Goal: Task Accomplishment & Management: Manage account settings

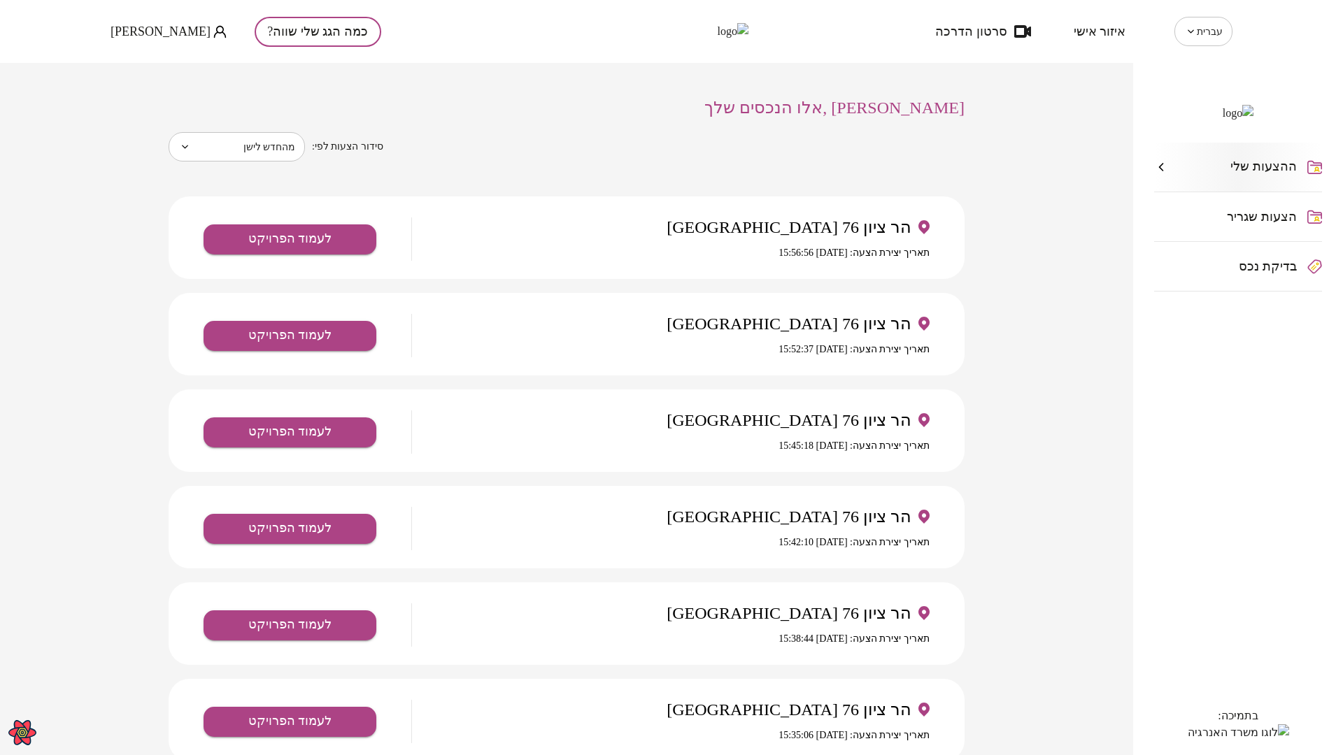
click at [148, 32] on span "Sergey Bek" at bounding box center [160, 31] width 100 height 14
click at [137, 62] on li "התנתק" at bounding box center [138, 57] width 57 height 25
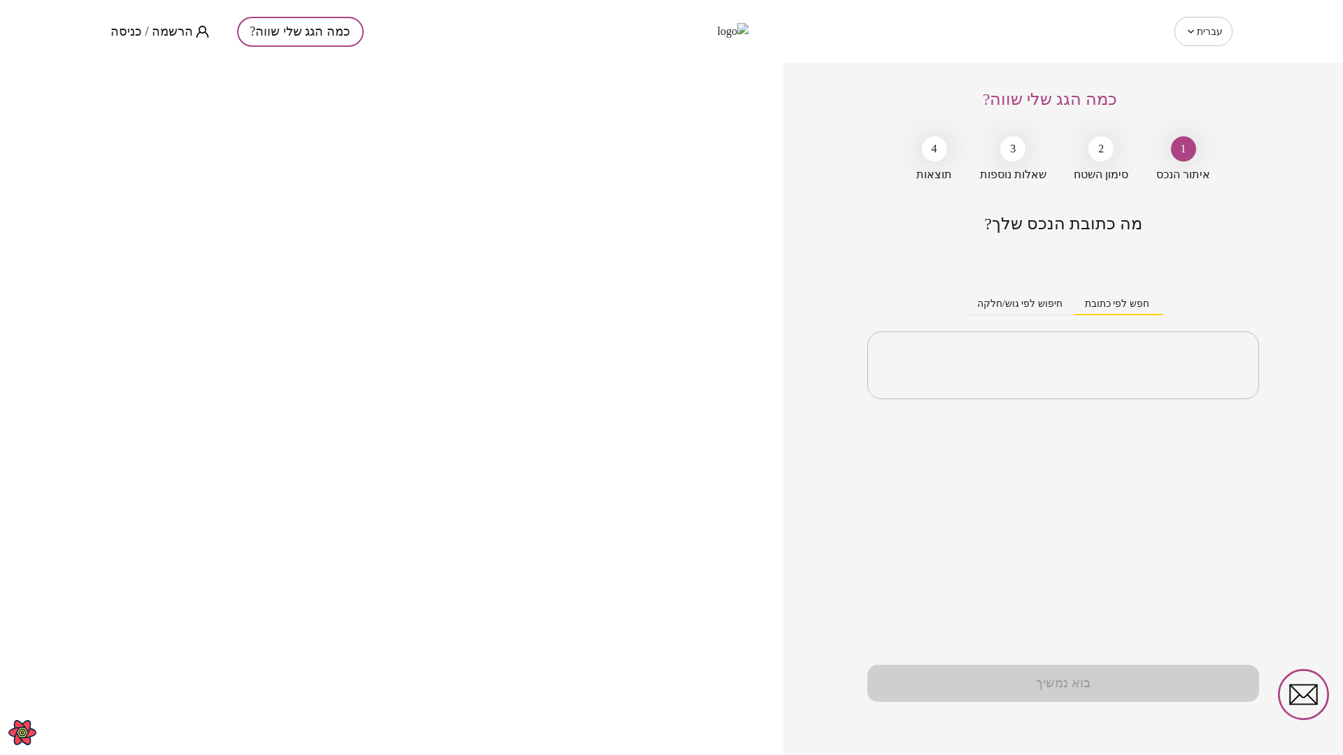
click at [136, 28] on span "הרשמה / כניסה" at bounding box center [151, 31] width 83 height 14
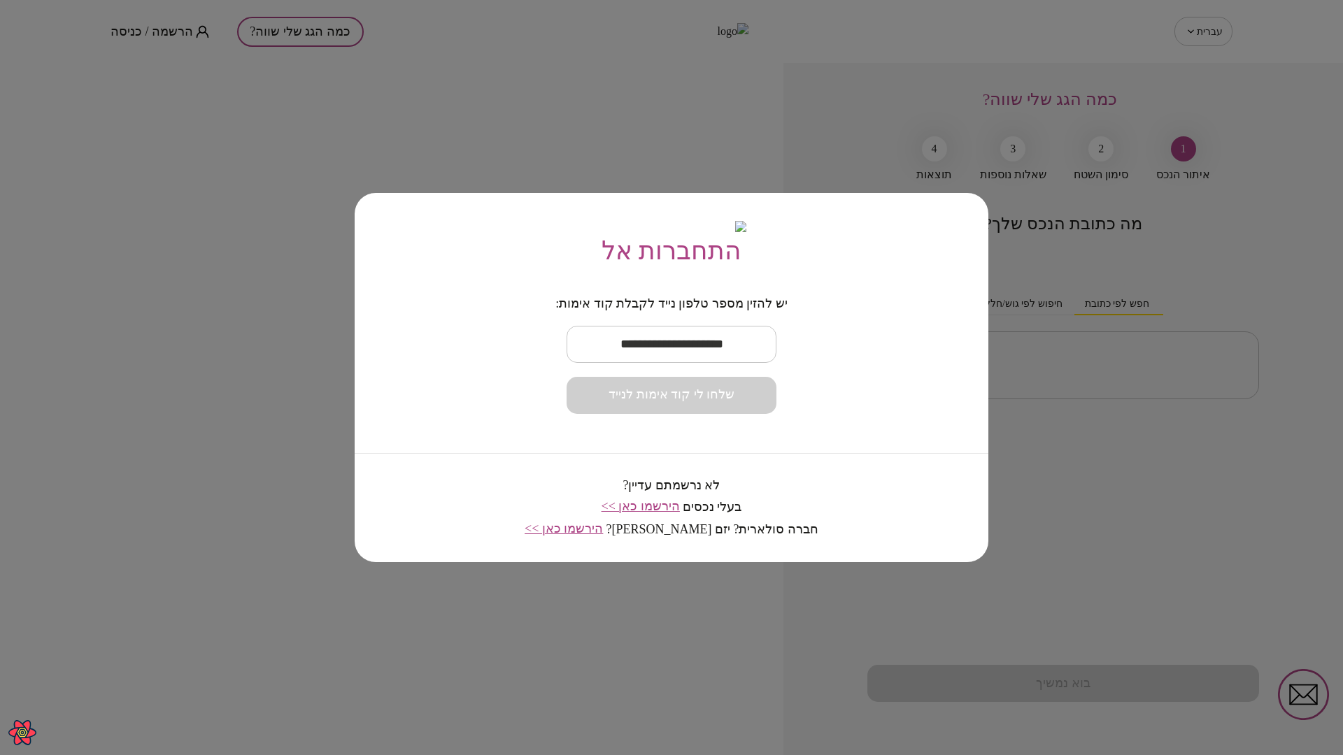
click at [632, 364] on input "text" at bounding box center [671, 344] width 210 height 41
paste input "**********"
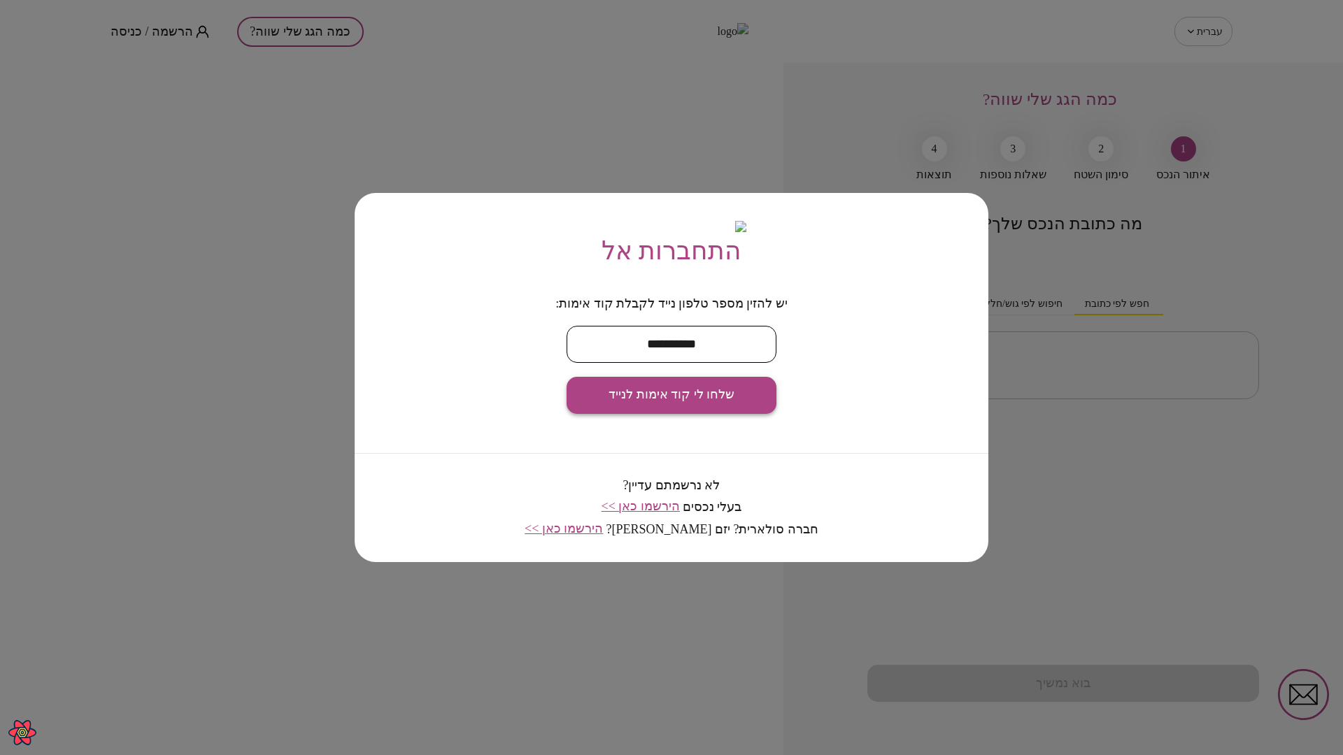
type input "**********"
click at [679, 403] on span "שלחו לי קוד אימות לנייד" at bounding box center [671, 394] width 126 height 15
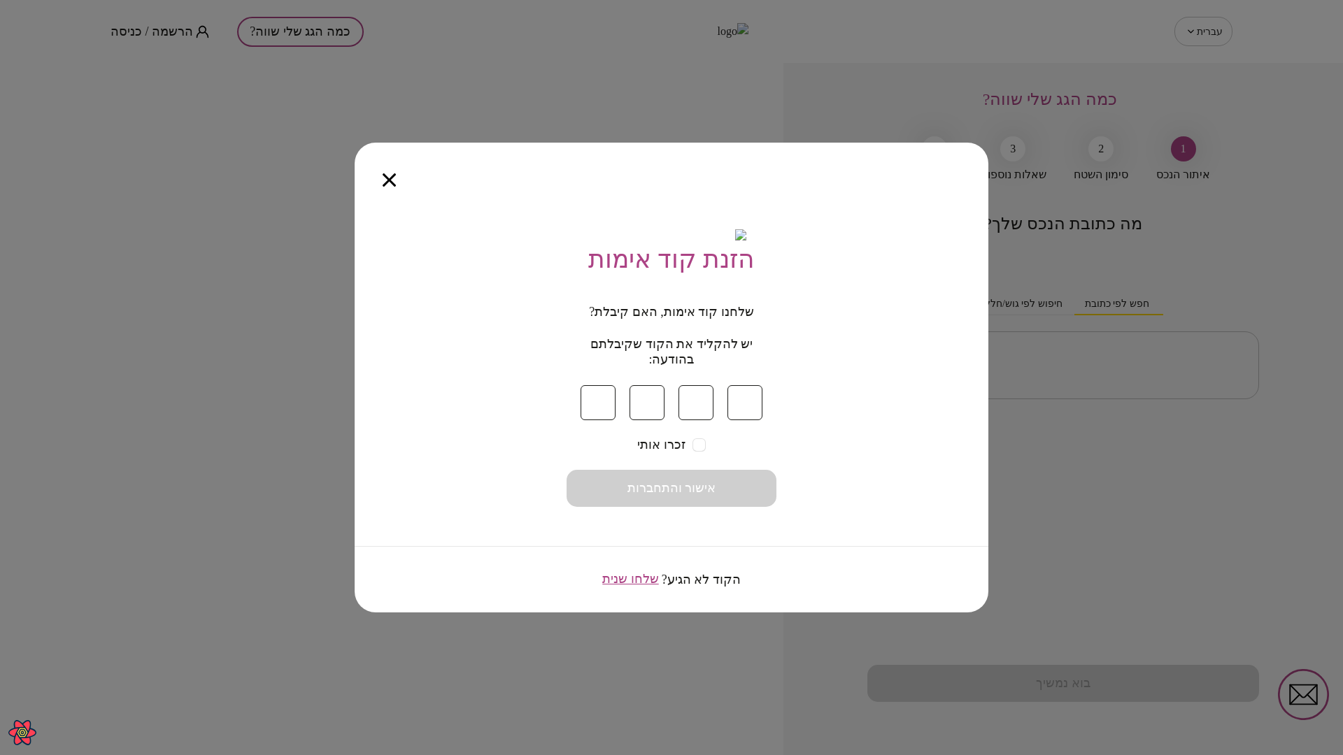
type input "*"
click at [729, 499] on button "אישור והתחברות" at bounding box center [671, 488] width 210 height 37
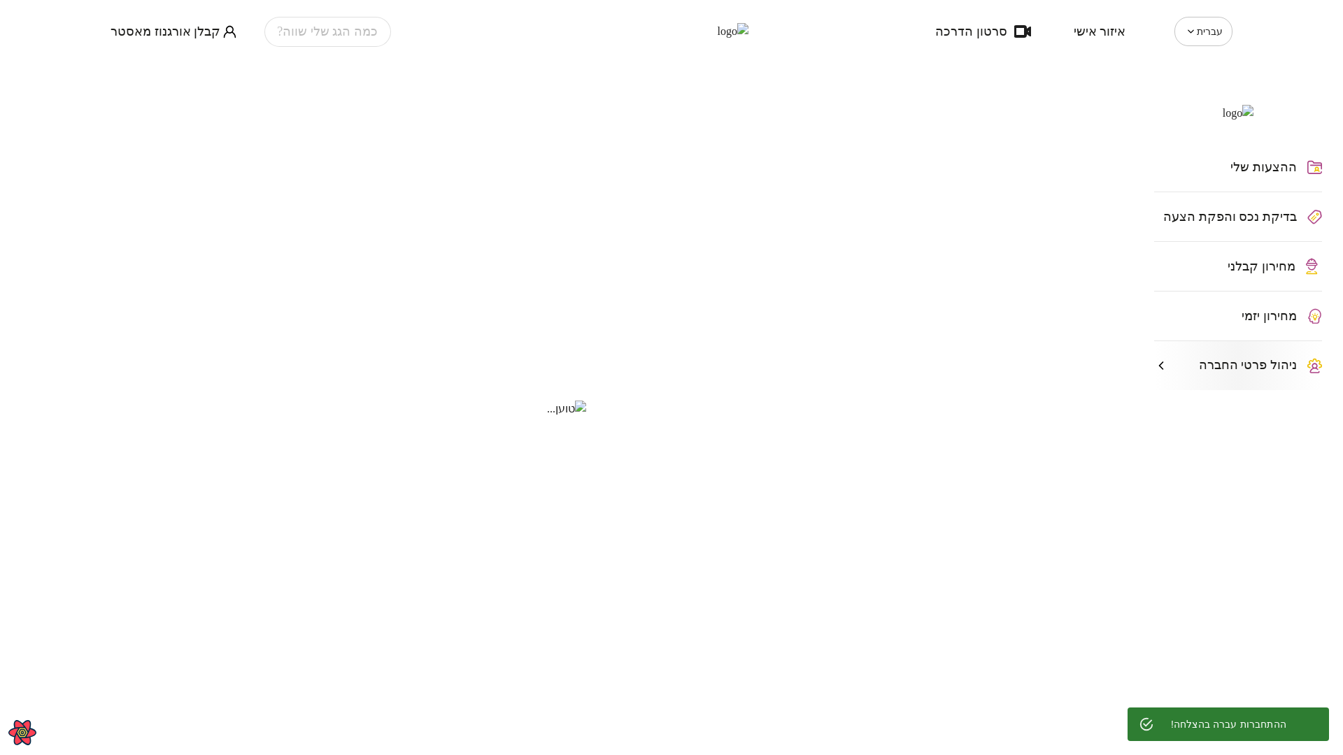
type input "**********"
type input "********"
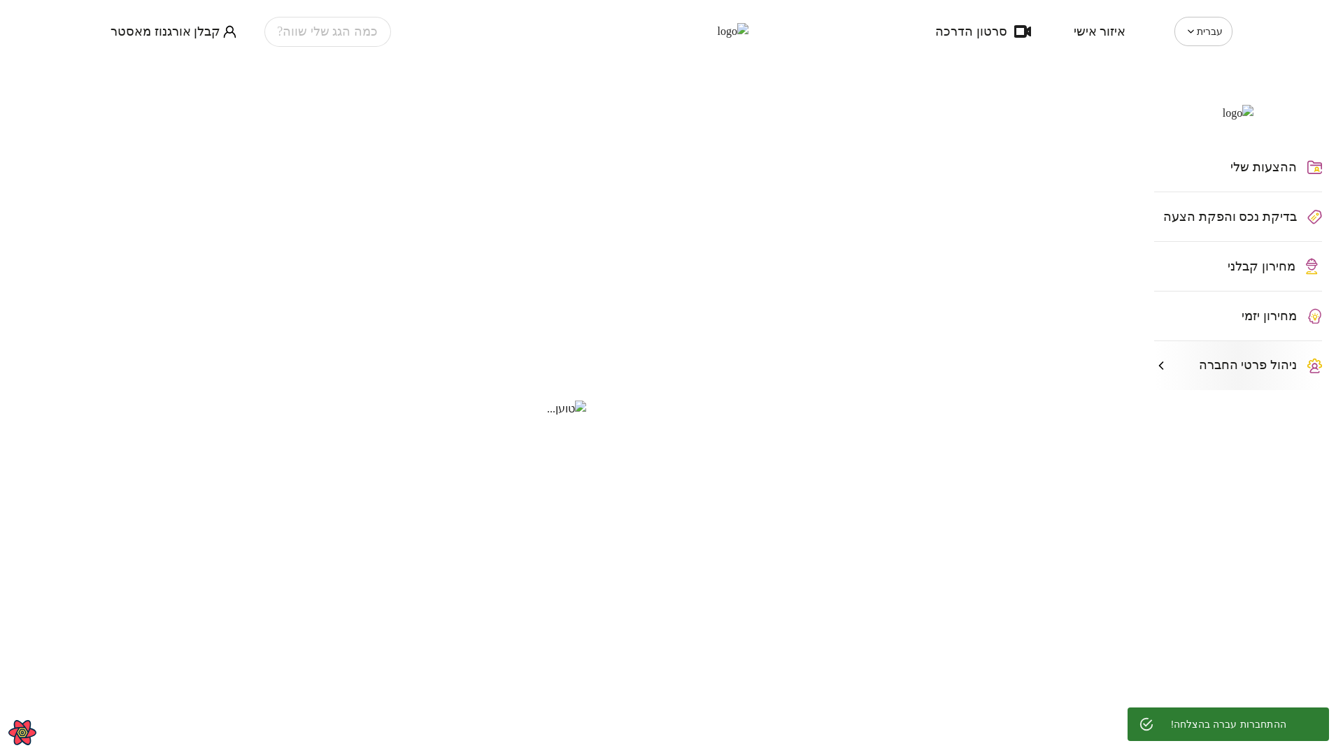
type input "**********"
type input "*********"
type input "**********"
type textarea "**********"
type input "****"
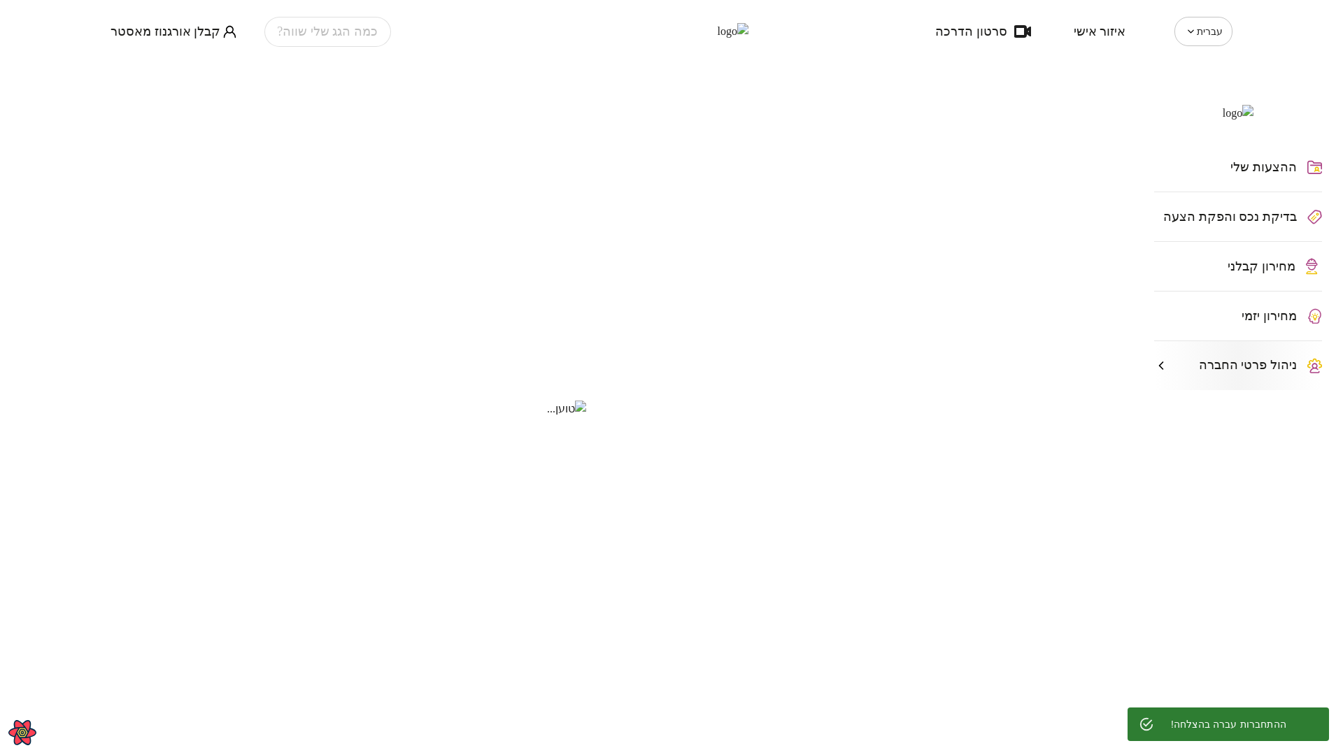
type input "**"
type input "*****"
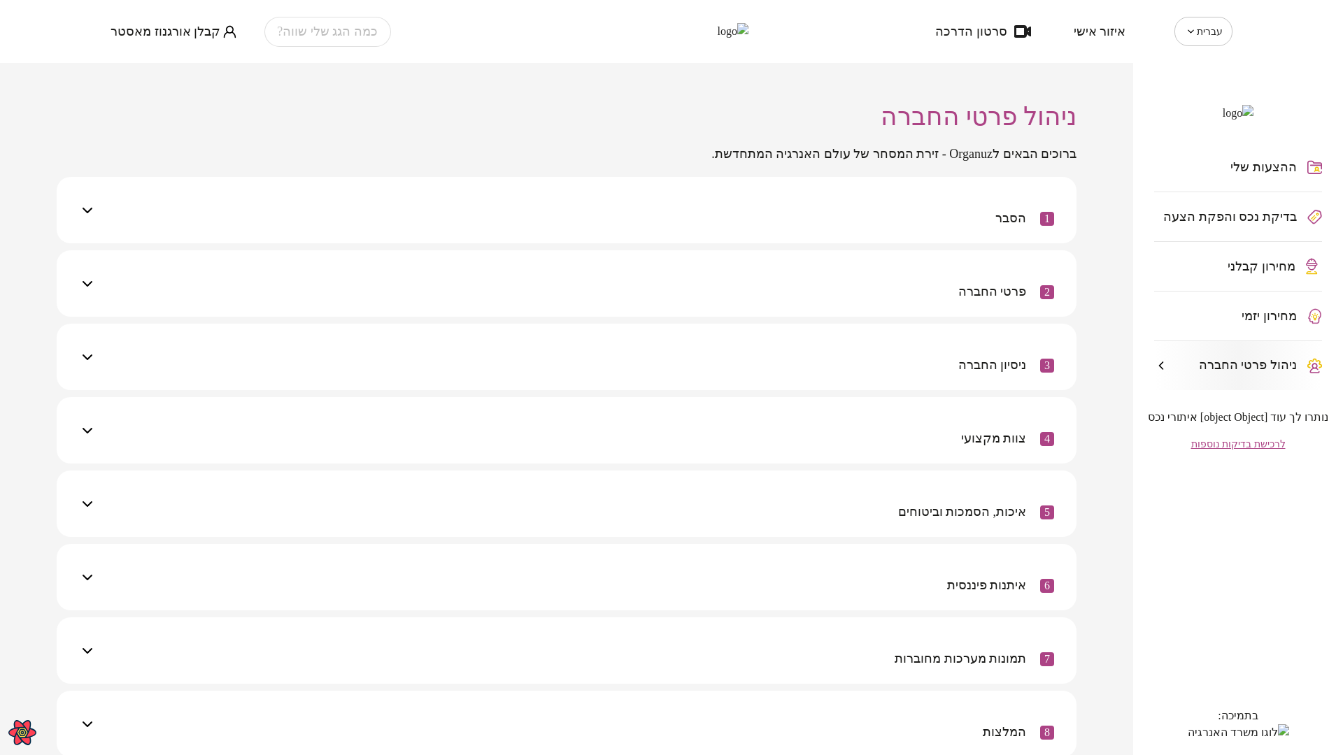
click at [1244, 273] on span "מחירון קבלני" at bounding box center [1261, 266] width 68 height 14
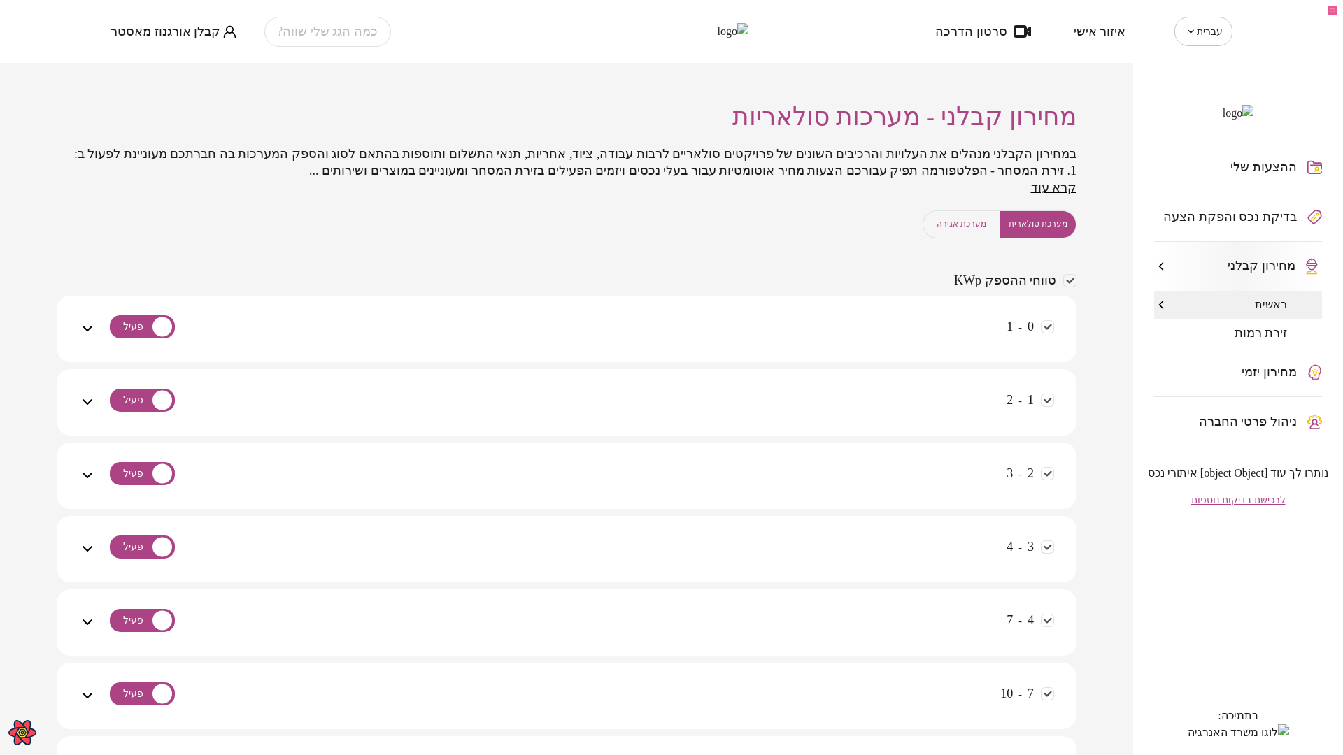
click at [962, 231] on span "מערכת אגירה" at bounding box center [961, 223] width 50 height 13
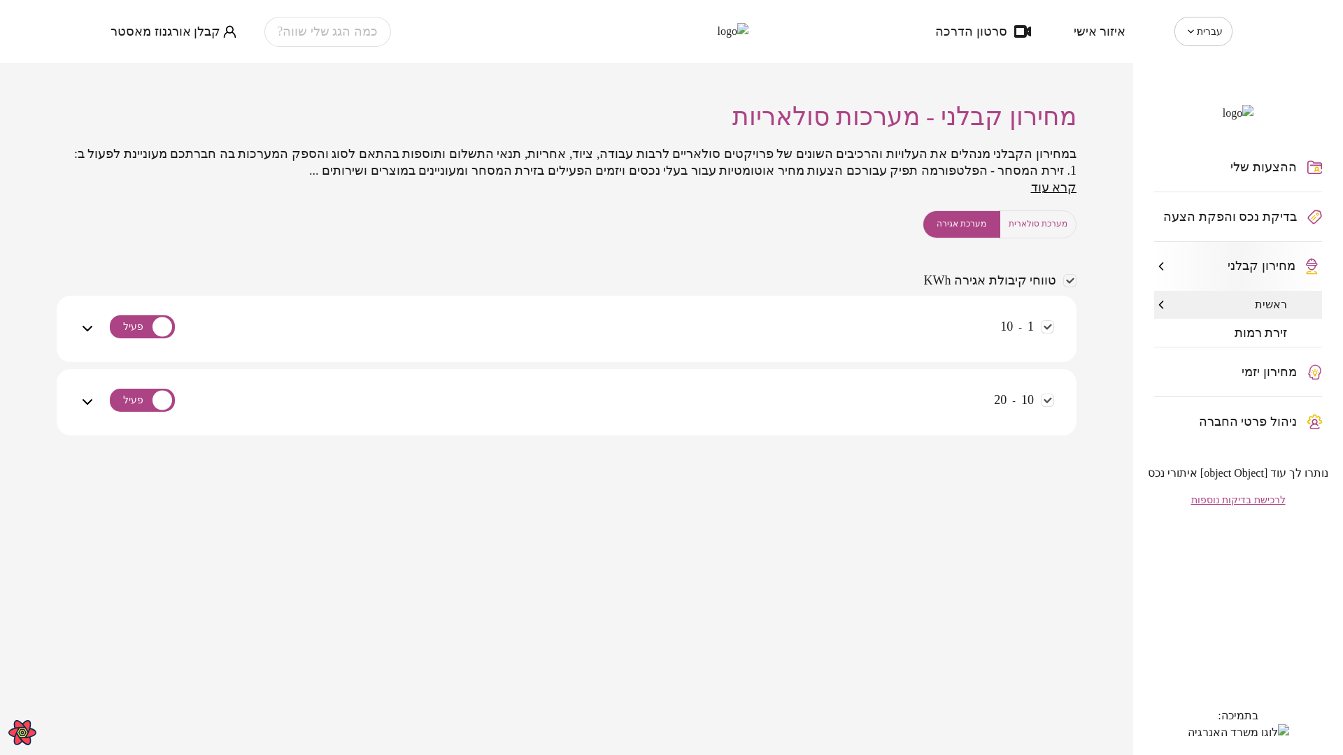
click at [840, 345] on div "1 - 10" at bounding box center [575, 338] width 958 height 50
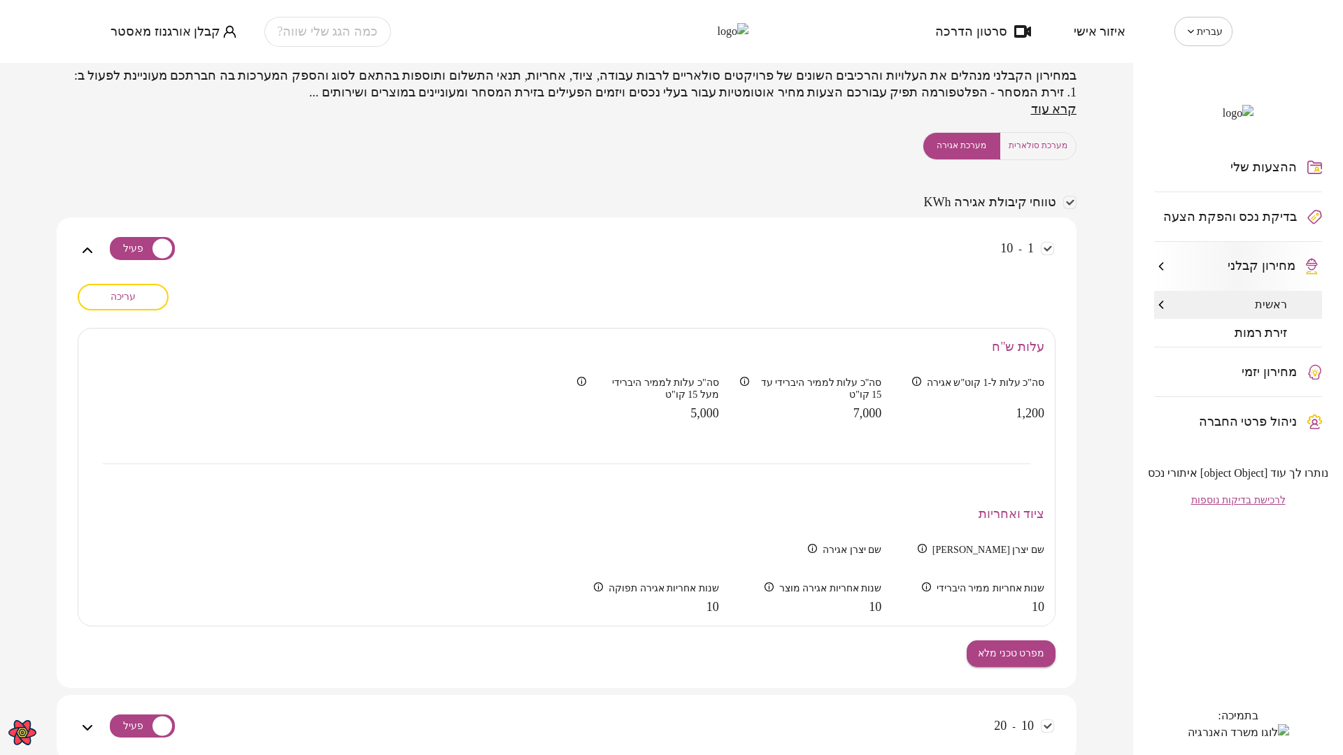
scroll to position [149, 0]
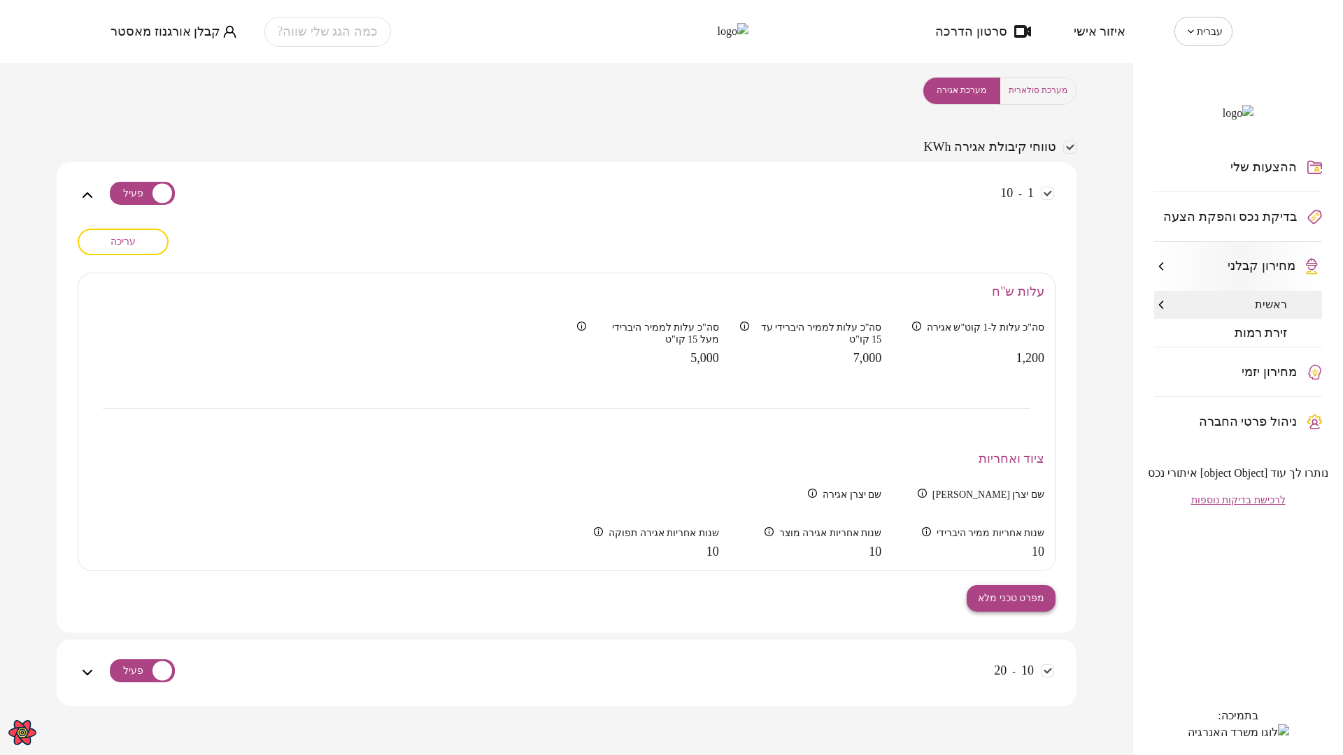
click at [1006, 594] on span "מפרט טכני מלא" at bounding box center [1011, 598] width 66 height 12
click at [133, 247] on span "עריכה" at bounding box center [122, 242] width 25 height 12
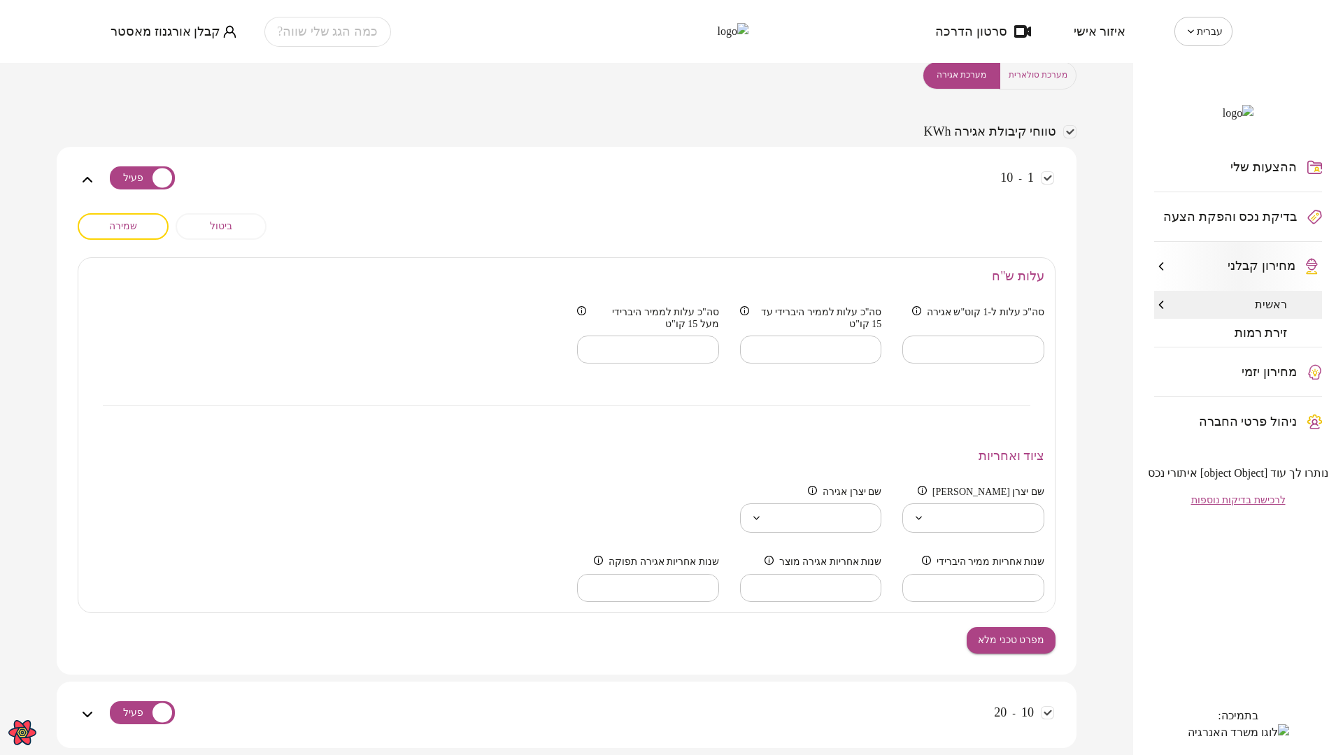
click at [746, 657] on div "**********" at bounding box center [567, 444] width 978 height 462
click at [959, 543] on body "**********" at bounding box center [671, 377] width 1343 height 755
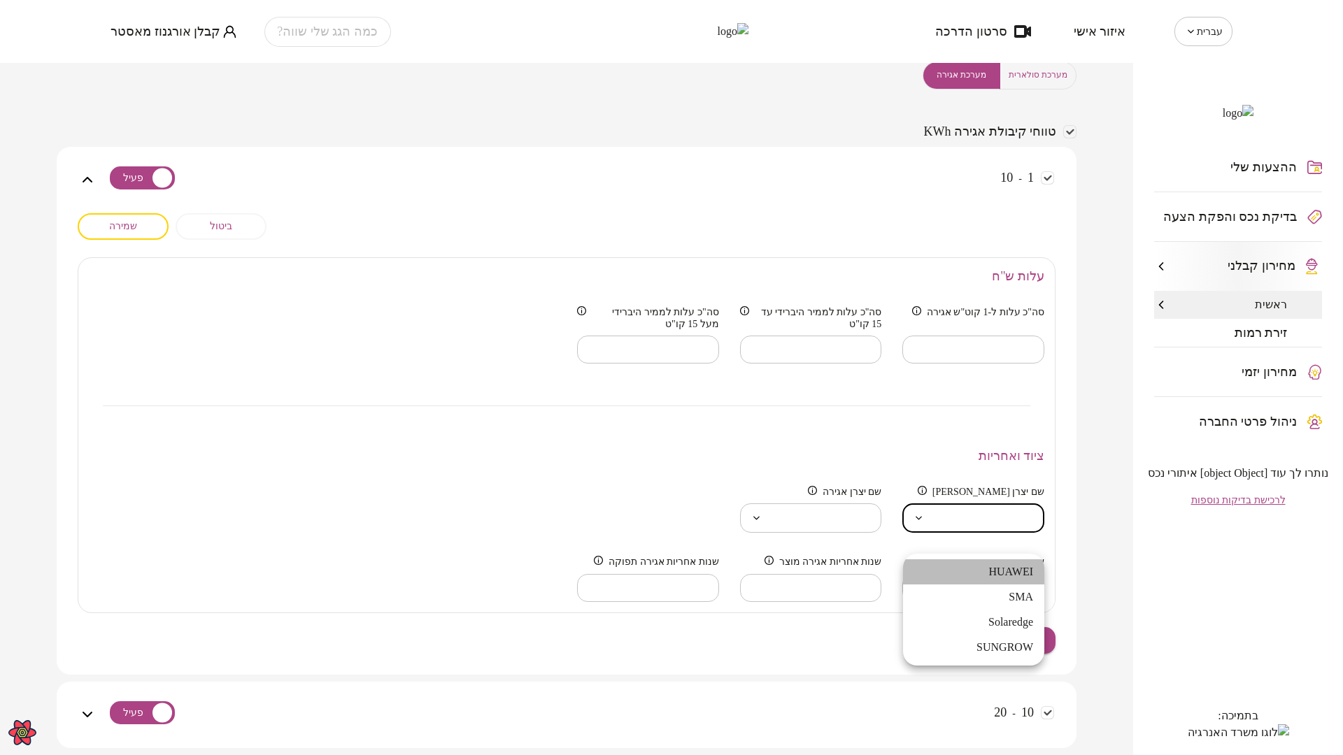
click at [969, 576] on li "HUAWEI" at bounding box center [973, 571] width 141 height 25
type input "**********"
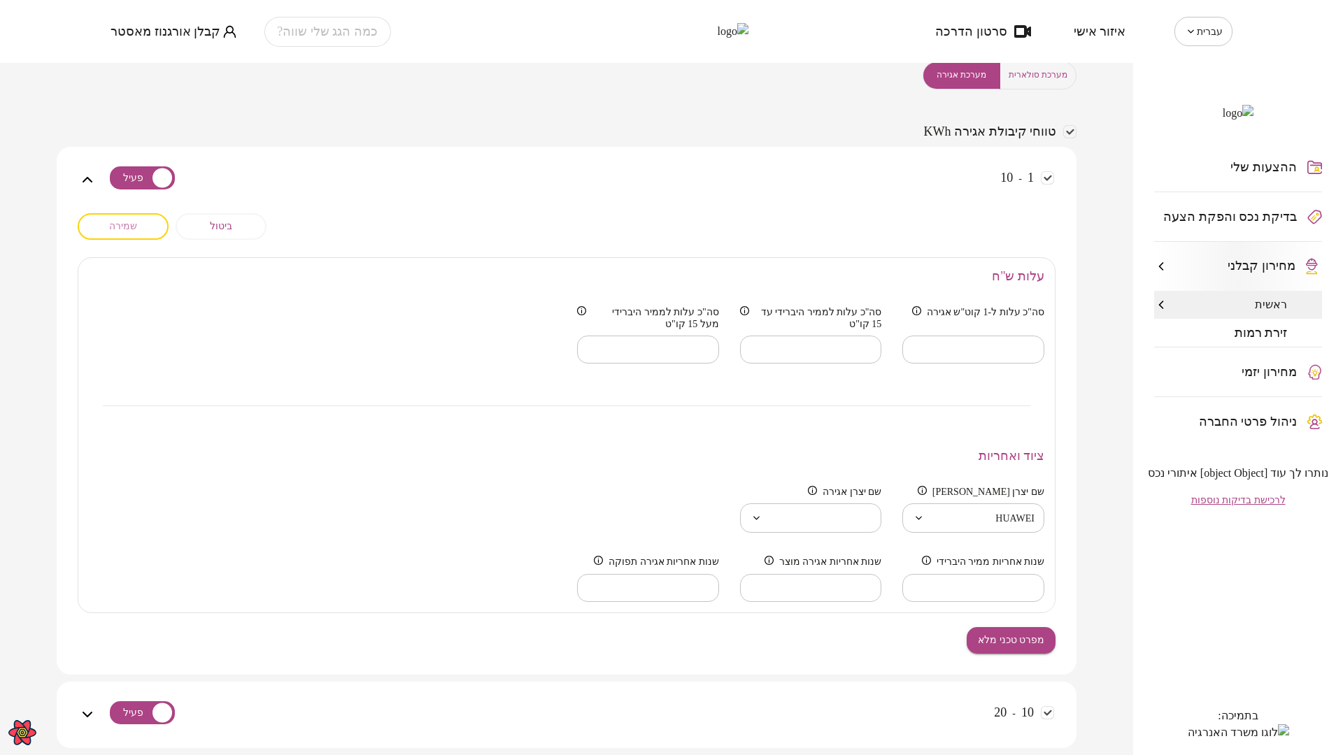
click at [120, 232] on span "שמירה" at bounding box center [123, 226] width 28 height 12
click at [987, 543] on body "**********" at bounding box center [671, 377] width 1343 height 755
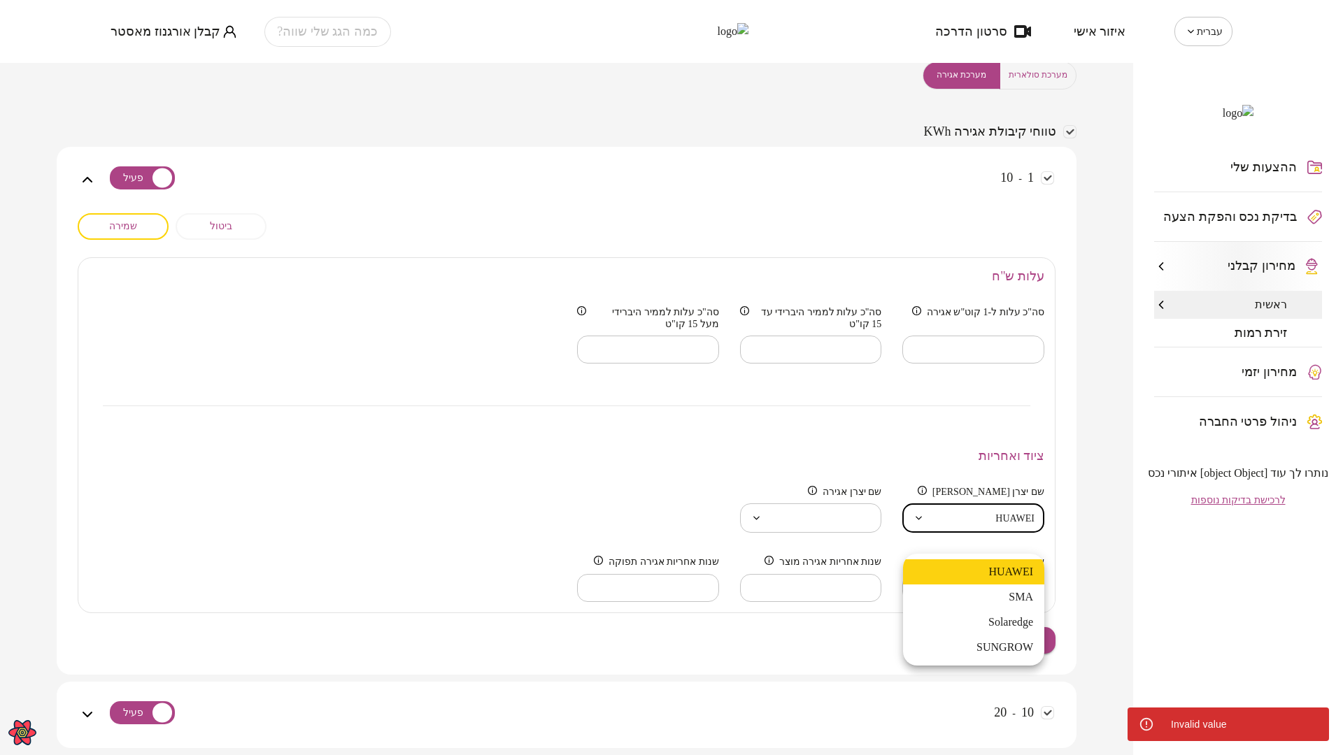
click at [886, 463] on div at bounding box center [671, 377] width 1343 height 755
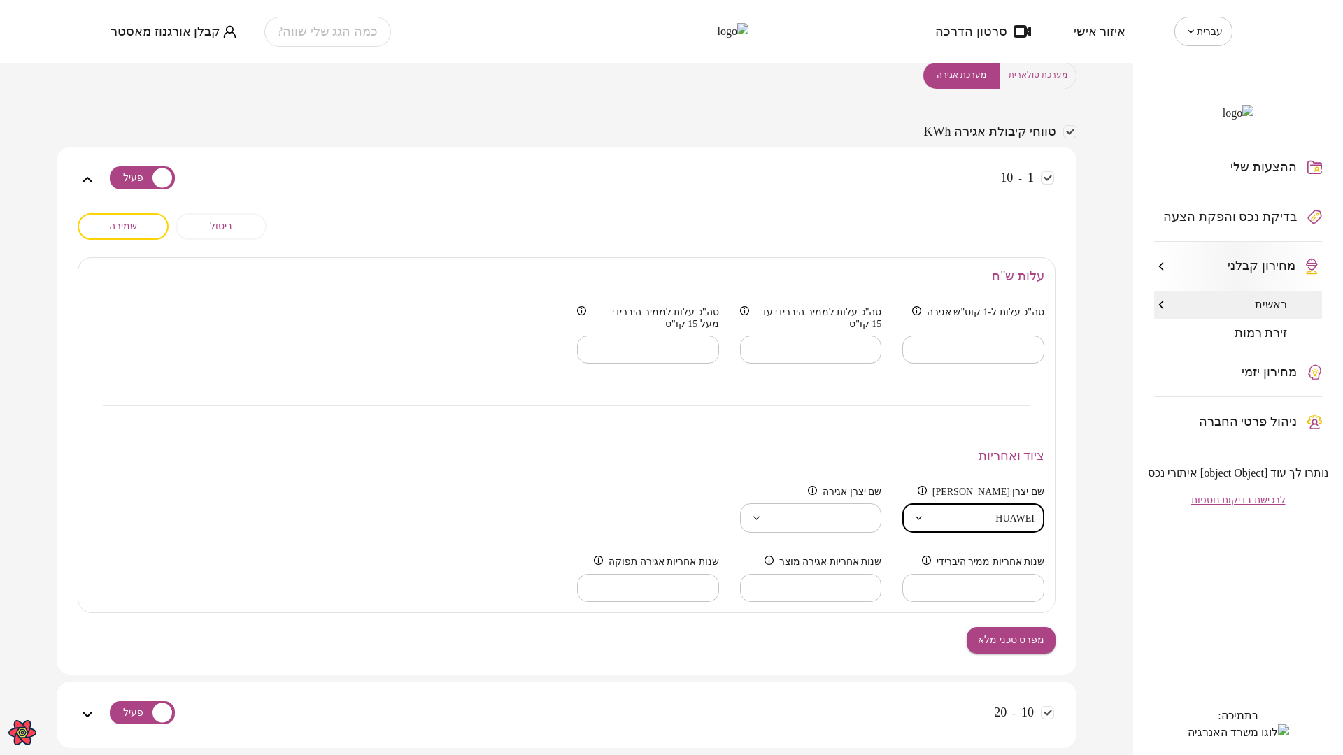
click at [927, 543] on body "**********" at bounding box center [671, 377] width 1343 height 755
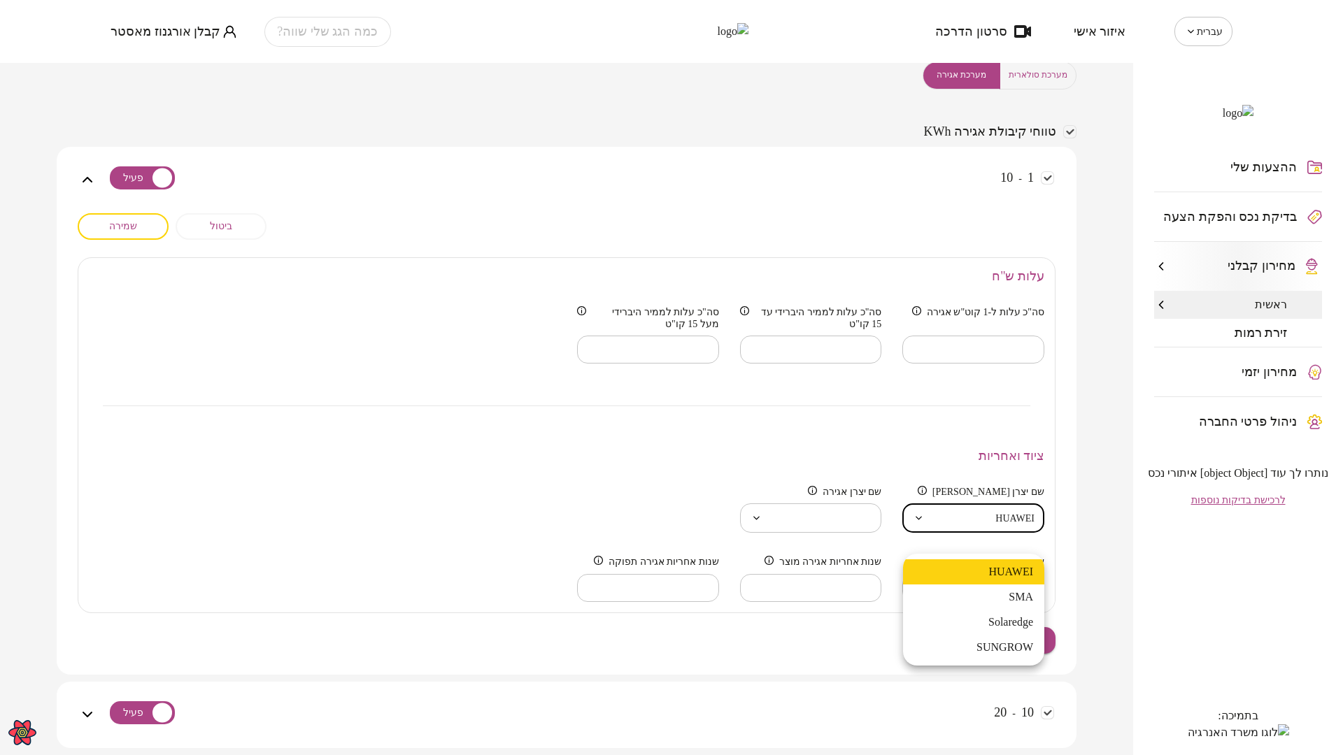
click at [842, 565] on div at bounding box center [671, 377] width 1343 height 755
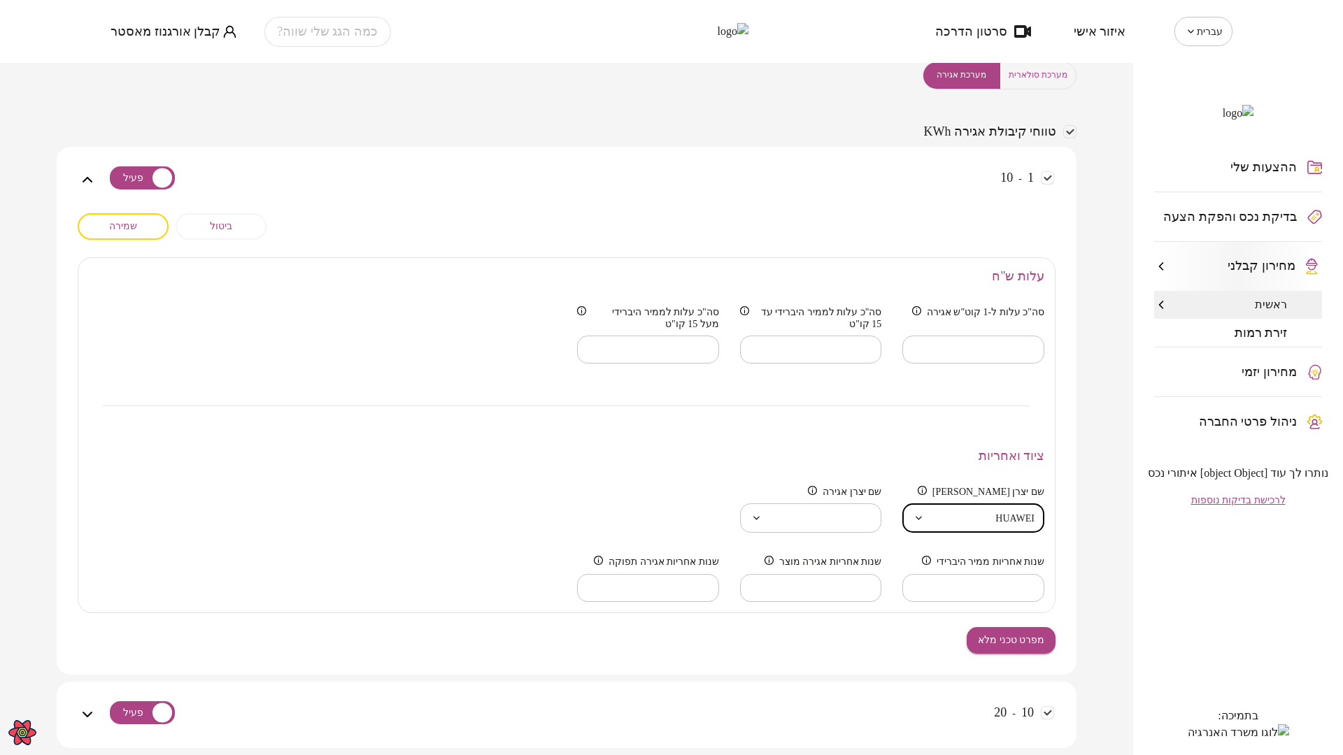
click at [885, 657] on div "**********" at bounding box center [567, 444] width 978 height 462
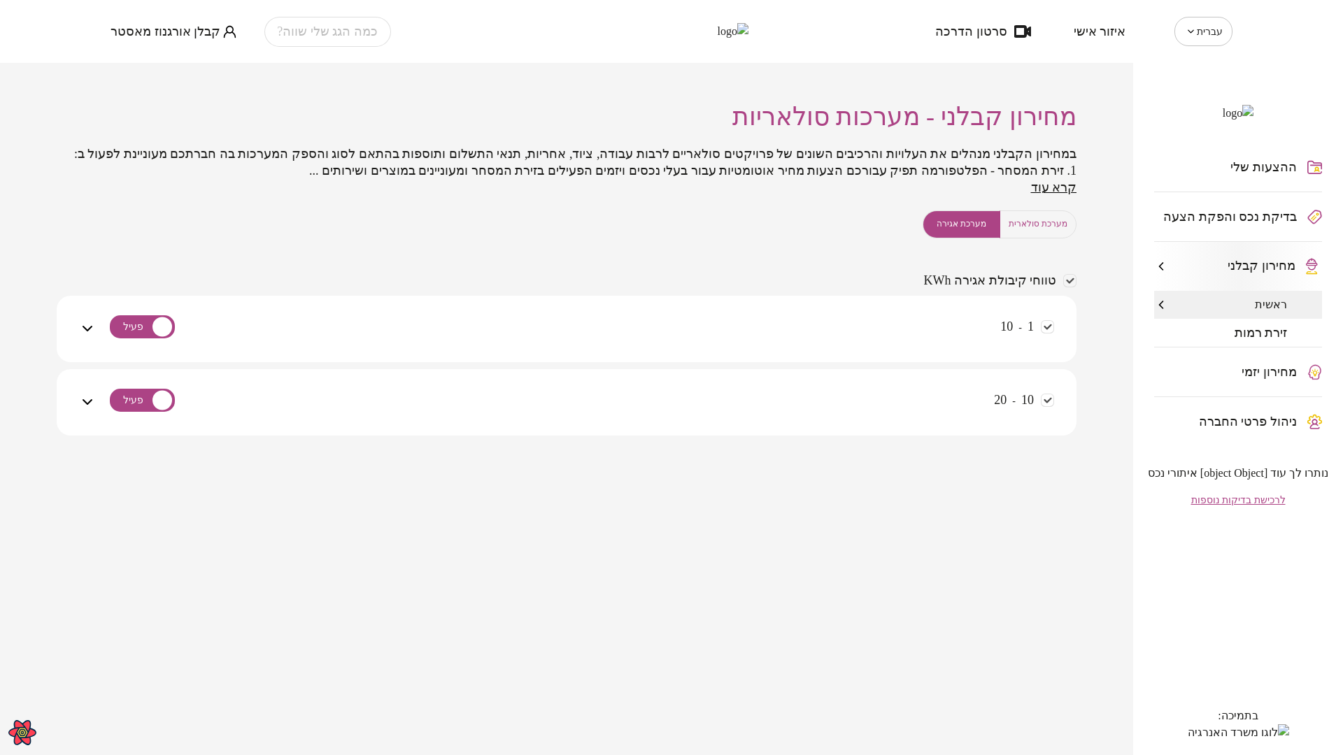
click at [929, 338] on div "1 - 10" at bounding box center [575, 338] width 958 height 50
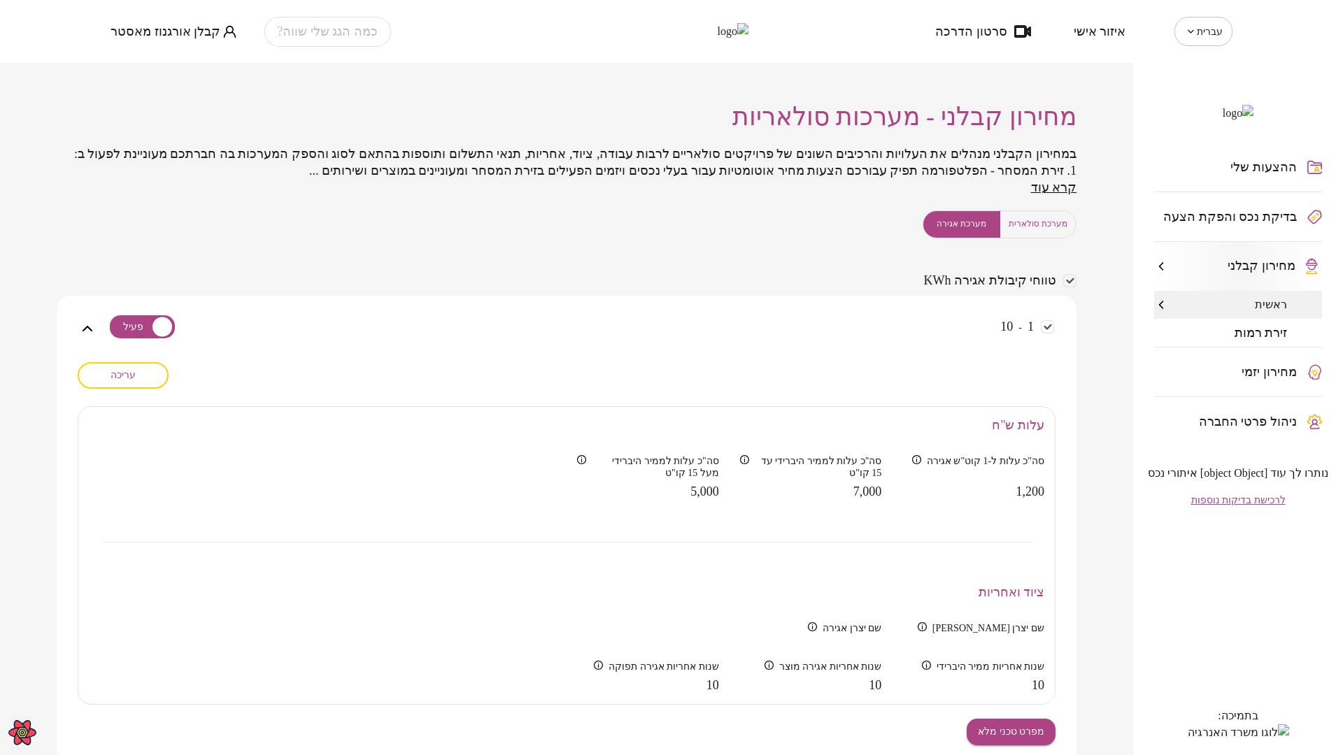
click at [1050, 231] on span "מערכת סולארית" at bounding box center [1037, 223] width 59 height 13
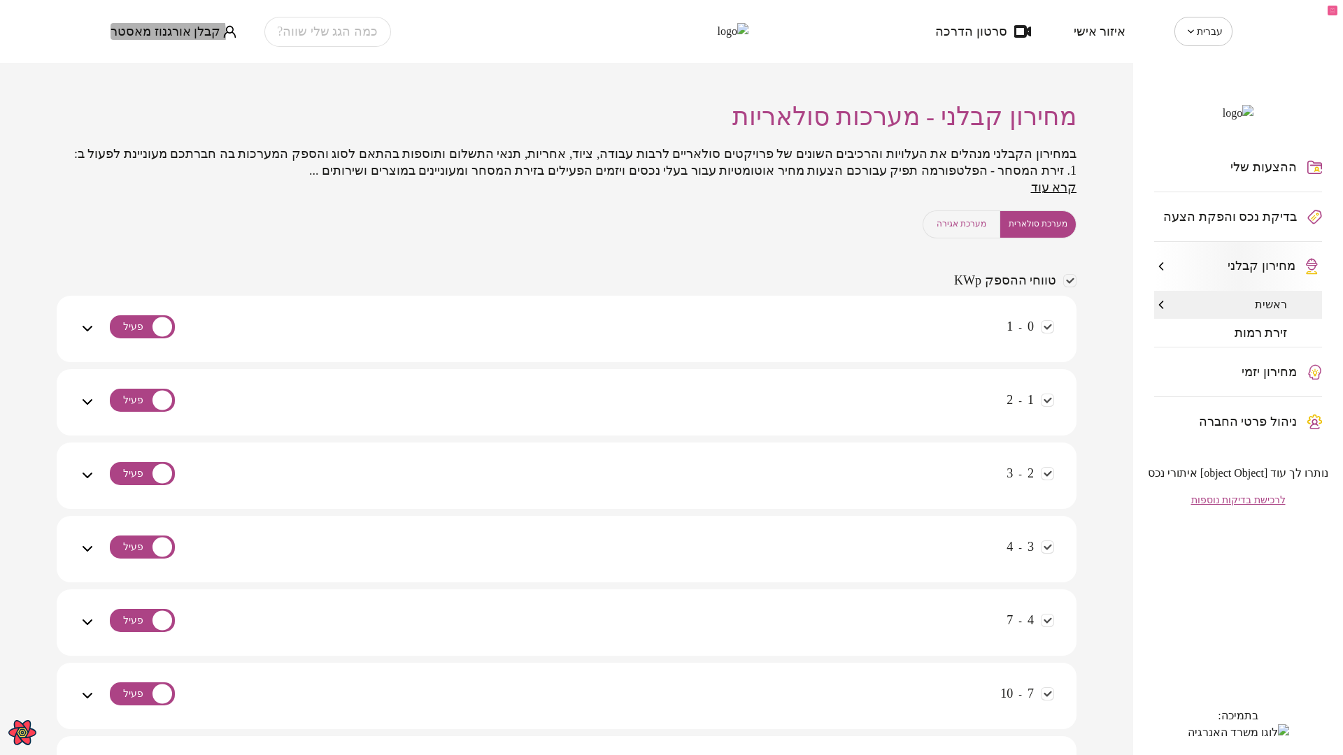
click at [144, 34] on span "קבלן אורגנוז מאסטר" at bounding box center [165, 31] width 110 height 14
click at [143, 56] on li "התנתק" at bounding box center [138, 57] width 57 height 25
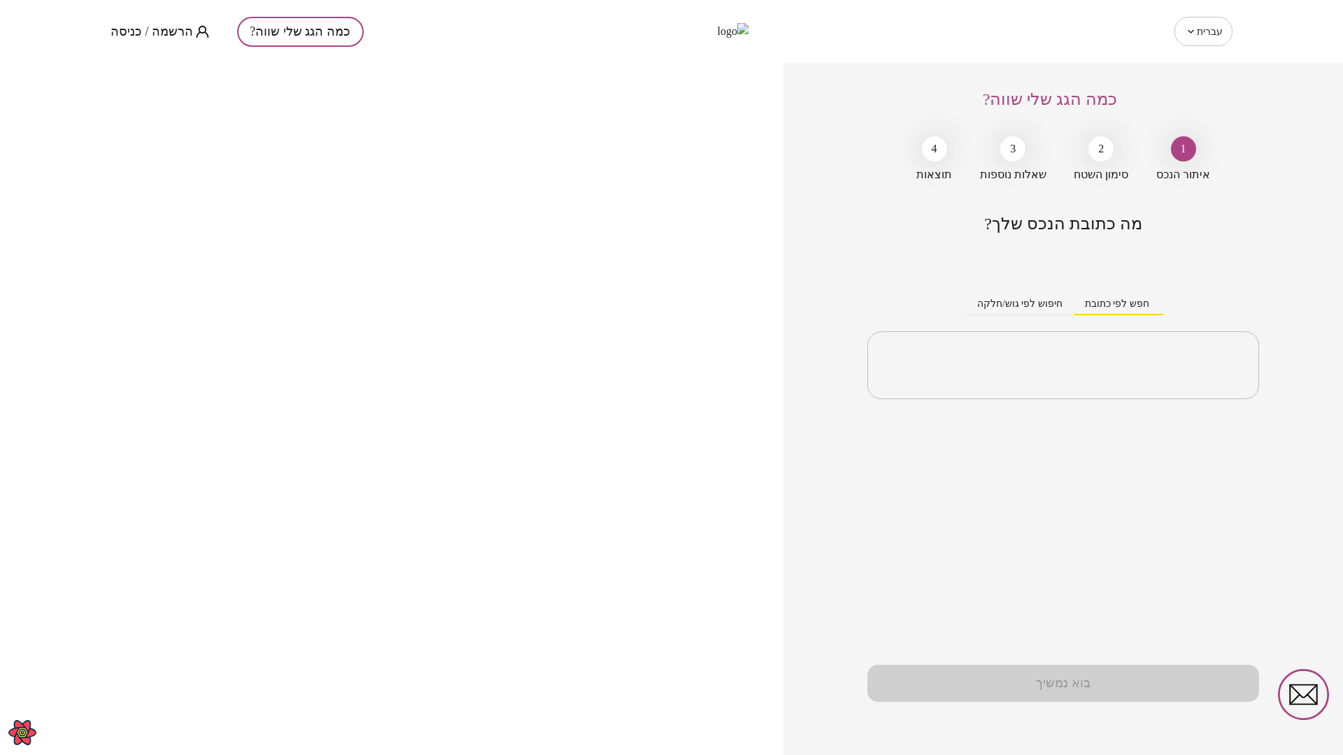
click at [145, 30] on span "הרשמה / כניסה" at bounding box center [151, 31] width 83 height 14
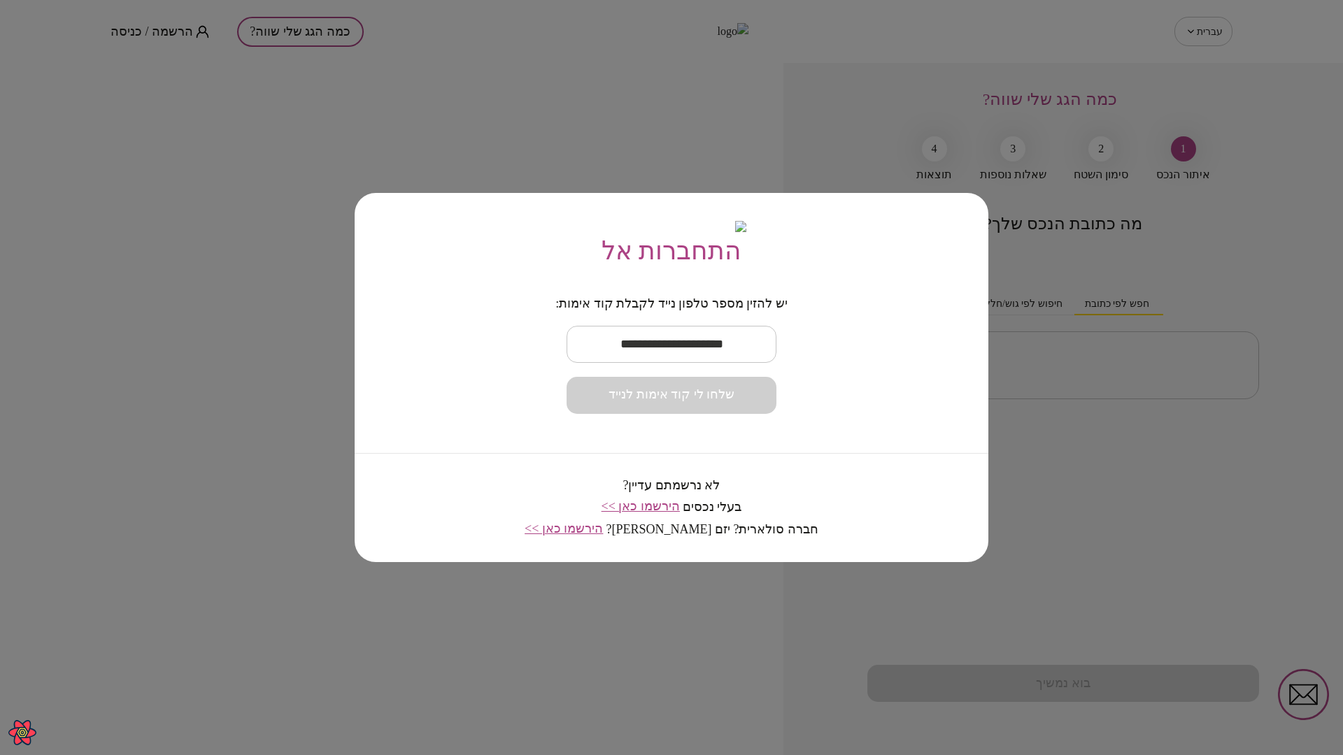
click at [726, 359] on input "text" at bounding box center [671, 344] width 210 height 41
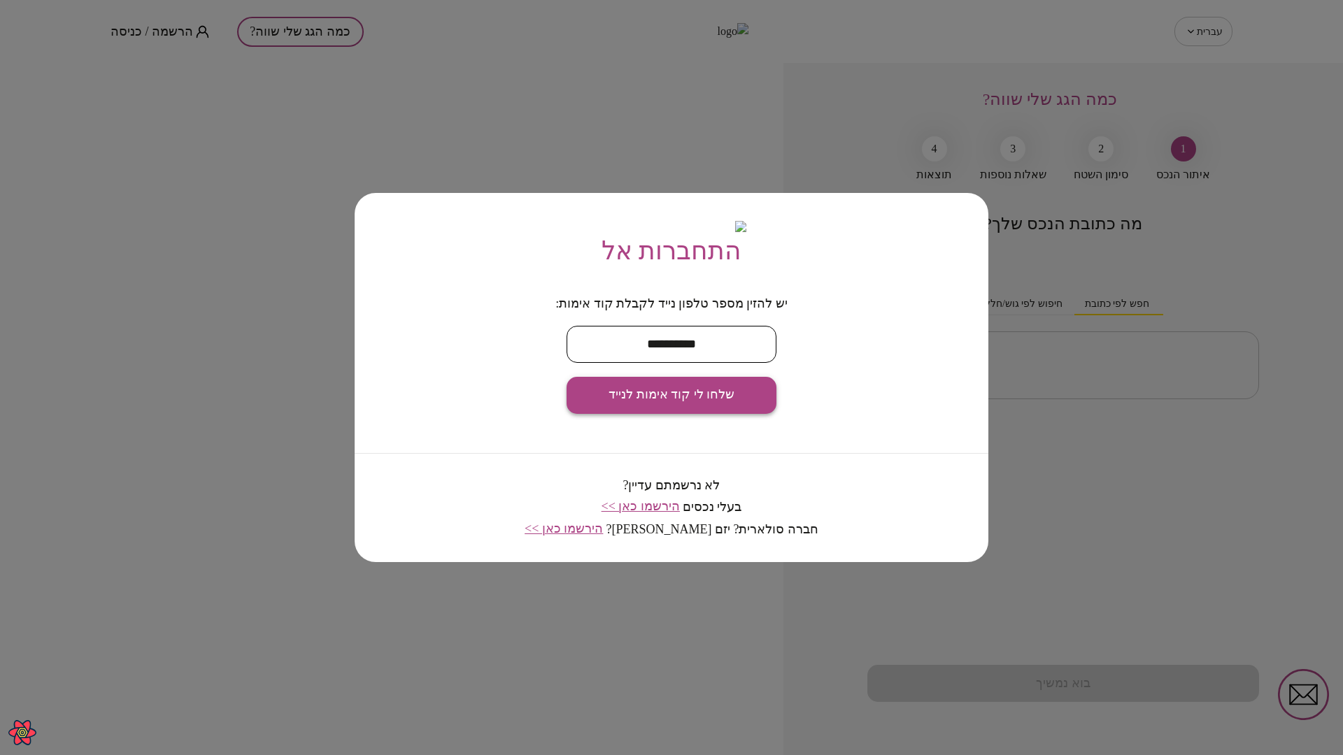
type input "**********"
click at [706, 403] on span "שלחו לי קוד אימות לנייד" at bounding box center [671, 394] width 126 height 15
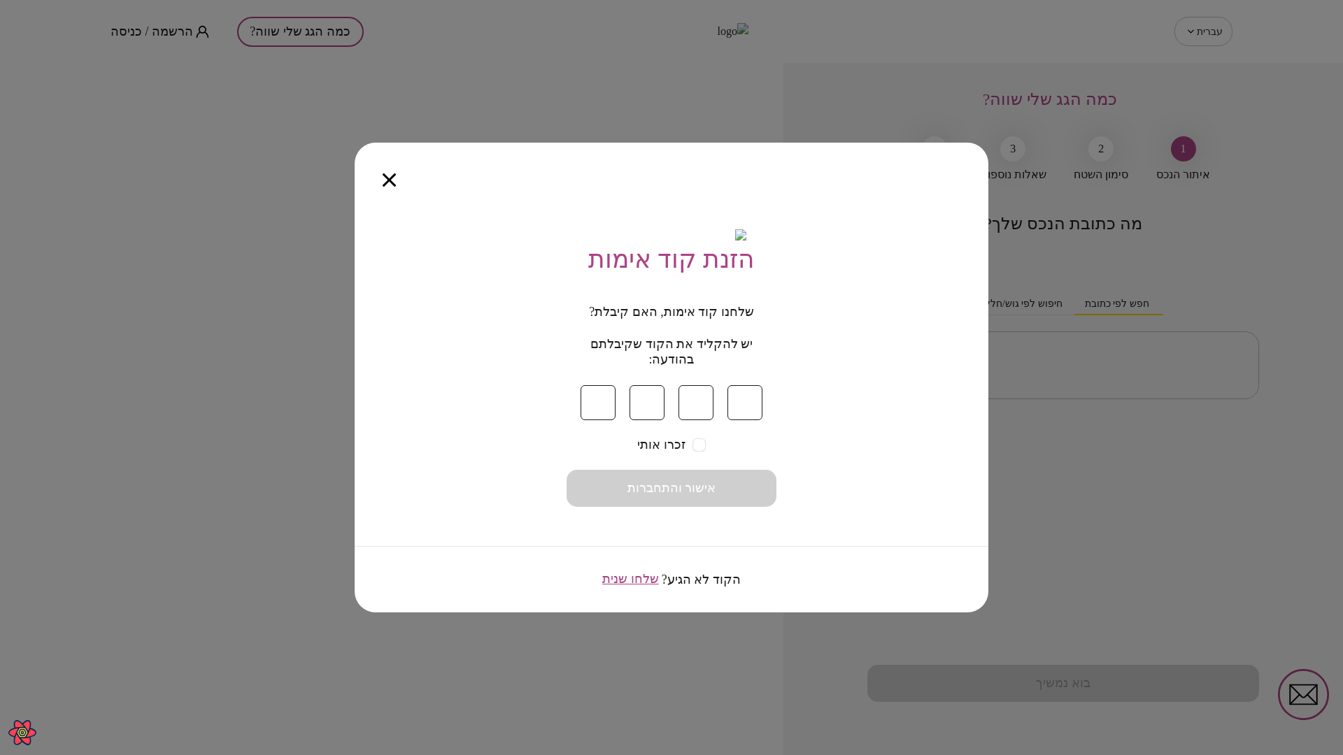
type input "*"
click at [566, 470] on button "אישור והתחברות" at bounding box center [671, 488] width 210 height 37
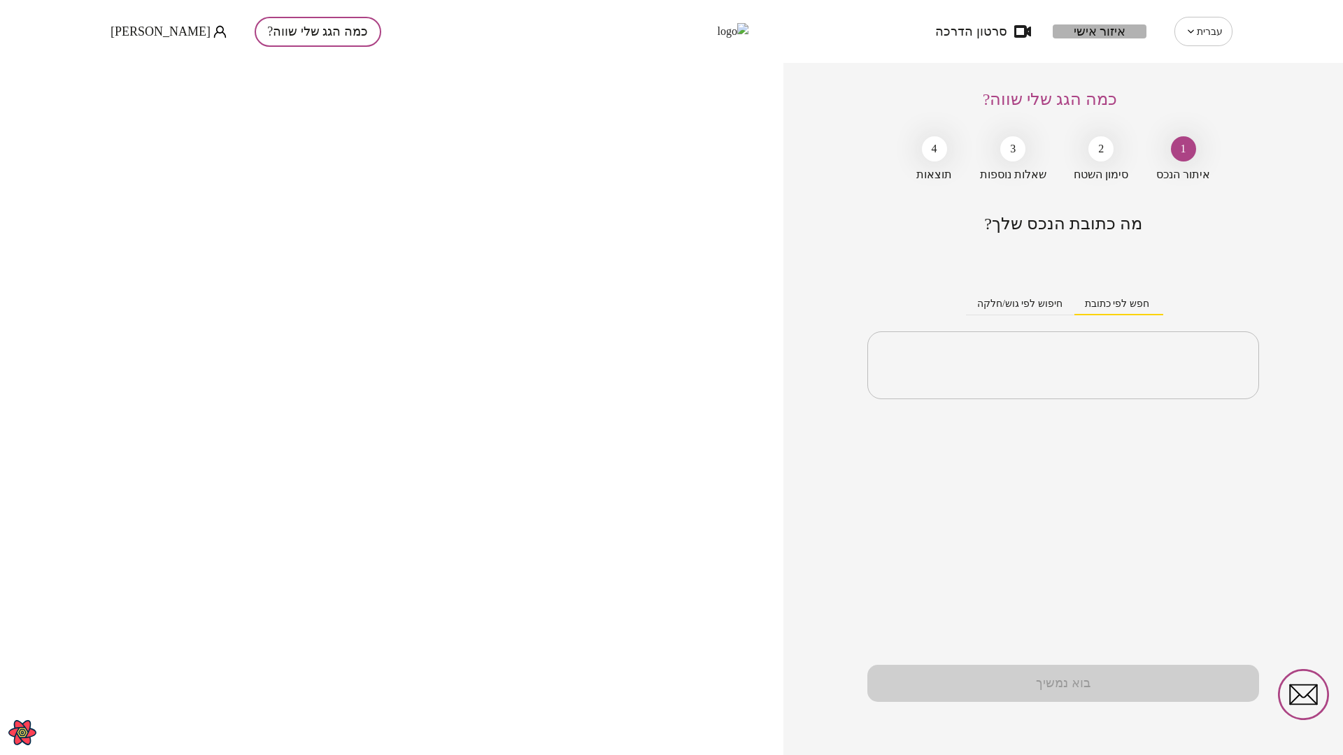
click at [1106, 30] on span "איזור אישי" at bounding box center [1099, 31] width 52 height 14
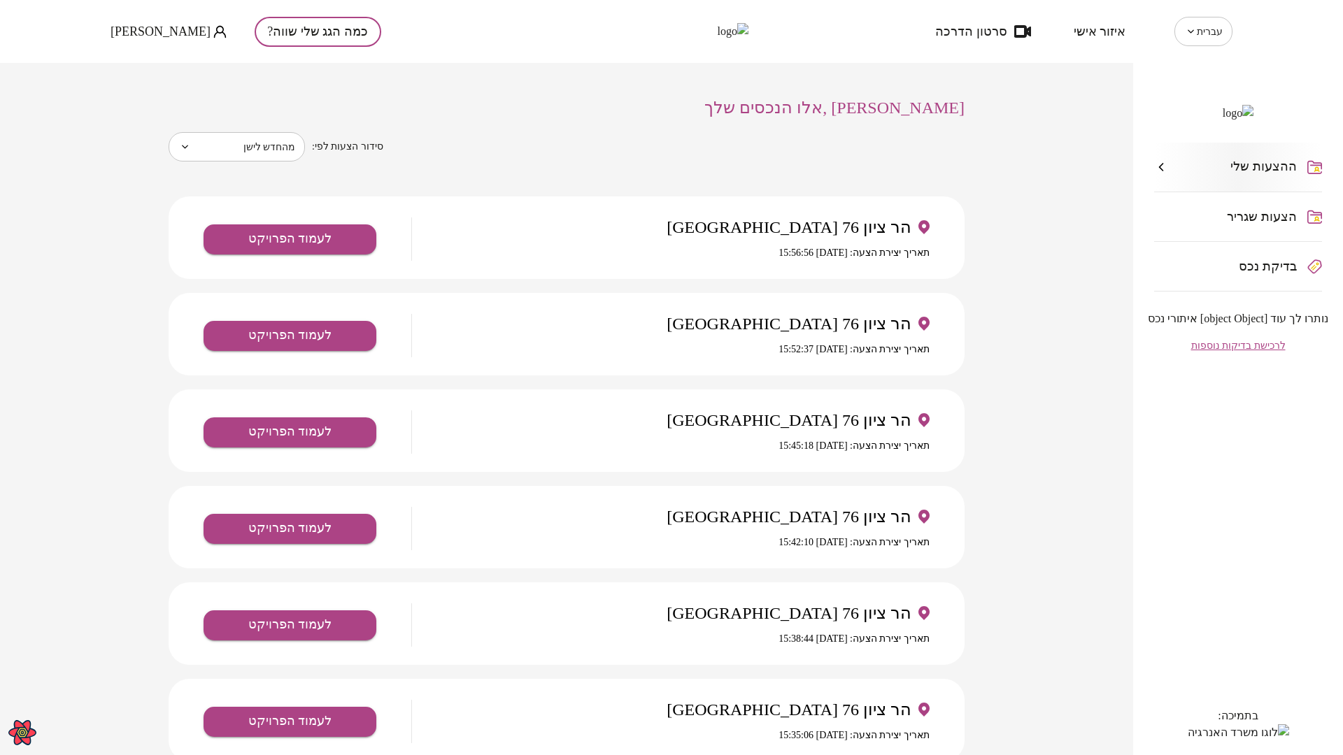
click at [159, 25] on span "Sergey Bek" at bounding box center [160, 31] width 100 height 14
click at [148, 55] on li "התנתק" at bounding box center [138, 57] width 57 height 25
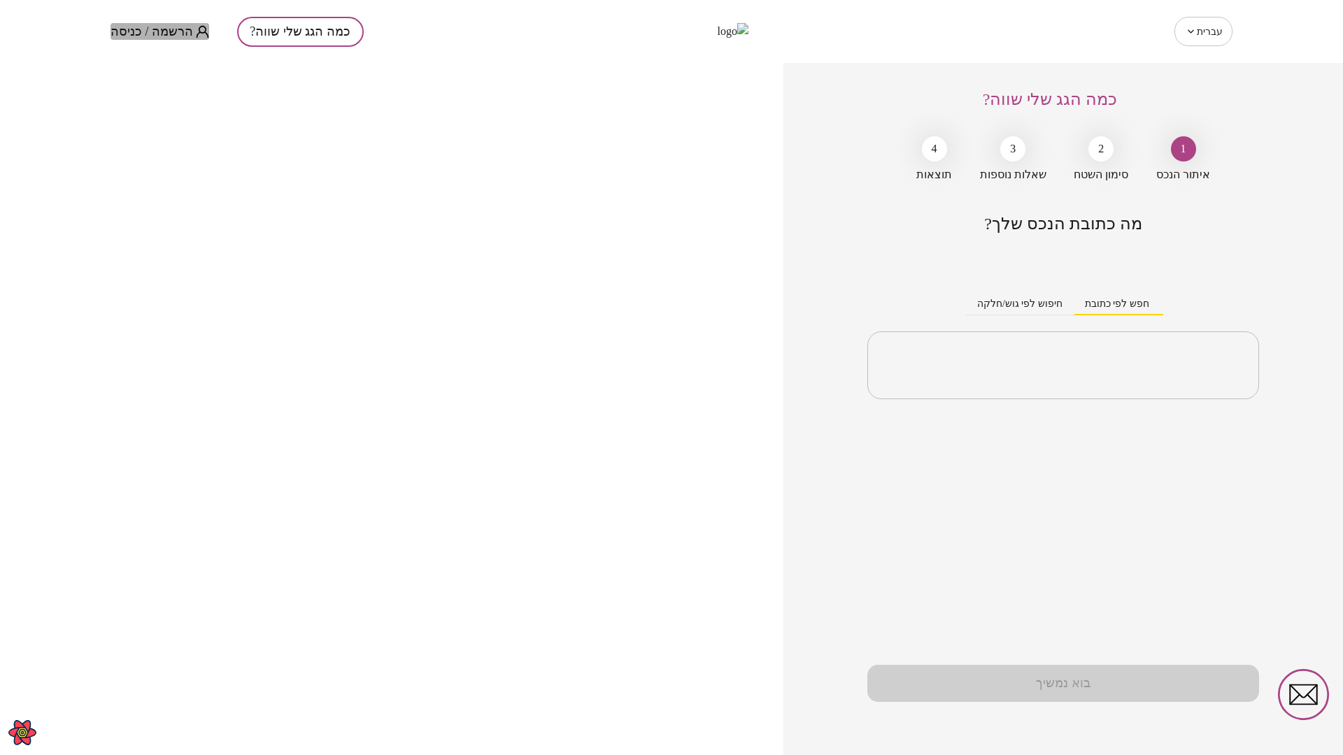
click at [173, 30] on span "הרשמה / כניסה" at bounding box center [151, 31] width 83 height 14
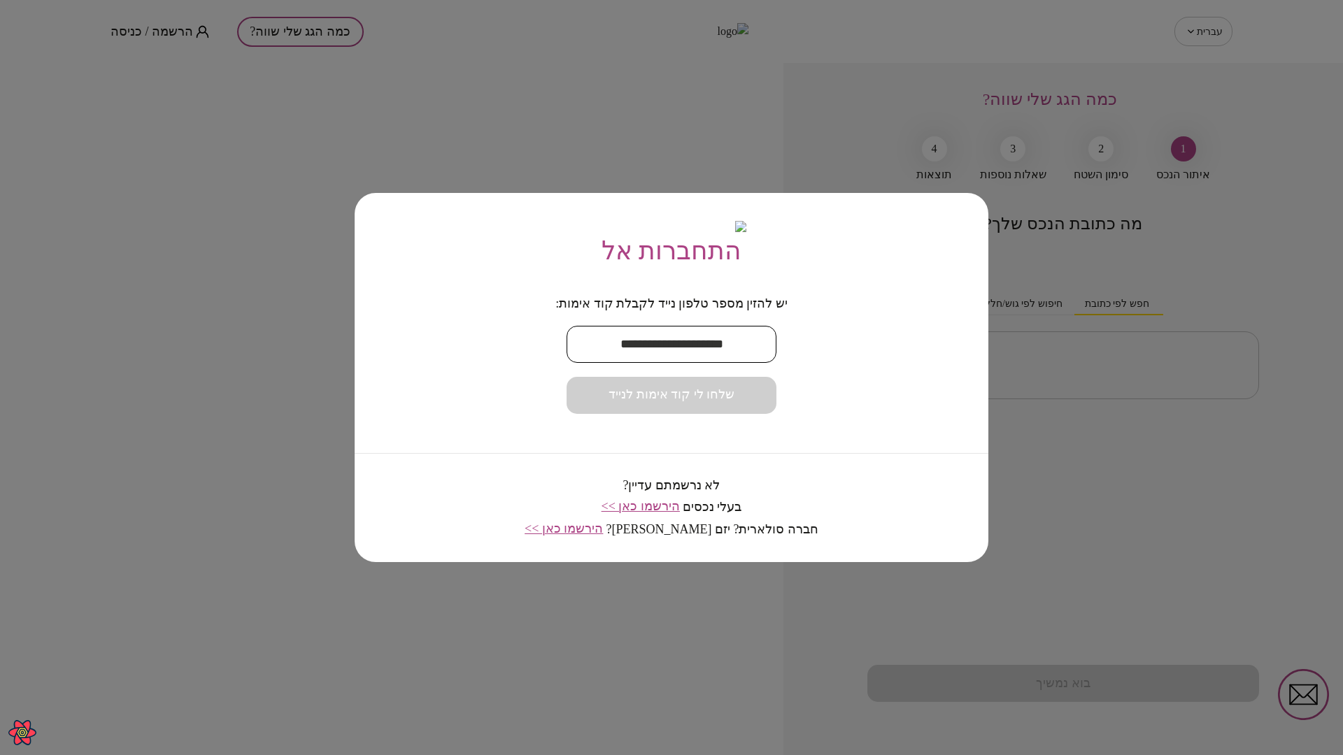
click at [722, 359] on input "text" at bounding box center [671, 344] width 210 height 41
type input "**********"
click at [713, 403] on span "שלחו לי קוד אימות לנייד" at bounding box center [671, 394] width 126 height 15
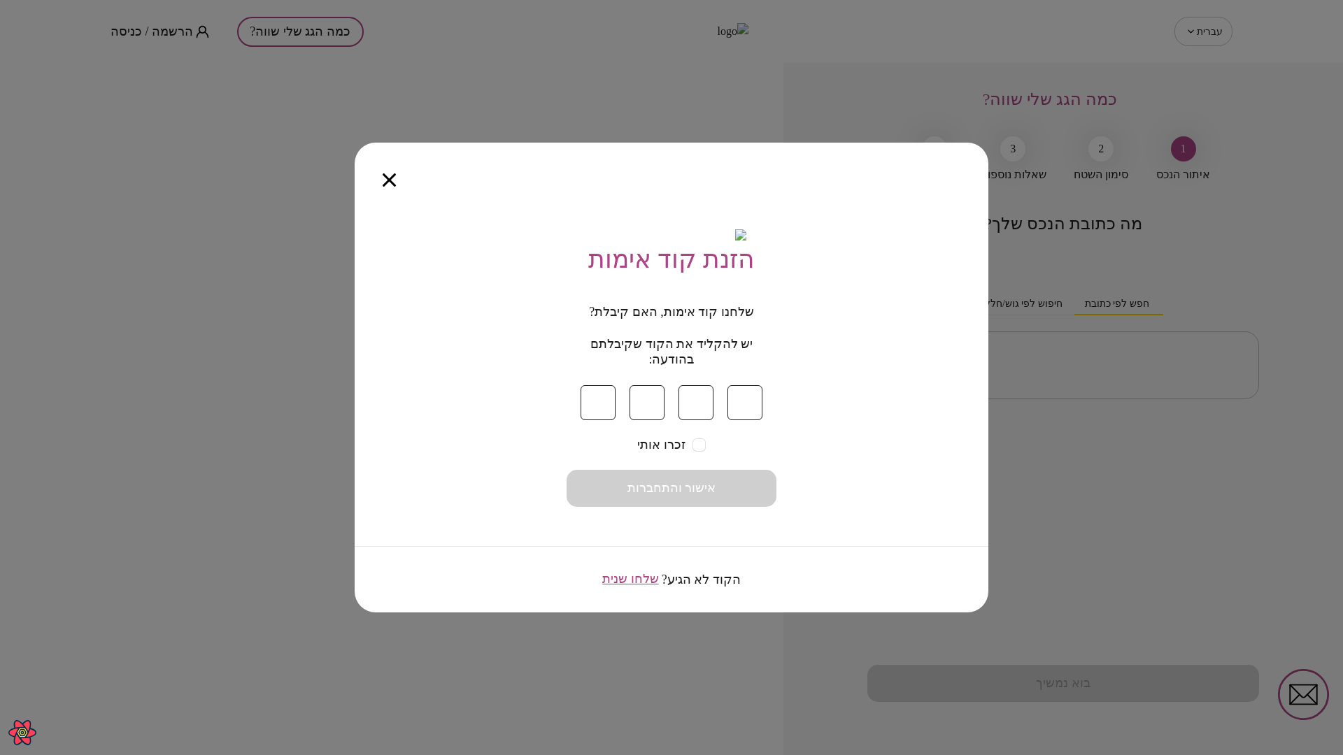
type input "*"
click at [716, 490] on button "אישור והתחברות" at bounding box center [671, 488] width 210 height 37
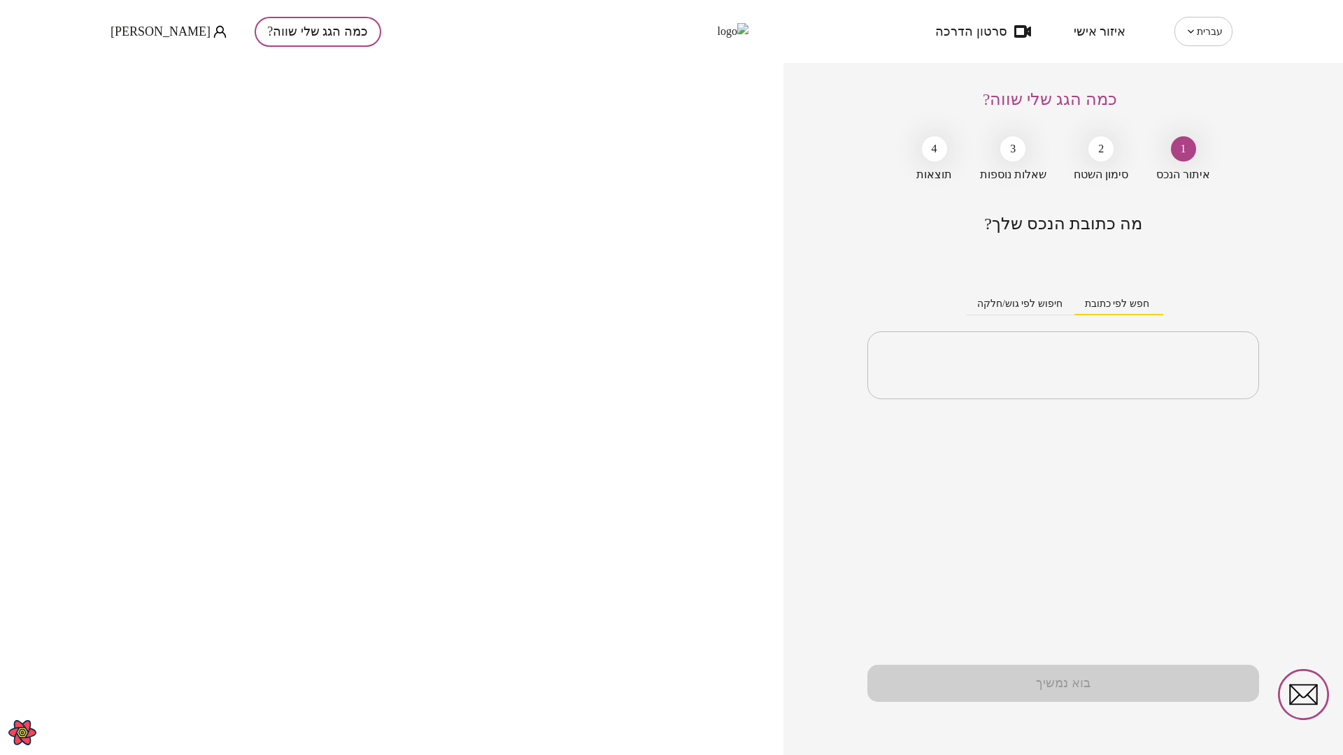
click at [1101, 28] on span "איזור אישי" at bounding box center [1099, 31] width 52 height 14
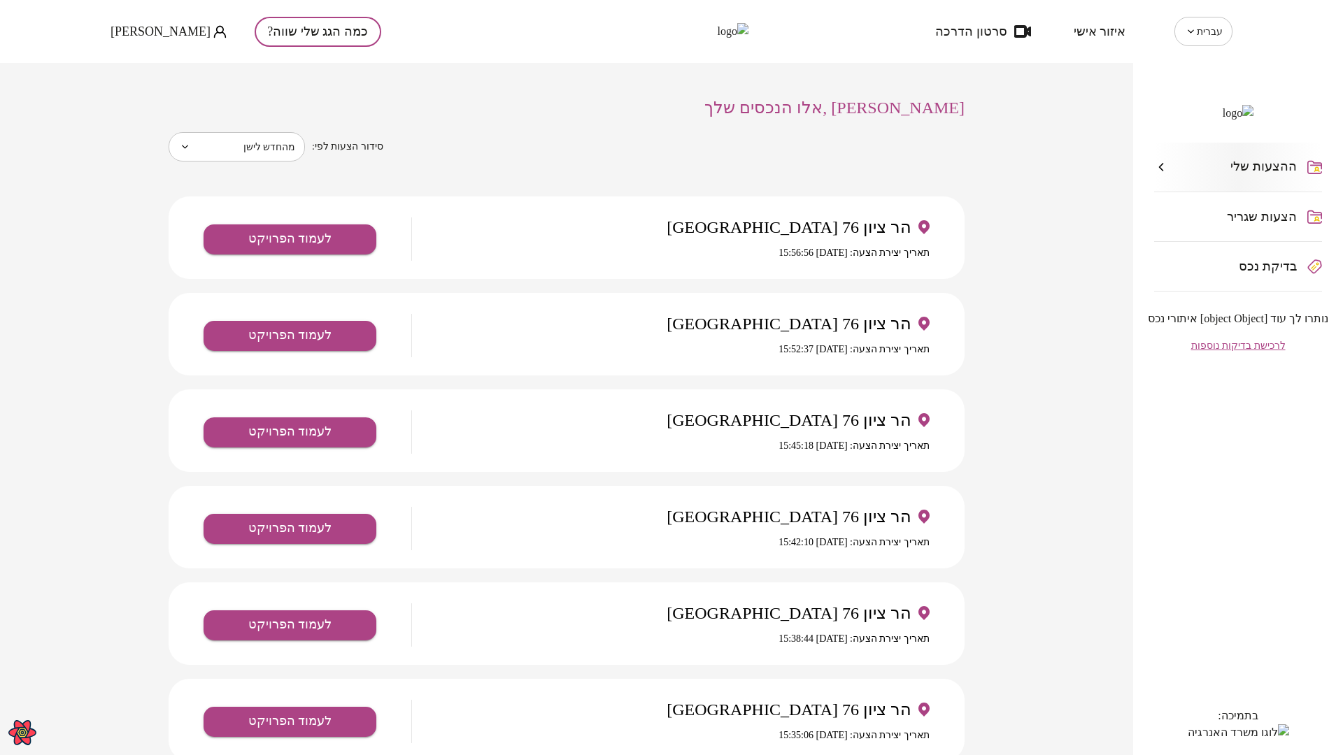
click at [154, 28] on span "Sergey Bek" at bounding box center [160, 31] width 100 height 14
click at [142, 64] on li "התנתק" at bounding box center [138, 57] width 57 height 25
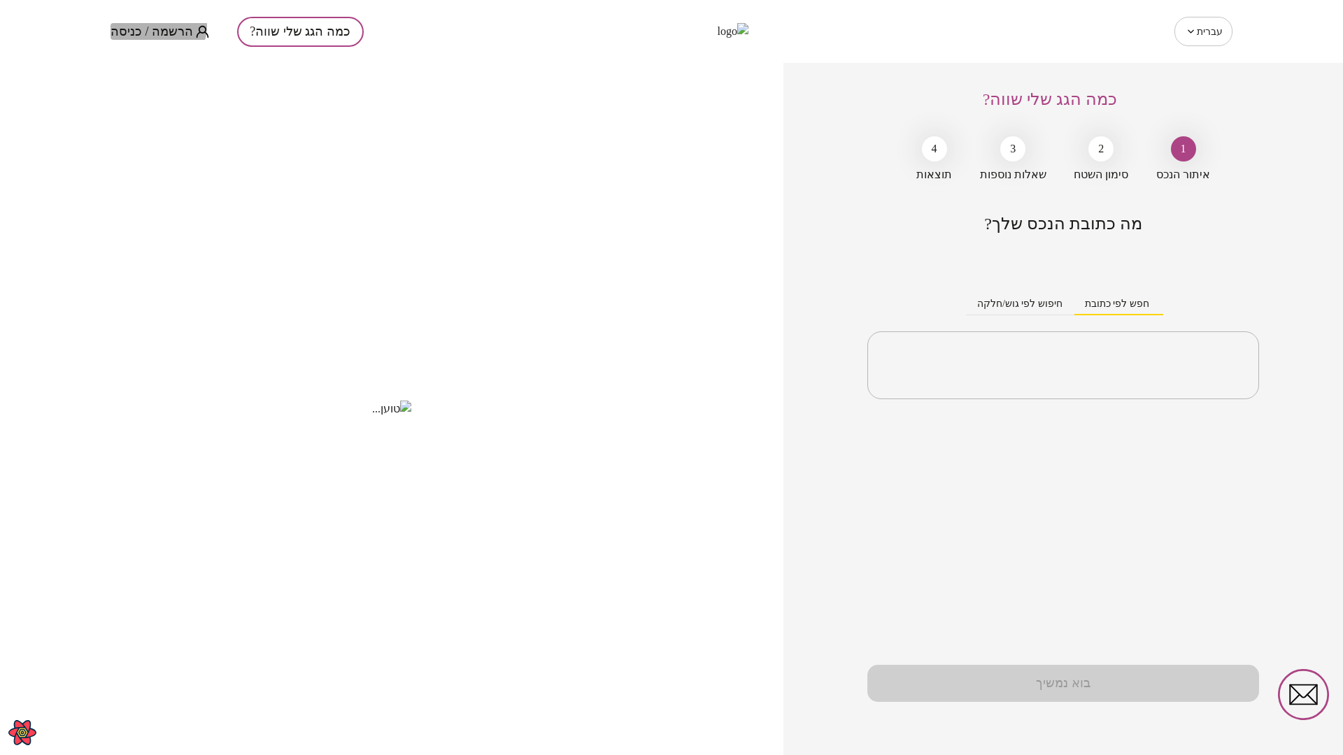
click at [152, 25] on span "הרשמה / כניסה" at bounding box center [151, 31] width 83 height 14
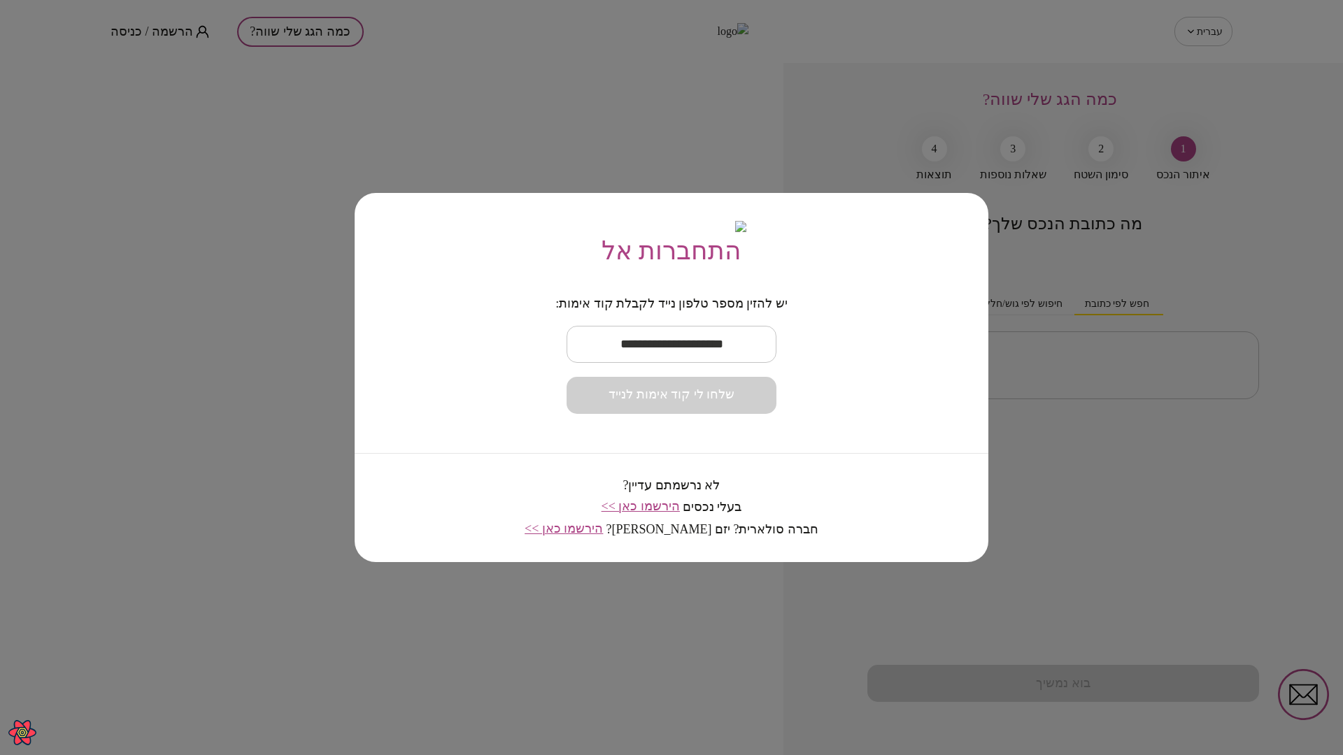
click at [718, 355] on input "text" at bounding box center [671, 344] width 210 height 41
paste input "**********"
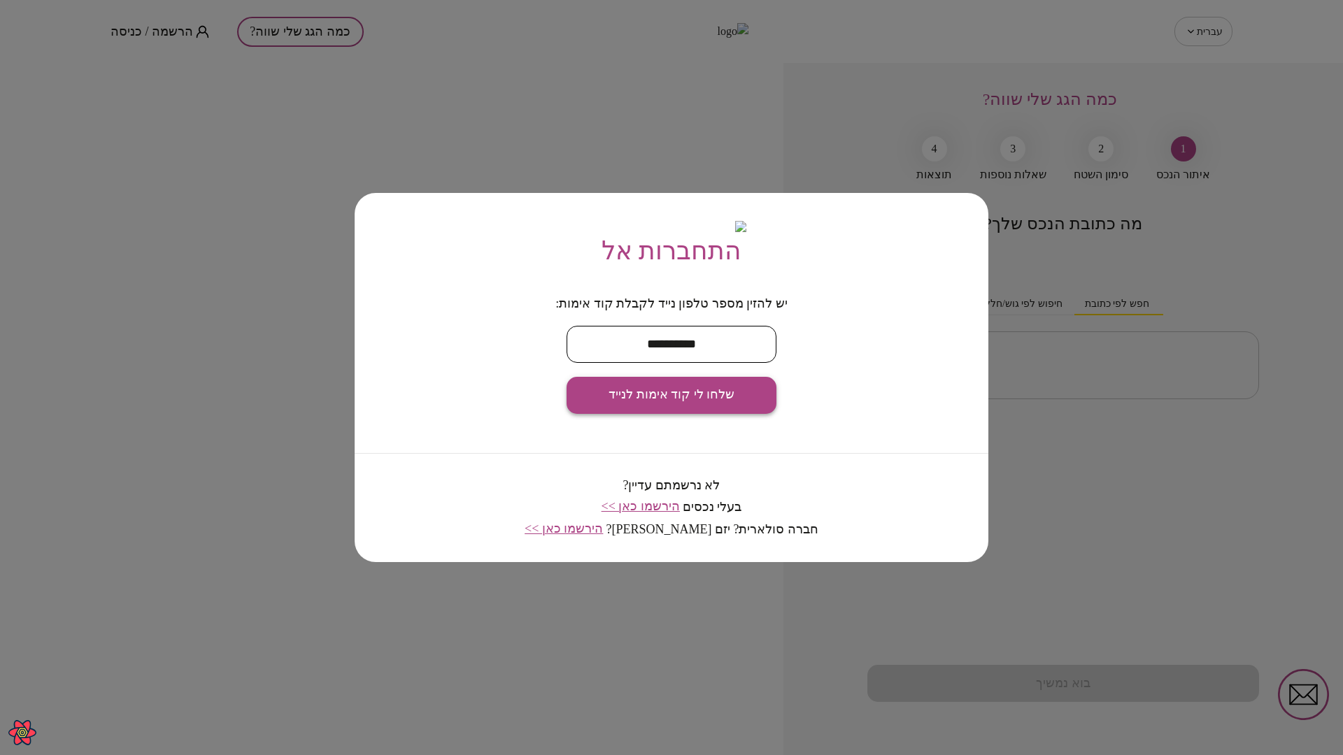
type input "**********"
click at [713, 401] on span "שלחו לי קוד אימות לנייד" at bounding box center [671, 394] width 126 height 15
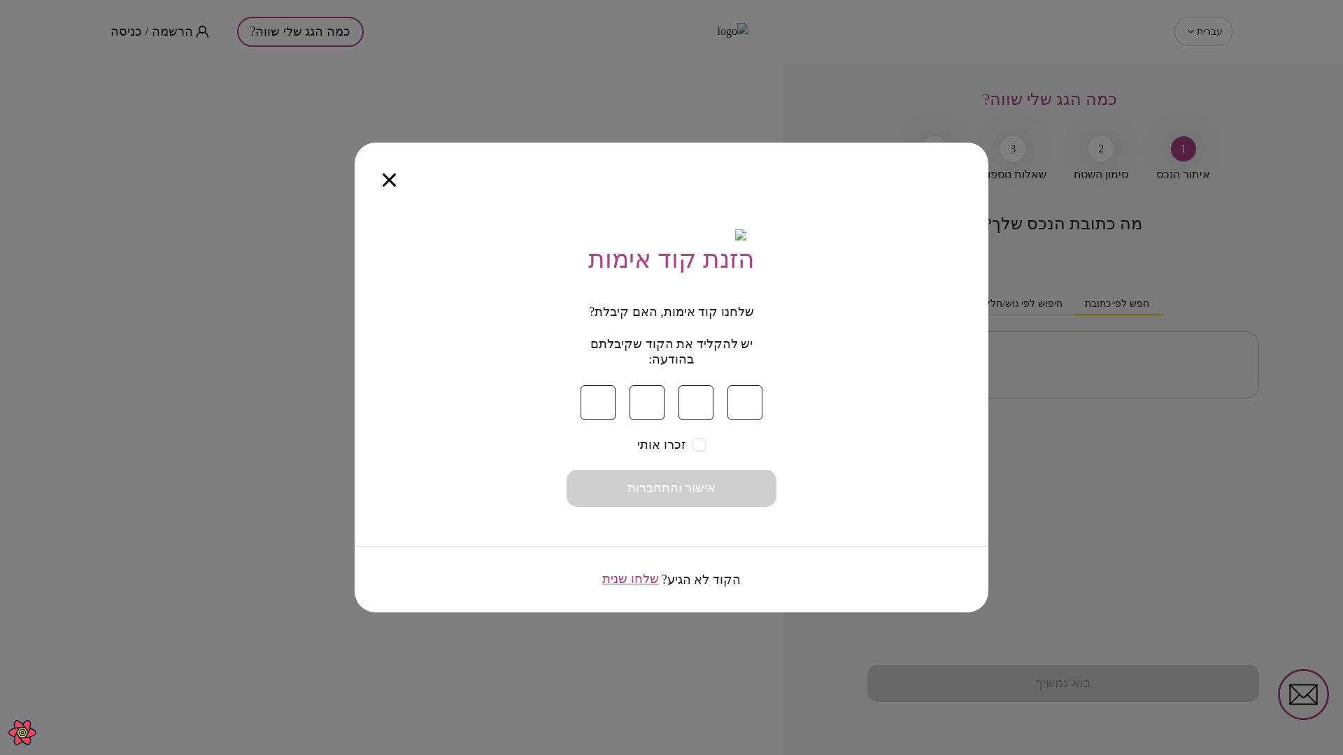
type input "*"
click at [689, 473] on form "שלחנו קוד אימות, האם קיבלת? יש להקליד את הקוד שקיבלתם בהודעה: * * * * זכרו אותי…" at bounding box center [671, 406] width 210 height 202
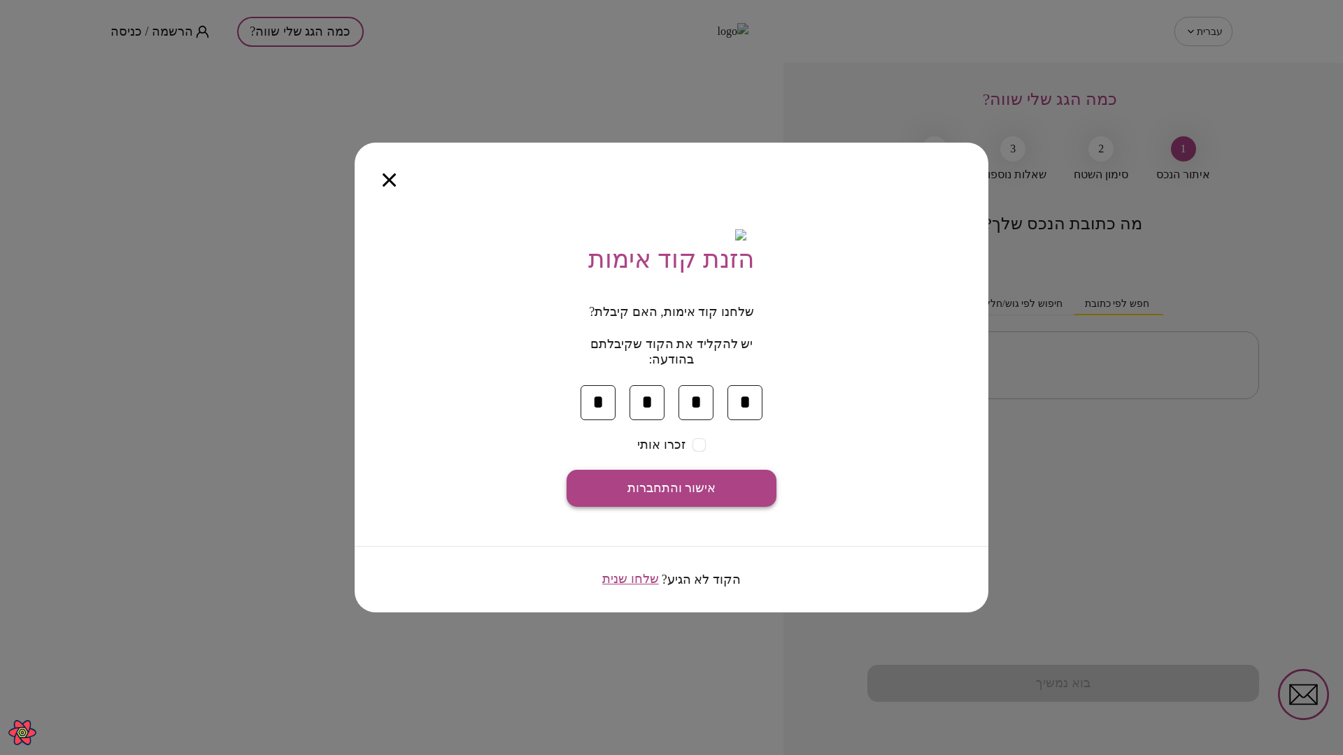
click at [698, 484] on button "אישור והתחברות" at bounding box center [671, 488] width 210 height 37
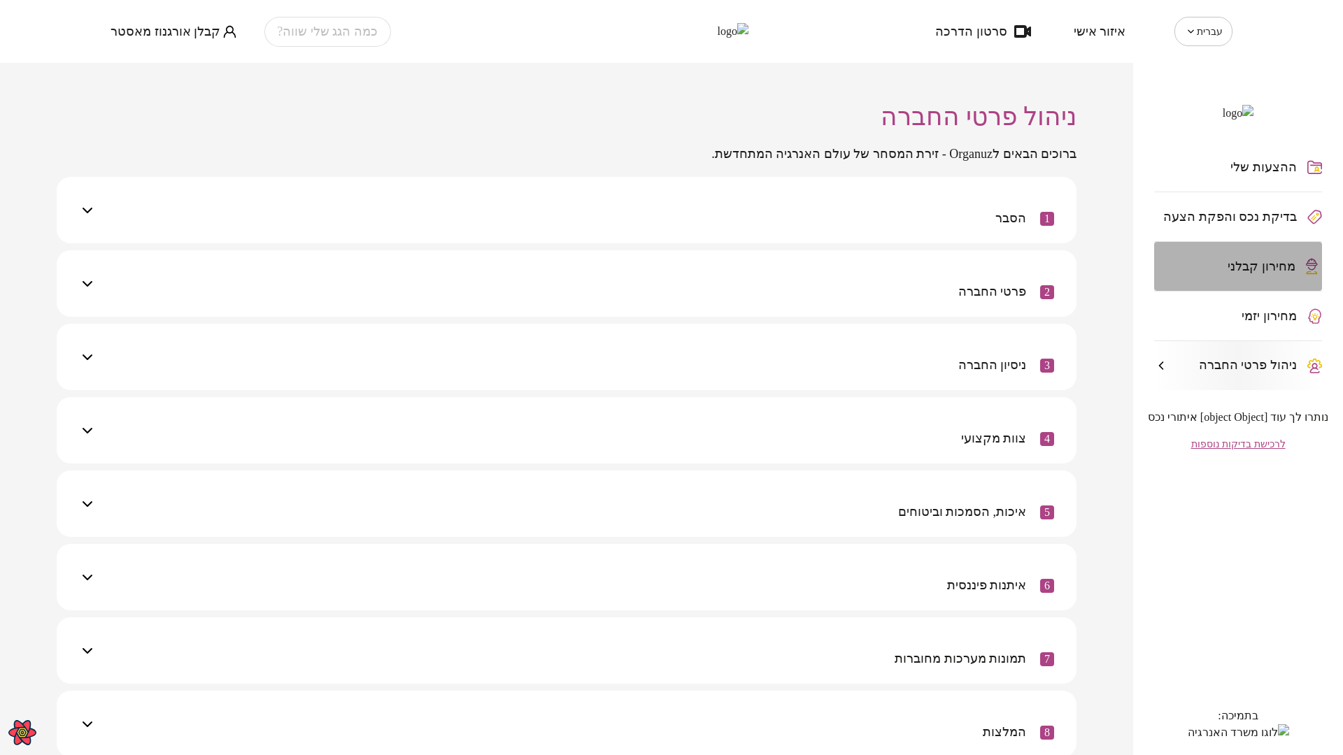
click at [1248, 273] on span "מחירון קבלני" at bounding box center [1261, 266] width 68 height 14
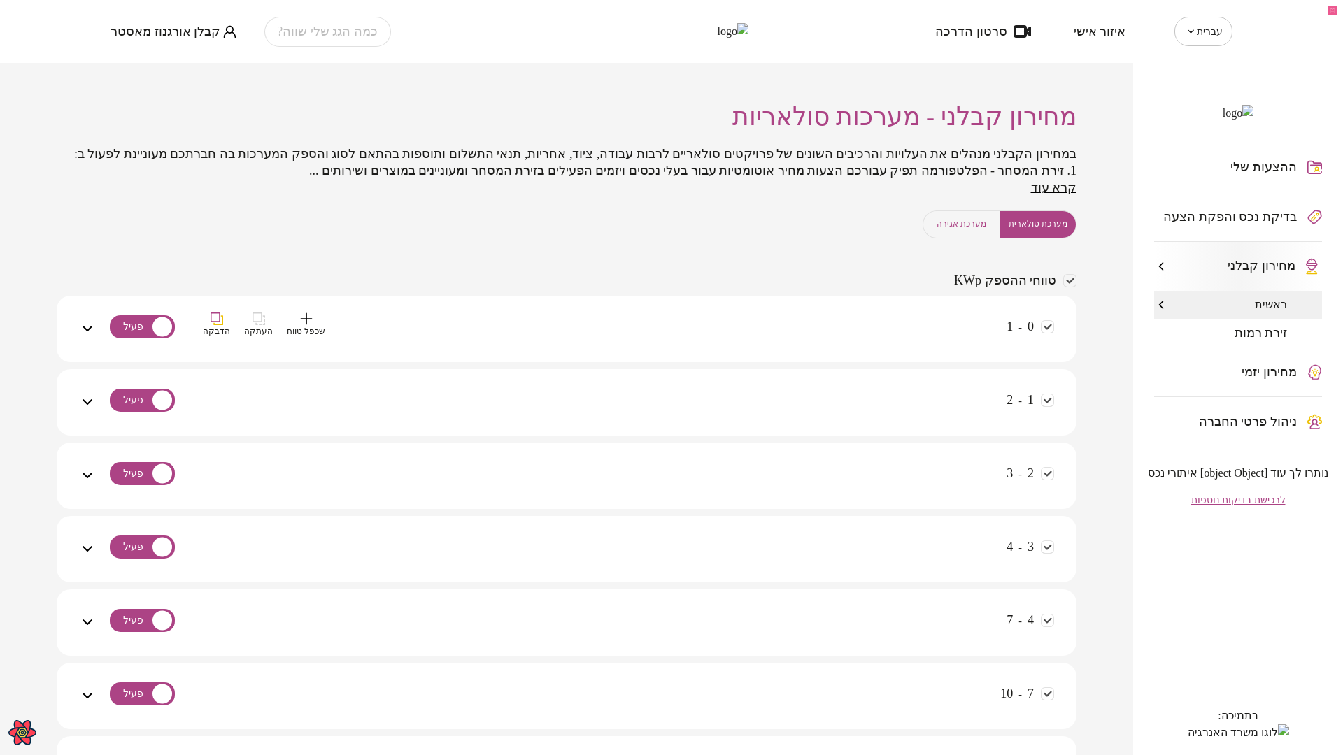
click at [880, 333] on div "0 - 1 שכפל טווח העתקה הדבקה" at bounding box center [575, 338] width 958 height 50
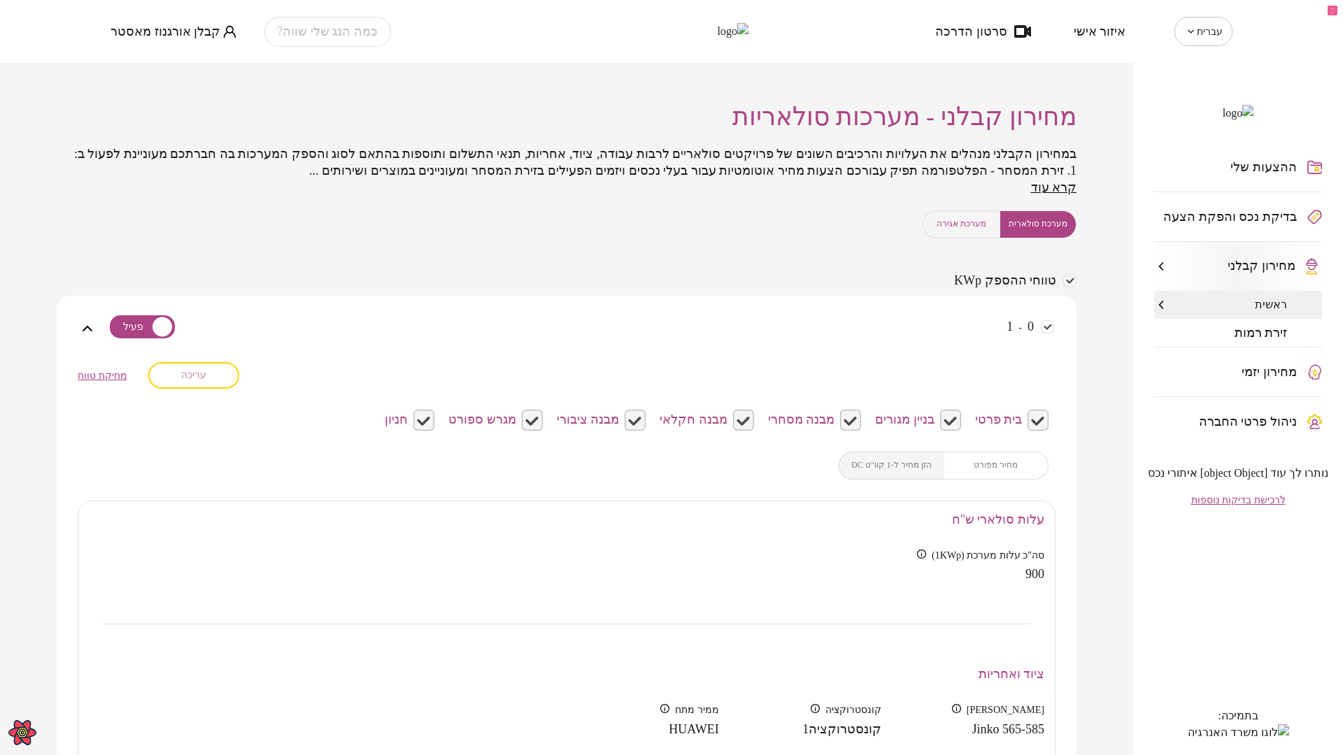
click at [207, 389] on button "עריכה" at bounding box center [193, 375] width 91 height 27
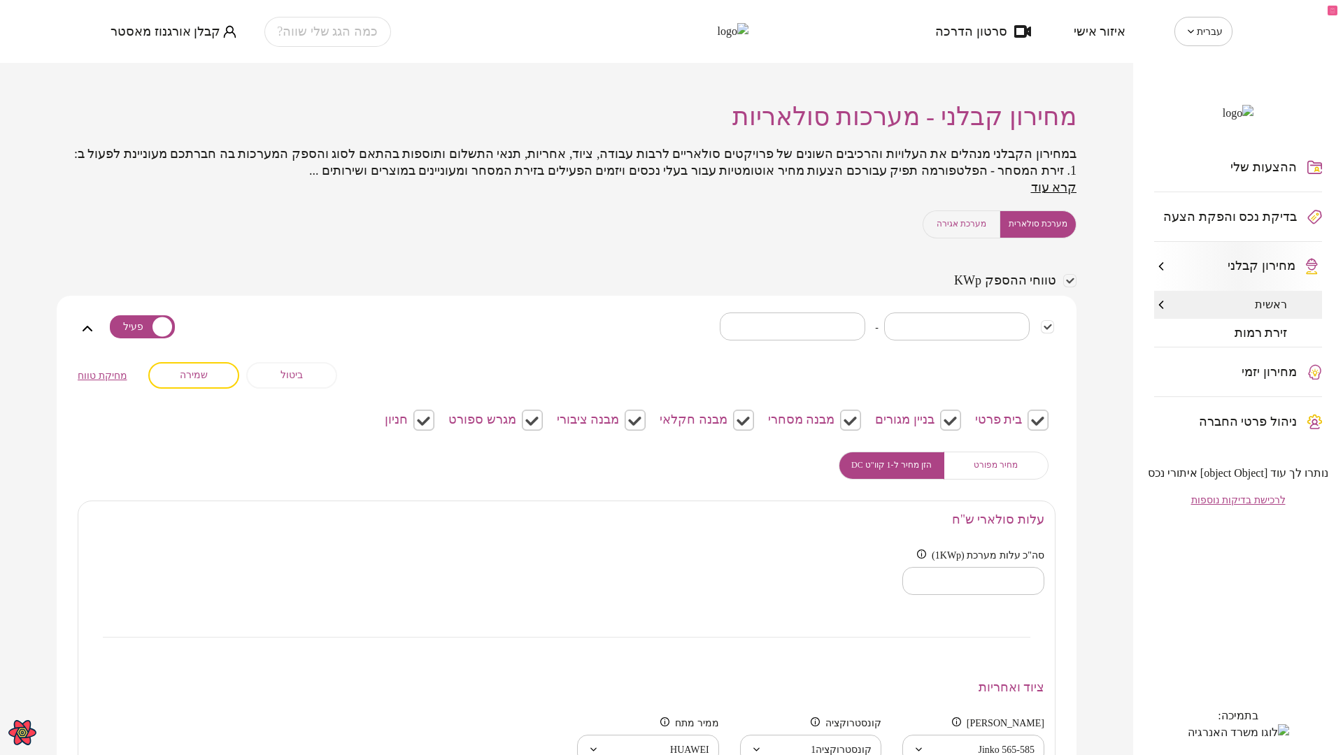
click at [1260, 340] on span "זירת רמות" at bounding box center [1260, 333] width 53 height 14
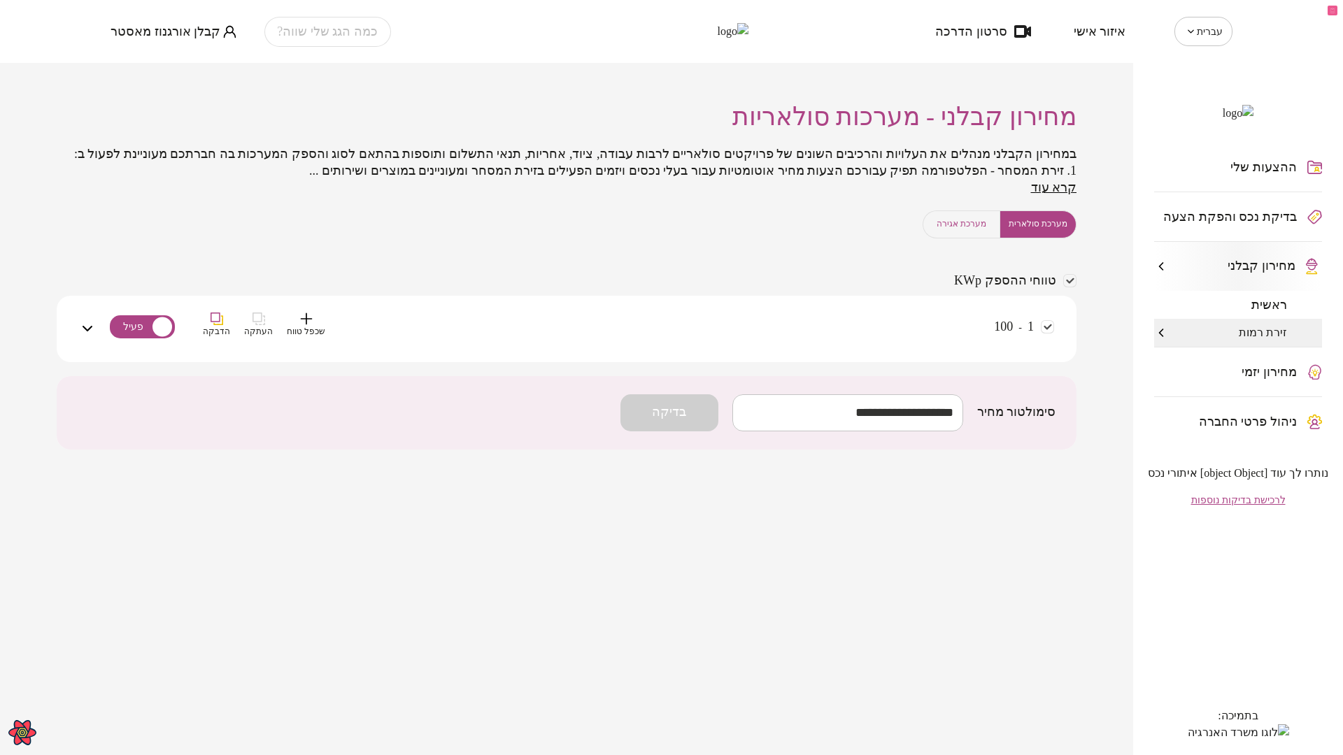
click at [345, 333] on div "1 - 100 שכפל טווח העתקה הדבקה" at bounding box center [575, 338] width 958 height 50
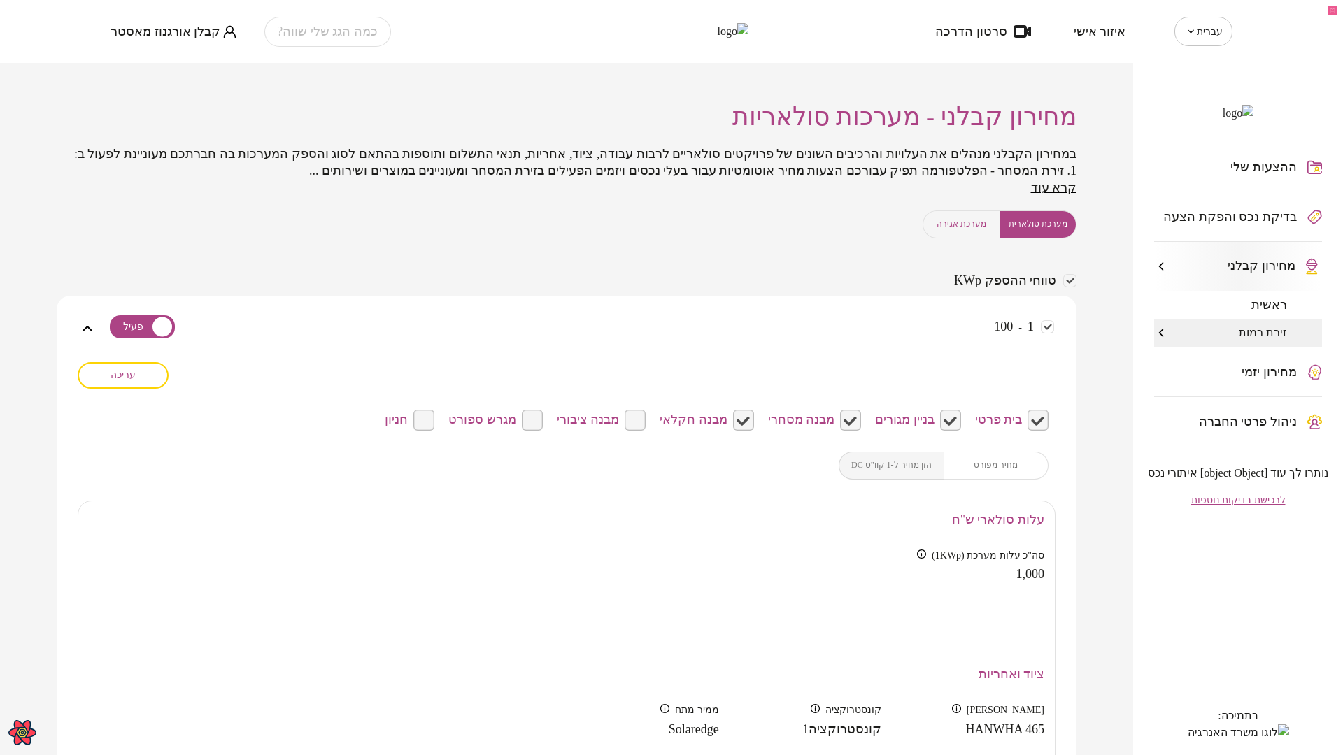
click at [142, 389] on button "עריכה" at bounding box center [123, 375] width 91 height 27
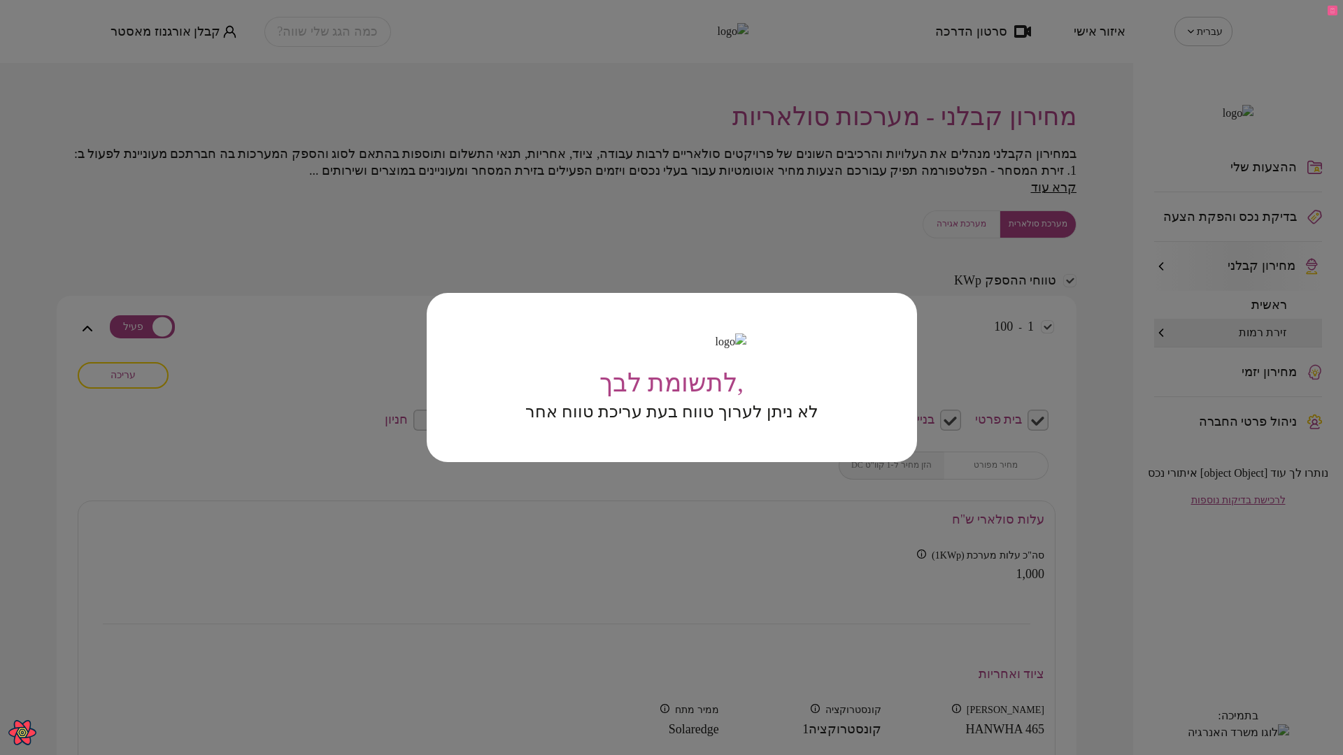
click at [328, 487] on div ",לתשומת לבך לא ניתן לערוך טווח בעת עריכת טווח אחר" at bounding box center [671, 377] width 1343 height 755
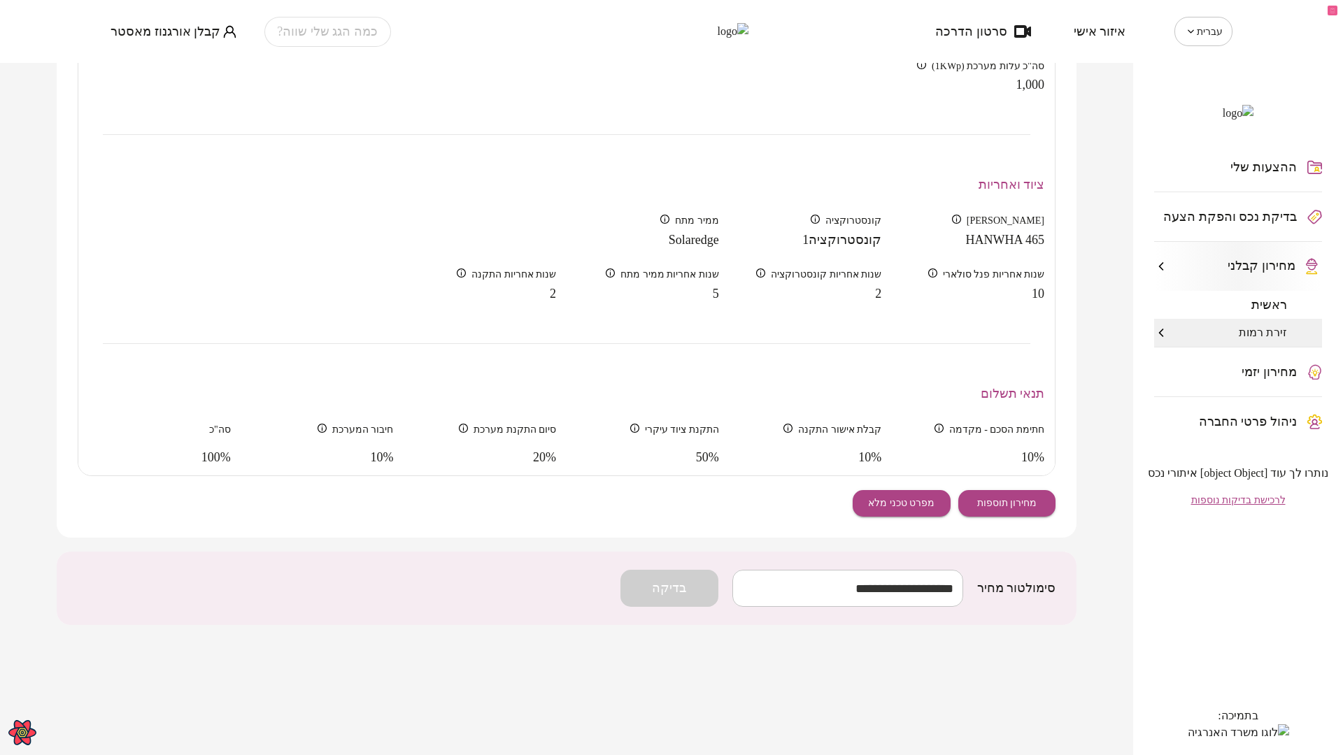
scroll to position [210, 0]
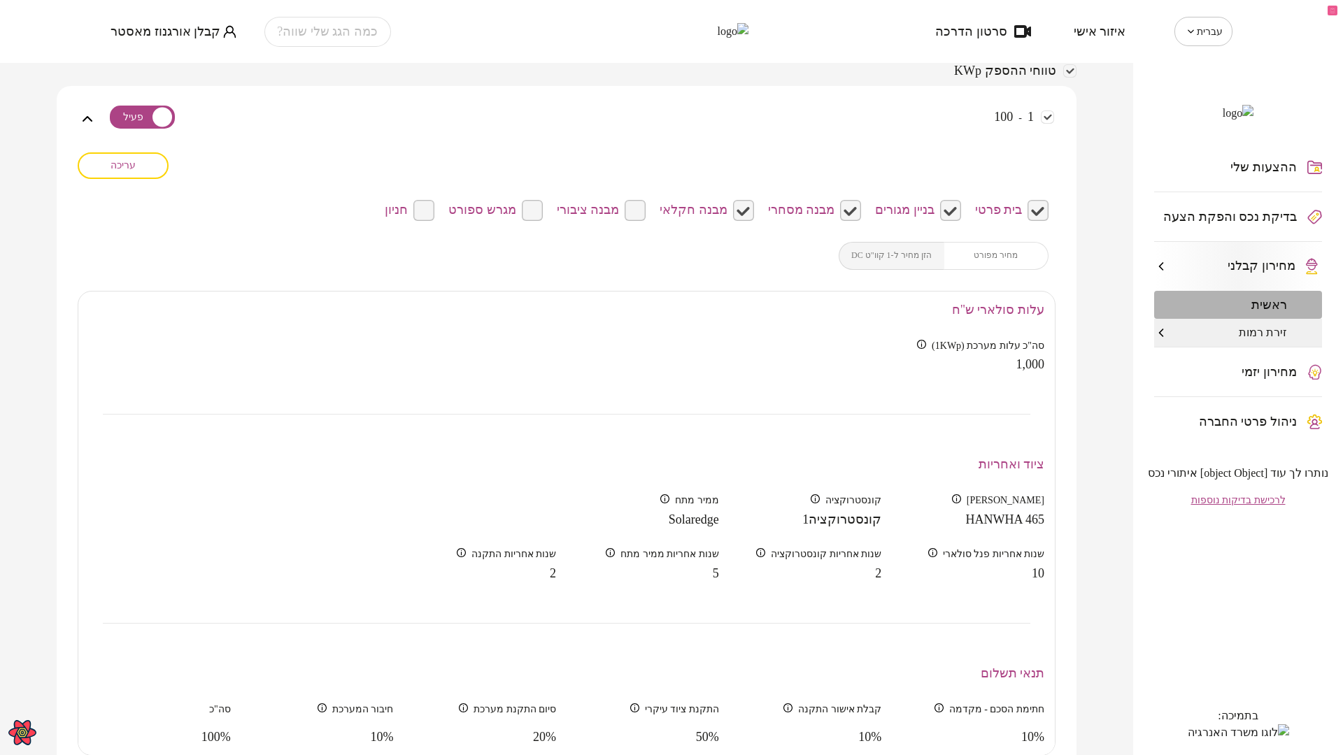
click at [1244, 319] on div "ראשית" at bounding box center [1238, 305] width 168 height 28
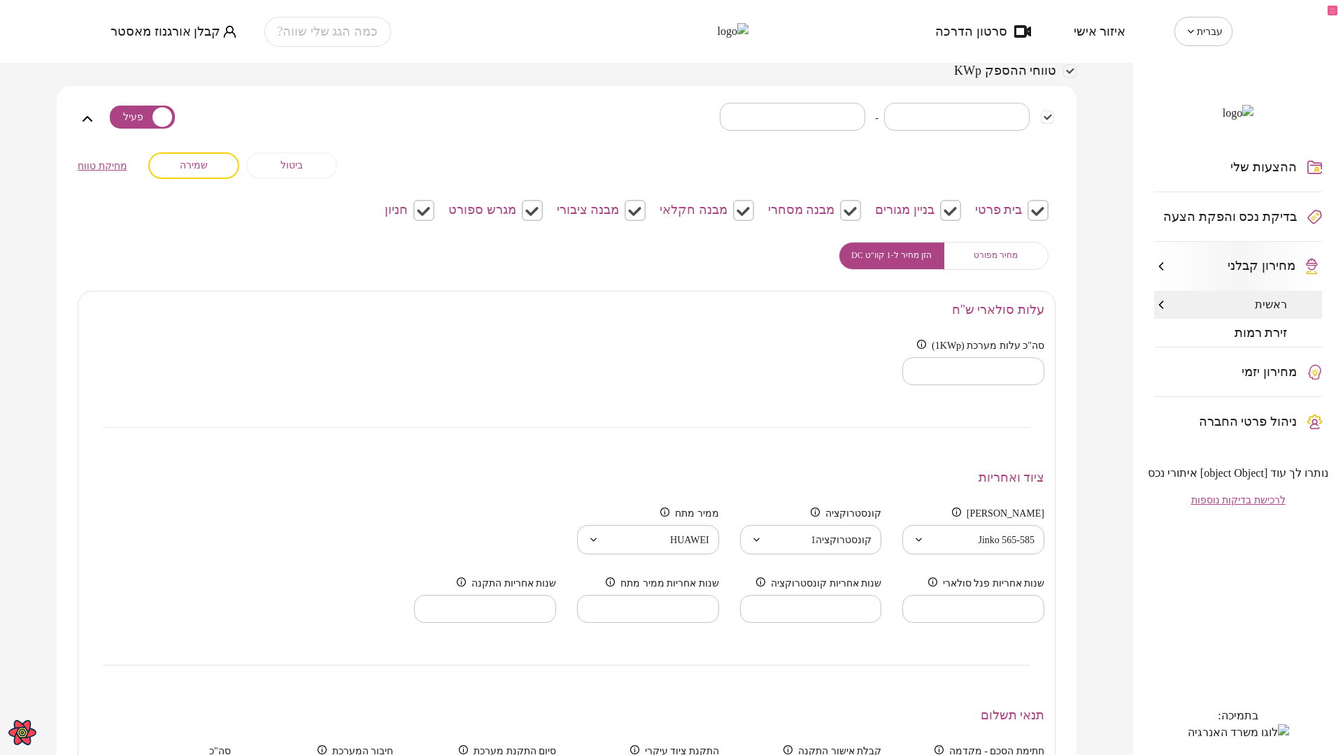
click at [317, 179] on button "ביטול" at bounding box center [291, 165] width 91 height 27
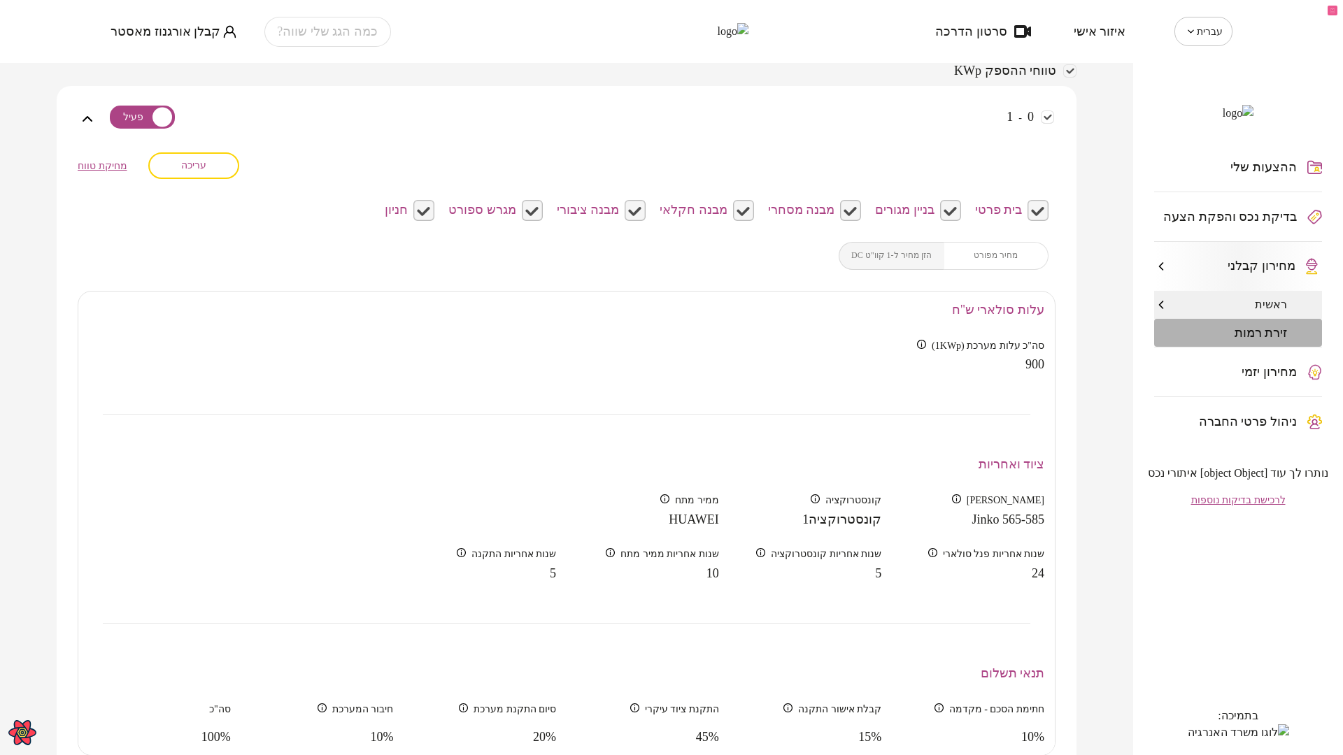
click at [1243, 340] on span "זירת רמות" at bounding box center [1260, 333] width 53 height 14
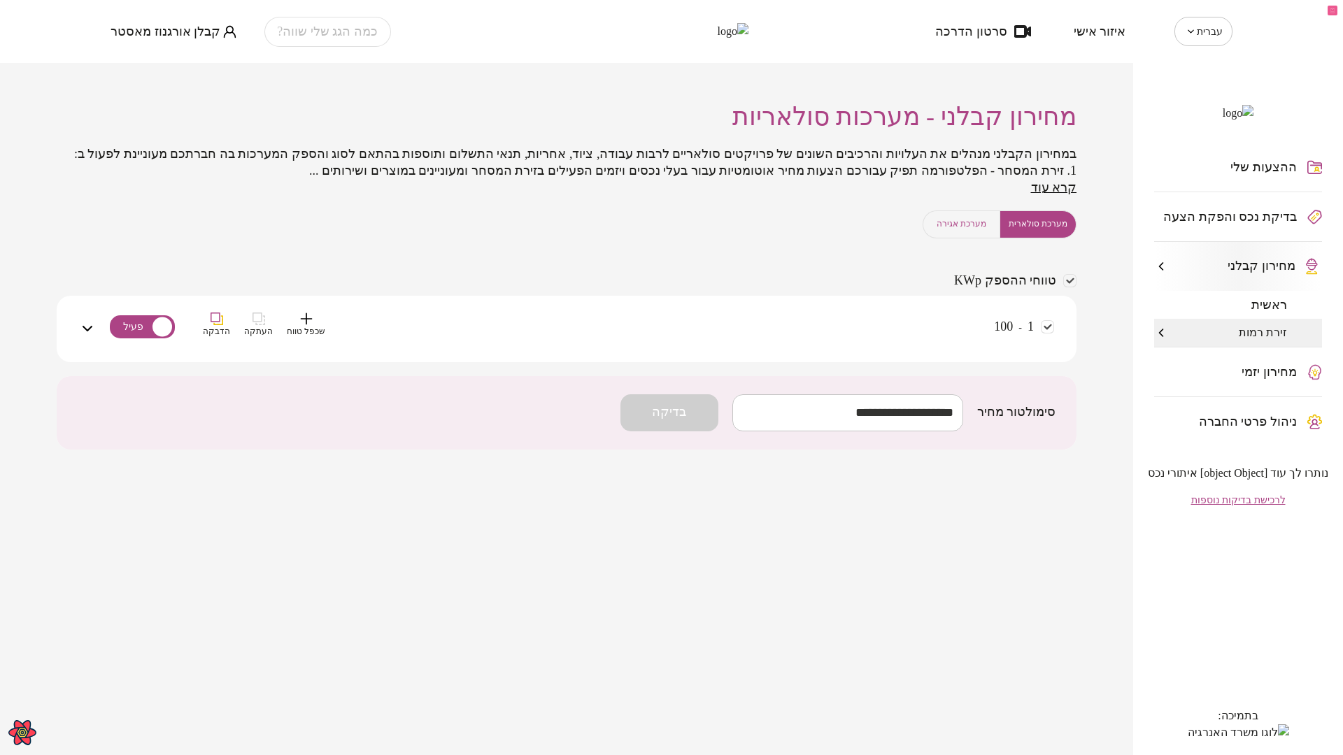
click at [629, 345] on div "1 - 100 שכפל טווח העתקה הדבקה" at bounding box center [575, 338] width 958 height 50
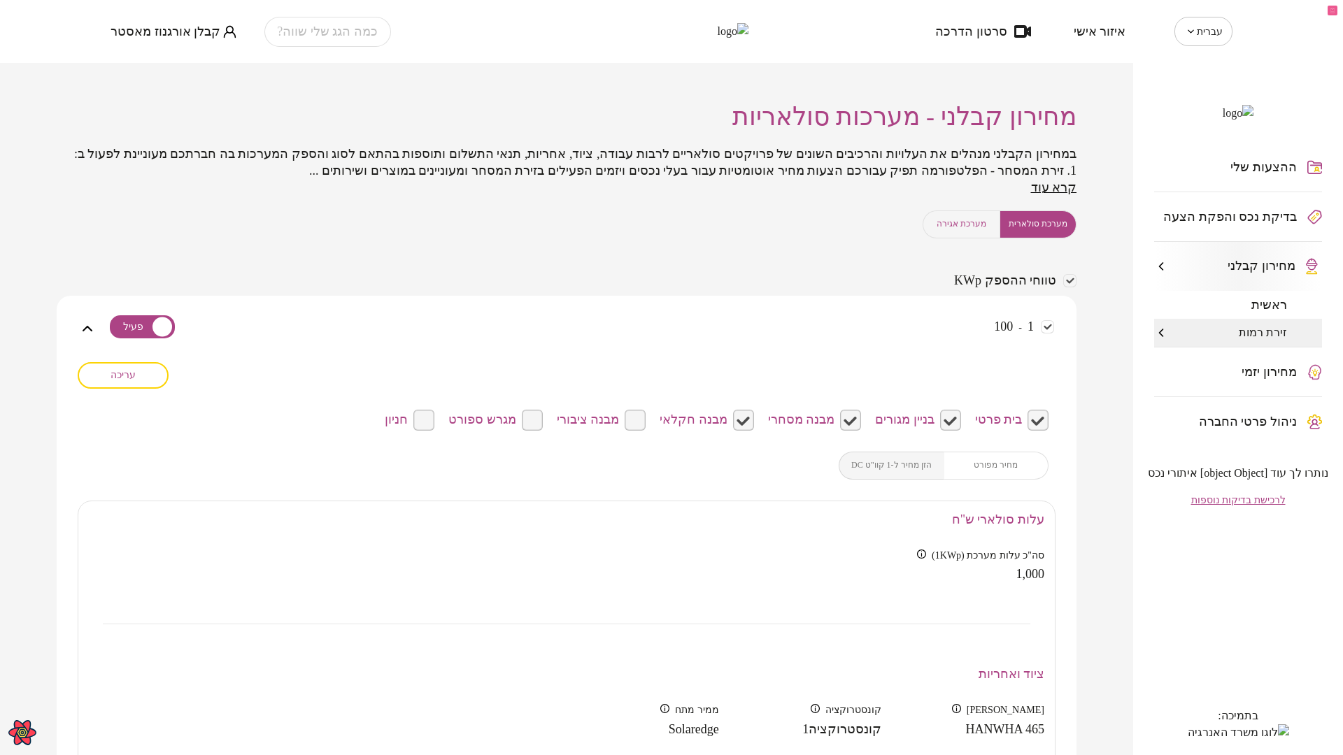
drag, startPoint x: 114, startPoint y: 389, endPoint x: 124, endPoint y: 427, distance: 39.9
click at [114, 381] on span "עריכה" at bounding box center [122, 375] width 25 height 12
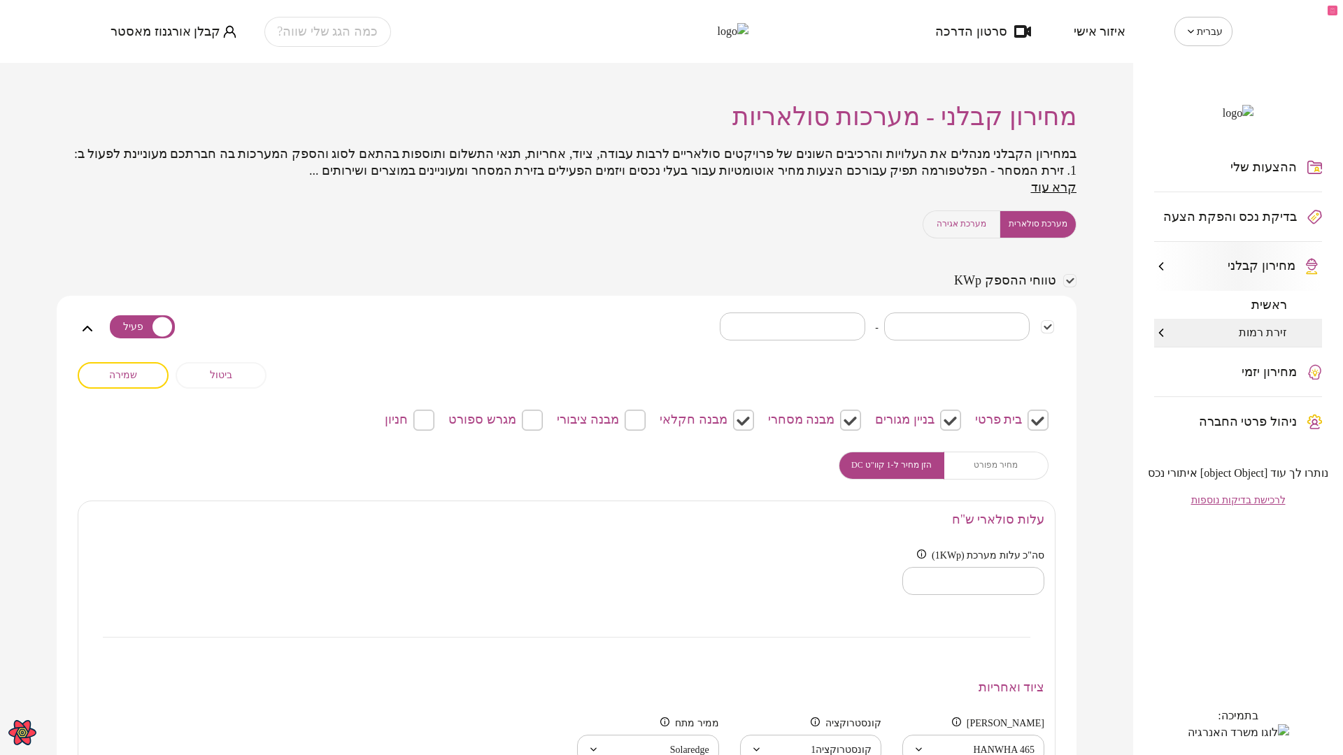
click at [1025, 474] on div "מחיר מפורט הזן מחיר ל-1 קוו"ט DC" at bounding box center [943, 466] width 210 height 28
click at [1022, 480] on div "מחיר מפורט הזן מחיר ל-1 קוו"ט DC" at bounding box center [943, 466] width 210 height 28
click at [895, 472] on span "הזן מחיר ל-1 קוו"ט DC" at bounding box center [891, 465] width 80 height 13
drag, startPoint x: 989, startPoint y: 473, endPoint x: 970, endPoint y: 501, distance: 33.7
click at [989, 474] on div "מחיר מפורט הזן מחיר ל-1 קוו"ט DC" at bounding box center [943, 466] width 210 height 28
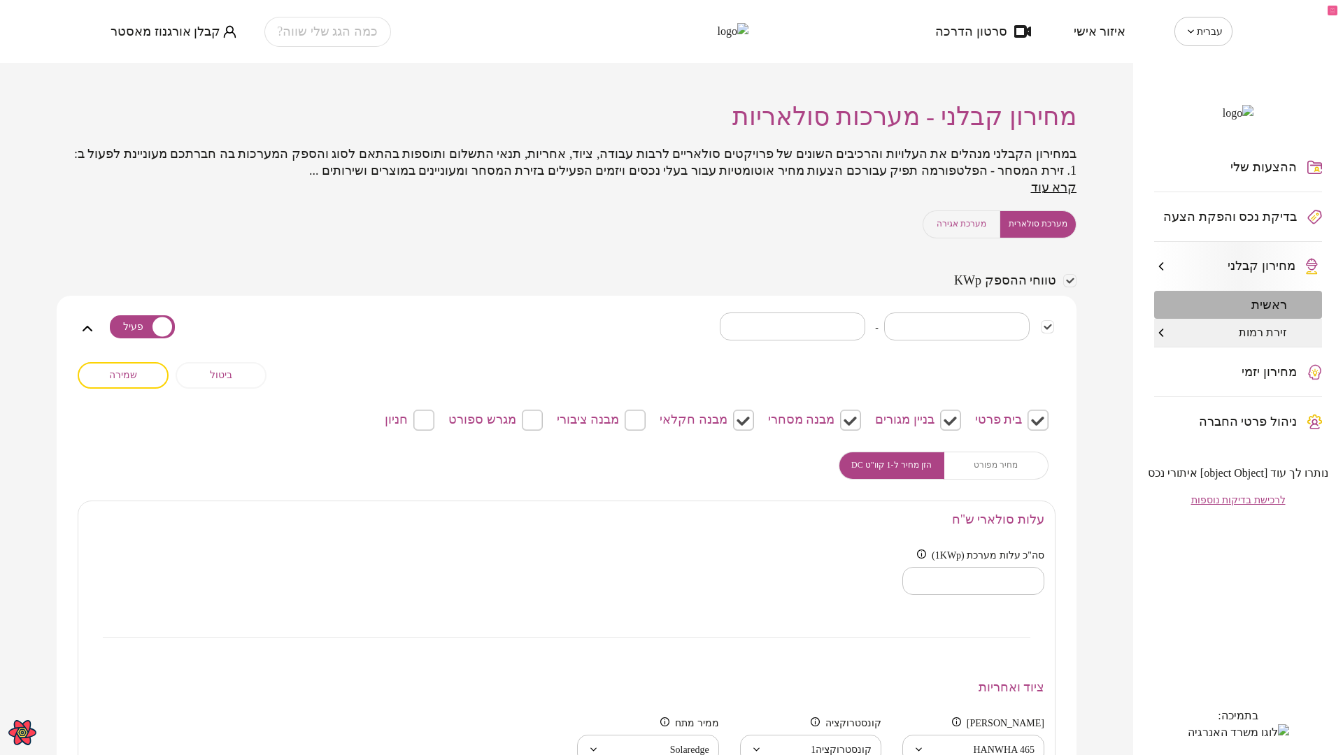
click at [1269, 312] on span "ראשית" at bounding box center [1269, 305] width 36 height 14
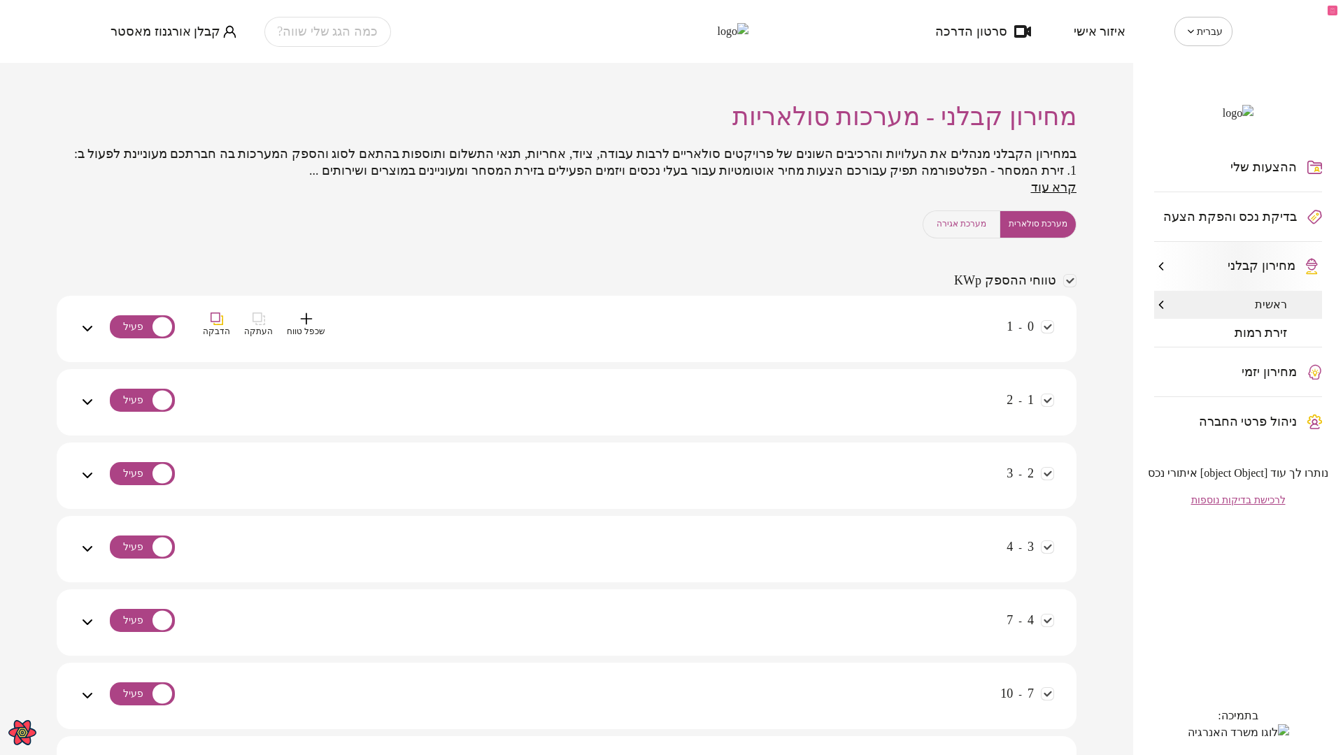
click at [912, 343] on div "0 - 1 שכפל טווח העתקה הדבקה" at bounding box center [575, 338] width 958 height 50
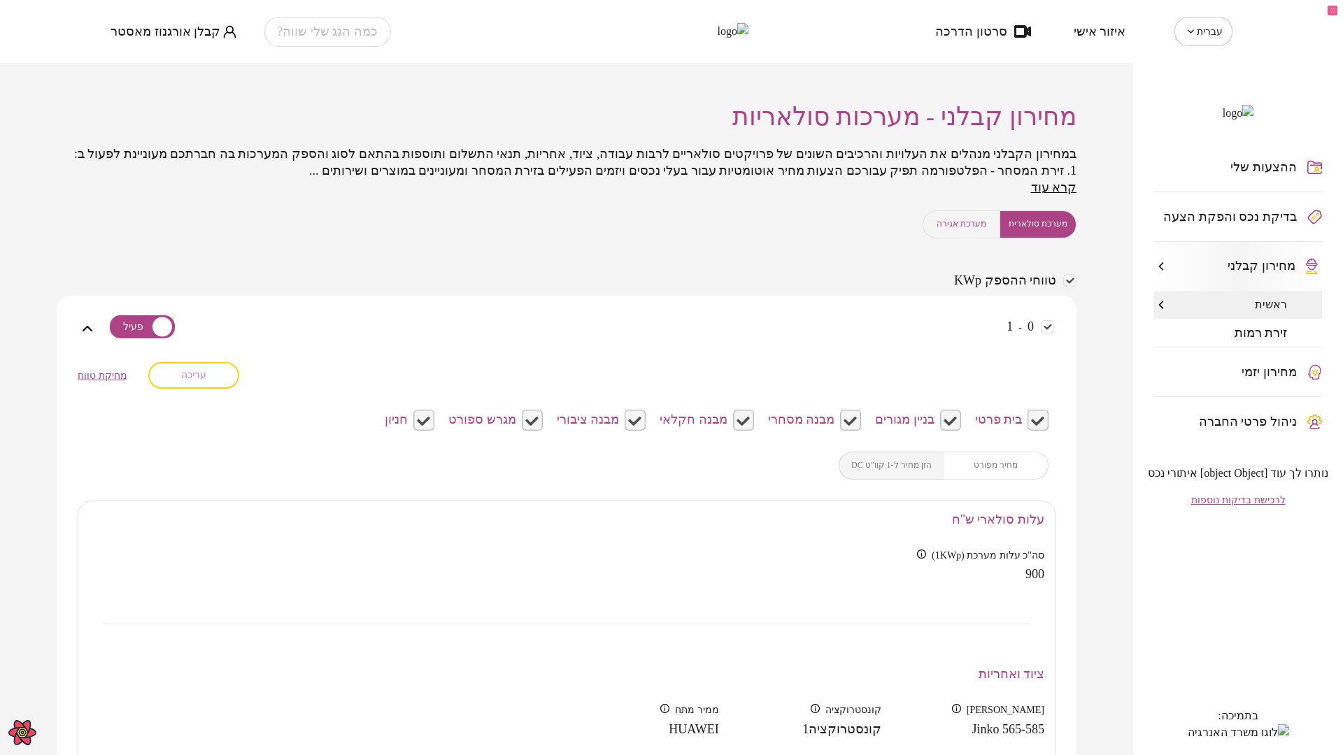
click at [201, 381] on span "עריכה" at bounding box center [193, 375] width 25 height 12
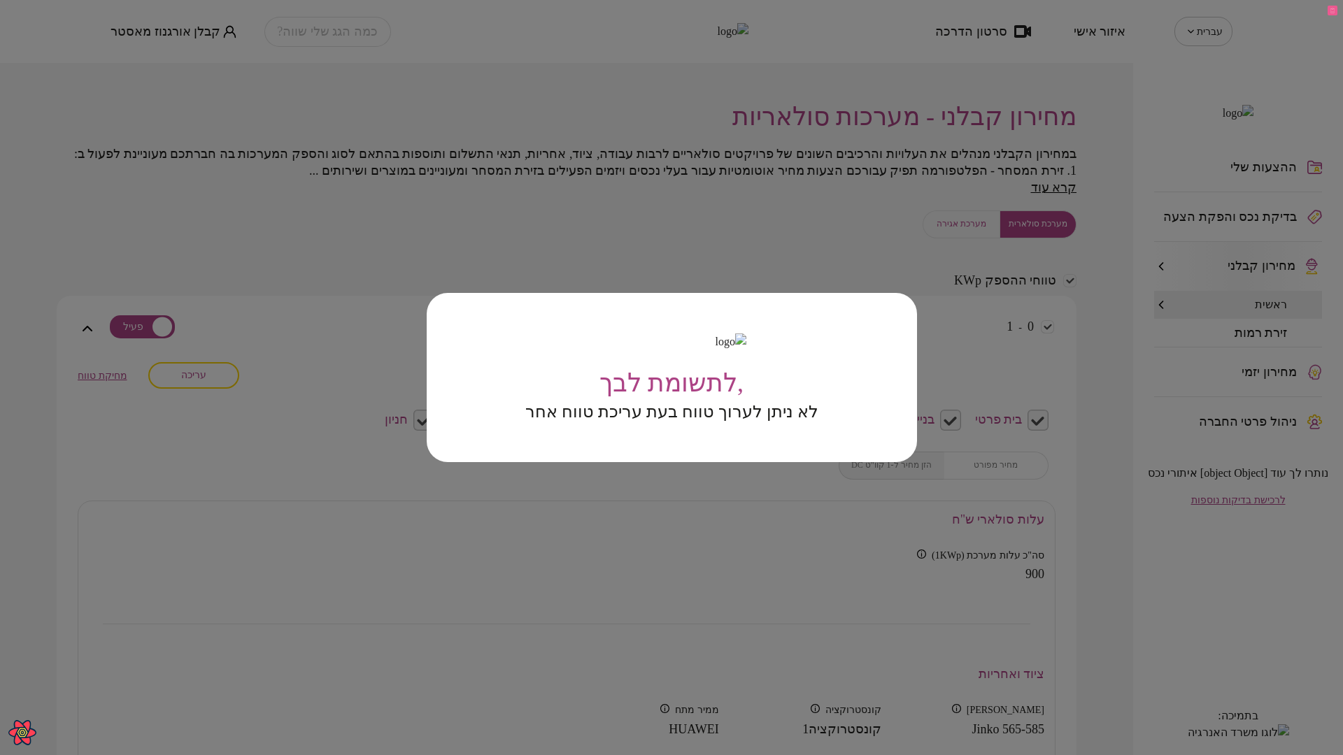
click at [209, 450] on div ",לתשומת לבך לא ניתן לערוך טווח בעת עריכת טווח אחר" at bounding box center [671, 377] width 1343 height 755
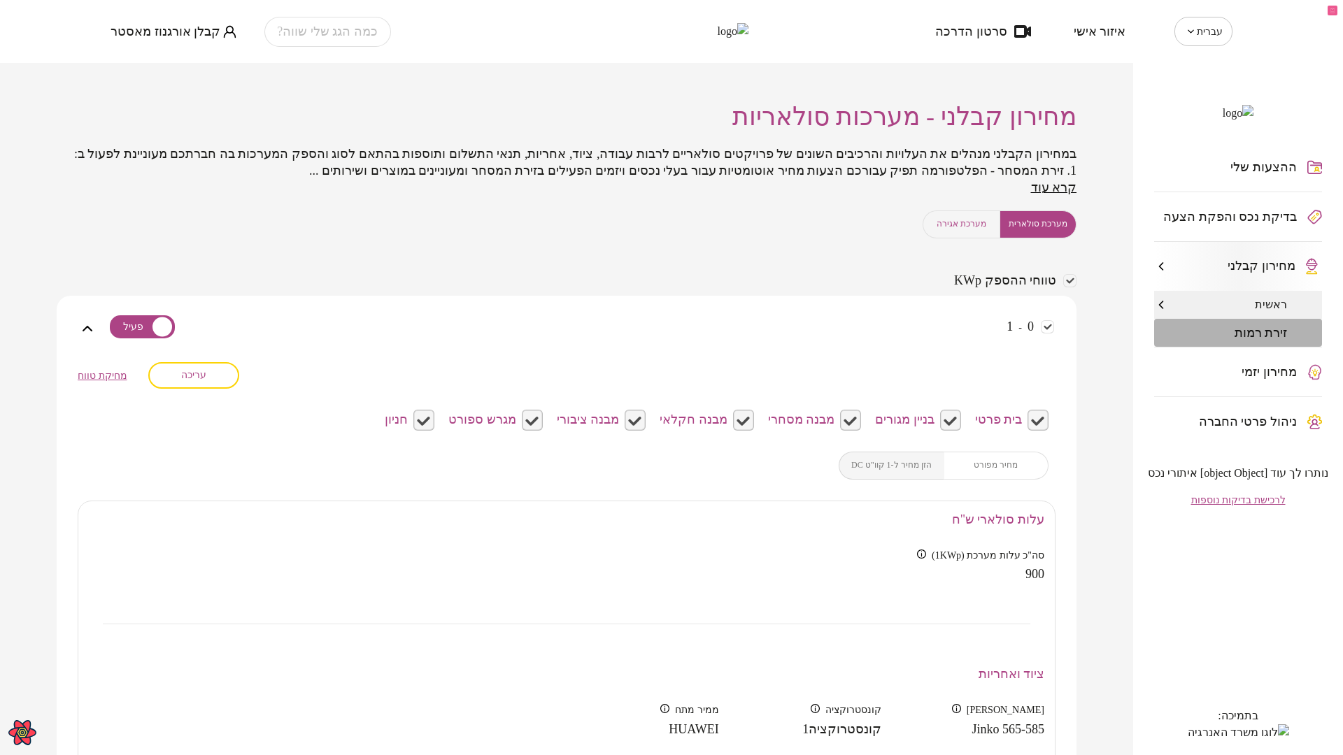
click at [1266, 340] on span "זירת רמות" at bounding box center [1260, 333] width 53 height 14
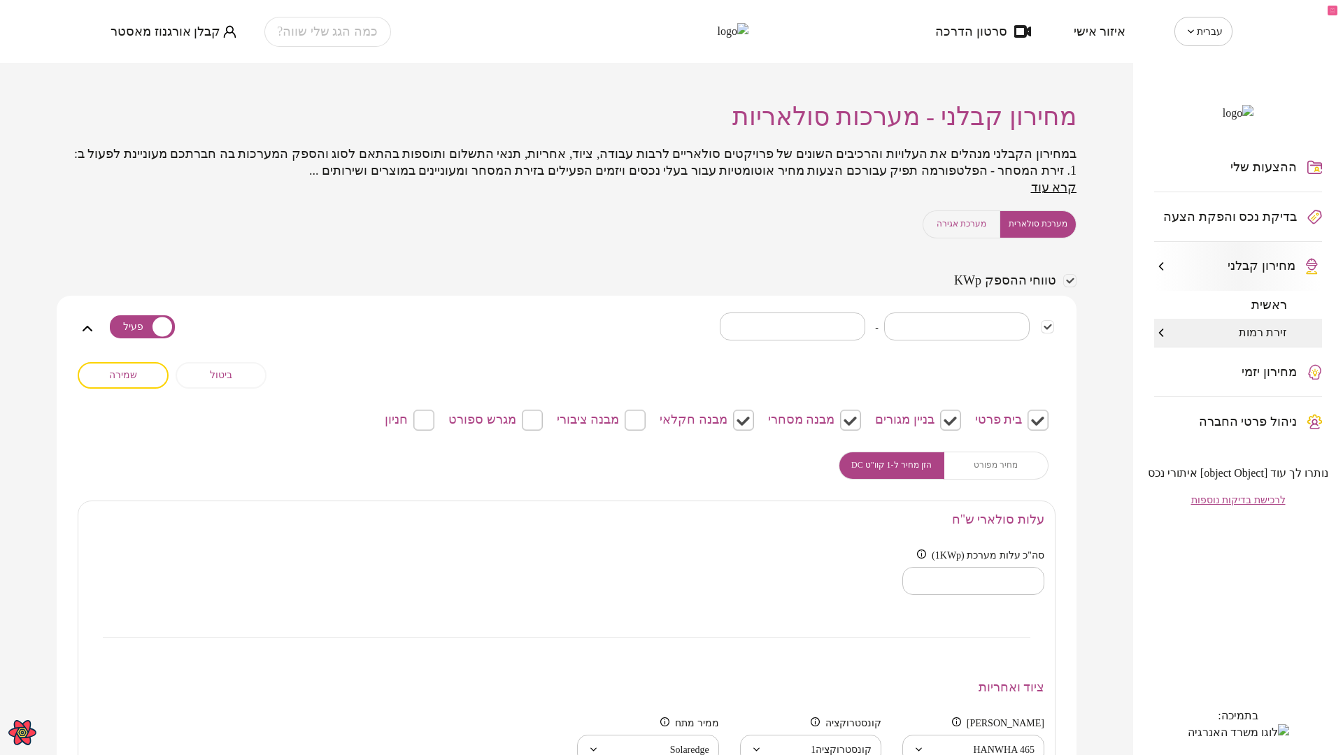
click at [236, 389] on button "ביטול" at bounding box center [221, 375] width 91 height 27
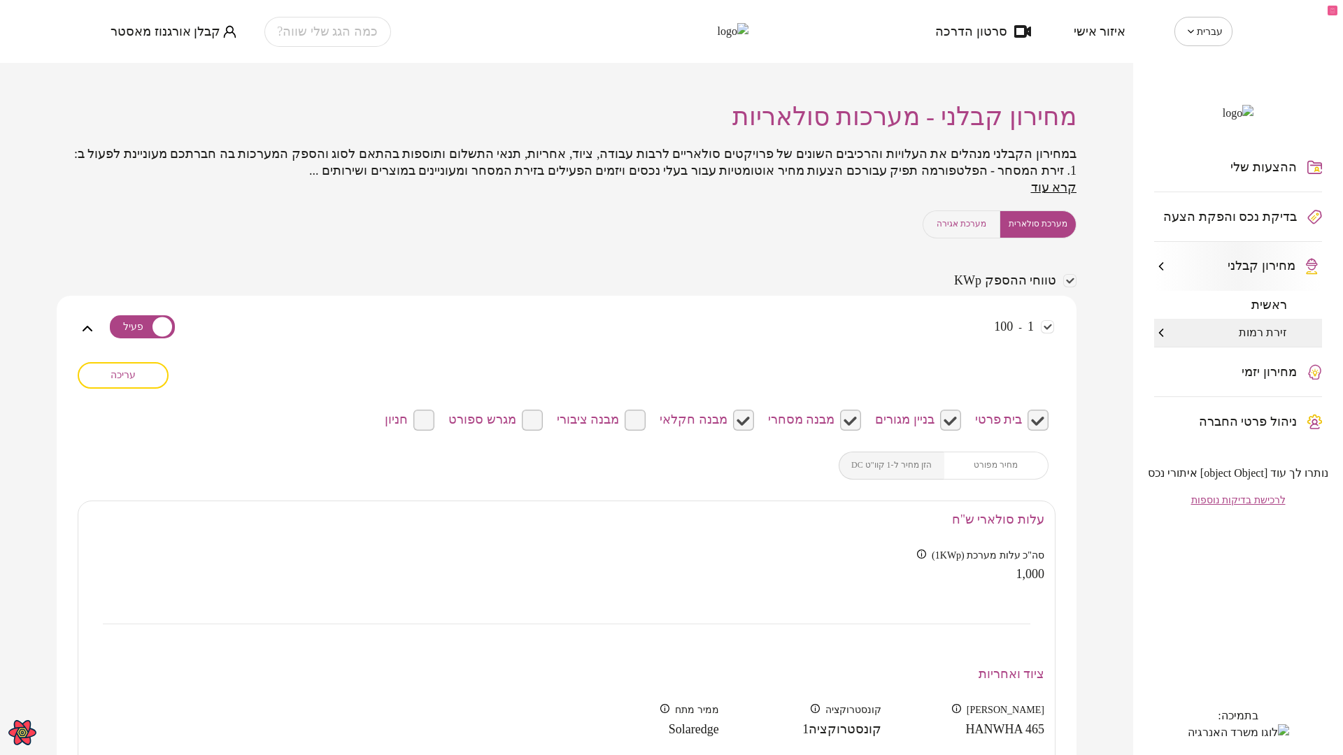
click at [147, 389] on button "עריכה" at bounding box center [123, 375] width 91 height 27
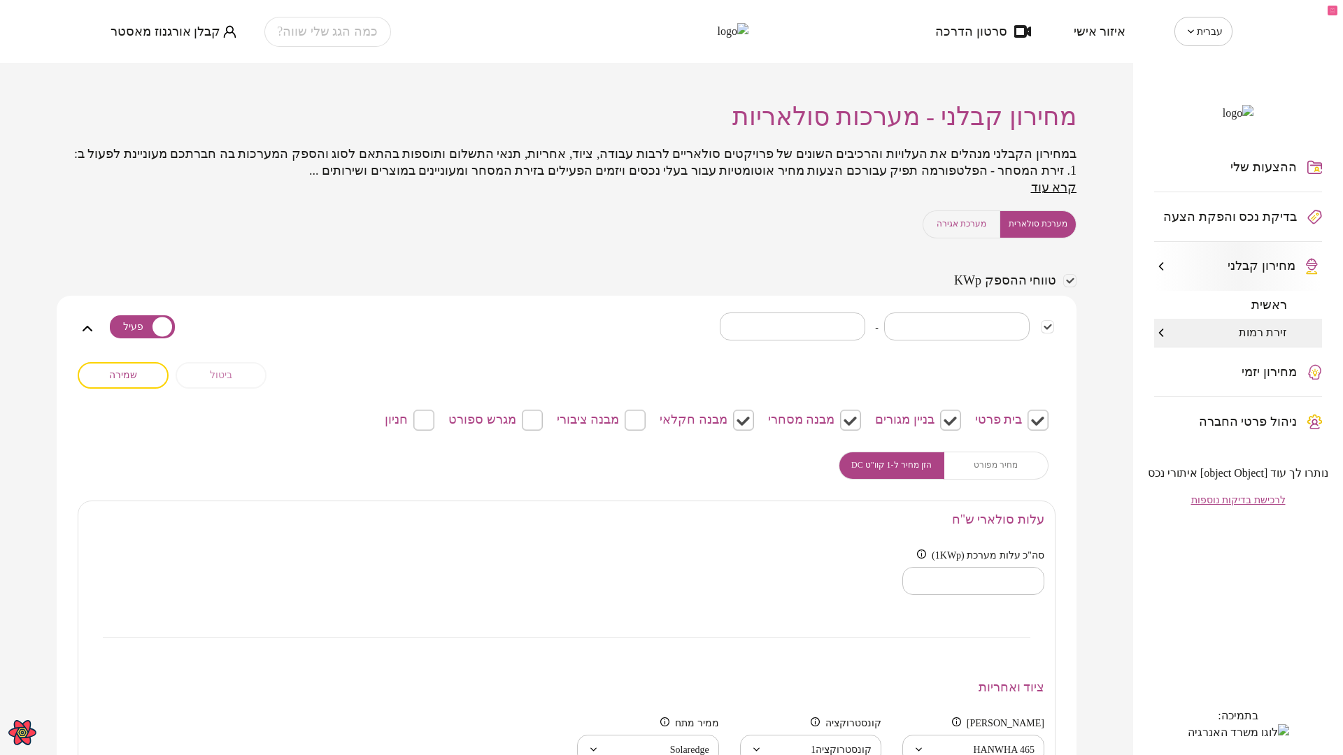
click at [232, 381] on span "ביטול" at bounding box center [221, 375] width 22 height 12
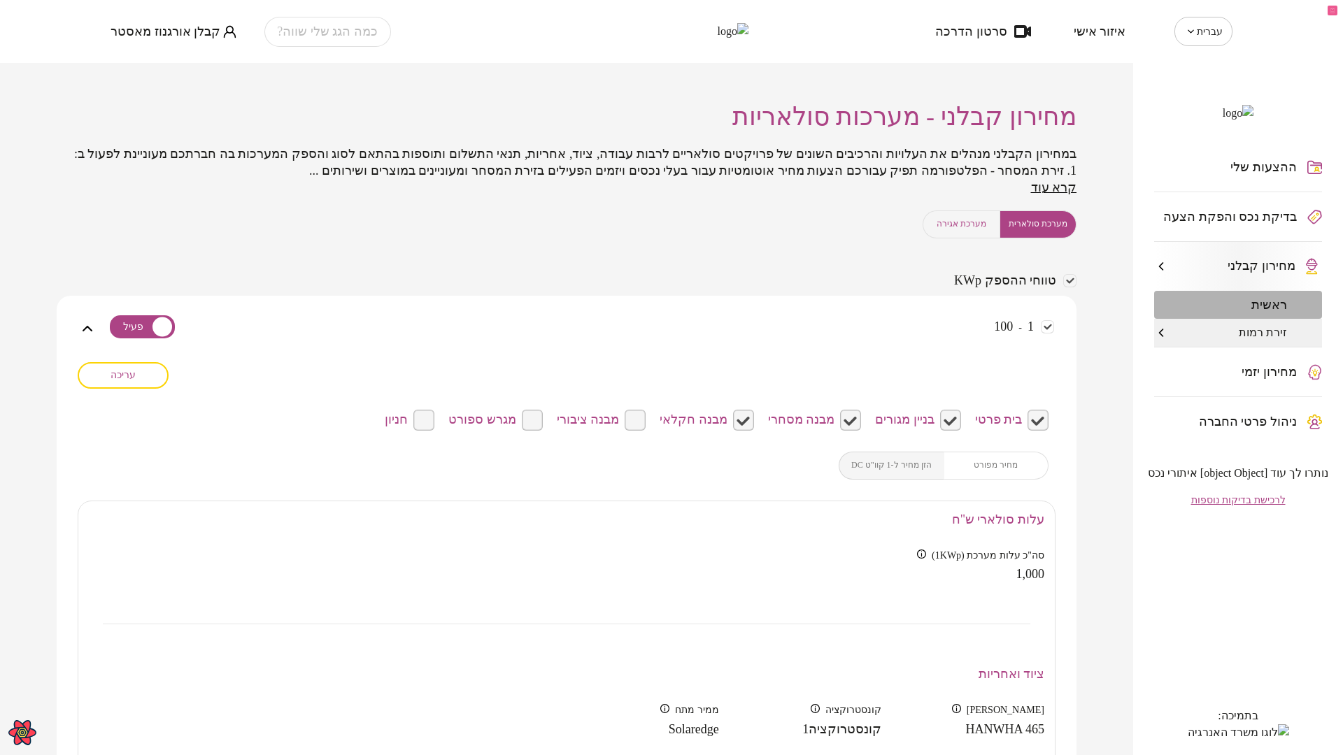
click at [1283, 312] on span "ראשית" at bounding box center [1269, 305] width 36 height 14
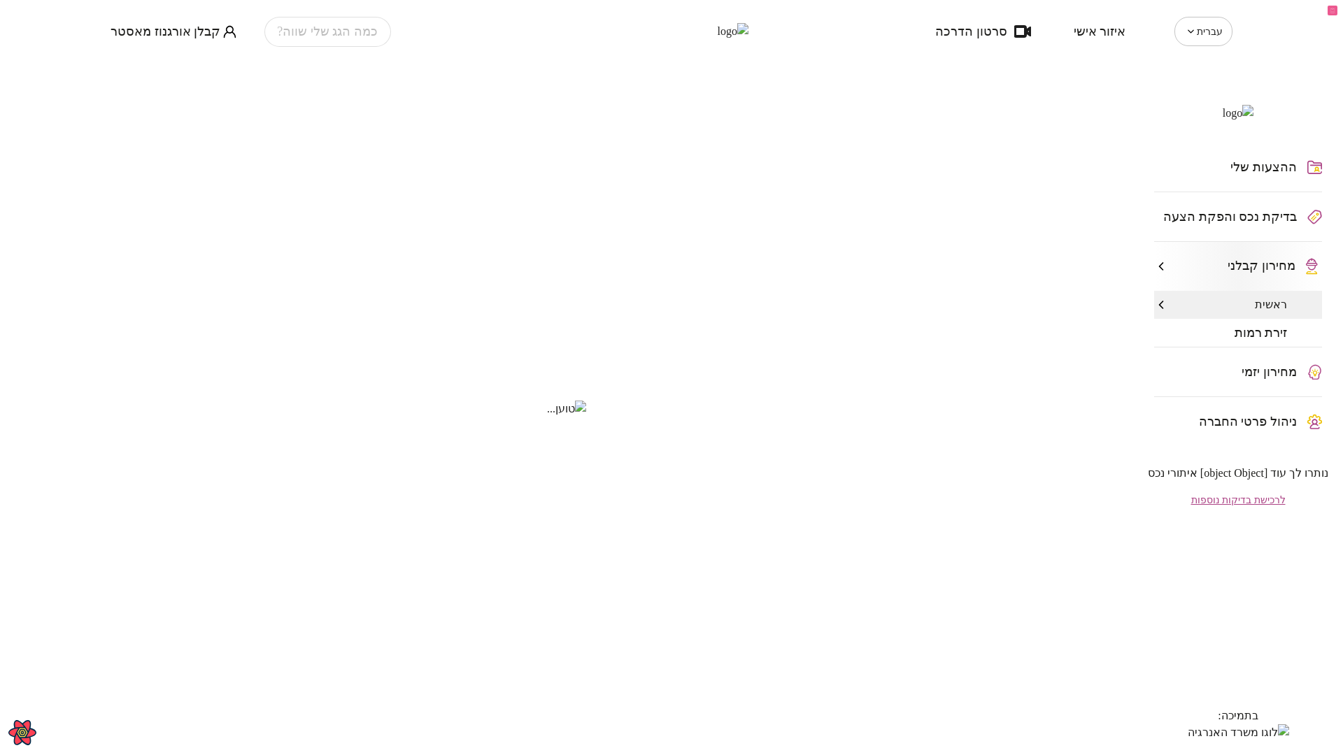
click at [1281, 340] on span "זירת רמות" at bounding box center [1260, 333] width 53 height 14
click at [1281, 312] on span "ראשית" at bounding box center [1269, 305] width 36 height 14
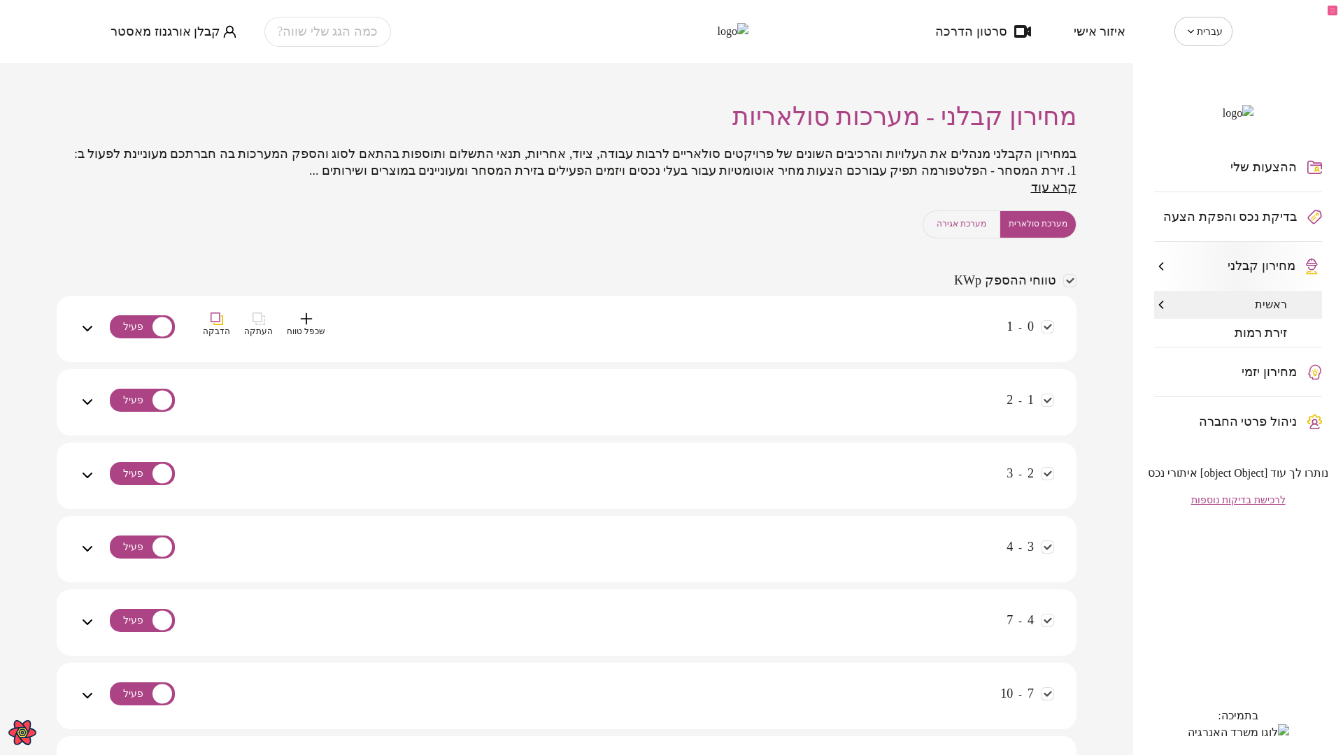
click at [533, 341] on div "0 - 1 שכפל טווח העתקה הדבקה" at bounding box center [575, 338] width 958 height 50
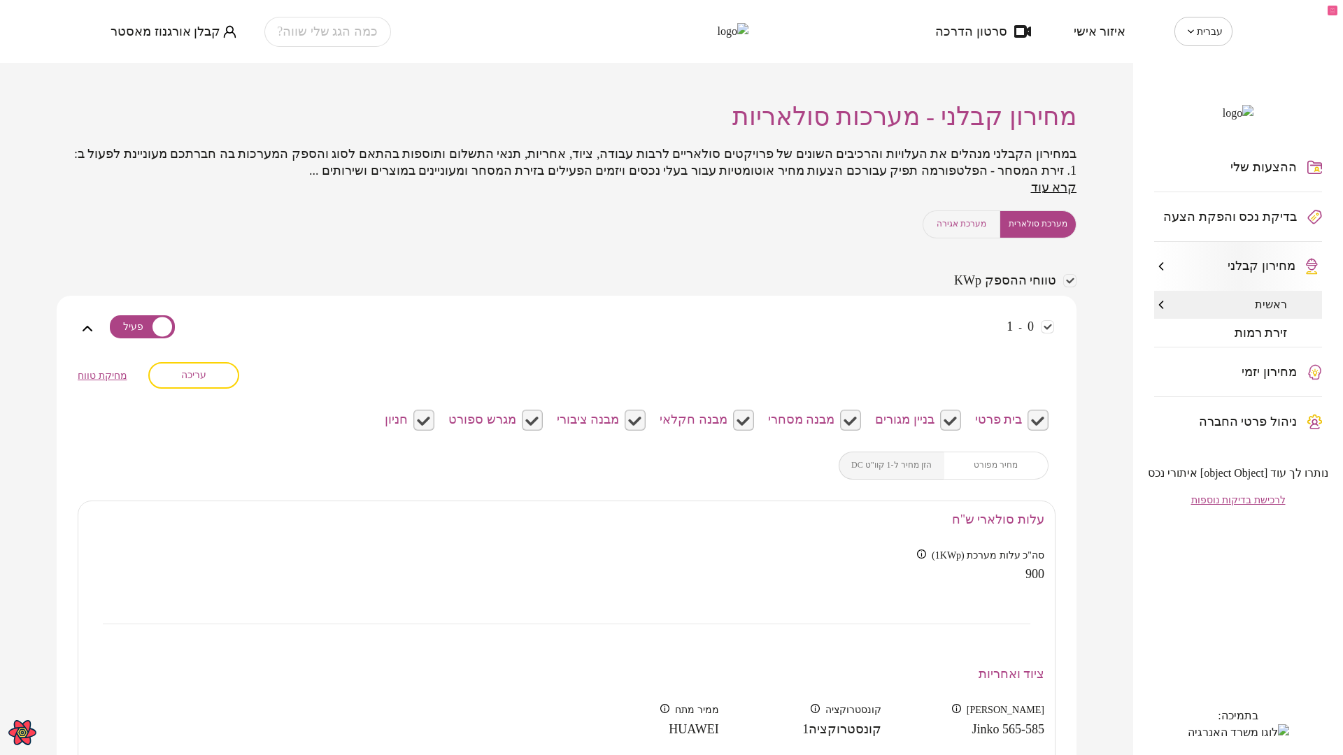
click at [216, 389] on button "עריכה" at bounding box center [193, 375] width 91 height 27
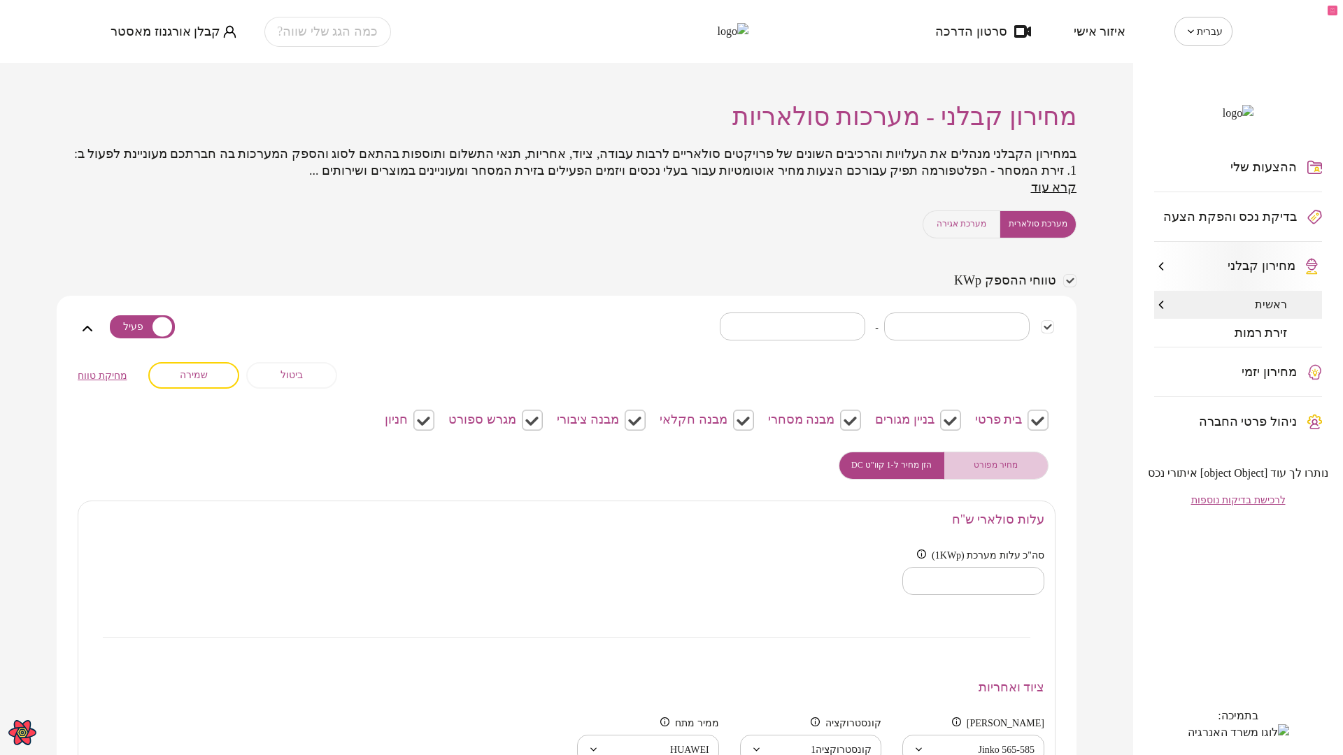
click at [1006, 472] on span "מחיר מפורט" at bounding box center [995, 465] width 44 height 13
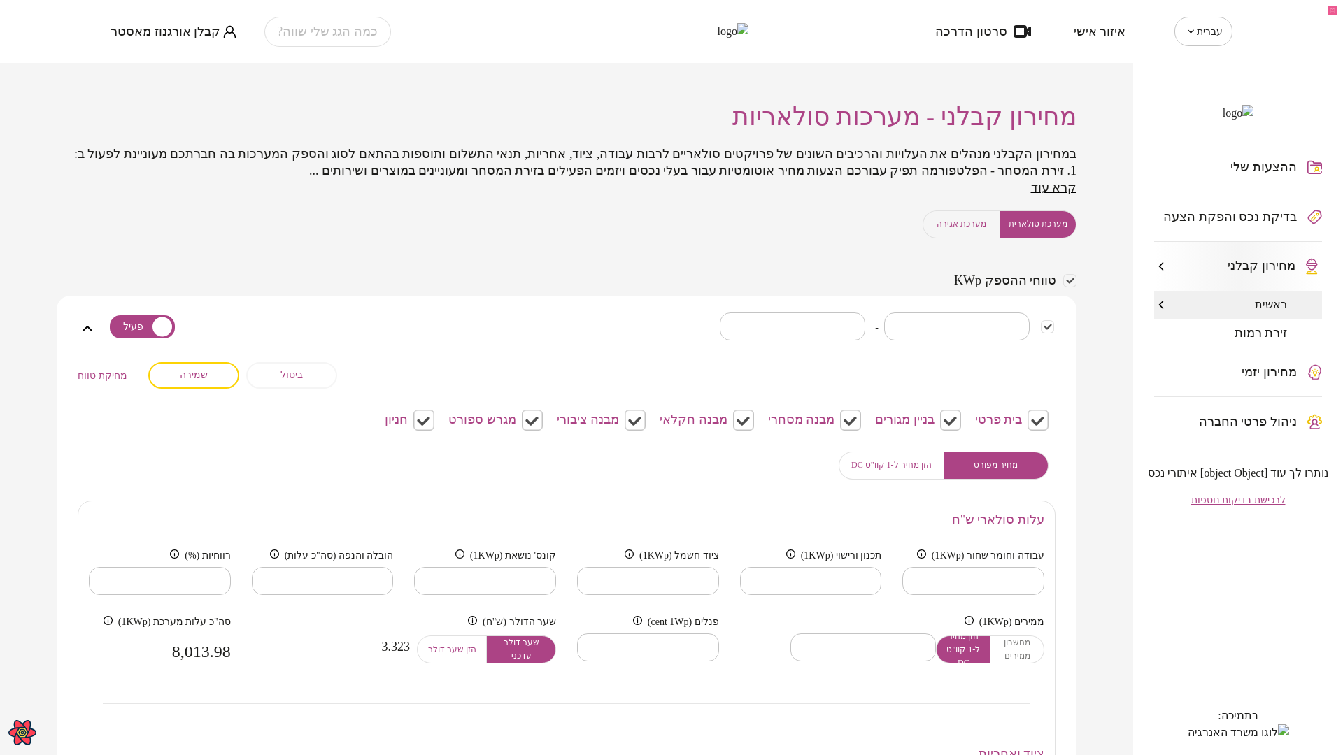
click at [895, 472] on span "הזן מחיר ל-1 קוו"ט DC" at bounding box center [891, 465] width 80 height 13
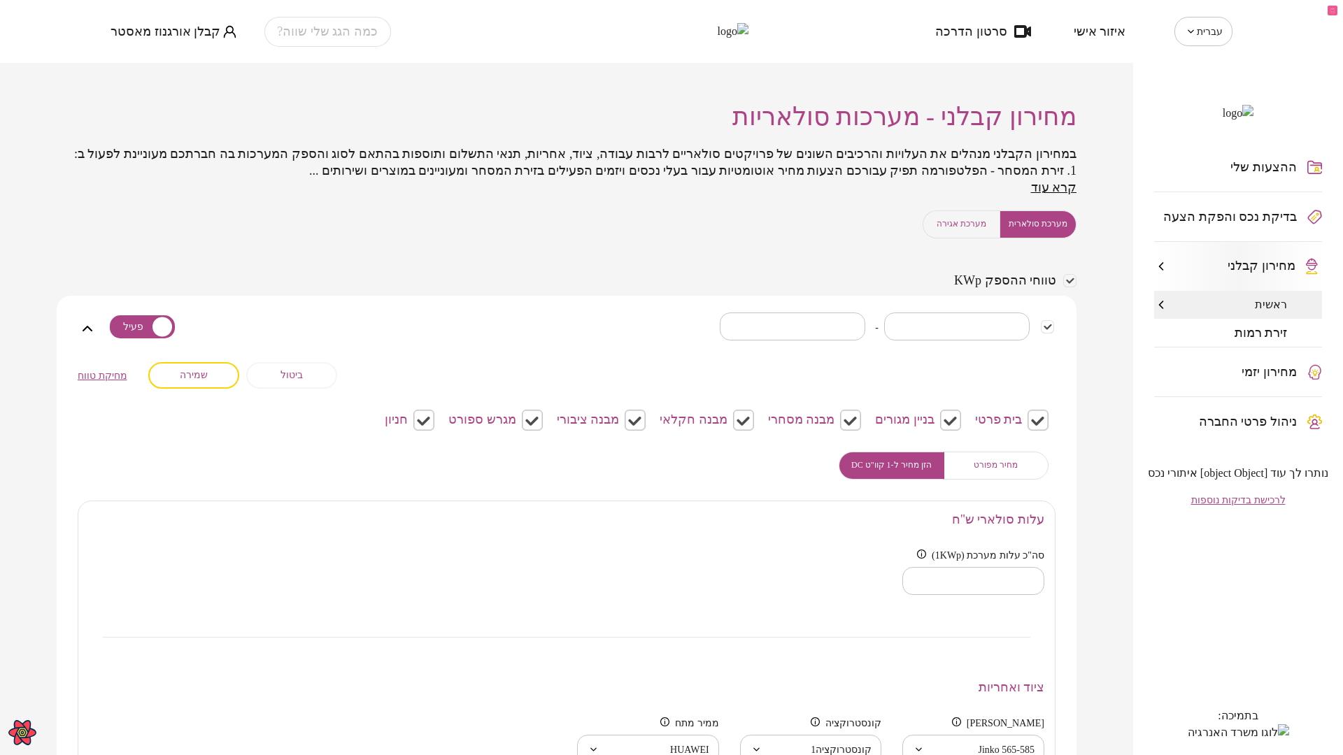
click at [303, 381] on span "ביטול" at bounding box center [291, 375] width 22 height 12
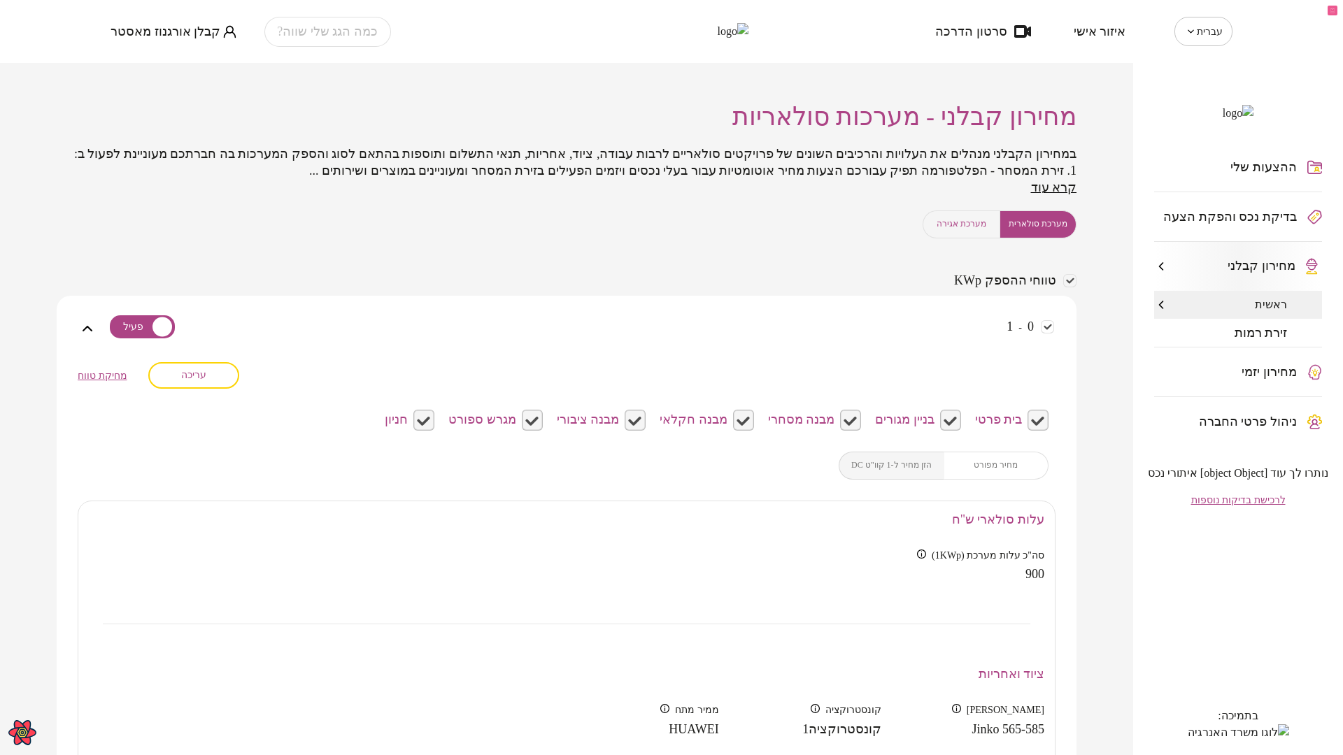
click at [206, 381] on span "עריכה" at bounding box center [193, 375] width 25 height 12
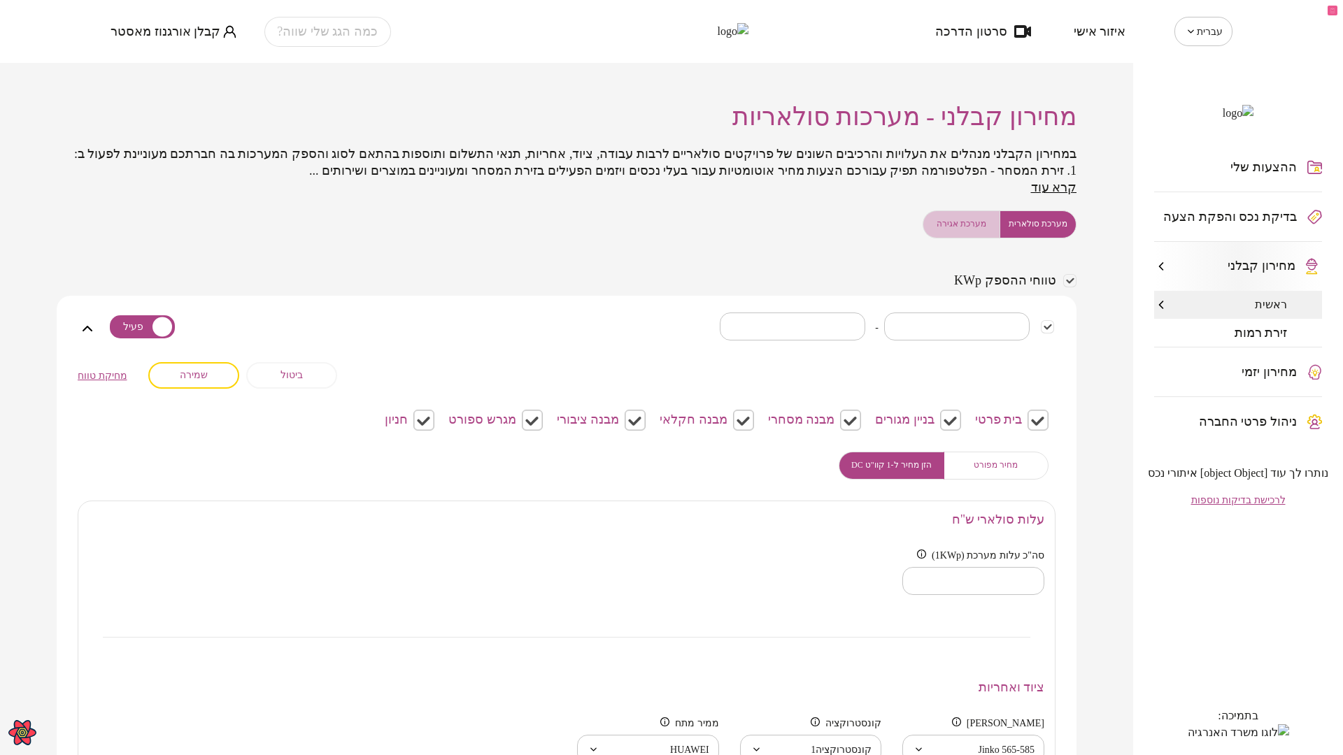
click at [964, 231] on span "מערכת אגירה" at bounding box center [961, 223] width 50 height 13
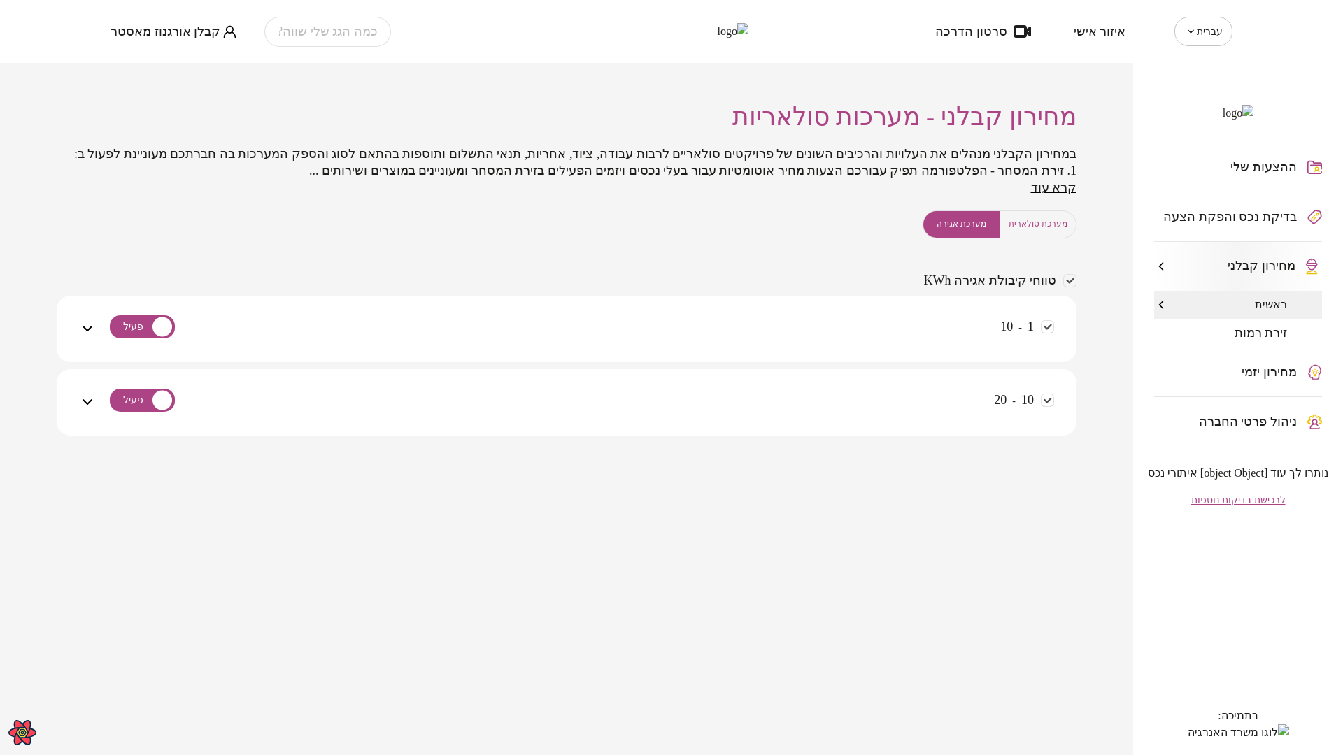
click at [799, 338] on div "1 - 10" at bounding box center [575, 338] width 958 height 50
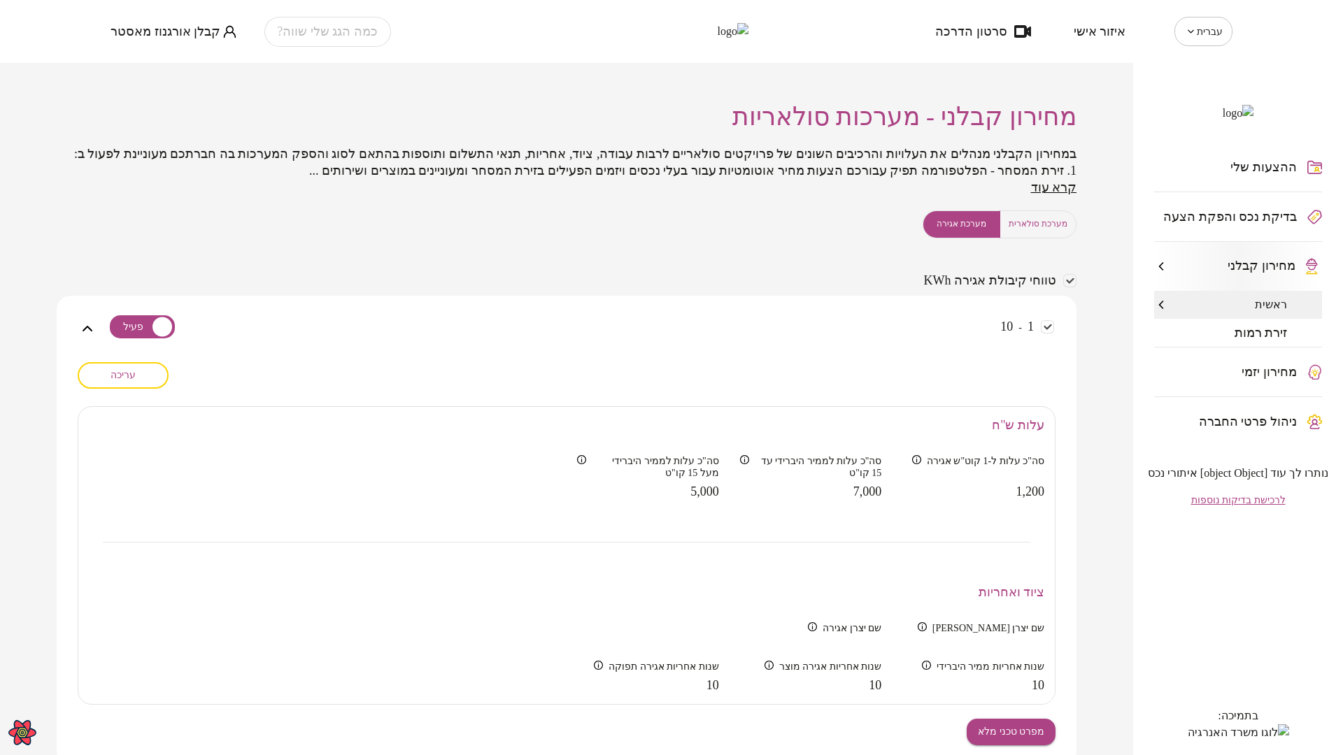
click at [136, 381] on span "עריכה" at bounding box center [122, 375] width 25 height 12
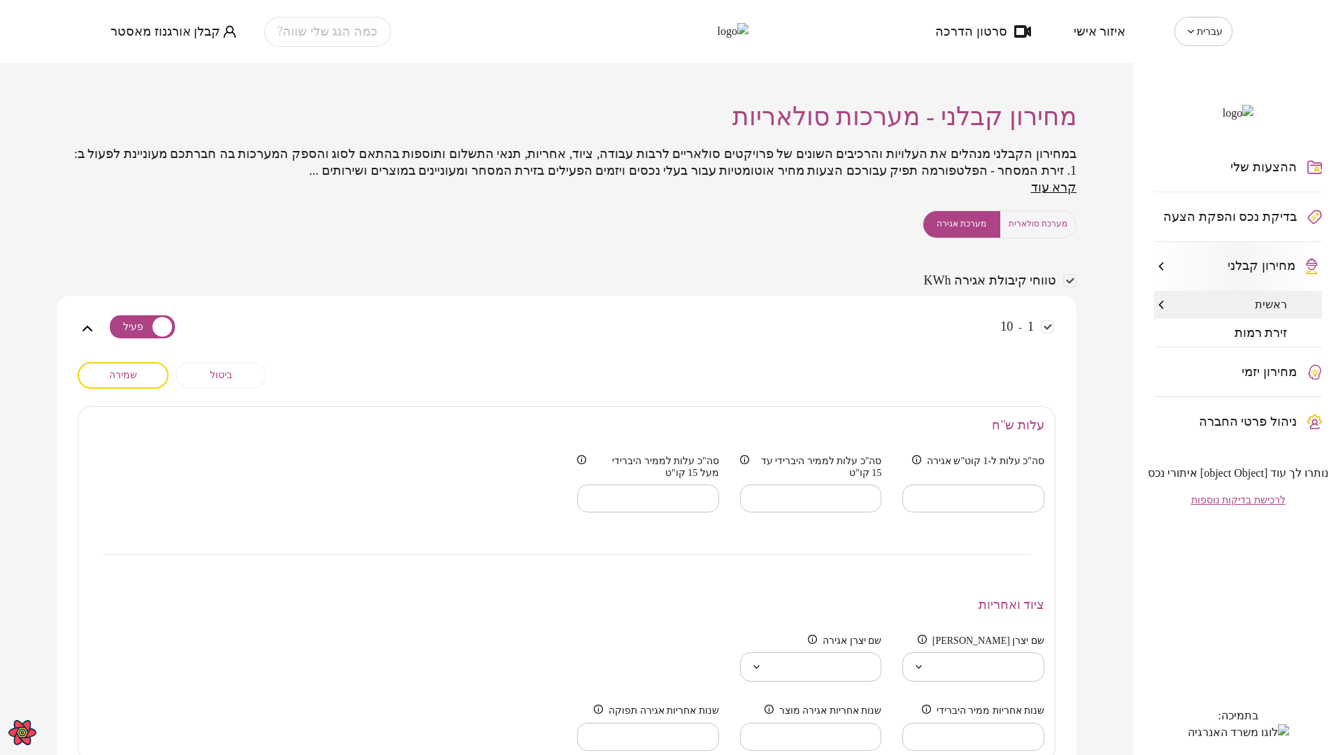
click at [228, 381] on span "ביטול" at bounding box center [221, 375] width 22 height 12
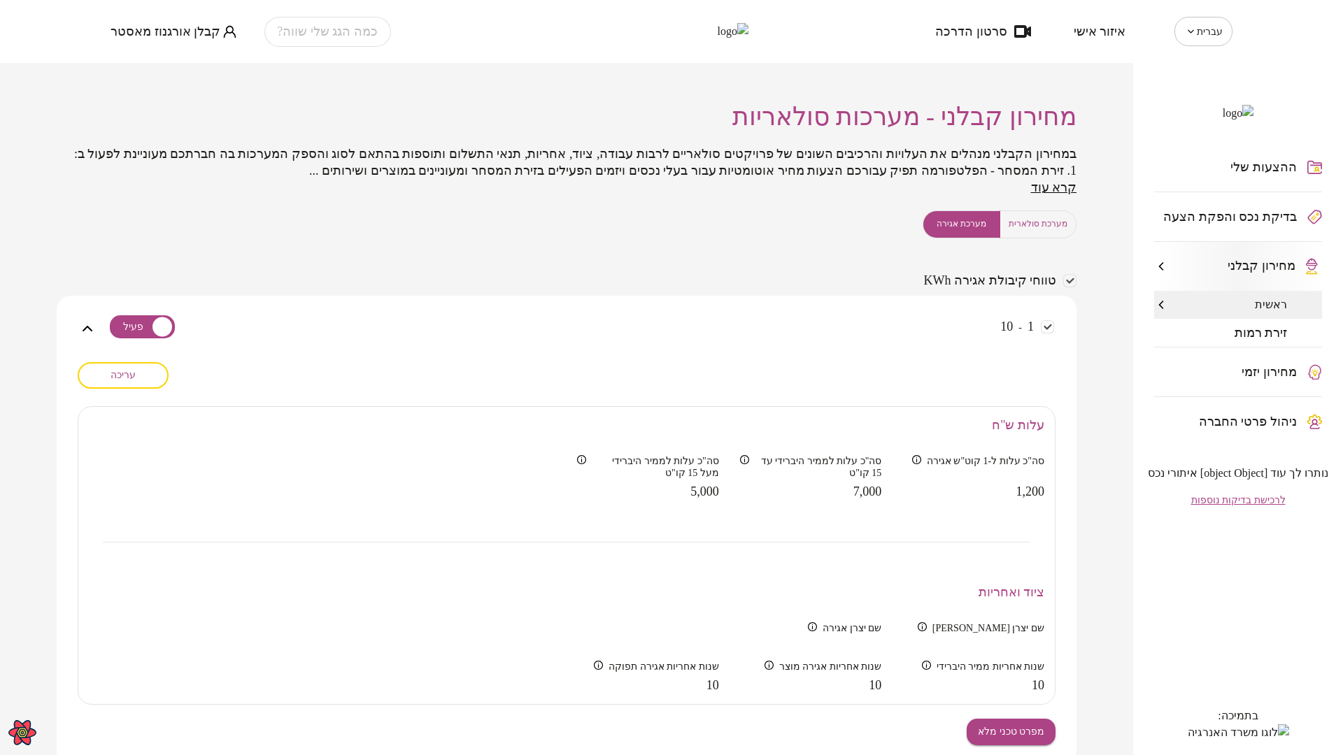
click at [1249, 340] on span "זירת רמות" at bounding box center [1260, 333] width 53 height 14
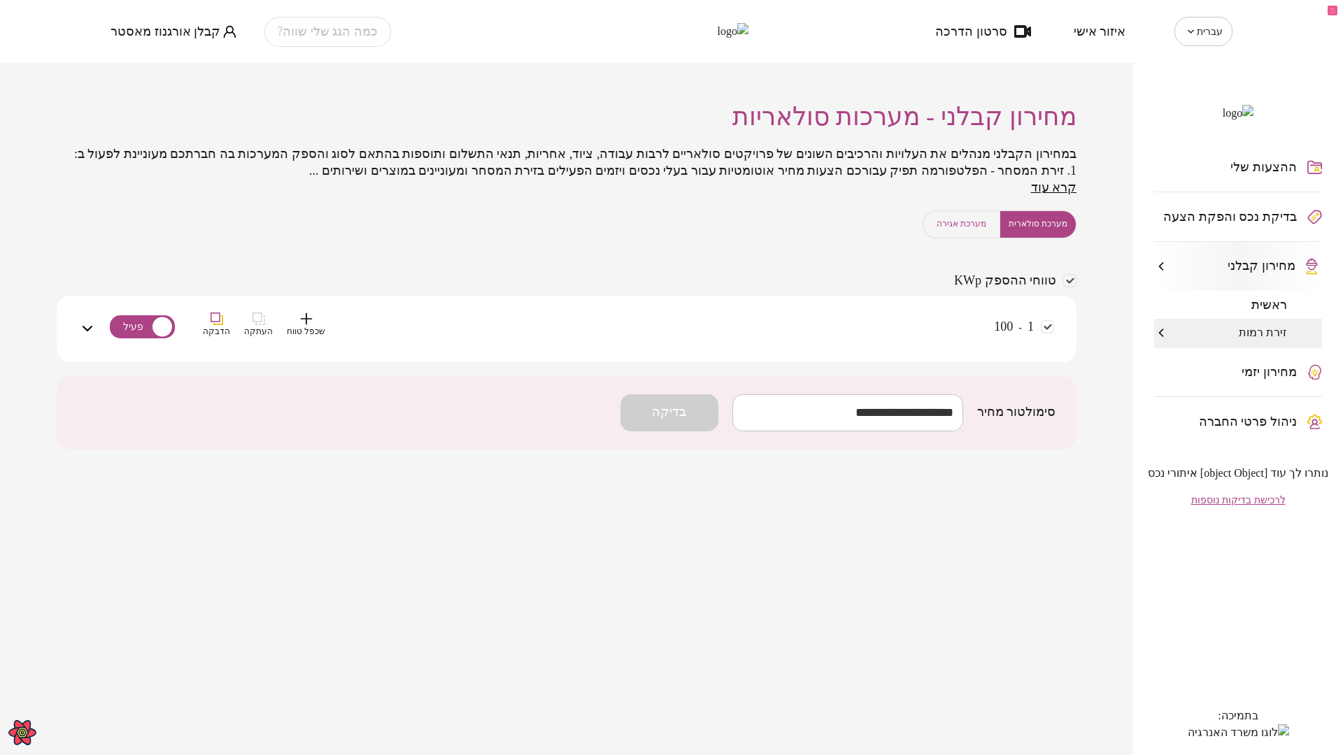
click at [757, 353] on div "1 - 100 שכפל טווח העתקה הדבקה" at bounding box center [575, 338] width 958 height 50
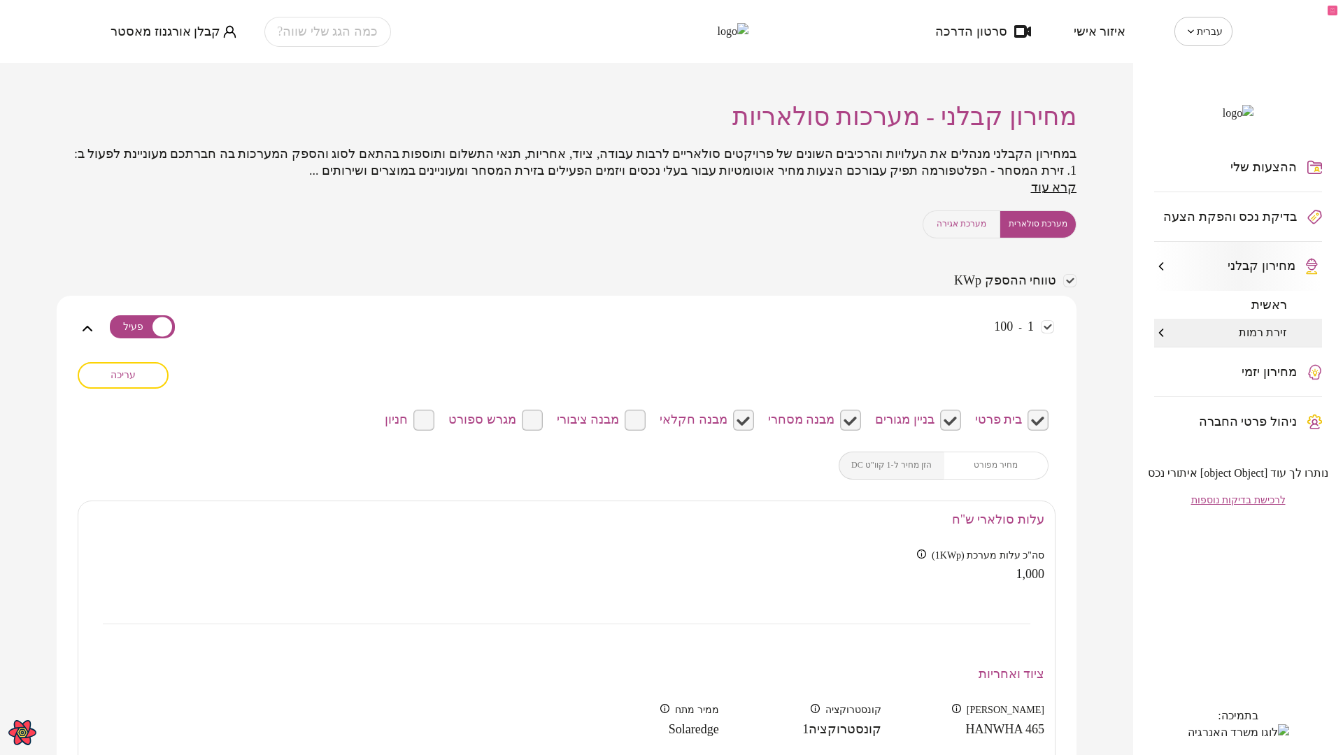
click at [123, 381] on span "עריכה" at bounding box center [122, 375] width 25 height 12
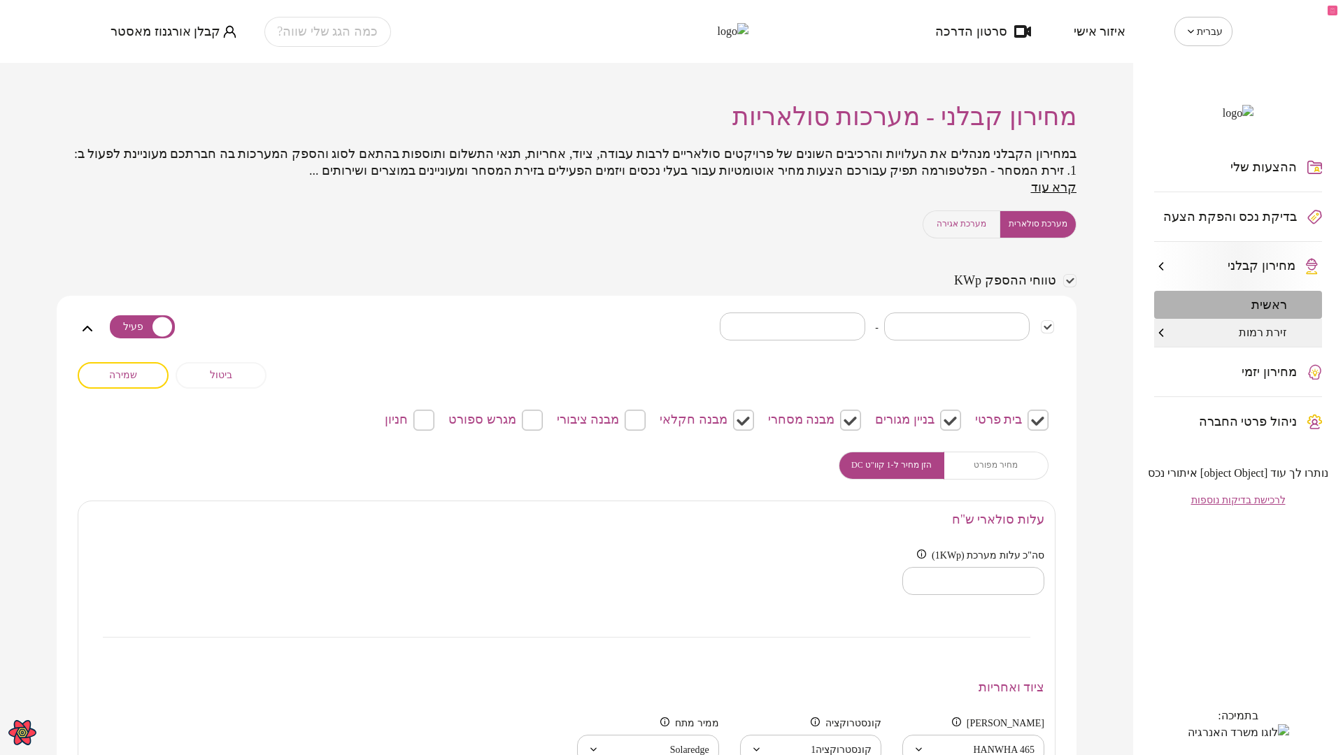
click at [1236, 319] on div "ראשית" at bounding box center [1238, 305] width 168 height 28
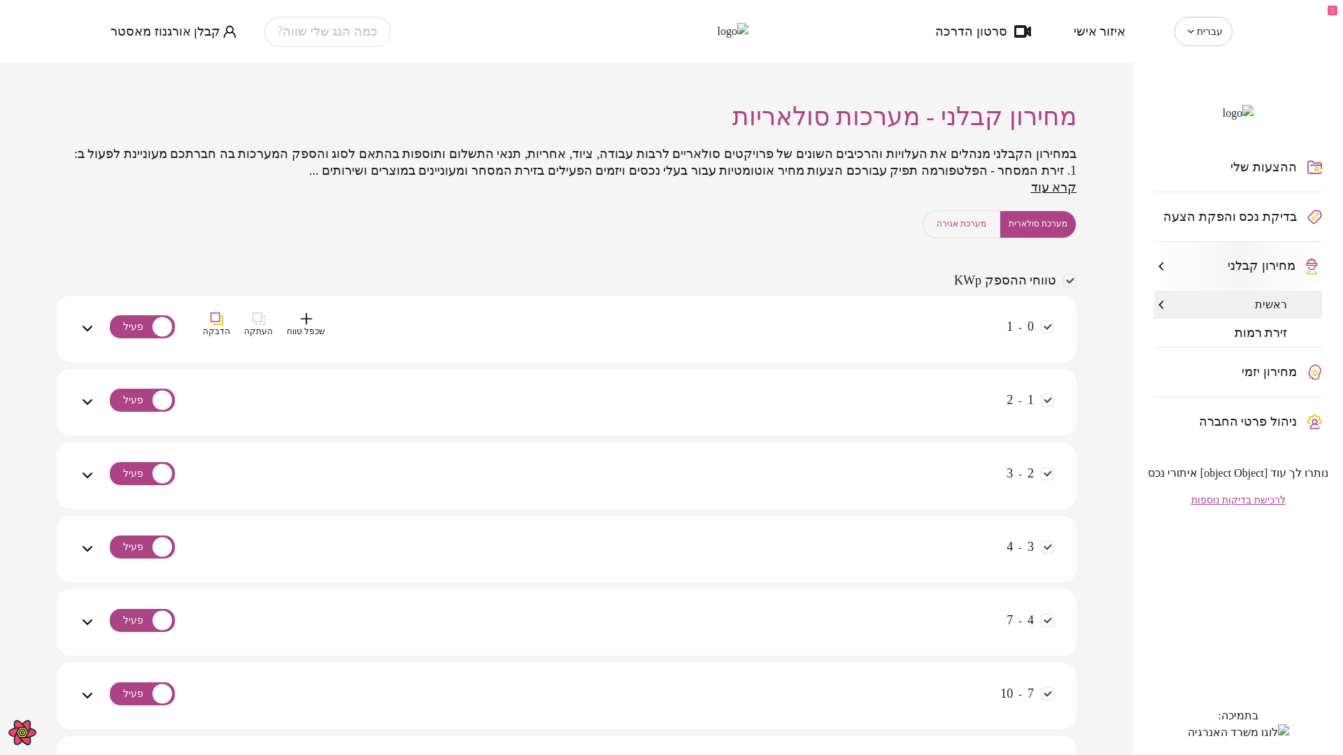
click at [838, 331] on div "0 - 1 שכפל טווח העתקה הדבקה" at bounding box center [575, 338] width 958 height 50
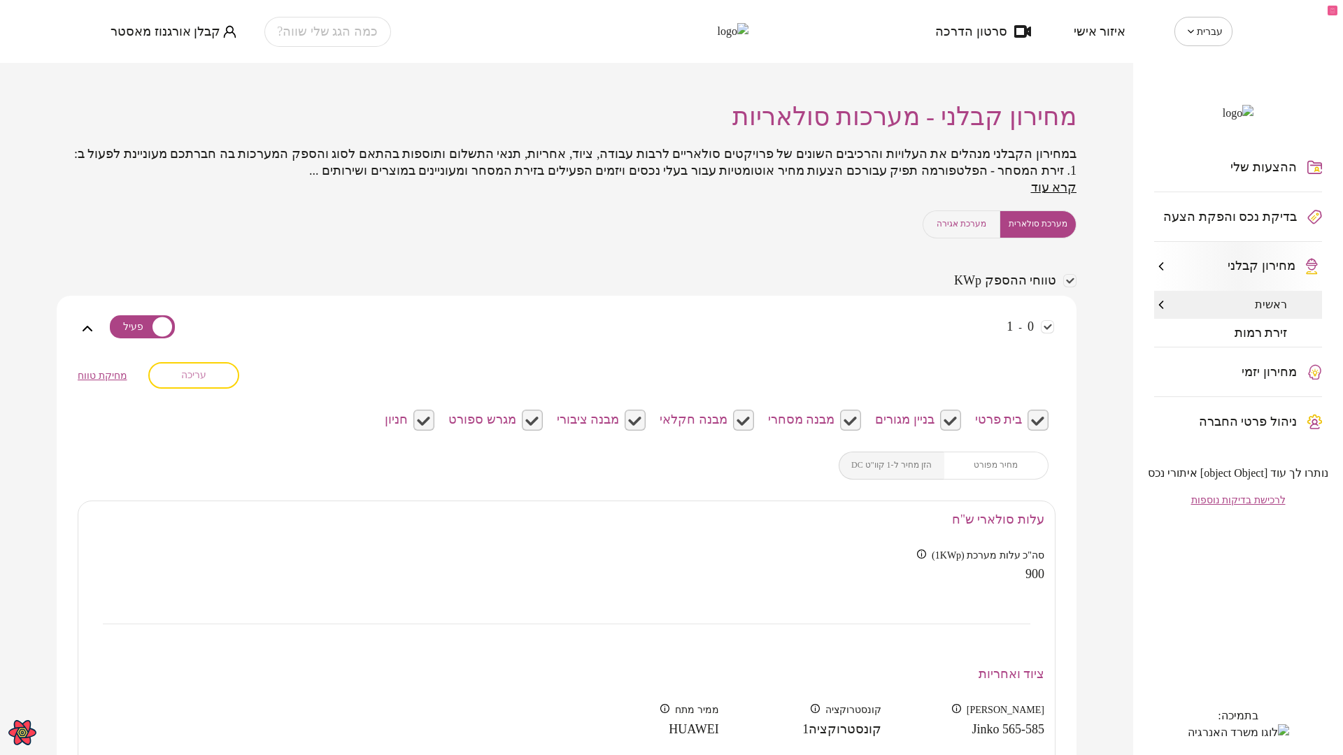
click at [217, 389] on button "עריכה" at bounding box center [193, 375] width 91 height 27
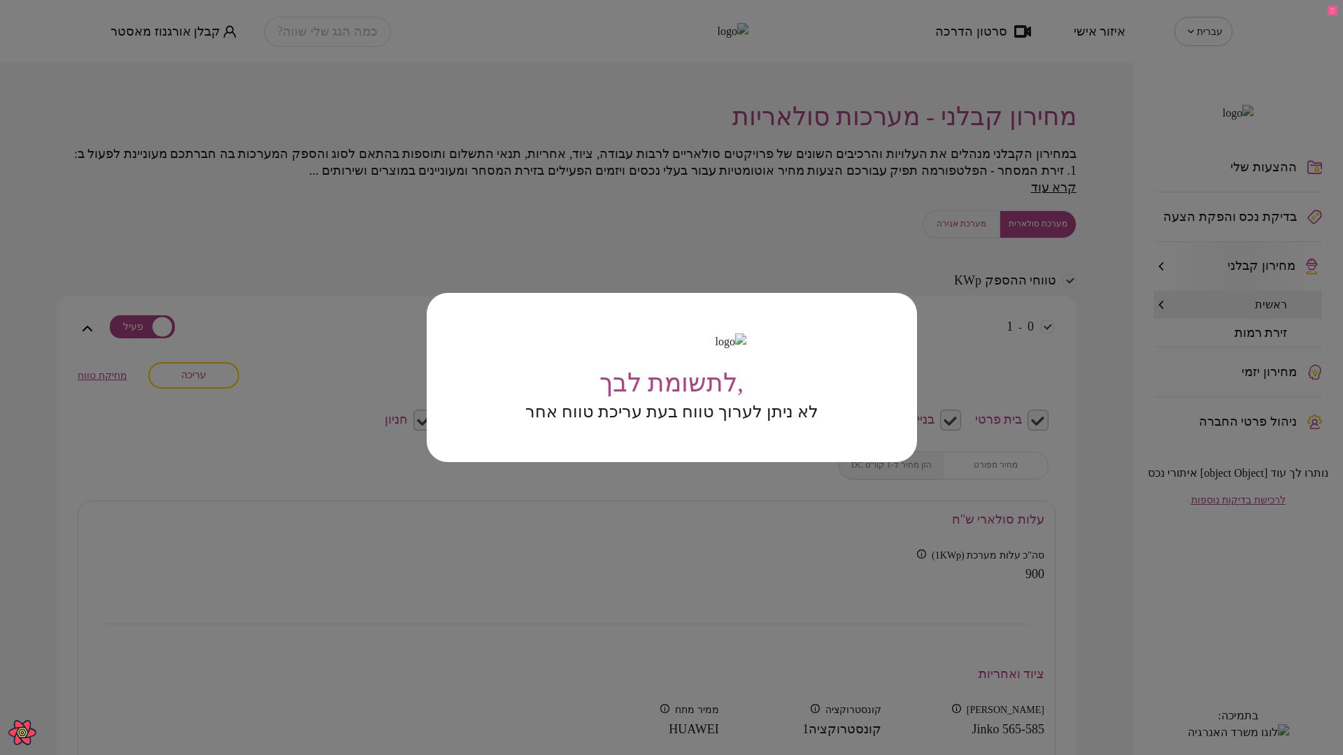
click at [375, 258] on div ",לתשומת לבך לא ניתן לערוך טווח בעת עריכת טווח אחר" at bounding box center [671, 377] width 1343 height 755
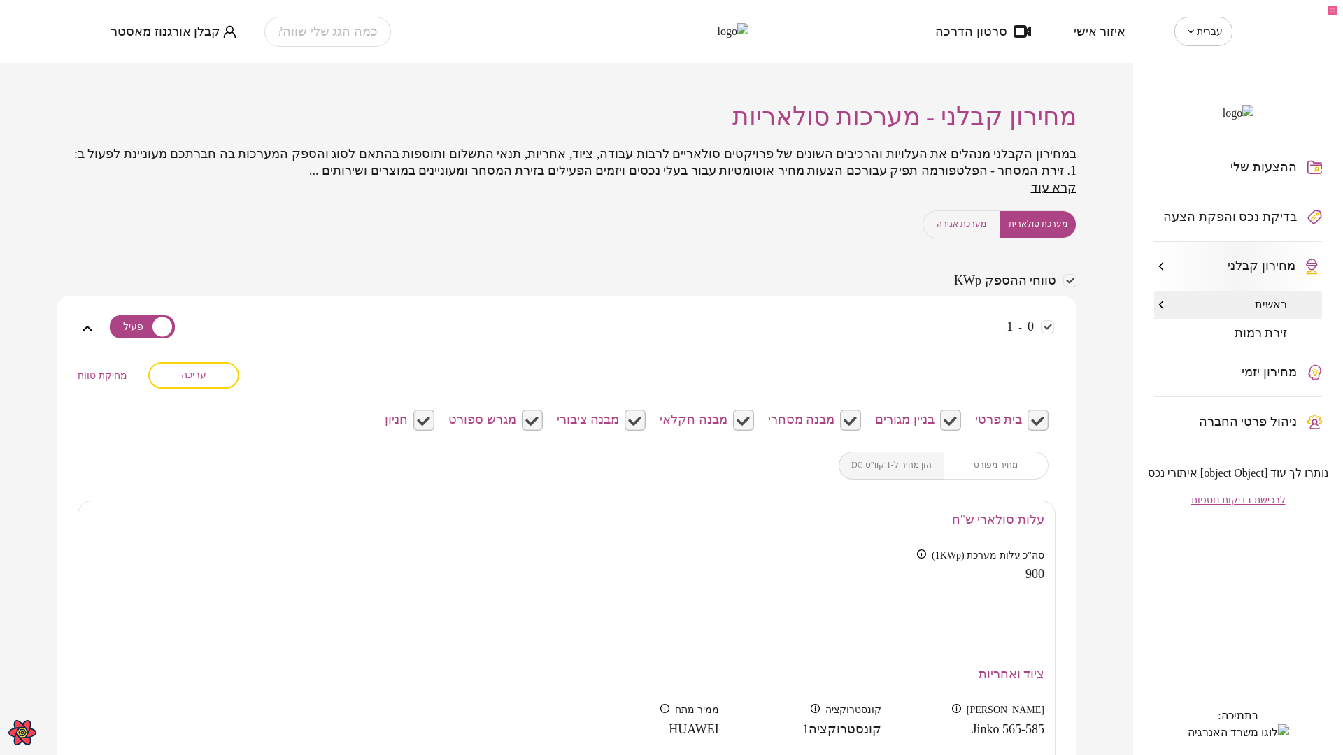
click at [968, 231] on span "מערכת אגירה" at bounding box center [961, 223] width 50 height 13
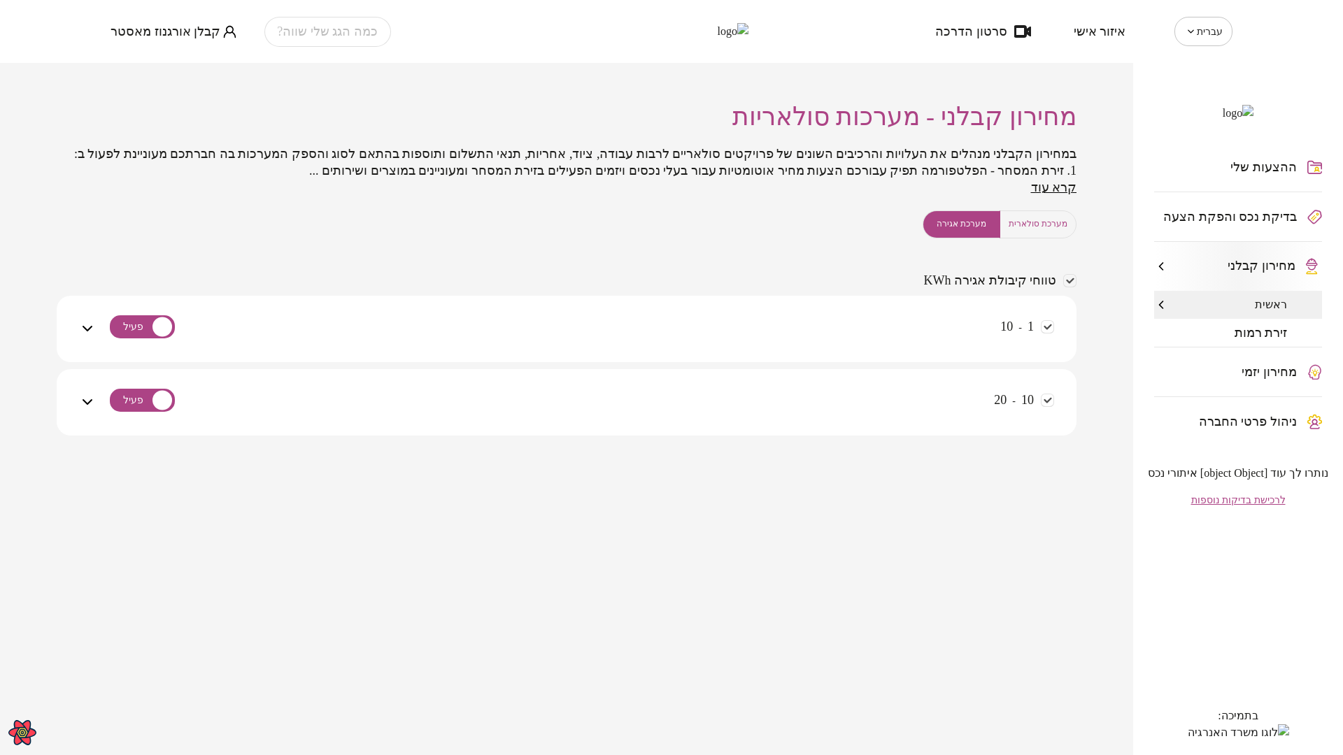
click at [787, 349] on div "1 - 10" at bounding box center [575, 338] width 958 height 50
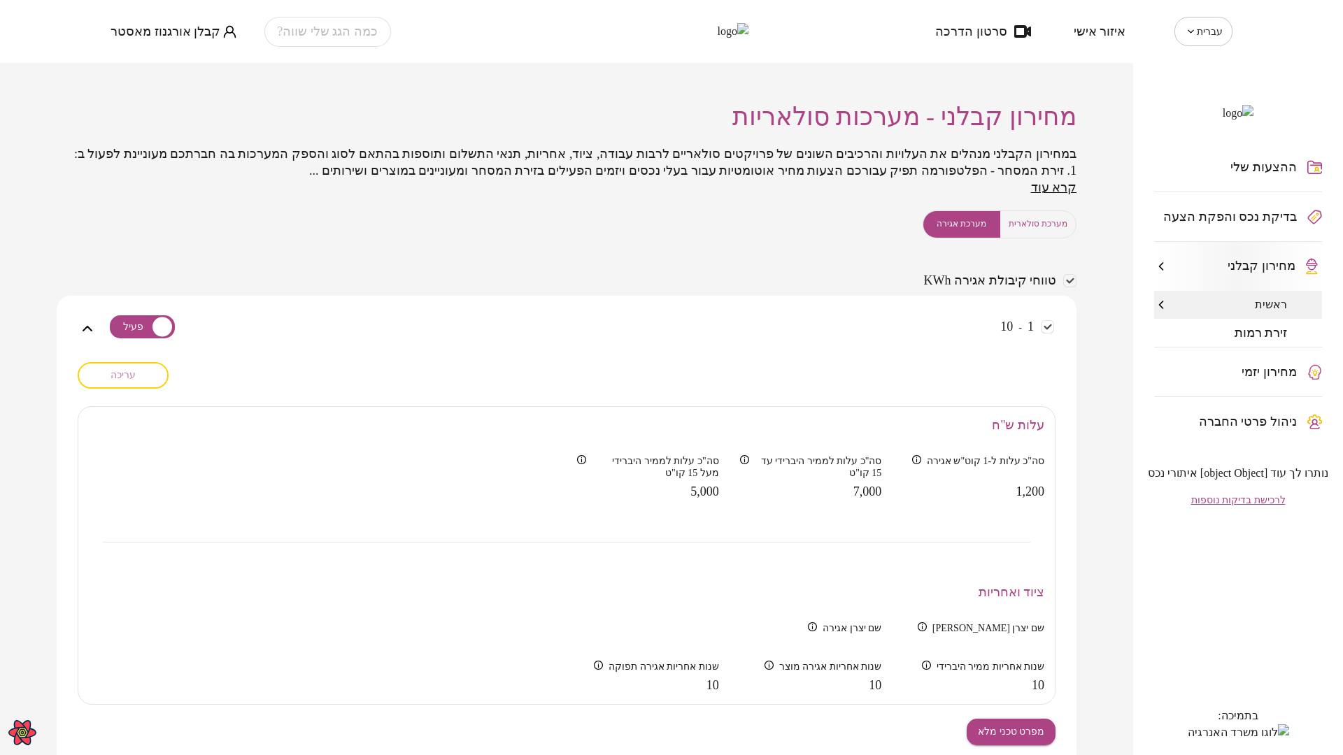
click at [127, 381] on span "עריכה" at bounding box center [122, 375] width 25 height 12
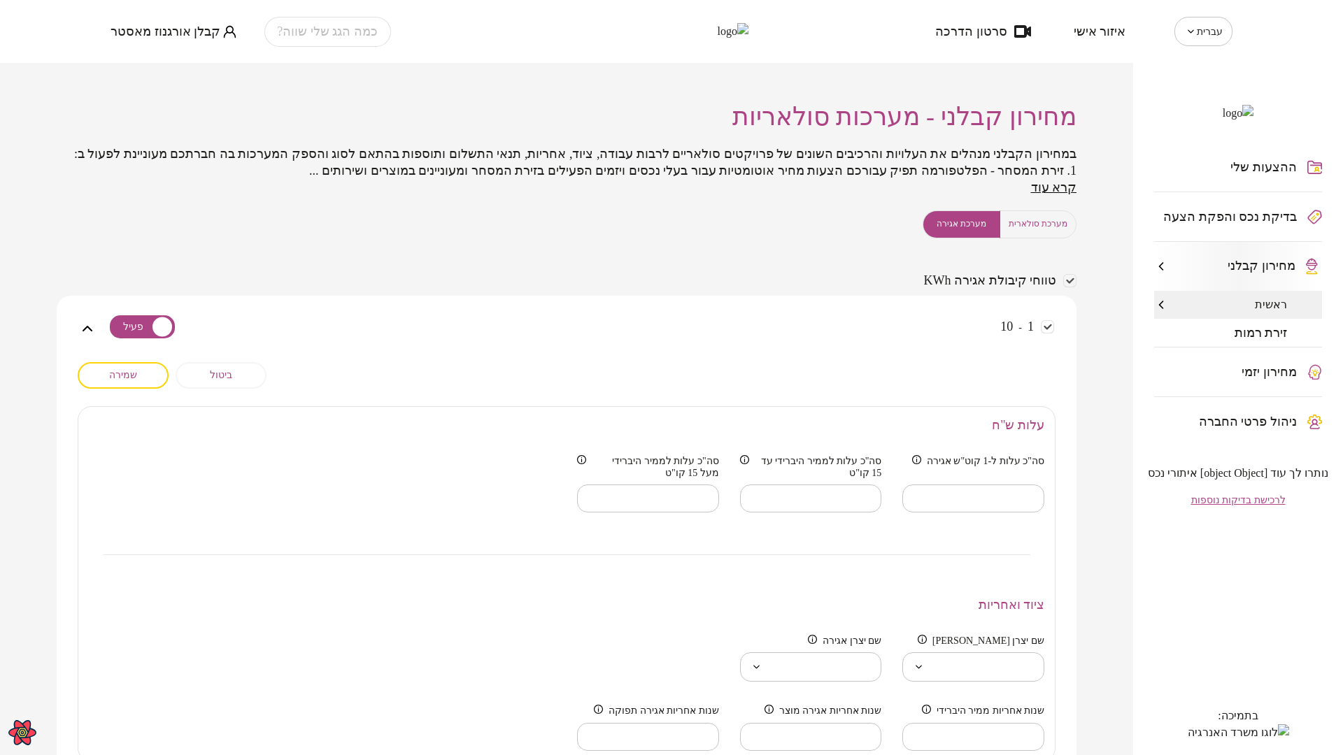
click at [1271, 340] on span "זירת רמות" at bounding box center [1260, 333] width 53 height 14
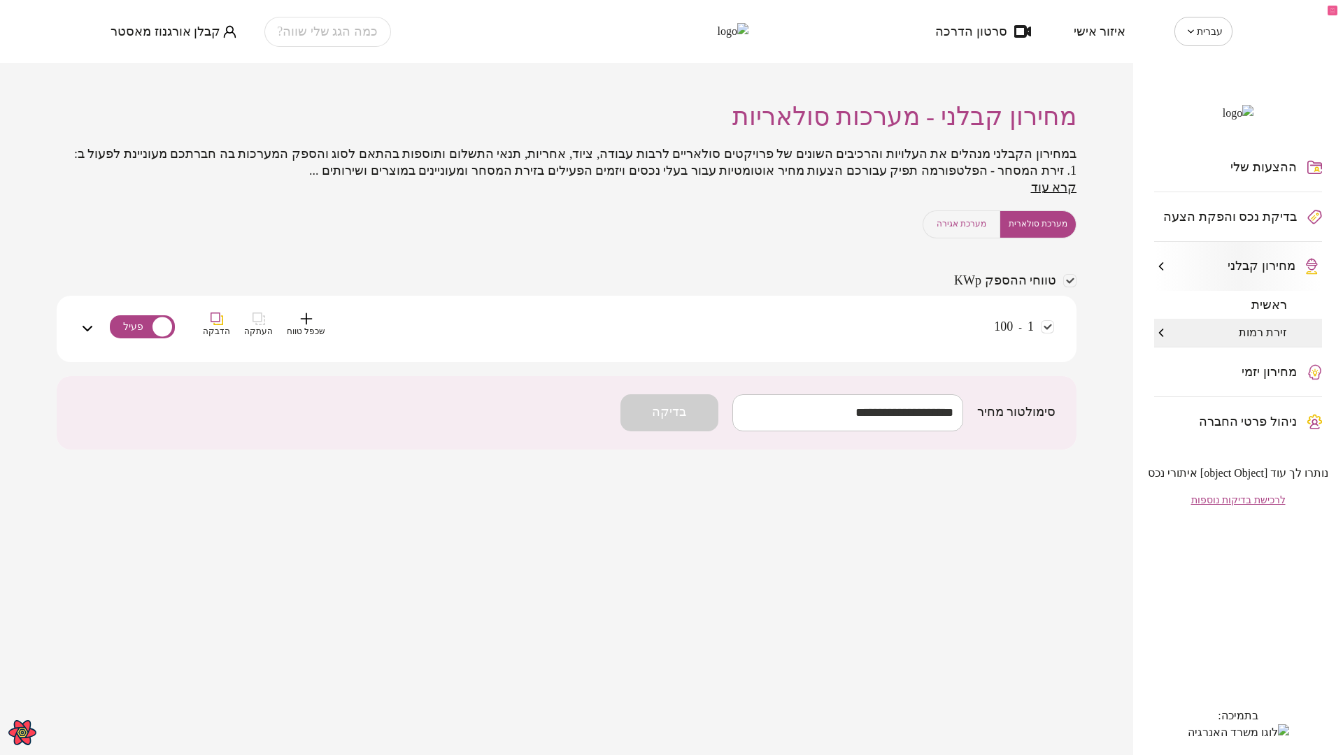
click at [684, 336] on div "1 - 100 שכפל טווח העתקה הדבקה" at bounding box center [575, 338] width 958 height 50
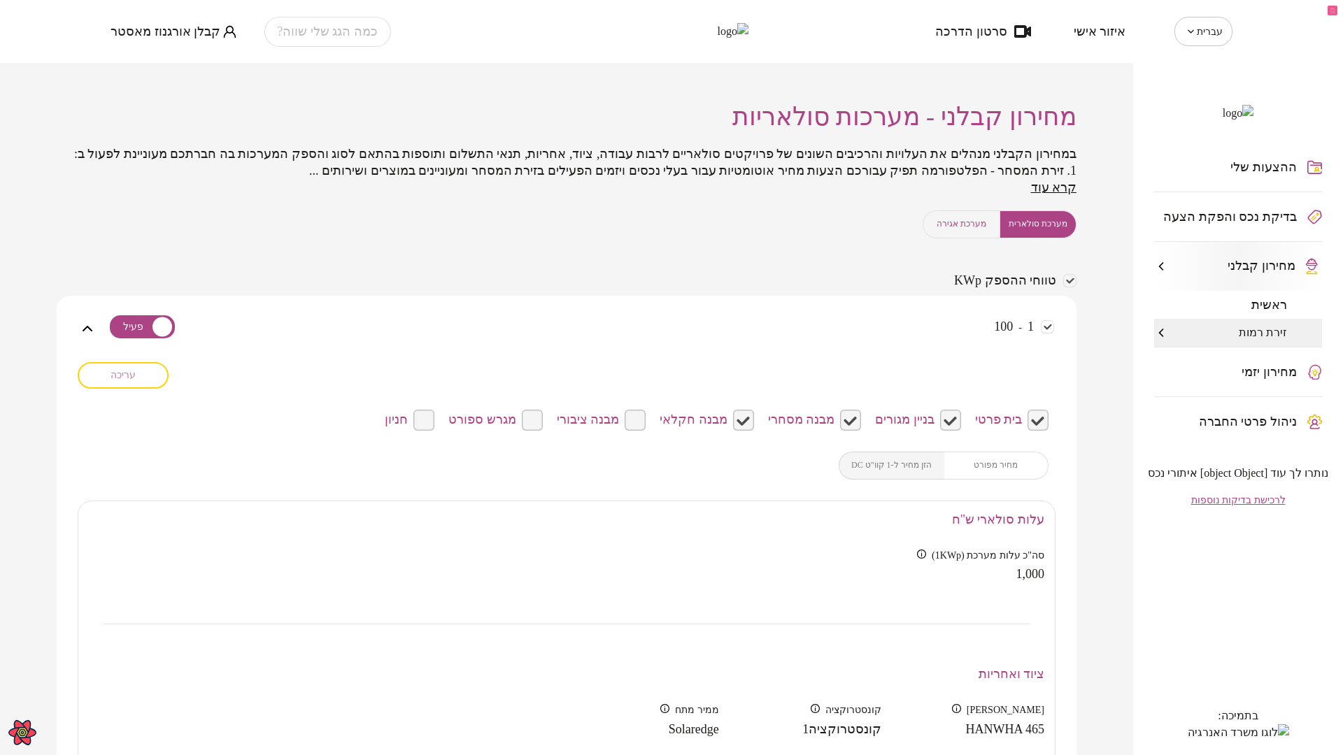
click at [122, 381] on span "עריכה" at bounding box center [122, 375] width 25 height 12
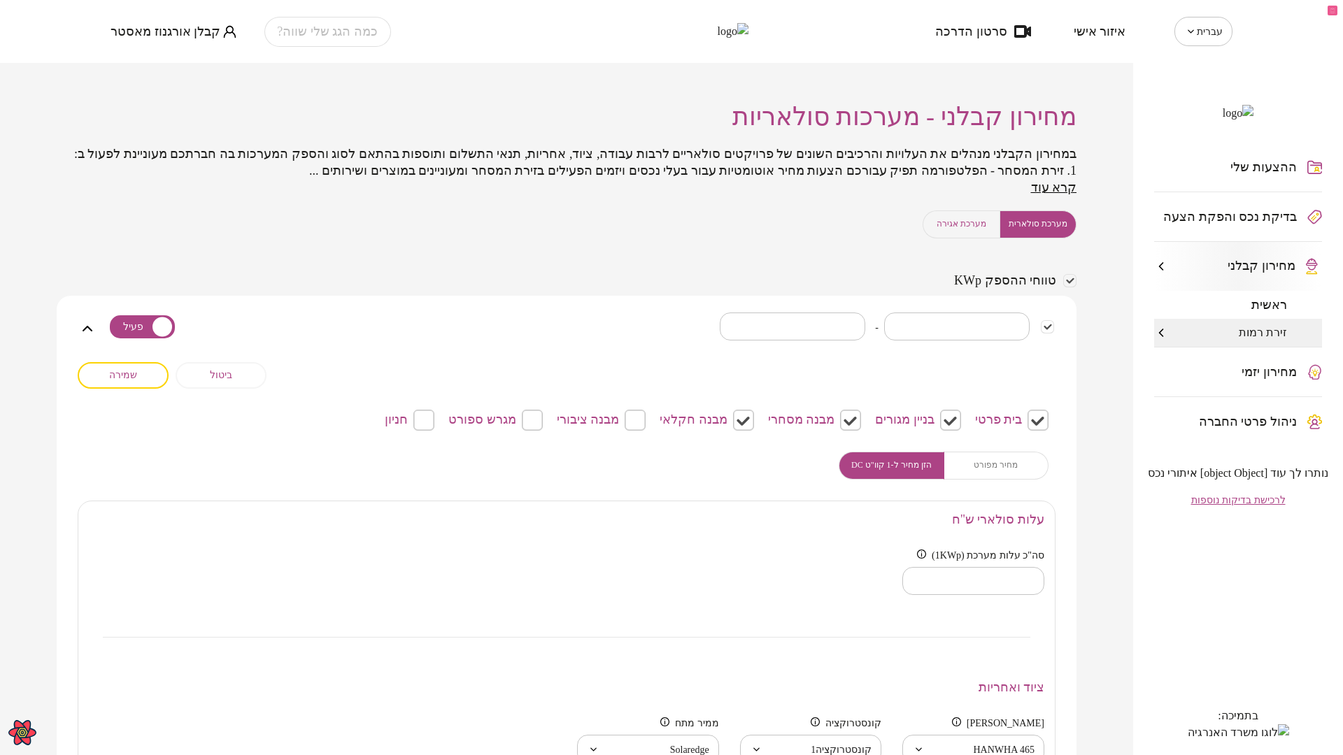
drag, startPoint x: 1238, startPoint y: 325, endPoint x: 1190, endPoint y: 387, distance: 77.8
click at [1241, 319] on div "ראשית" at bounding box center [1238, 305] width 168 height 28
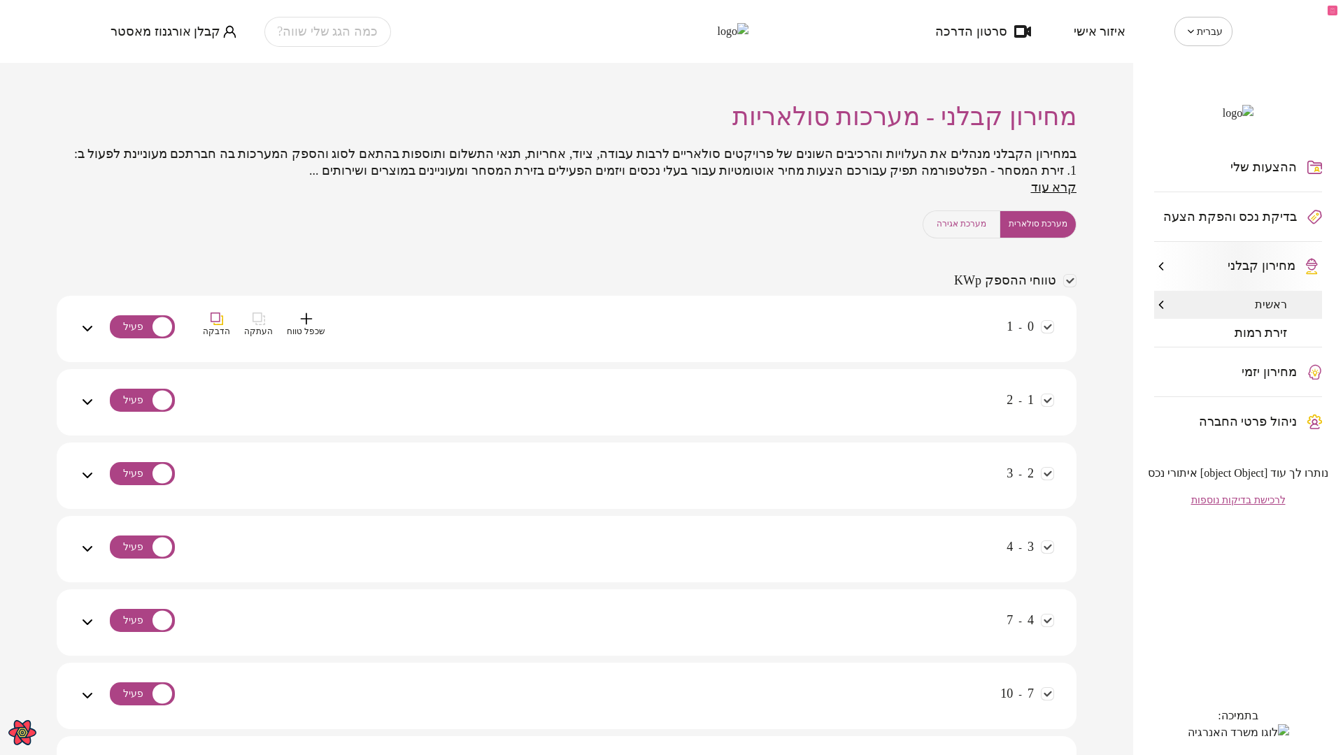
click at [776, 331] on div "0 - 1 שכפל טווח העתקה הדבקה" at bounding box center [575, 338] width 958 height 50
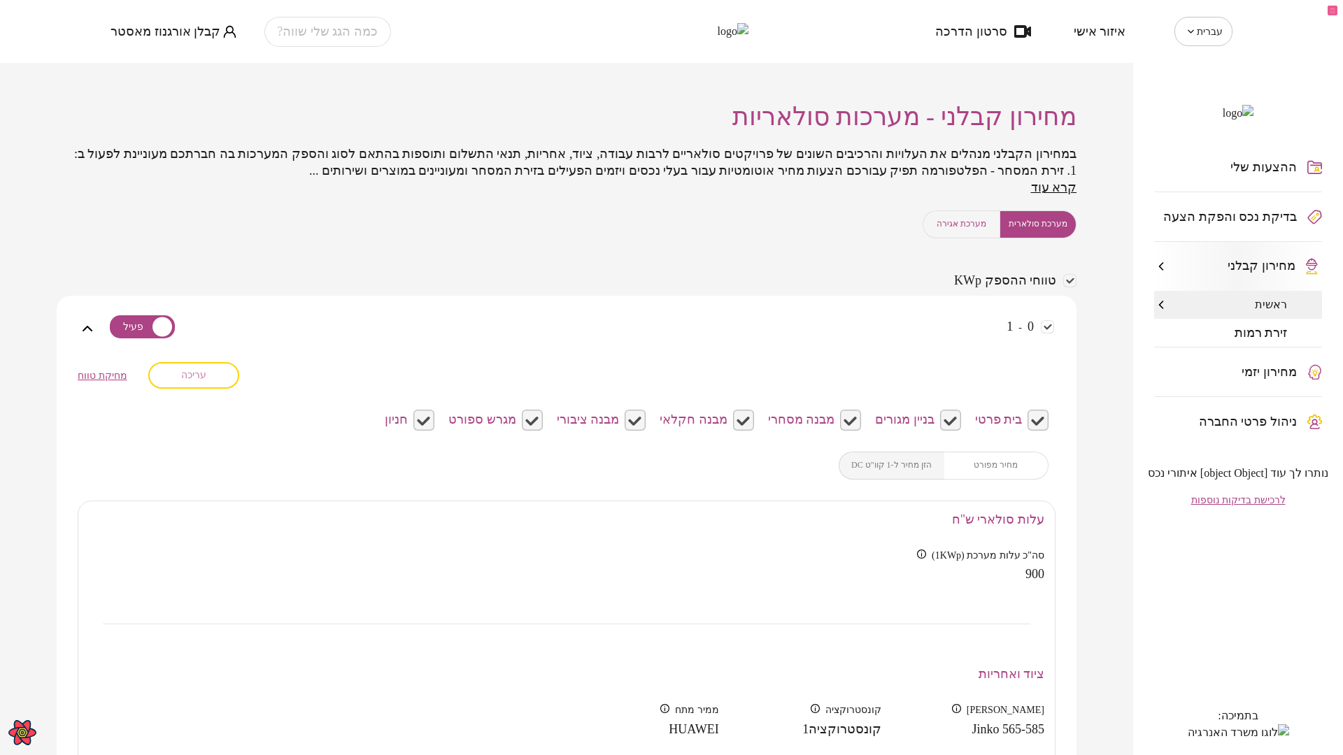
drag, startPoint x: 216, startPoint y: 394, endPoint x: 436, endPoint y: 407, distance: 220.7
click at [217, 389] on button "עריכה" at bounding box center [193, 375] width 91 height 27
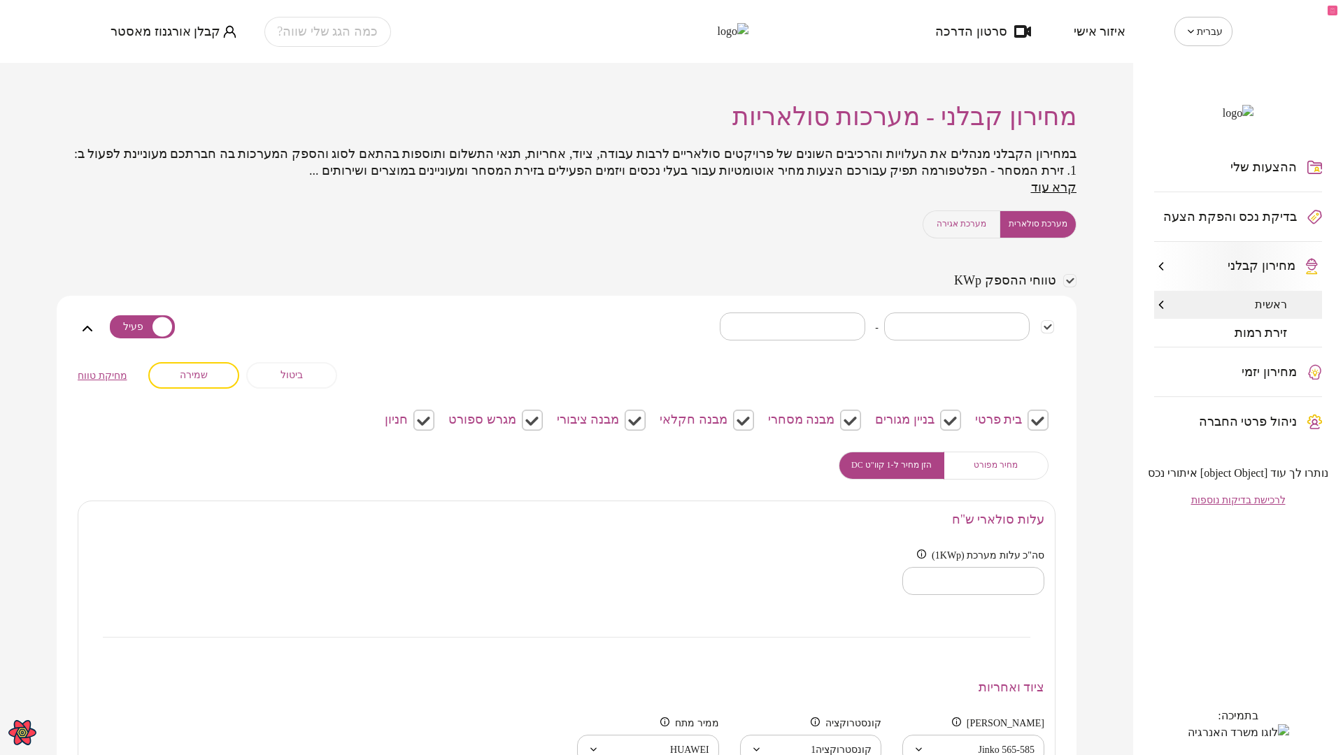
click at [1278, 340] on span "זירת רמות" at bounding box center [1260, 333] width 53 height 14
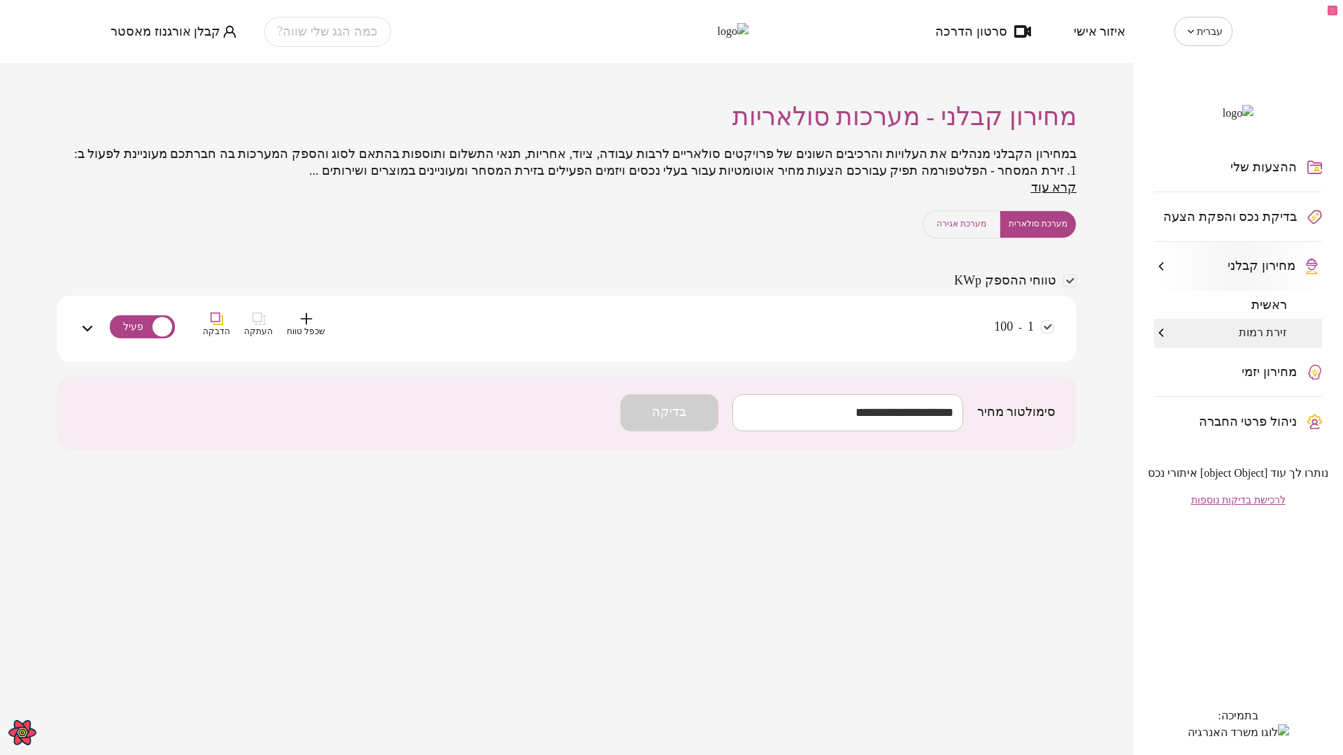
click at [813, 353] on div "1 - 100 שכפל טווח העתקה הדבקה" at bounding box center [575, 338] width 958 height 50
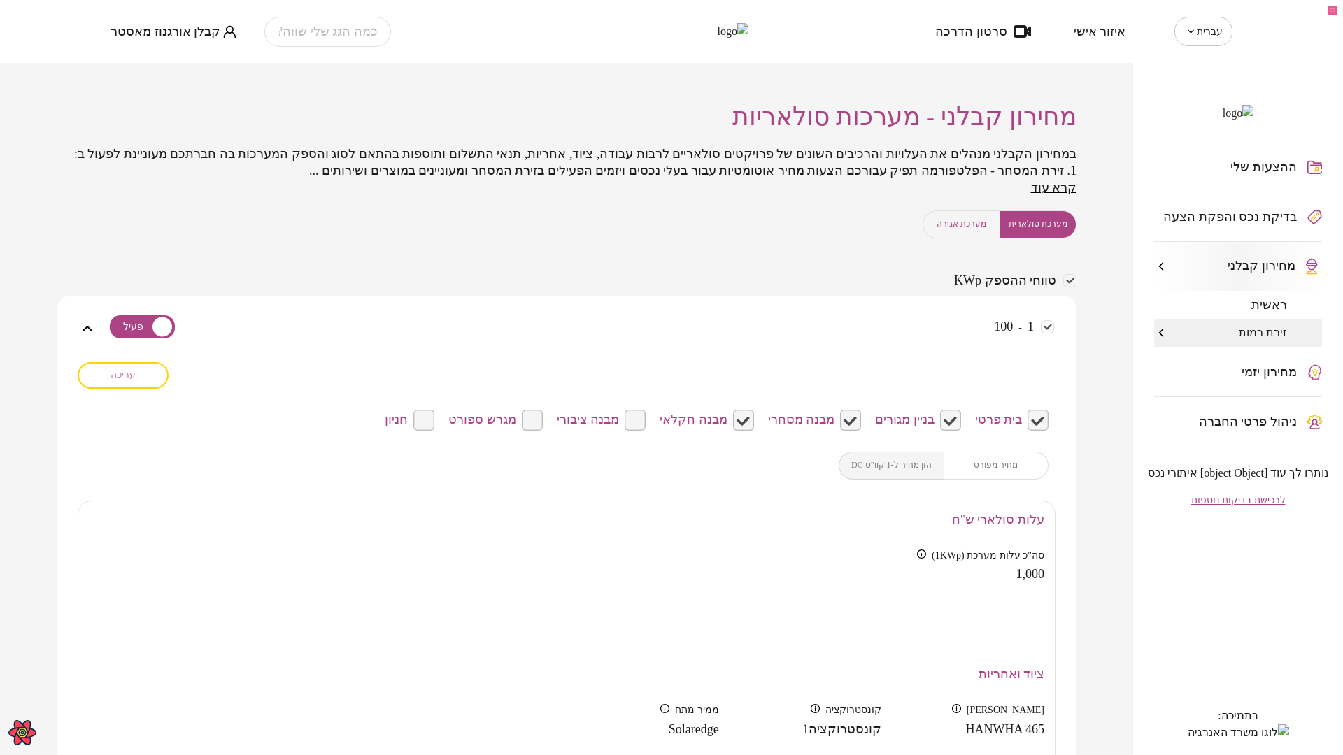
click at [124, 381] on span "עריכה" at bounding box center [122, 375] width 25 height 12
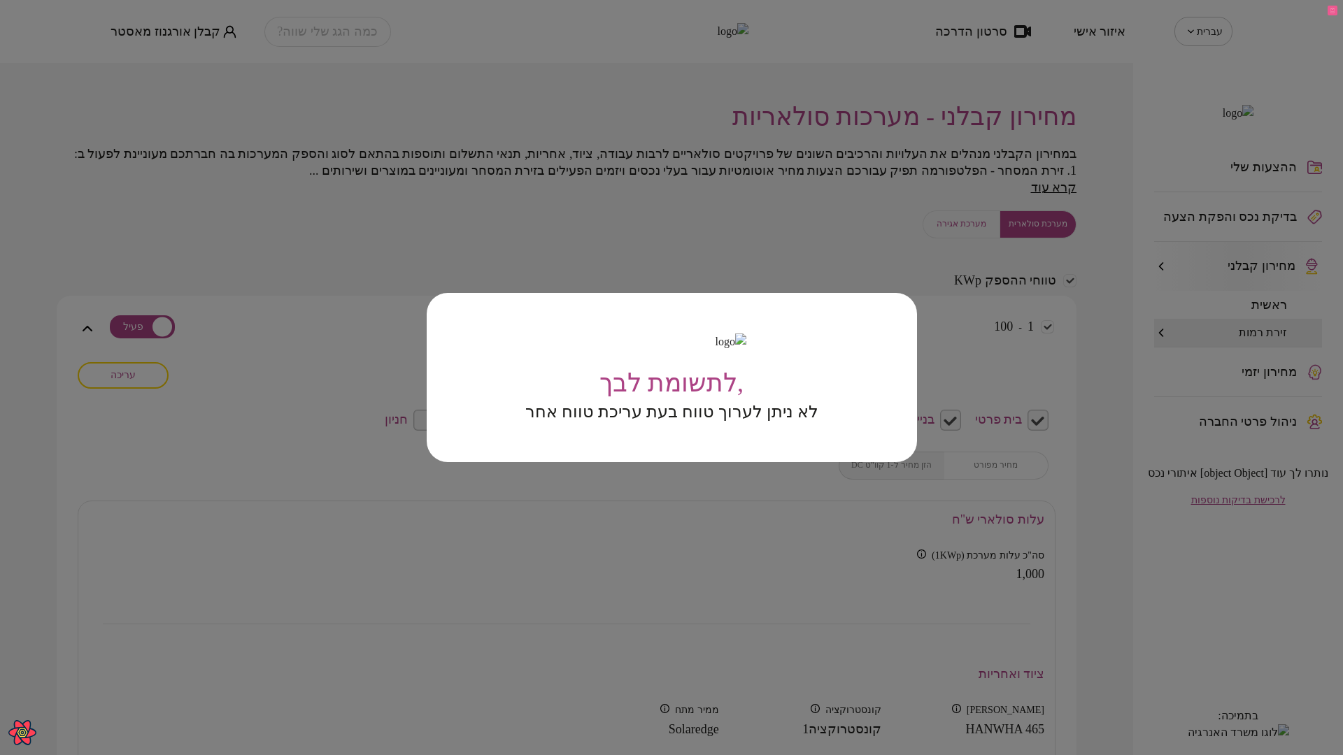
click at [592, 550] on div ",לתשומת לבך לא ניתן לערוך טווח בעת עריכת טווח אחר" at bounding box center [671, 377] width 1343 height 755
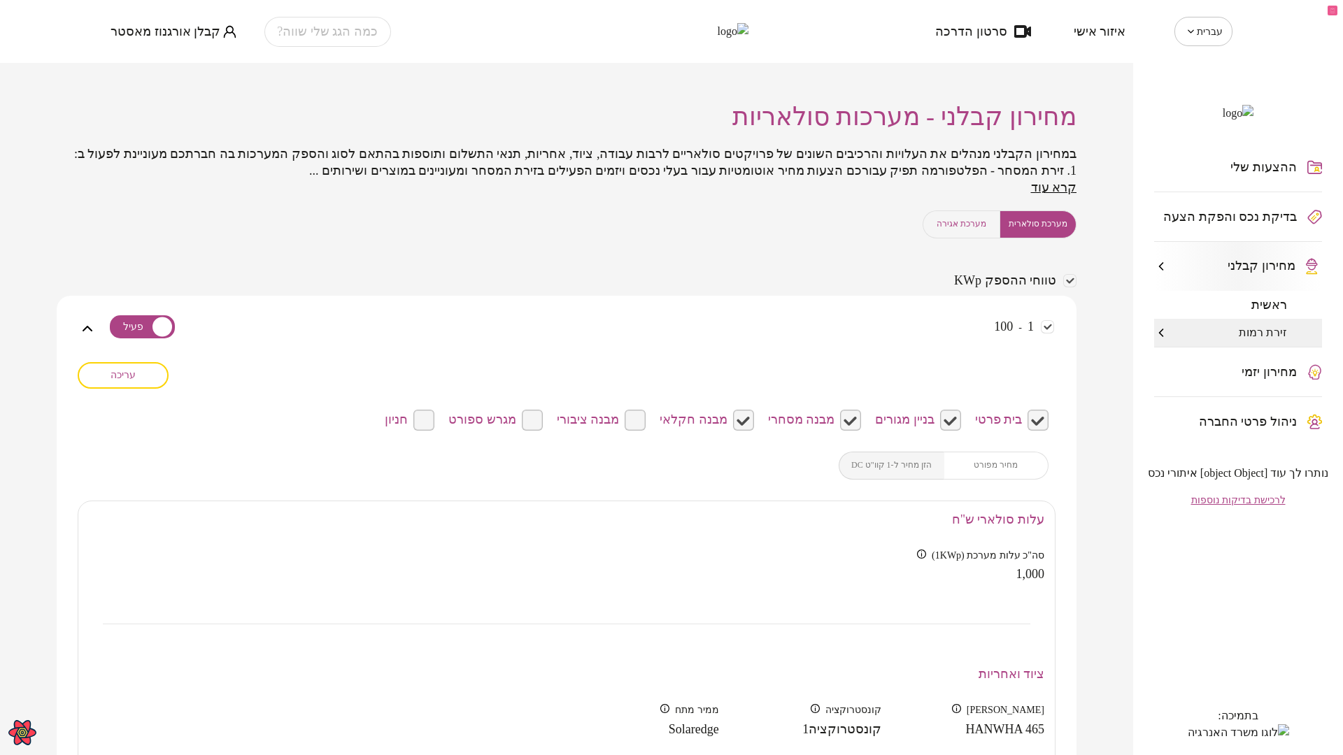
click at [138, 389] on button "עריכה" at bounding box center [123, 375] width 91 height 27
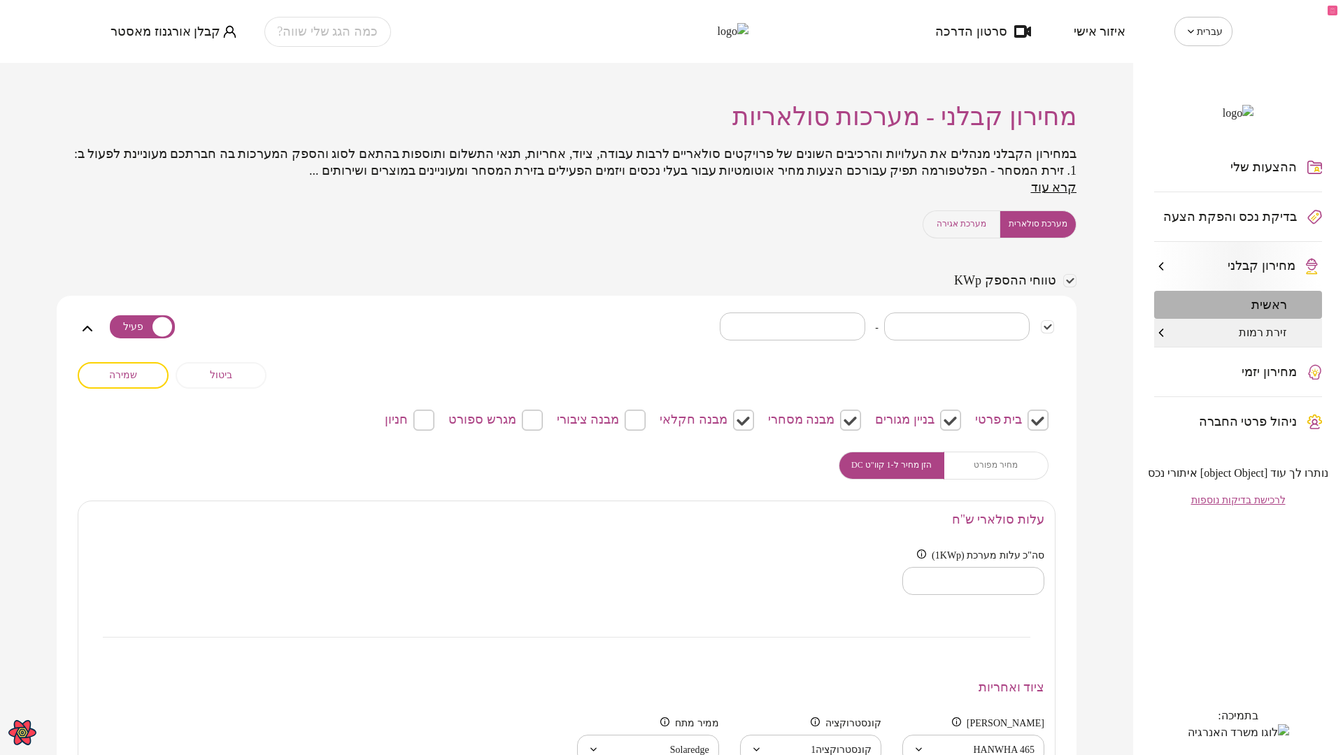
click at [1227, 319] on div "ראשית" at bounding box center [1238, 305] width 168 height 28
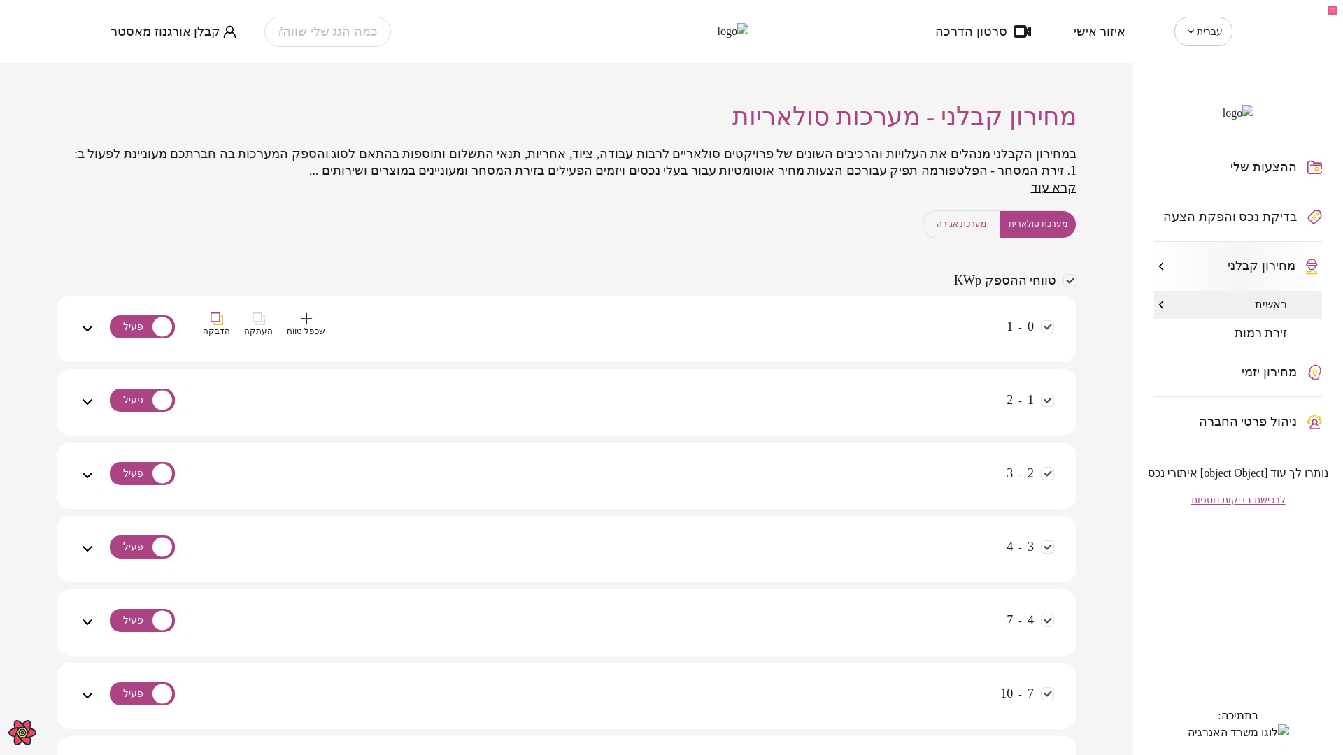
click at [711, 340] on div "0 - 1 שכפל טווח העתקה הדבקה" at bounding box center [575, 338] width 958 height 50
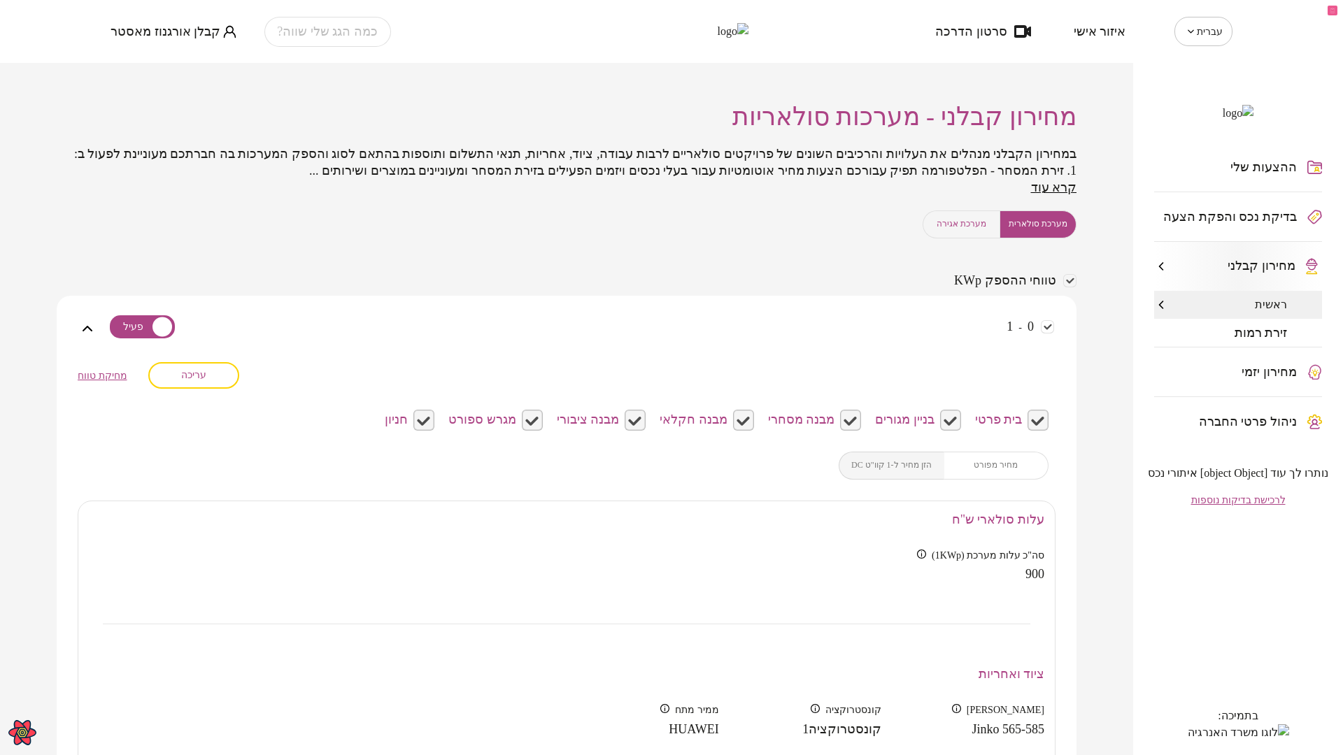
click at [227, 389] on button "עריכה" at bounding box center [193, 375] width 91 height 27
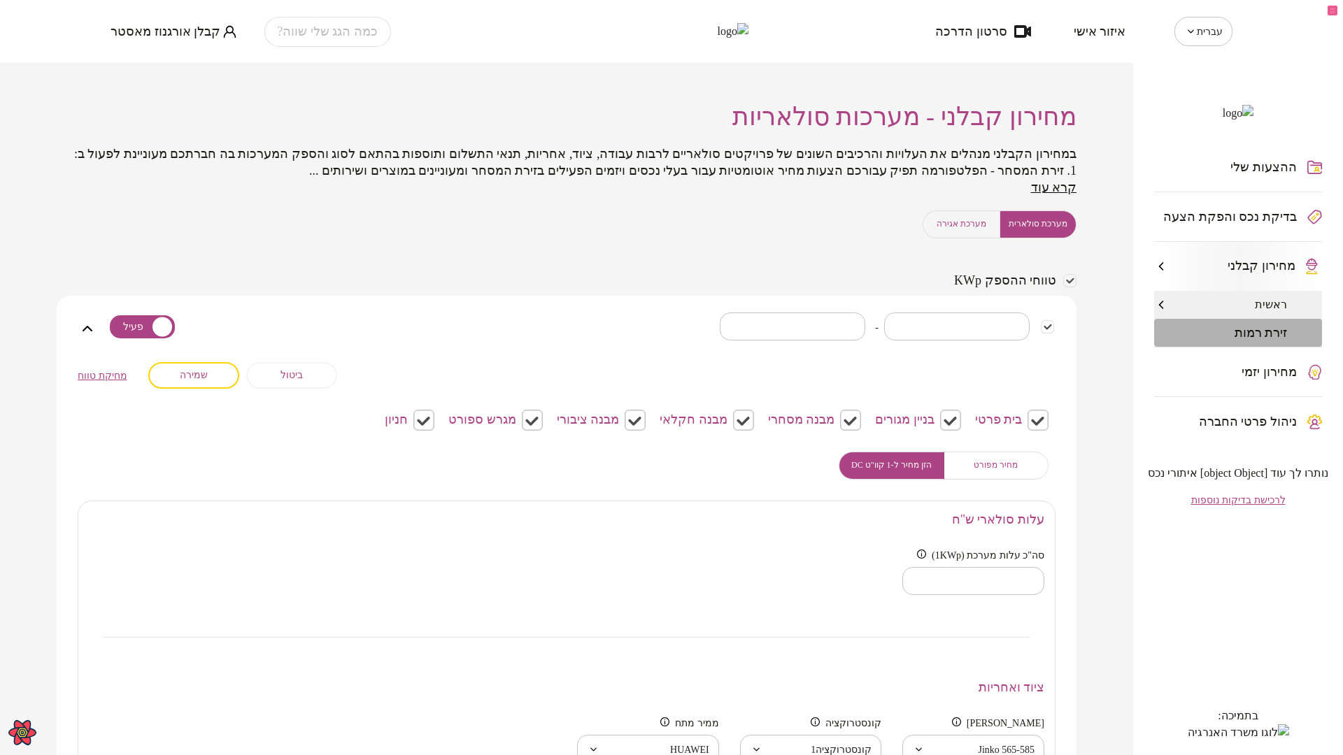
click at [1250, 340] on span "זירת רמות" at bounding box center [1260, 333] width 53 height 14
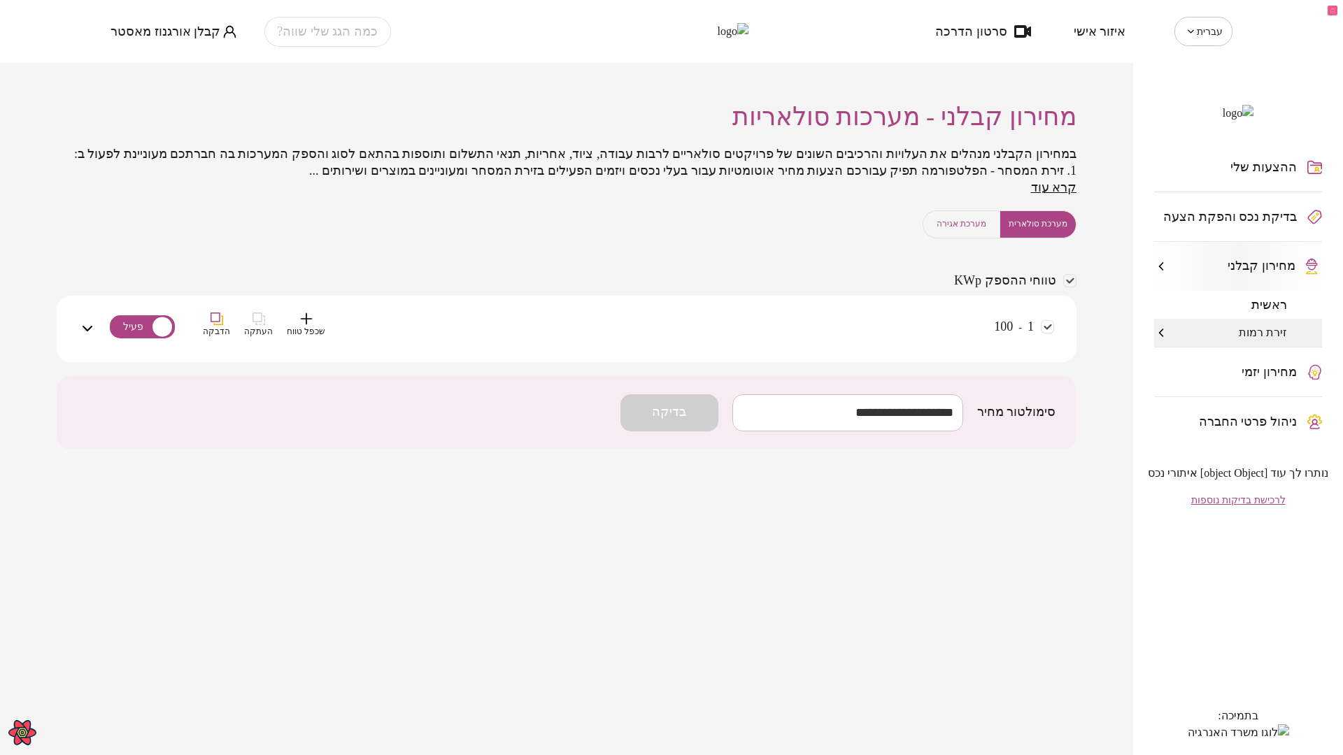
click at [856, 352] on div "1 - 100 שכפל טווח העתקה הדבקה" at bounding box center [575, 338] width 958 height 50
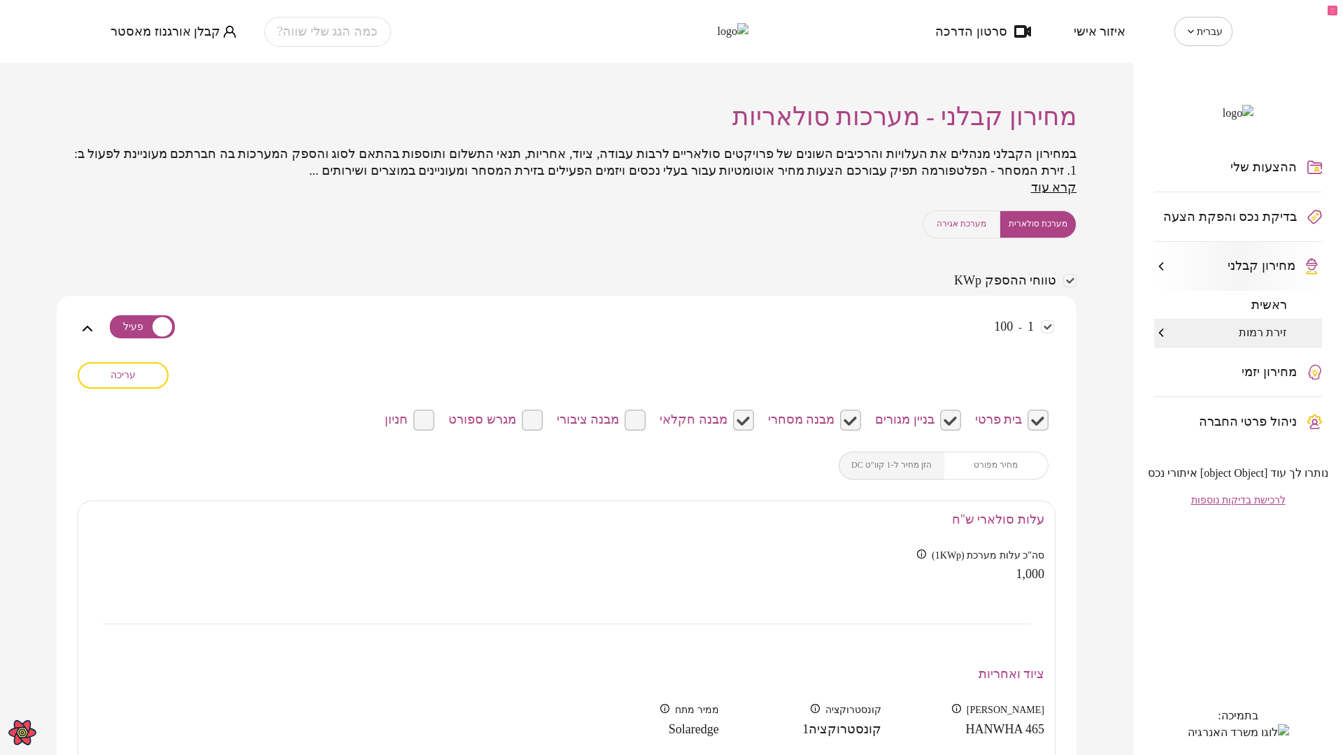
click at [136, 381] on span "עריכה" at bounding box center [122, 375] width 25 height 12
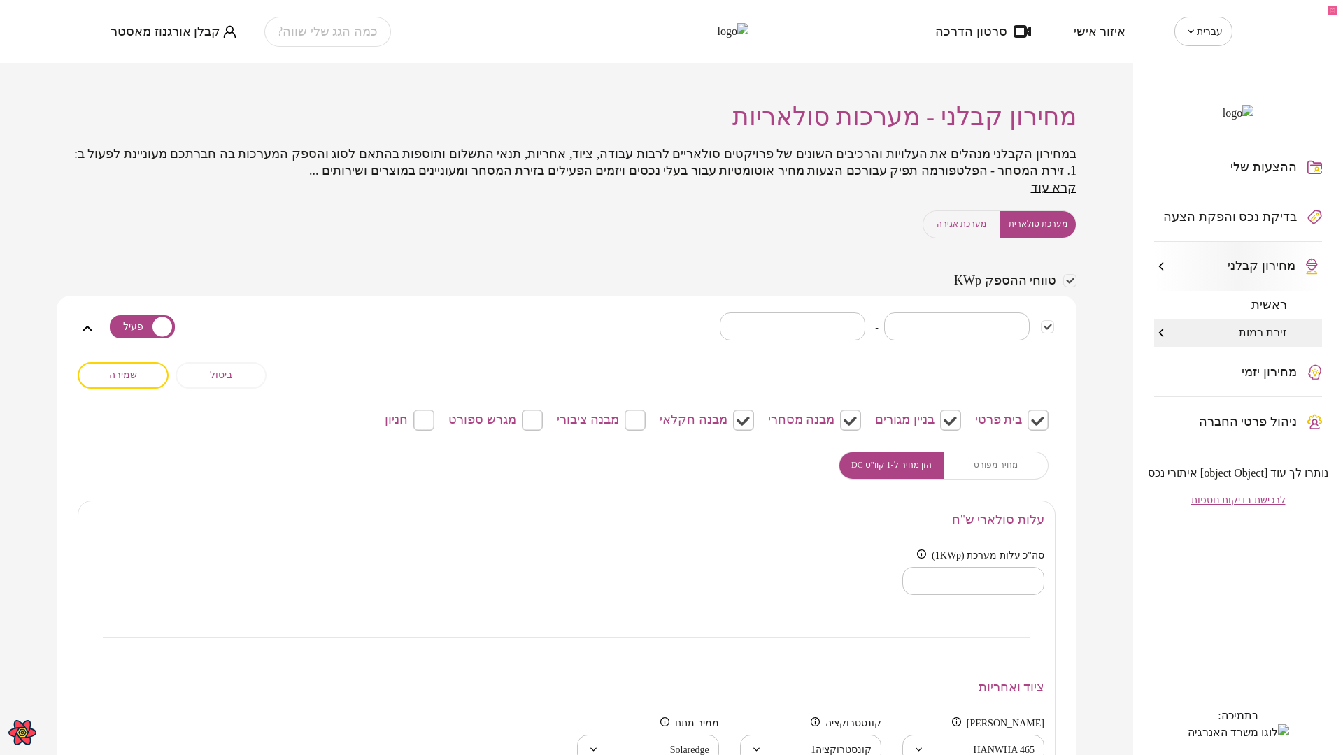
click at [232, 381] on span "ביטול" at bounding box center [221, 375] width 22 height 12
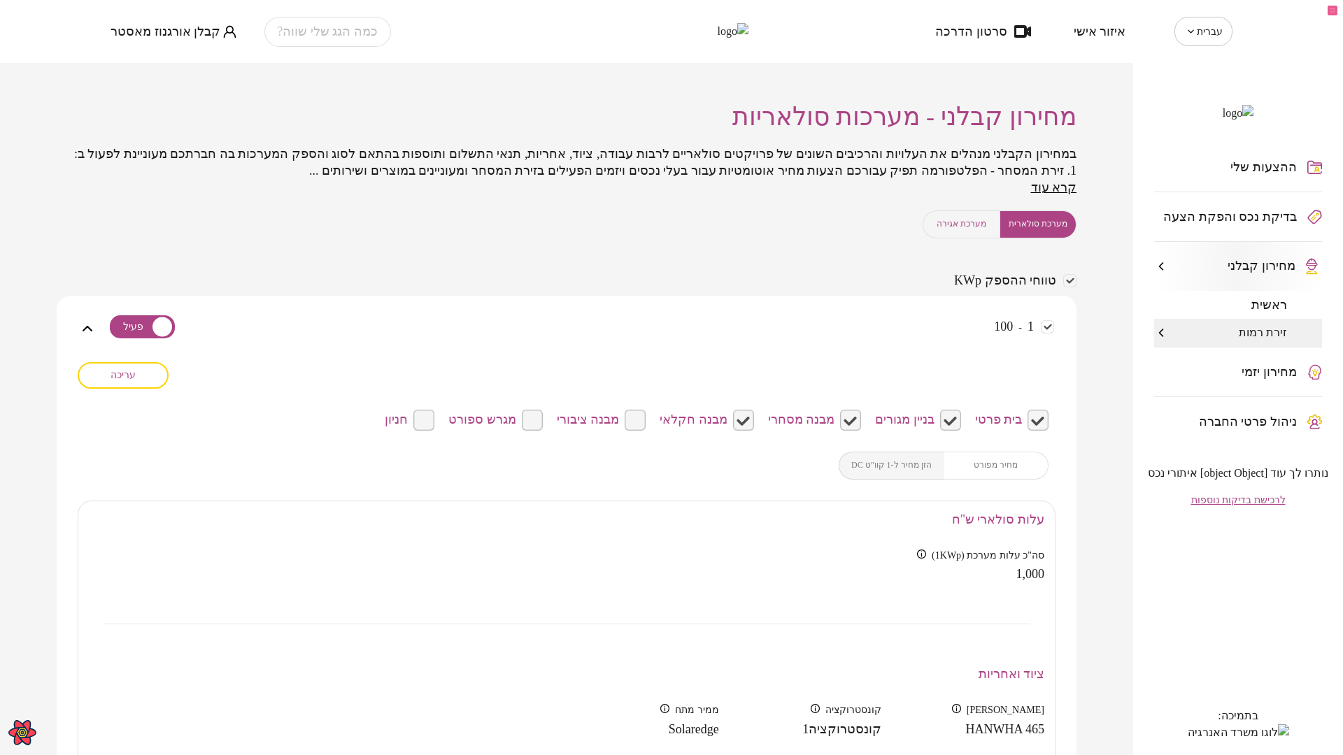
click at [966, 234] on button "מערכת אגירה" at bounding box center [961, 224] width 78 height 28
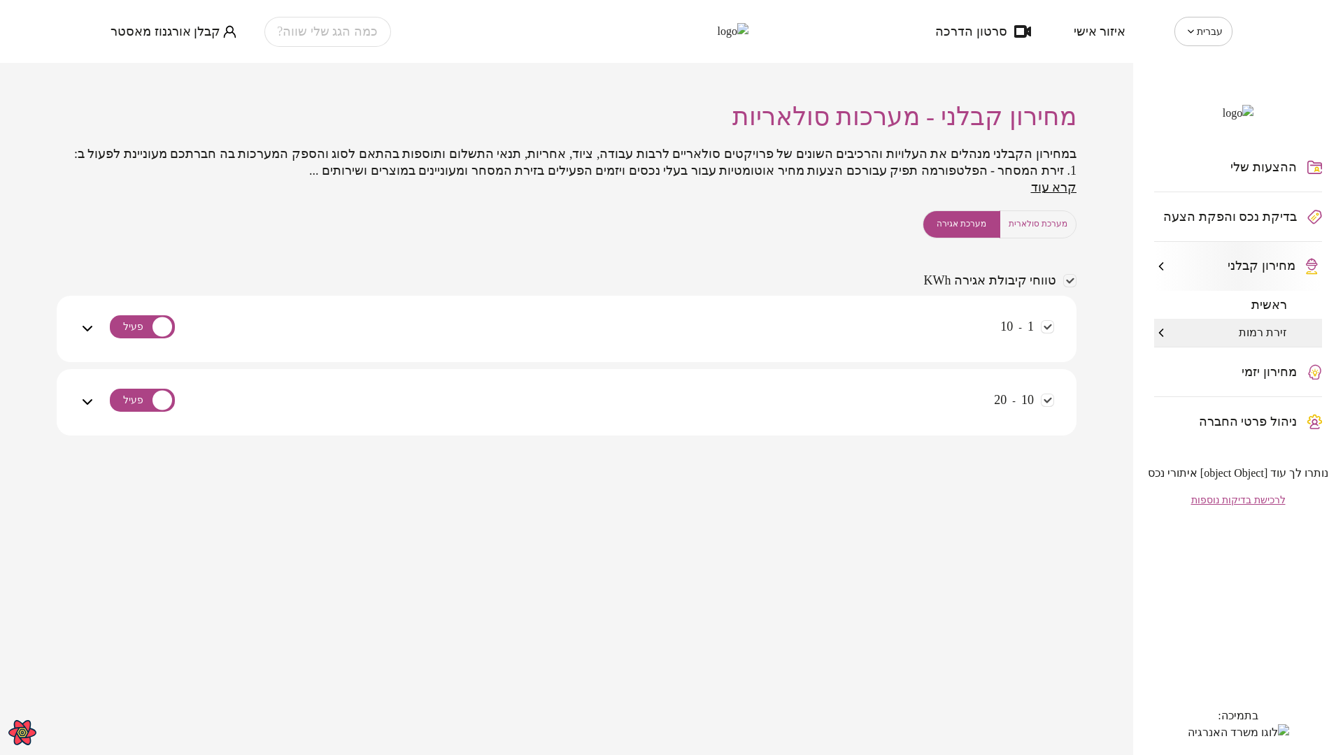
click at [857, 342] on div "1 - 10" at bounding box center [575, 338] width 958 height 50
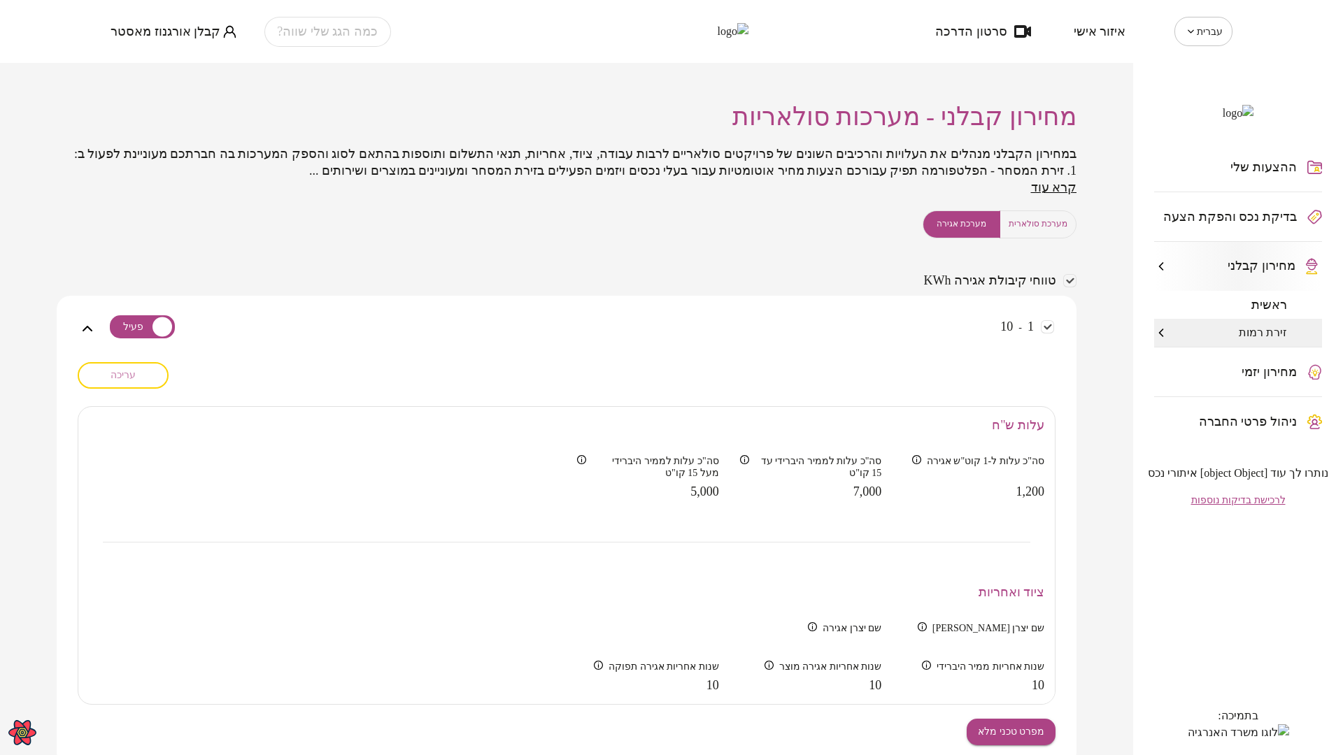
click at [131, 381] on span "עריכה" at bounding box center [122, 375] width 25 height 12
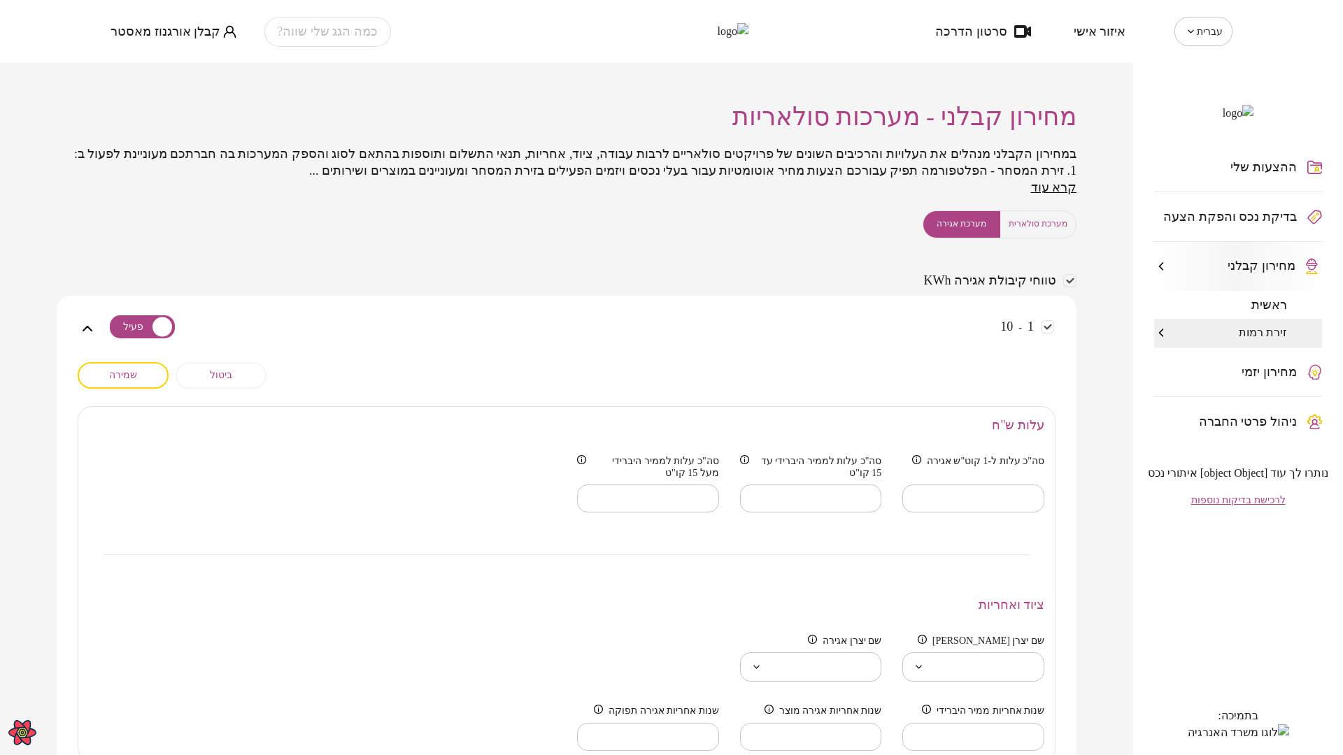
click at [133, 381] on span "שמירה" at bounding box center [123, 375] width 28 height 12
click at [1273, 312] on span "ראשית" at bounding box center [1269, 305] width 36 height 14
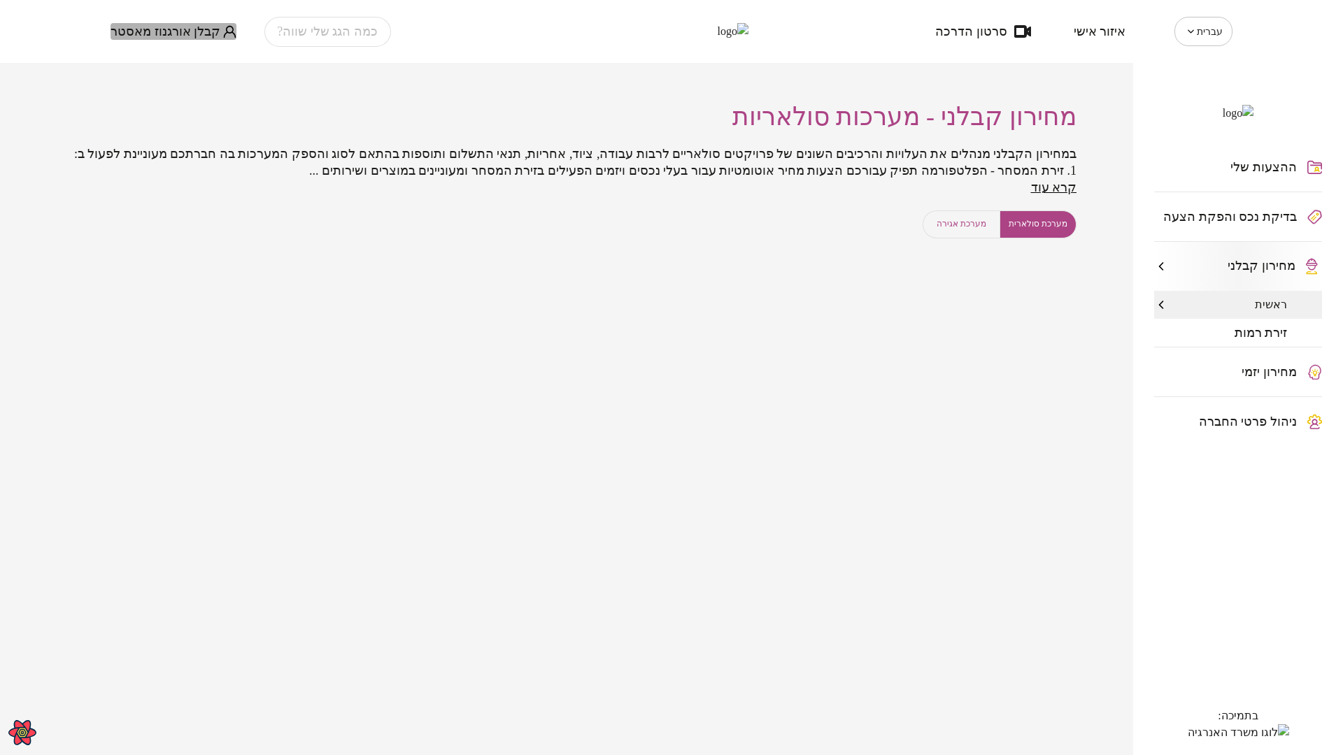
click at [183, 34] on span "קבלן אורגנוז מאסטר" at bounding box center [165, 31] width 110 height 14
click at [140, 53] on li "התנתק" at bounding box center [138, 57] width 57 height 25
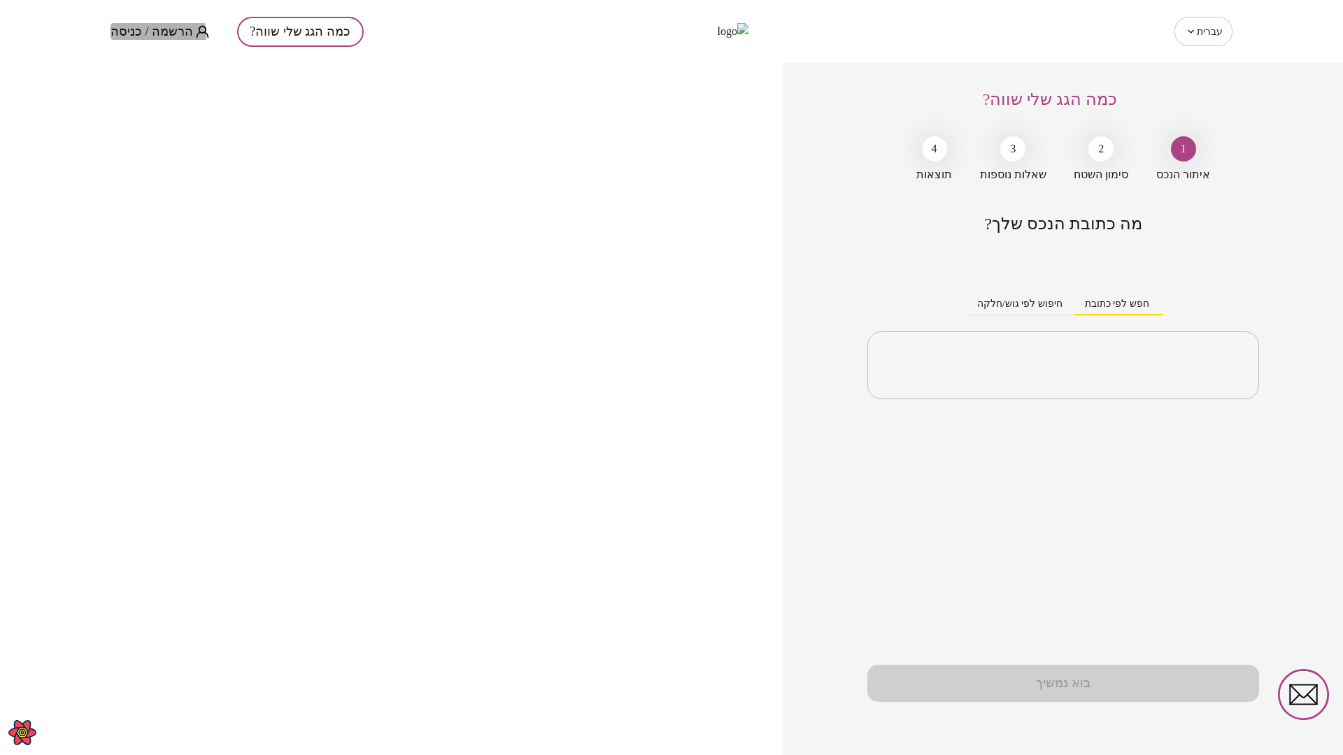
click at [136, 36] on span "הרשמה / כניסה" at bounding box center [151, 31] width 83 height 14
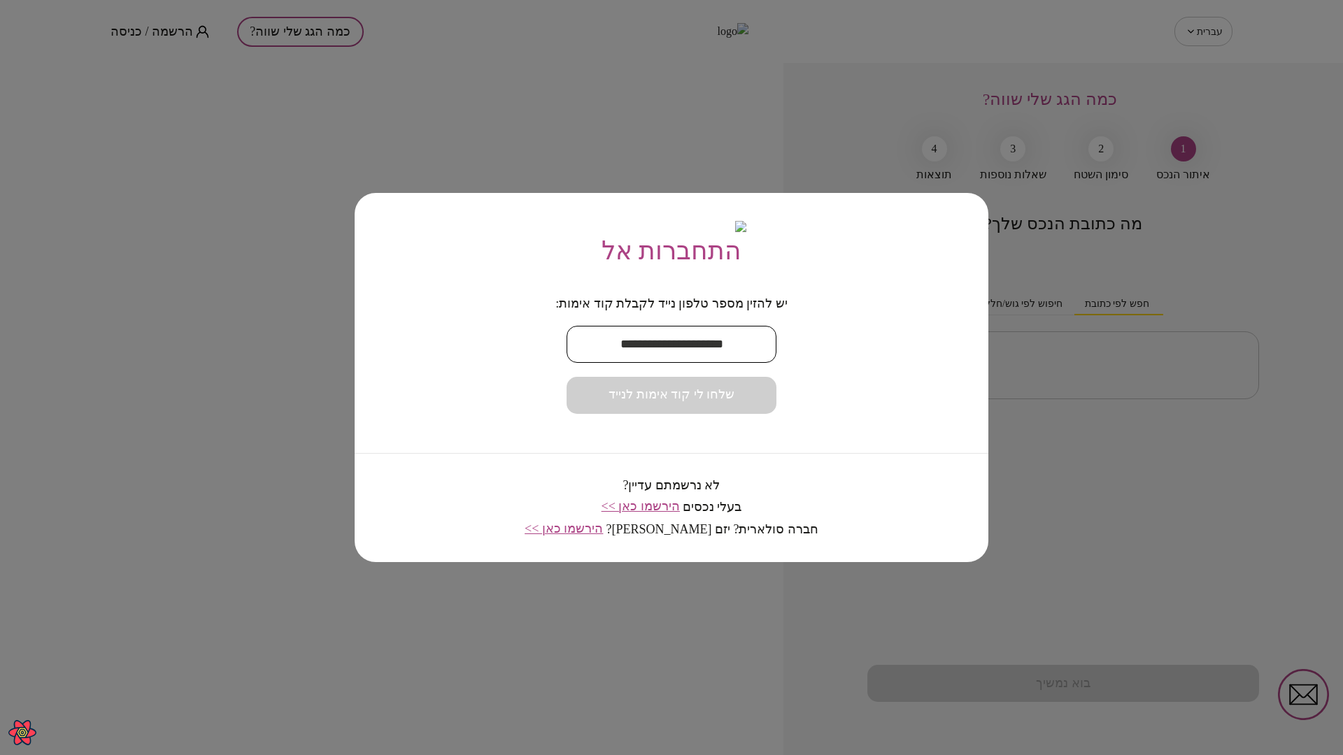
click at [640, 361] on input "text" at bounding box center [671, 344] width 210 height 41
type input "**********"
click at [698, 403] on span "שלחו לי קוד אימות לנייד" at bounding box center [671, 394] width 126 height 15
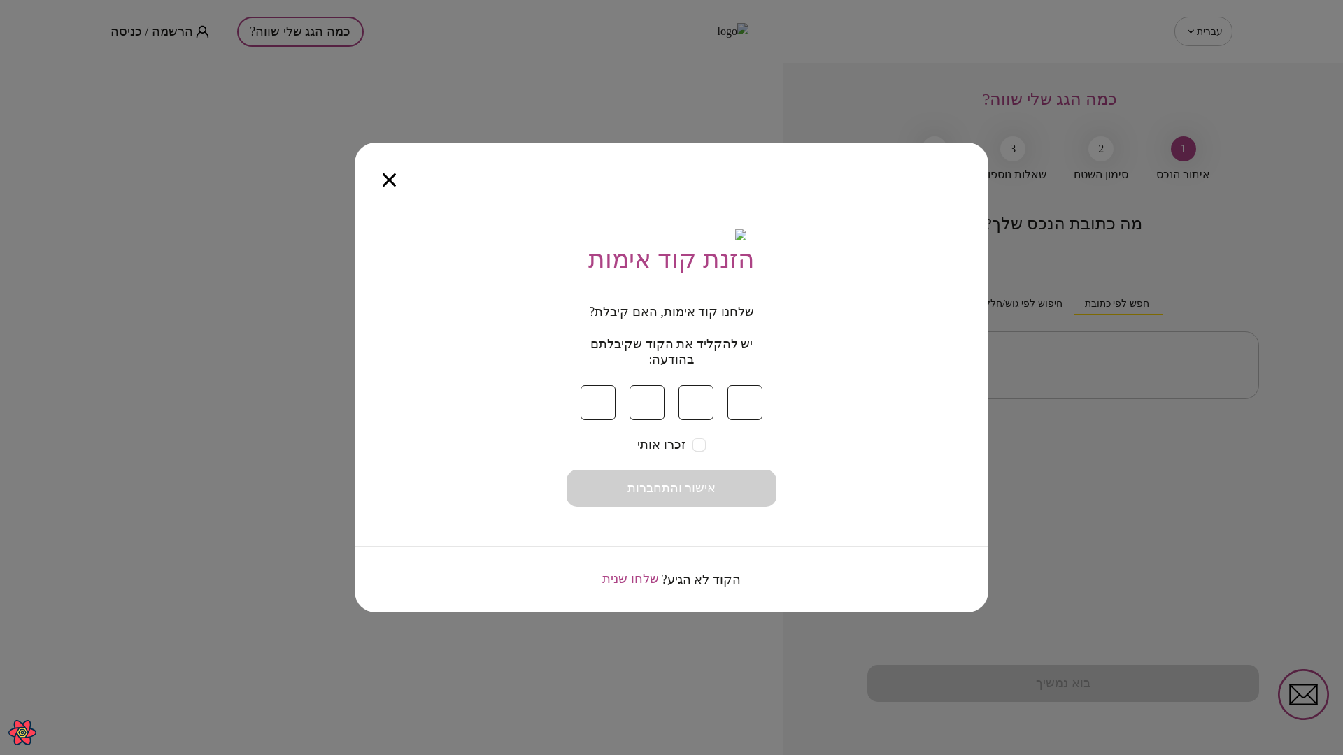
type input "*"
click at [727, 481] on button "אישור והתחברות" at bounding box center [671, 488] width 210 height 37
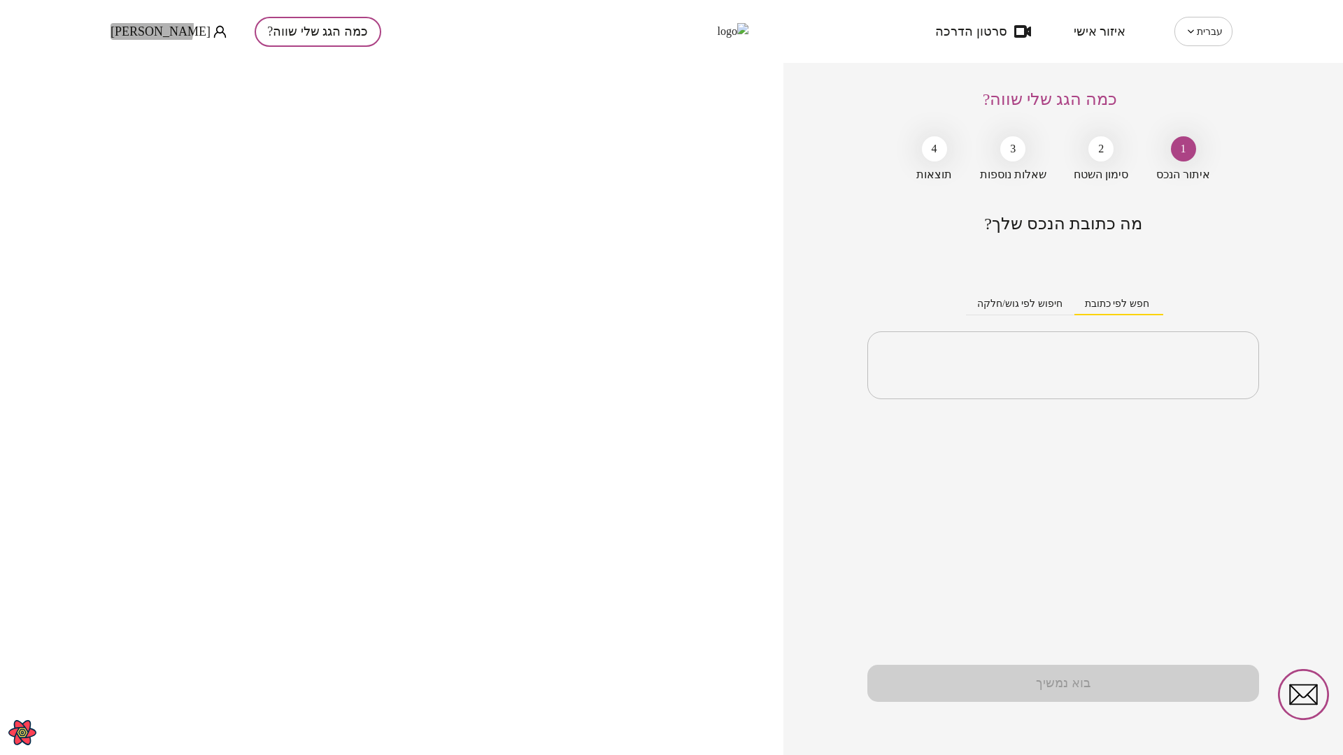
click at [138, 27] on span "Sergey Bek" at bounding box center [160, 31] width 100 height 14
click at [136, 60] on li "התנתק" at bounding box center [138, 57] width 57 height 25
click at [166, 34] on span "הרשמה / כניסה" at bounding box center [151, 31] width 83 height 14
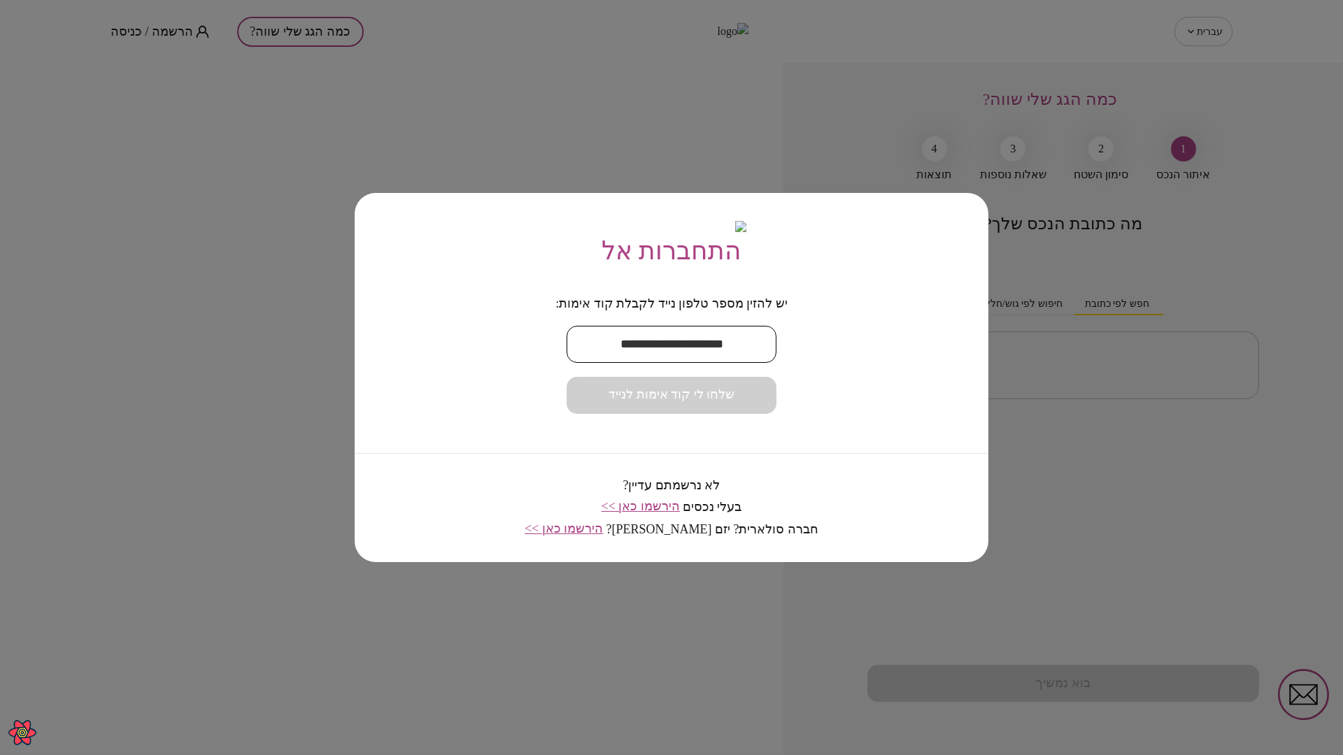
click at [648, 359] on input "text" at bounding box center [671, 344] width 210 height 41
paste input "**********"
type input "**********"
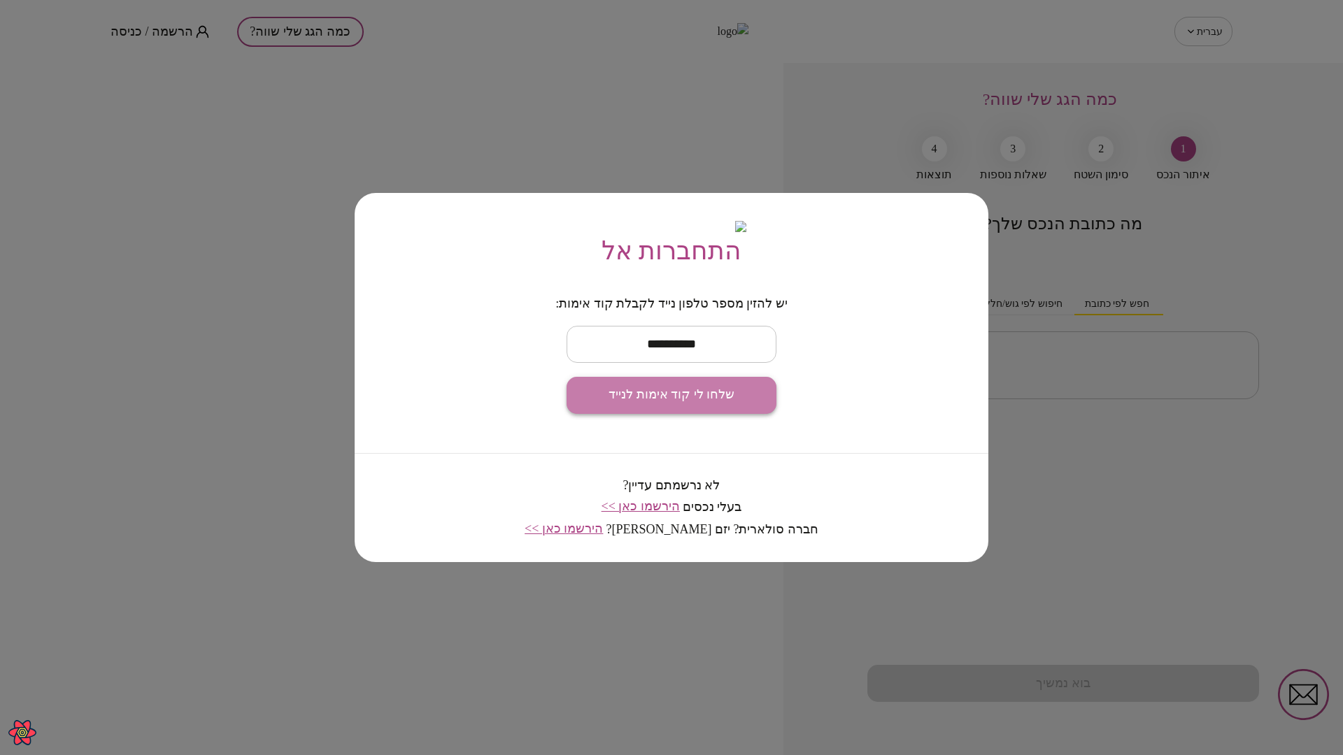
click at [694, 403] on span "שלחו לי קוד אימות לנייד" at bounding box center [671, 394] width 126 height 15
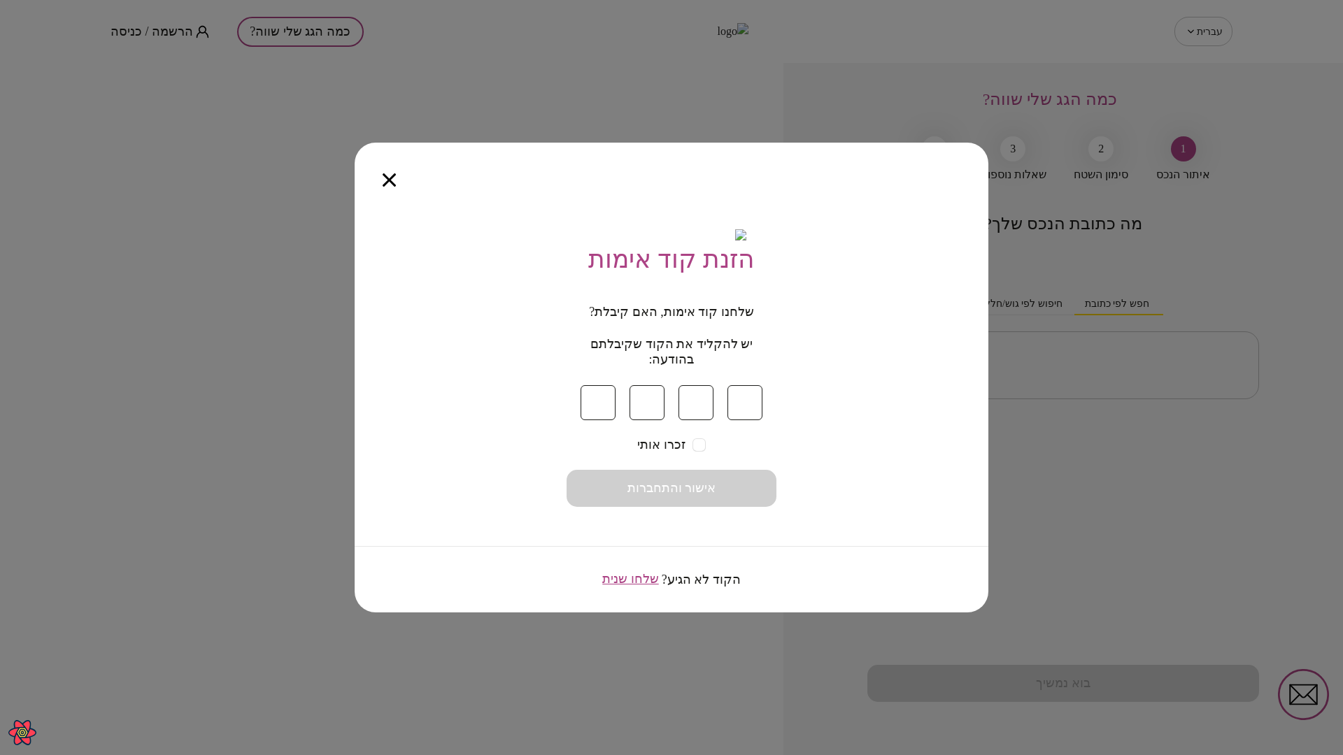
type input "*"
click at [748, 492] on button "אישור והתחברות" at bounding box center [671, 488] width 210 height 37
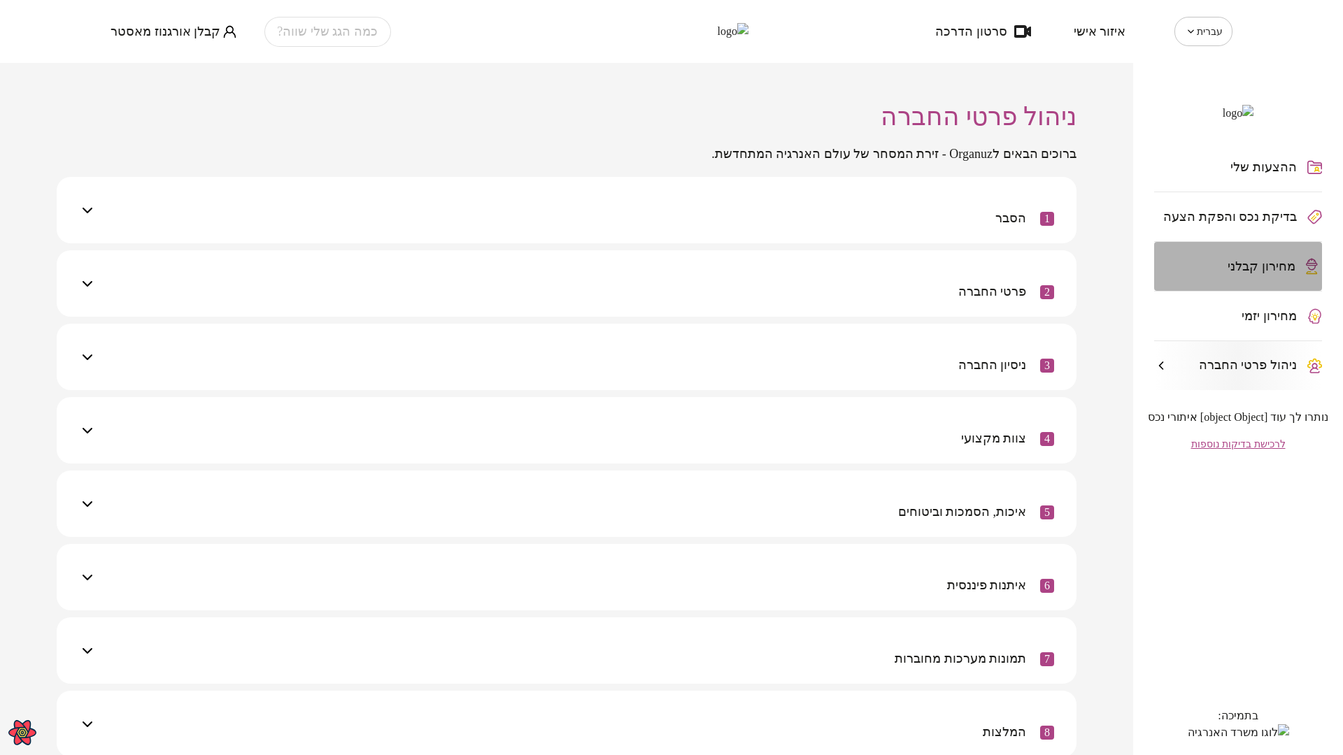
click at [1245, 273] on span "מחירון קבלני" at bounding box center [1261, 266] width 68 height 14
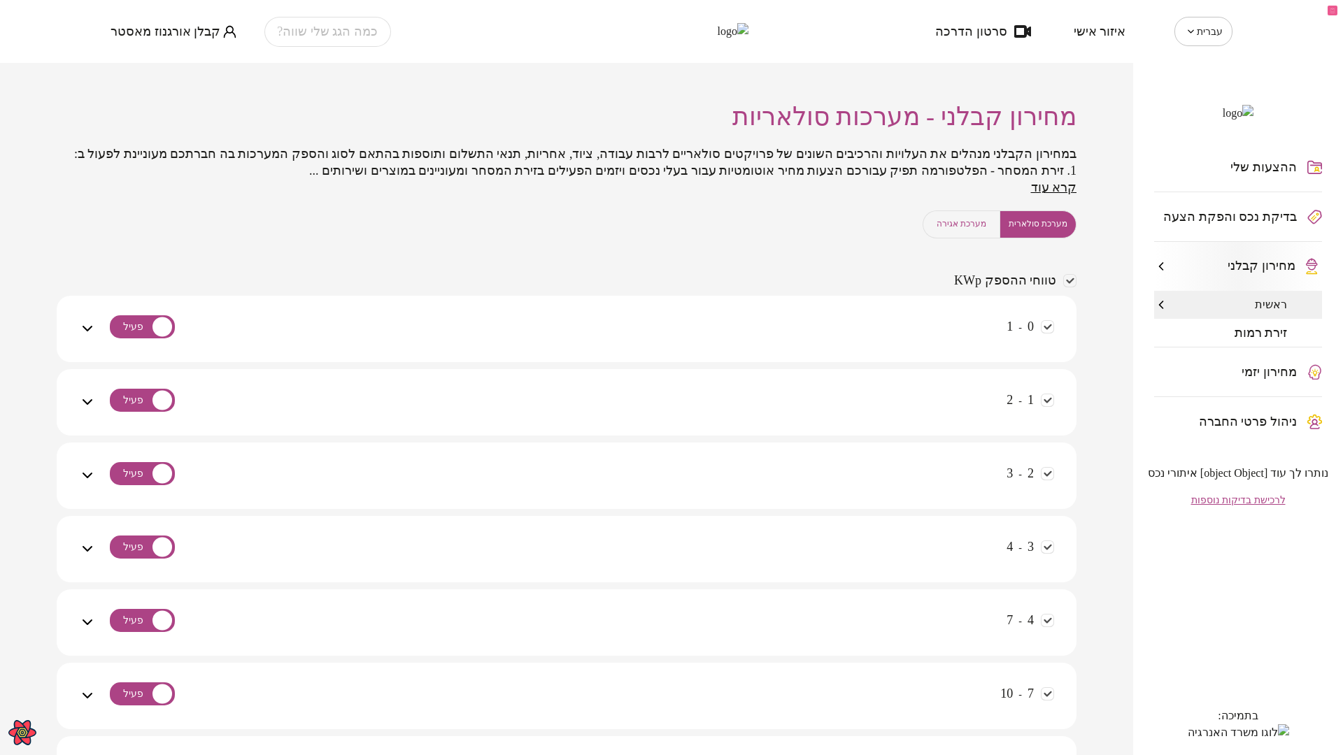
click at [959, 231] on span "מערכת אגירה" at bounding box center [961, 223] width 50 height 13
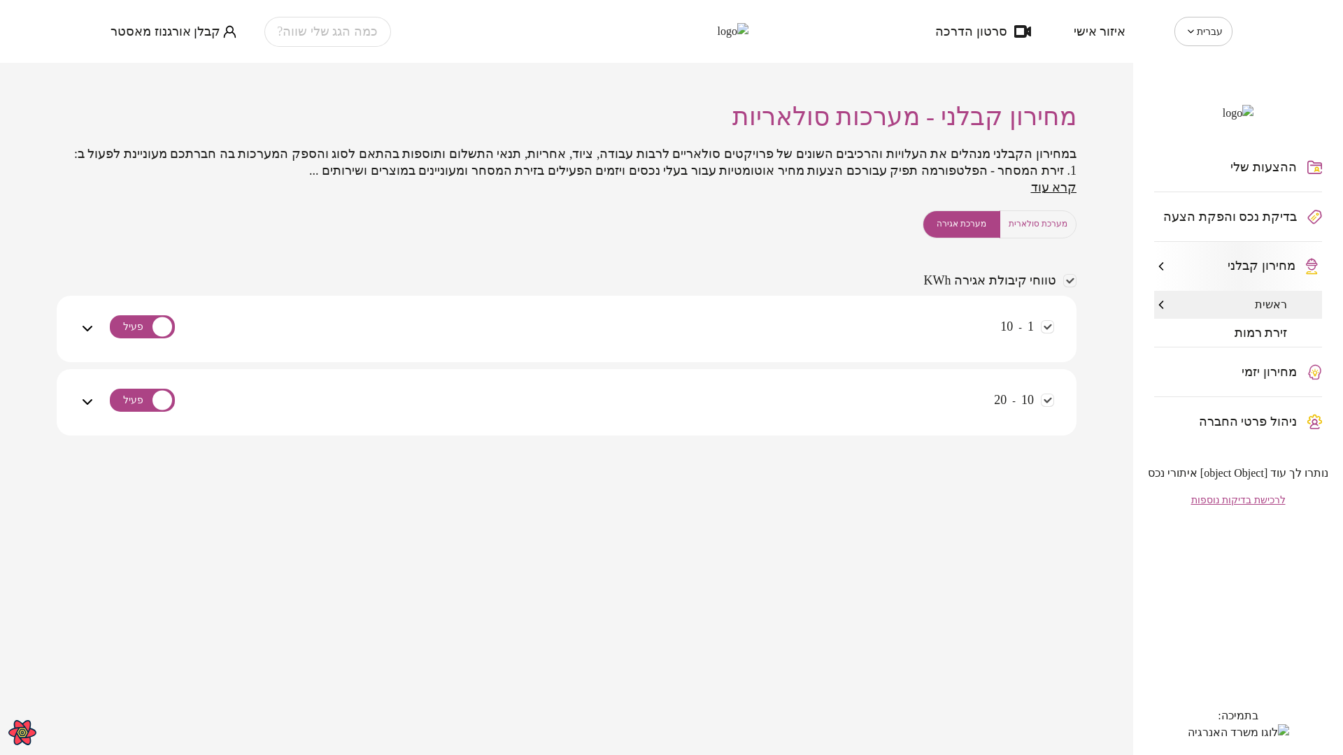
click at [864, 330] on div "1 - 10" at bounding box center [575, 338] width 958 height 50
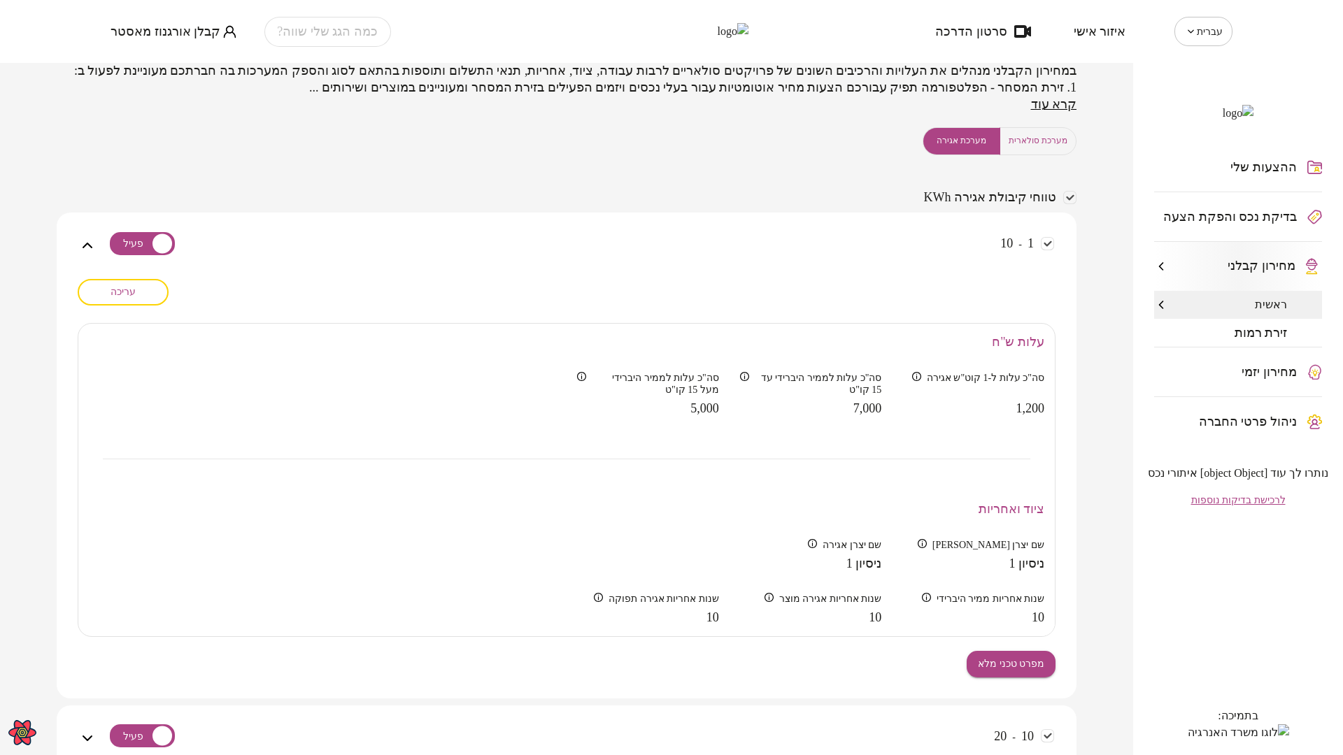
scroll to position [164, 0]
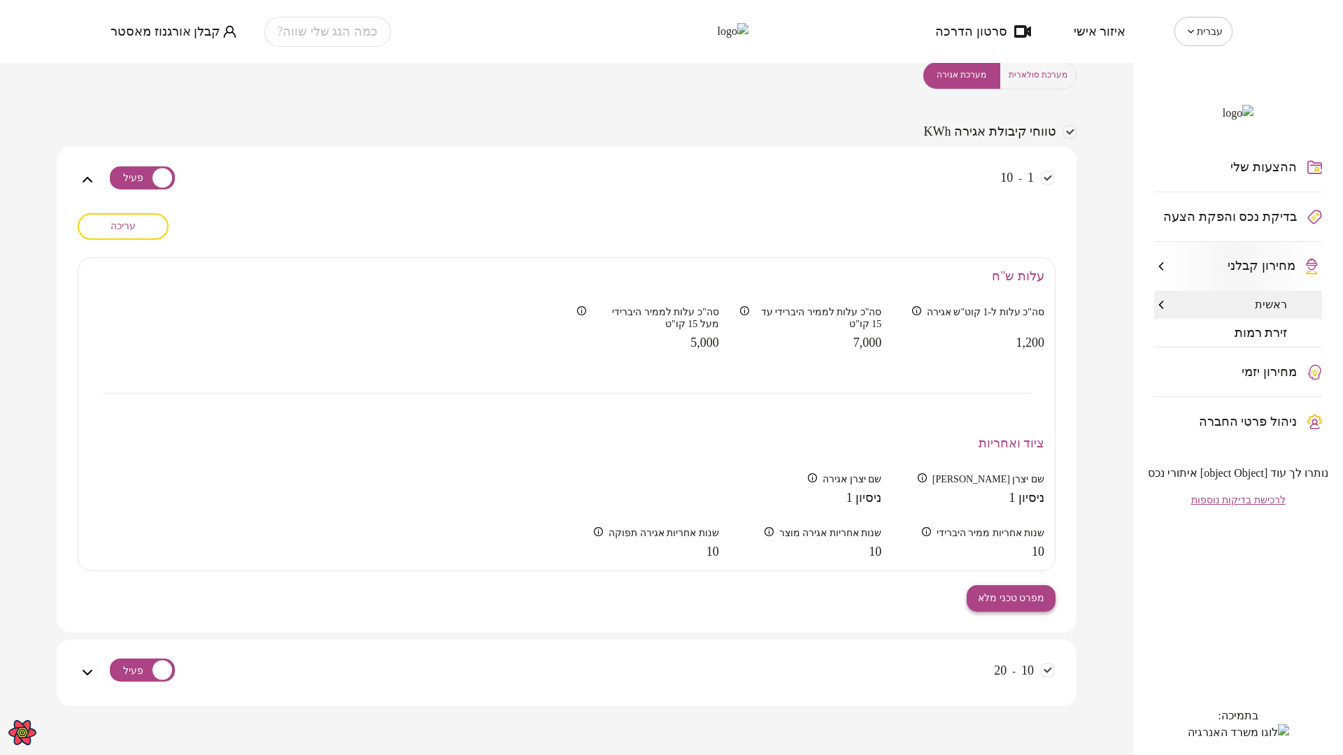
click at [1000, 592] on span "מפרט טכני מלא" at bounding box center [1011, 598] width 66 height 12
click at [133, 226] on span "עריכה" at bounding box center [122, 226] width 25 height 12
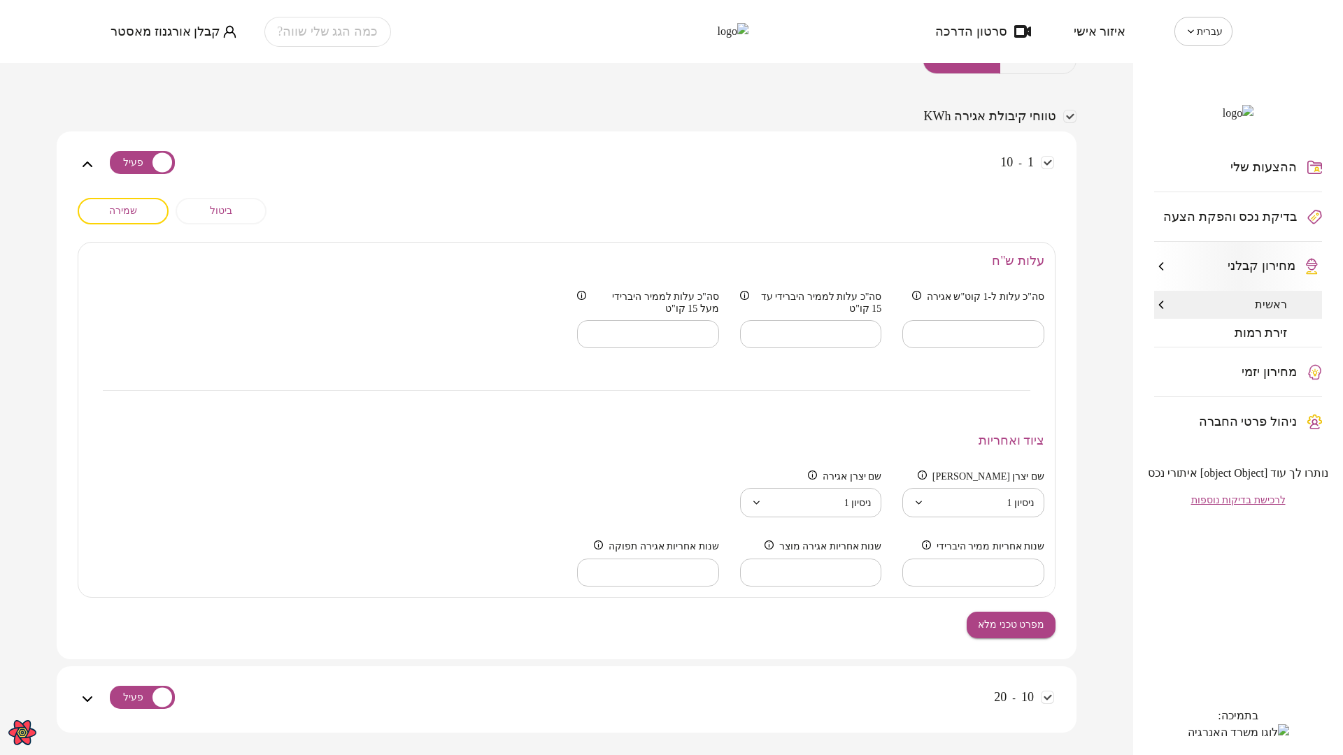
click at [930, 520] on body "**********" at bounding box center [671, 377] width 1343 height 755
click at [929, 467] on div at bounding box center [671, 377] width 1343 height 755
click at [853, 526] on body "**********" at bounding box center [671, 377] width 1343 height 755
click at [899, 436] on div at bounding box center [671, 377] width 1343 height 755
click at [751, 582] on input "****" at bounding box center [811, 572] width 142 height 41
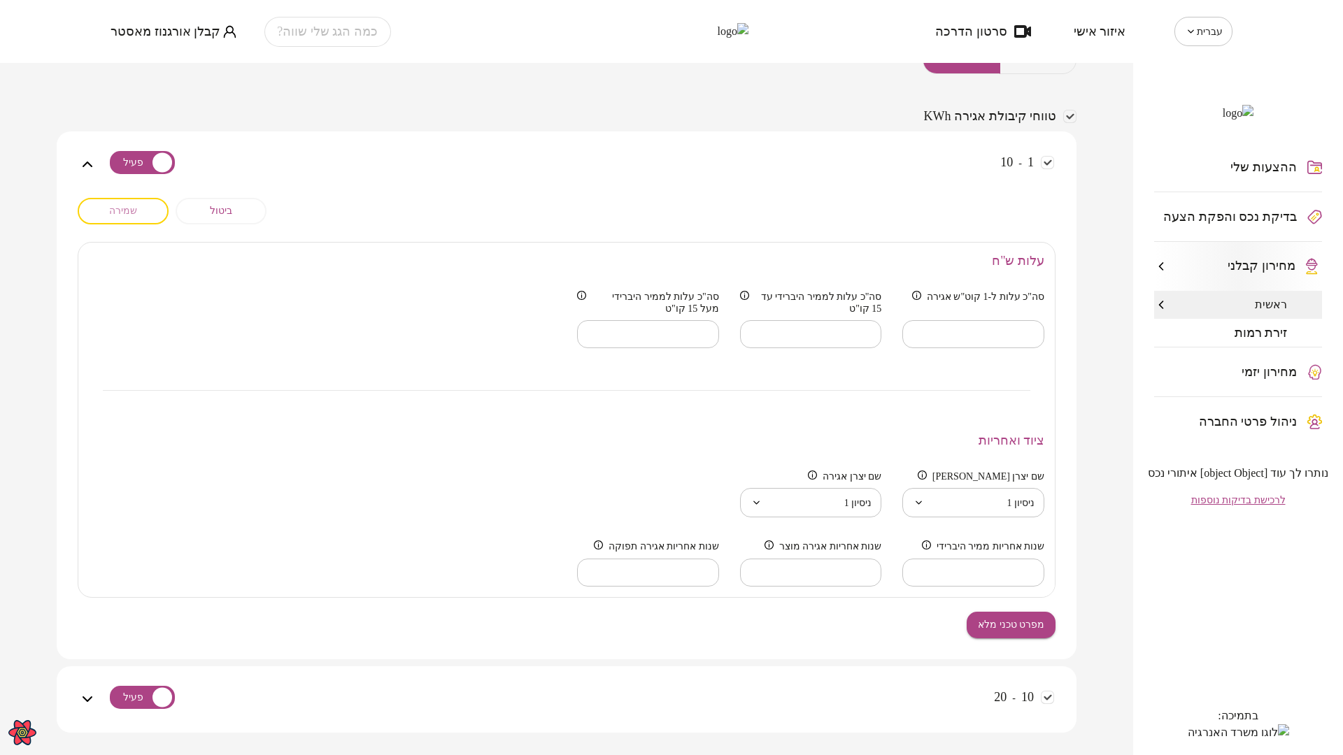
click at [116, 217] on span "שמירה" at bounding box center [123, 211] width 28 height 12
click at [806, 625] on div "**********" at bounding box center [567, 429] width 978 height 462
click at [860, 586] on input "****" at bounding box center [811, 572] width 142 height 41
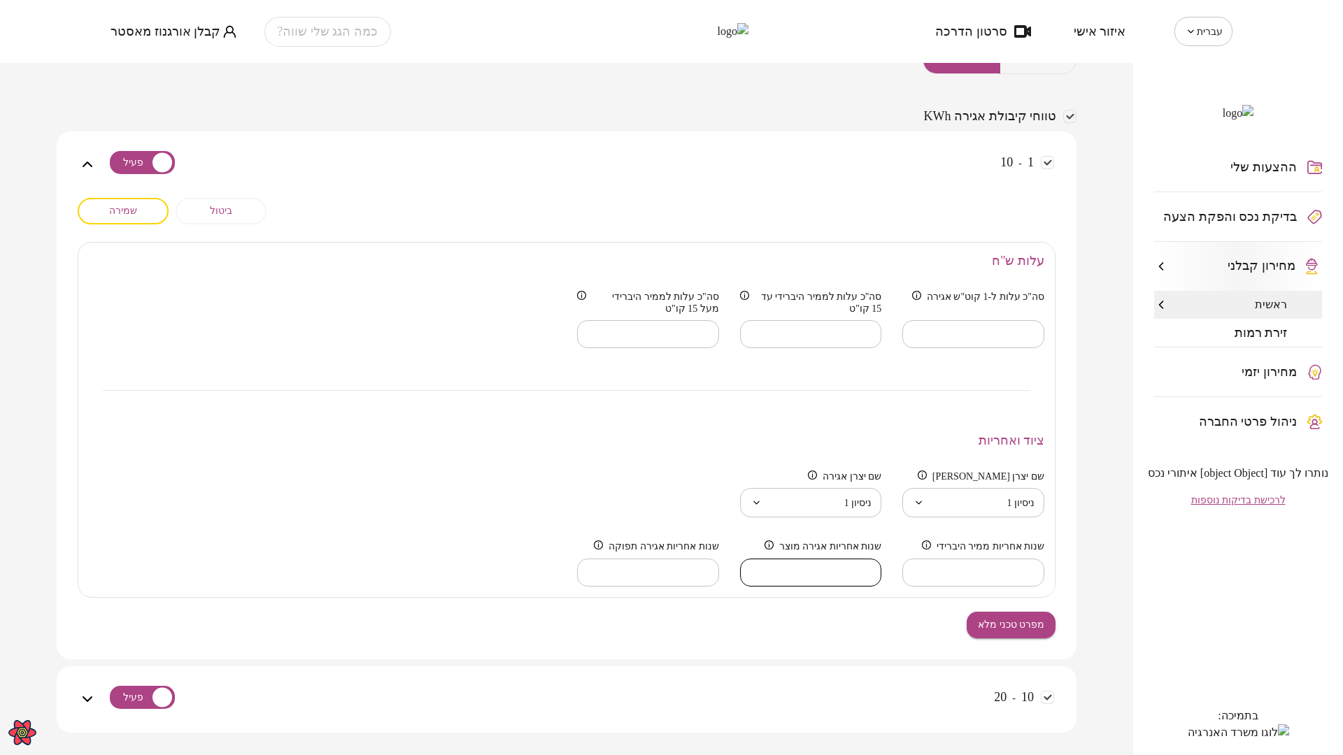
type input "**"
click at [862, 617] on div "**********" at bounding box center [567, 429] width 978 height 462
click at [120, 217] on span "שמירה" at bounding box center [123, 211] width 28 height 12
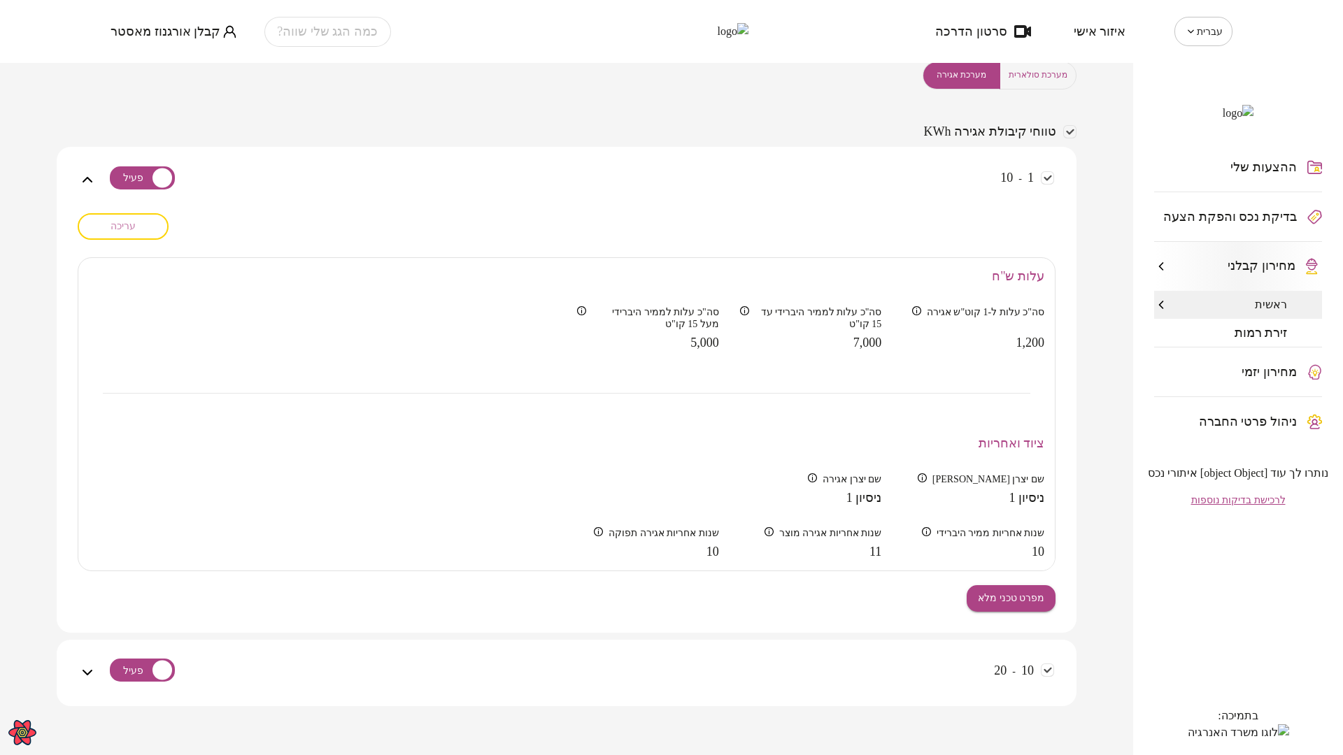
click at [135, 218] on button "עריכה" at bounding box center [123, 226] width 91 height 27
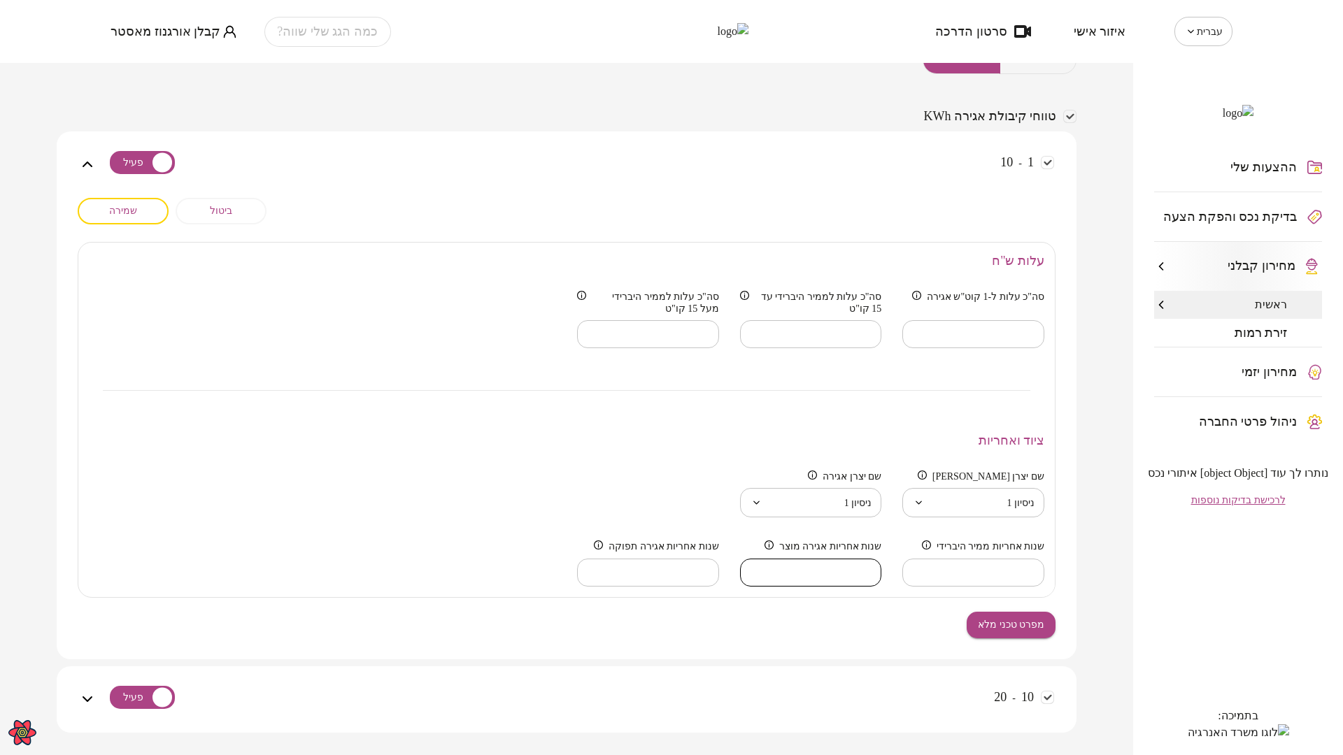
type input "**"
click at [750, 580] on input "**" at bounding box center [811, 572] width 142 height 41
click at [547, 460] on div "ציוד ואחריות" at bounding box center [566, 441] width 976 height 38
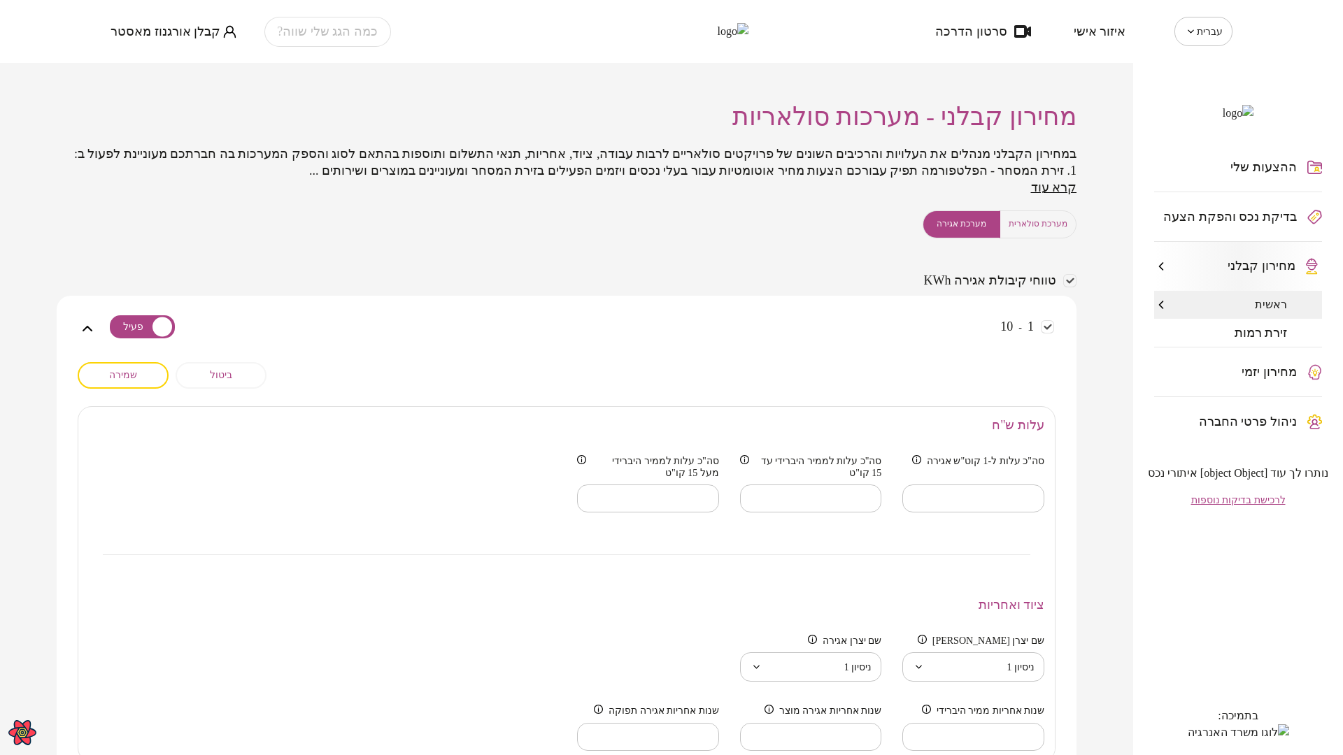
click at [1090, 580] on div "מחירון קבלני - מערכות סולאריות במחירון הקבלני מנהלים את העלויות והרכיבים השונים…" at bounding box center [566, 409] width 1133 height 692
click at [1246, 604] on div "ההצעות שלי בדיקת נכס והפקת הצעה מחירון קבלני ראשית זירת רמות מחירון יזמי ניהול …" at bounding box center [1238, 409] width 210 height 692
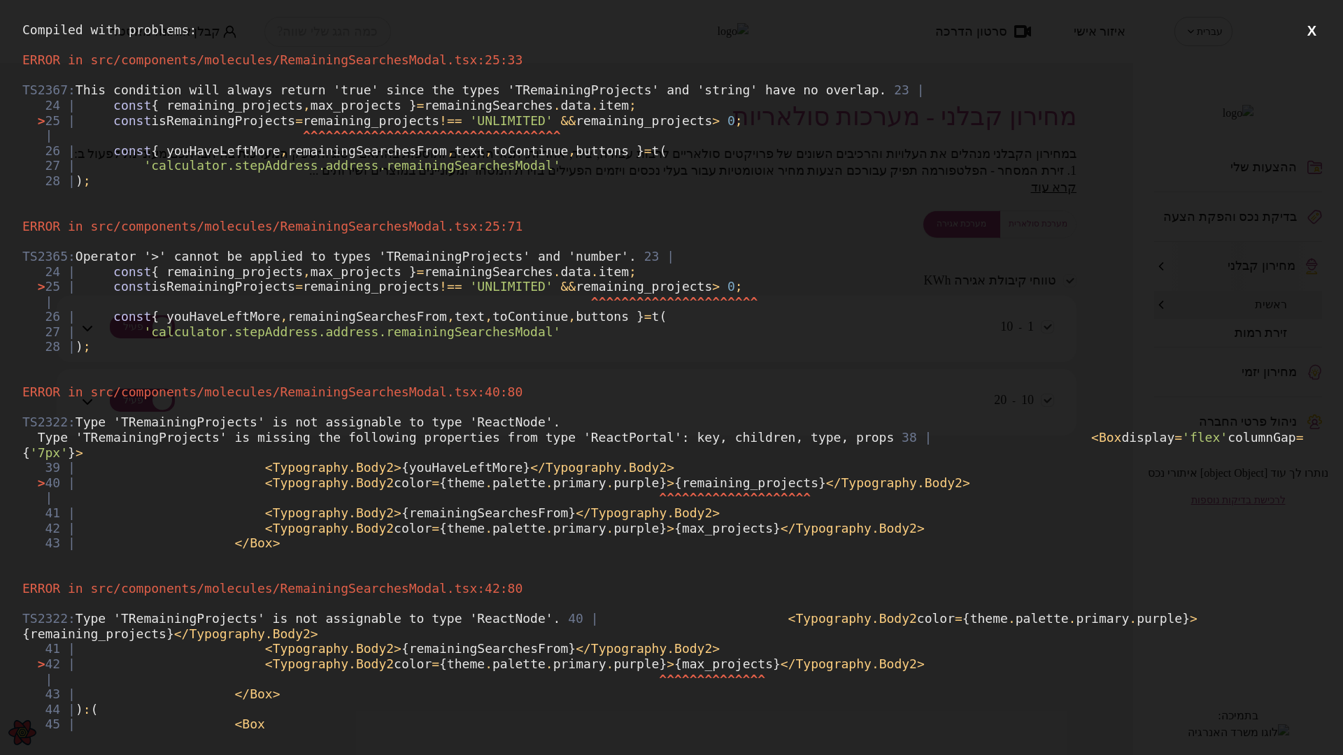
click at [1303, 34] on button "X" at bounding box center [1311, 30] width 17 height 17
click at [1303, 31] on button "X" at bounding box center [1311, 30] width 17 height 17
click at [1303, 34] on button "X" at bounding box center [1311, 30] width 17 height 17
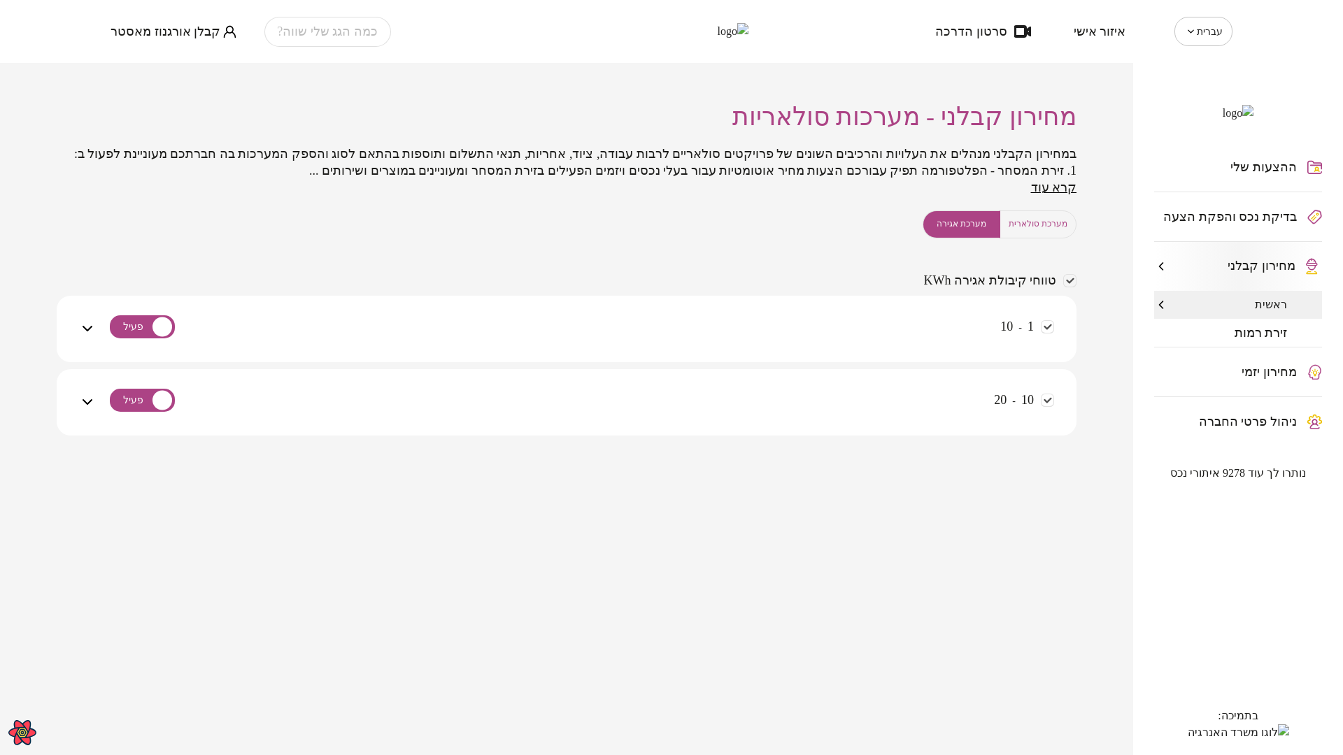
click at [1257, 340] on span "זירת רמות" at bounding box center [1260, 333] width 53 height 14
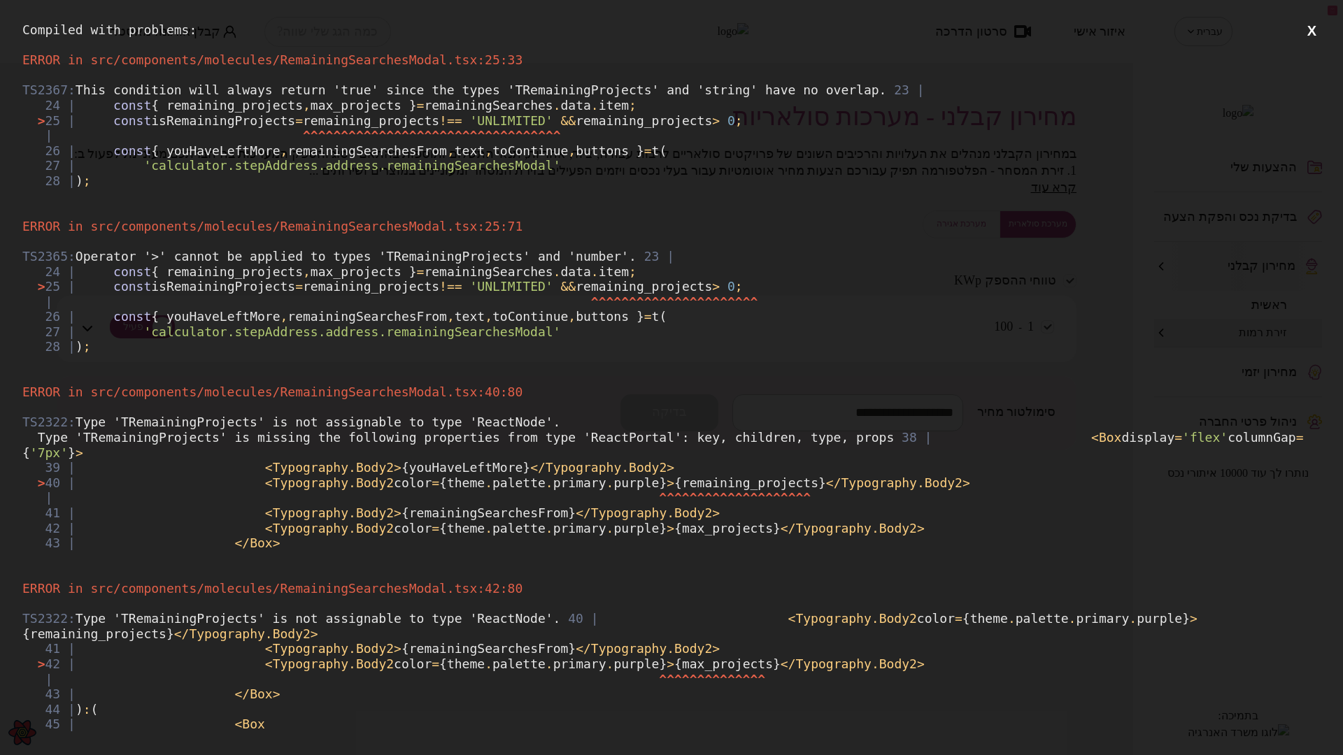
click at [1305, 29] on button "X" at bounding box center [1311, 30] width 17 height 17
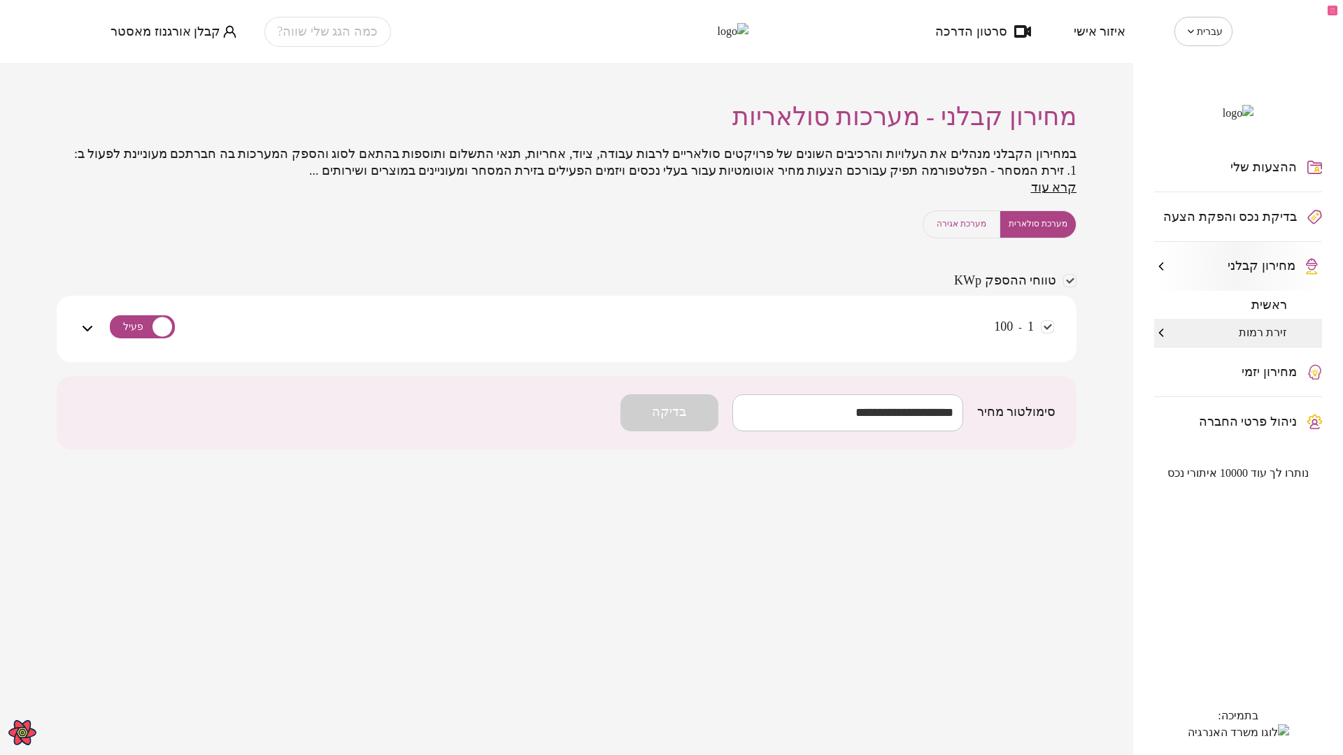
click at [274, 40] on div "כמה הגג שלי שווה?" at bounding box center [327, 32] width 127 height 30
click at [802, 263] on div "מחירון קבלני - מערכות סולאריות במחירון הקבלני מנהלים את העלויות והרכיבים השונים…" at bounding box center [567, 323] width 1020 height 520
click at [961, 231] on span "מערכת אגירה" at bounding box center [961, 223] width 50 height 13
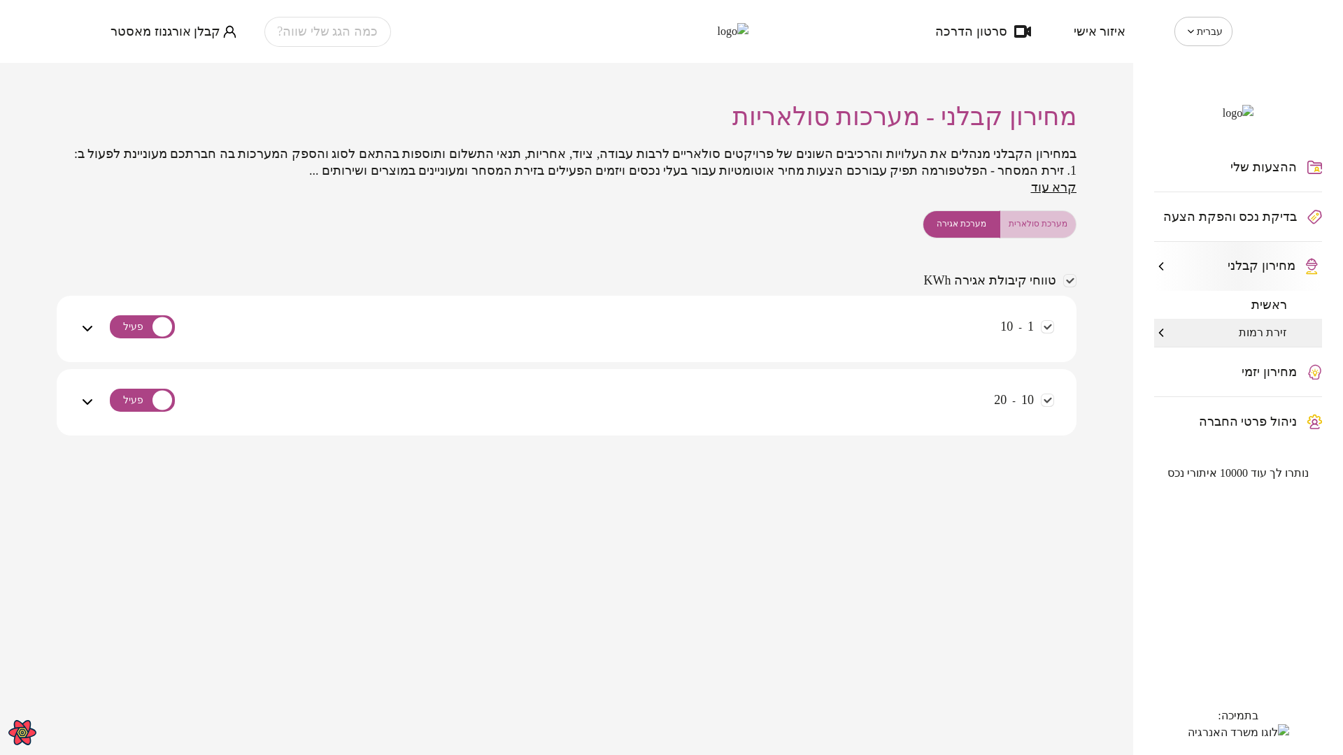
click at [1056, 231] on span "מערכת סולארית" at bounding box center [1037, 223] width 59 height 13
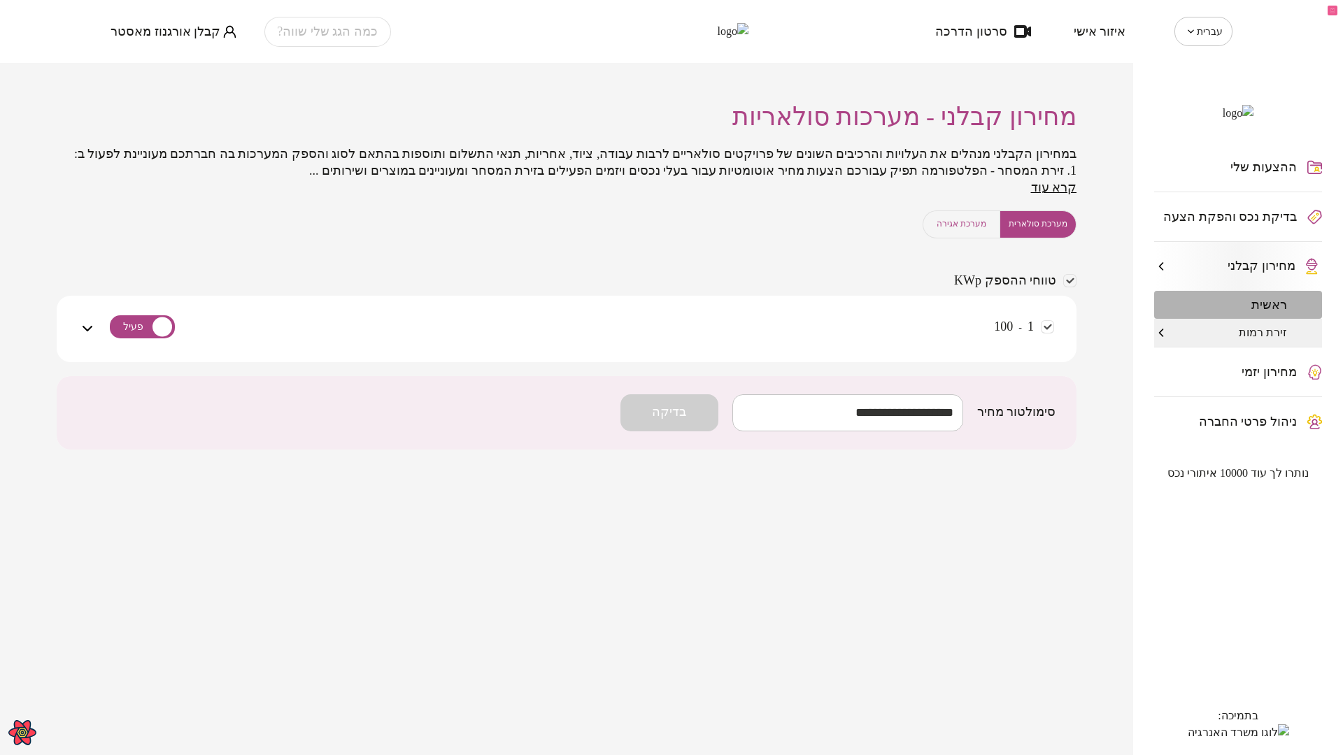
click at [1280, 312] on span "ראשית" at bounding box center [1269, 305] width 36 height 14
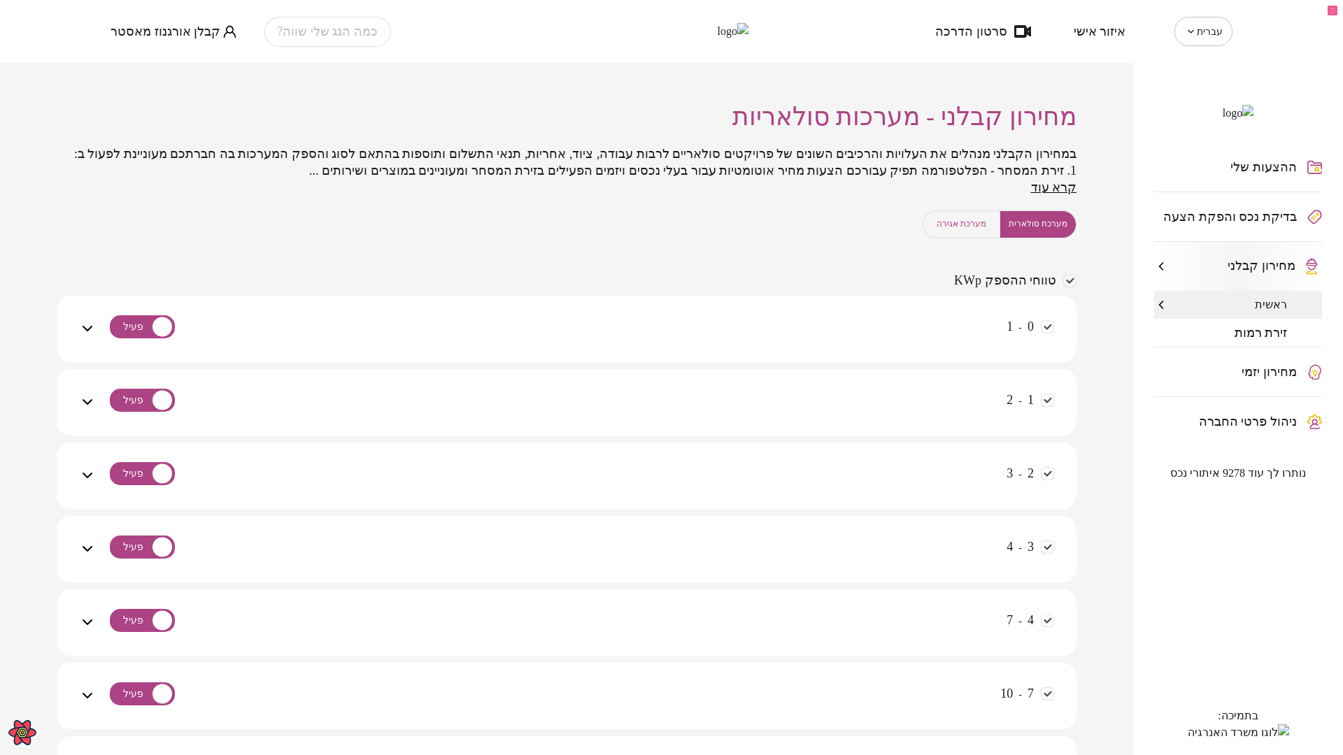
click at [115, 133] on div "מחירון קבלני - מערכות סולאריות" at bounding box center [567, 117] width 1020 height 38
click at [199, 24] on span "קבלן אורגנוז מאסטר" at bounding box center [165, 31] width 110 height 14
click at [132, 60] on li "התנתק" at bounding box center [138, 57] width 57 height 25
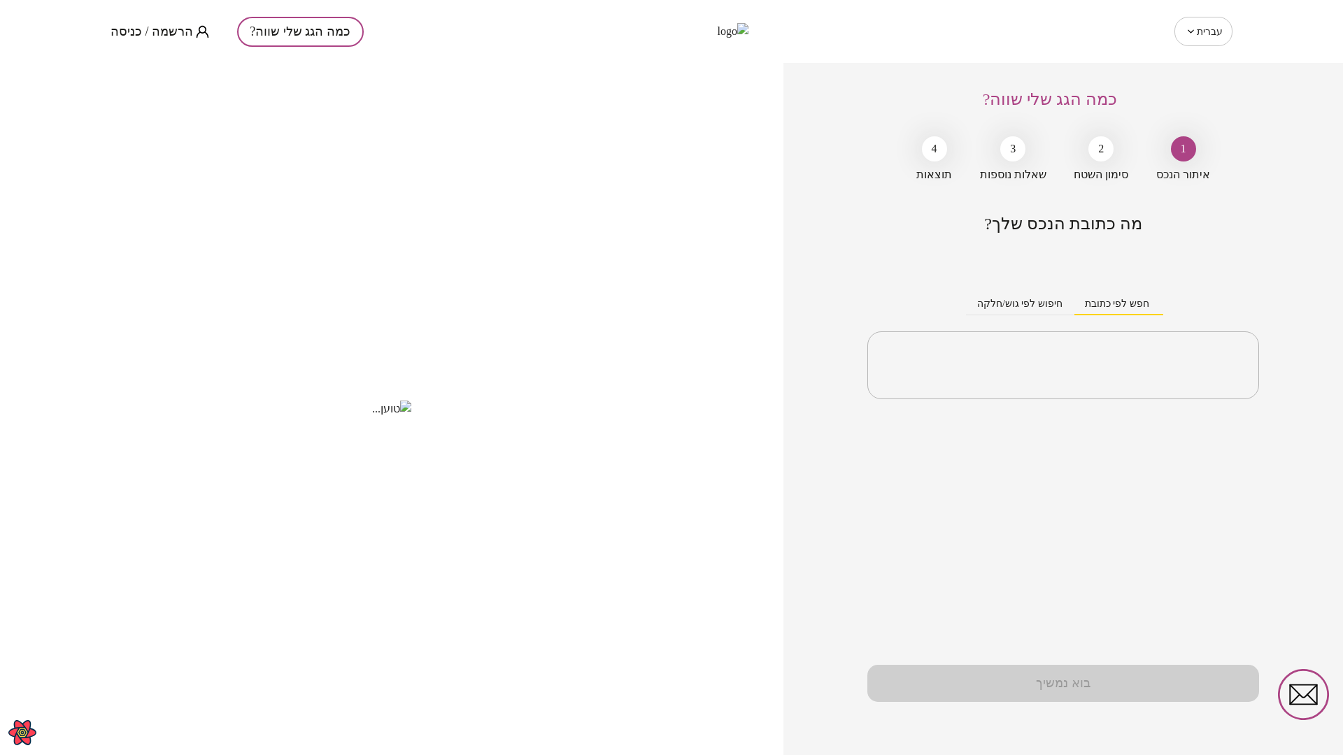
click at [172, 38] on span "הרשמה / כניסה" at bounding box center [151, 31] width 83 height 14
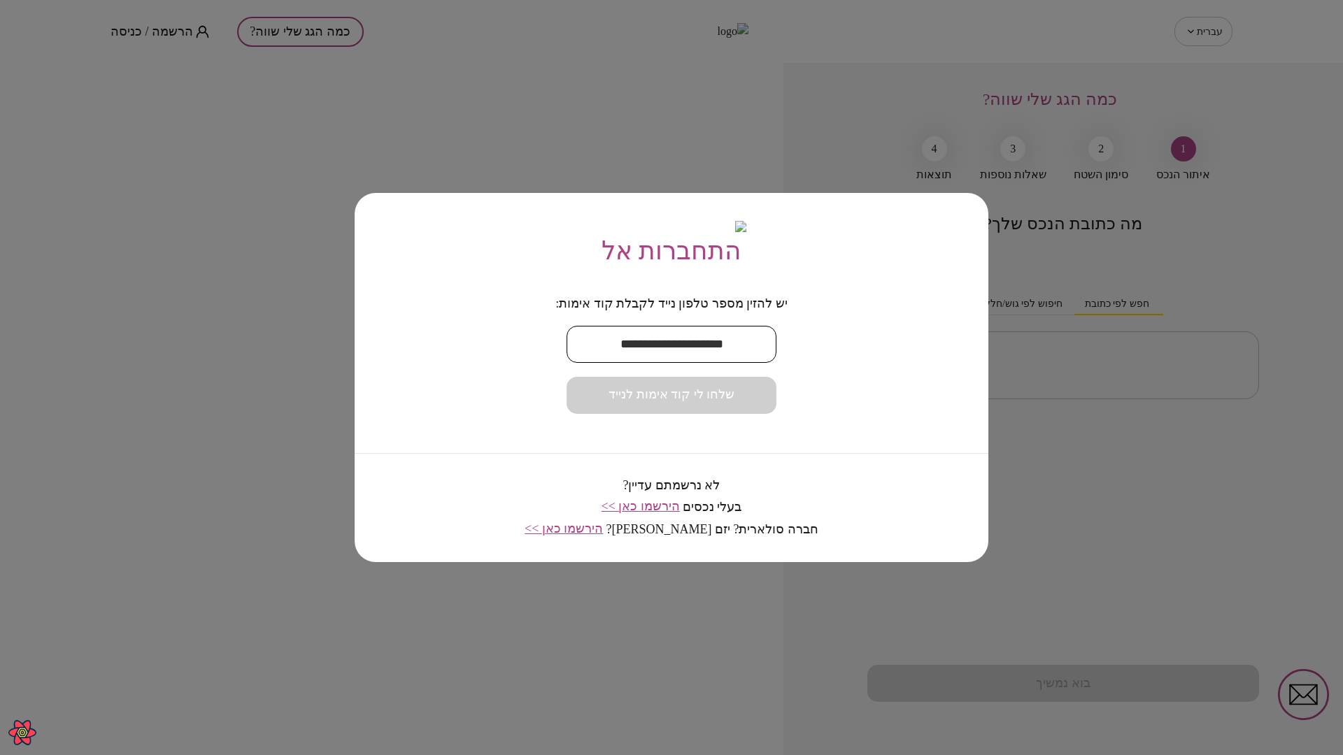
click at [656, 355] on input "text" at bounding box center [671, 344] width 210 height 41
paste input "**********"
type input "**********"
click at [673, 403] on span "שלחו לי קוד אימות לנייד" at bounding box center [671, 394] width 126 height 15
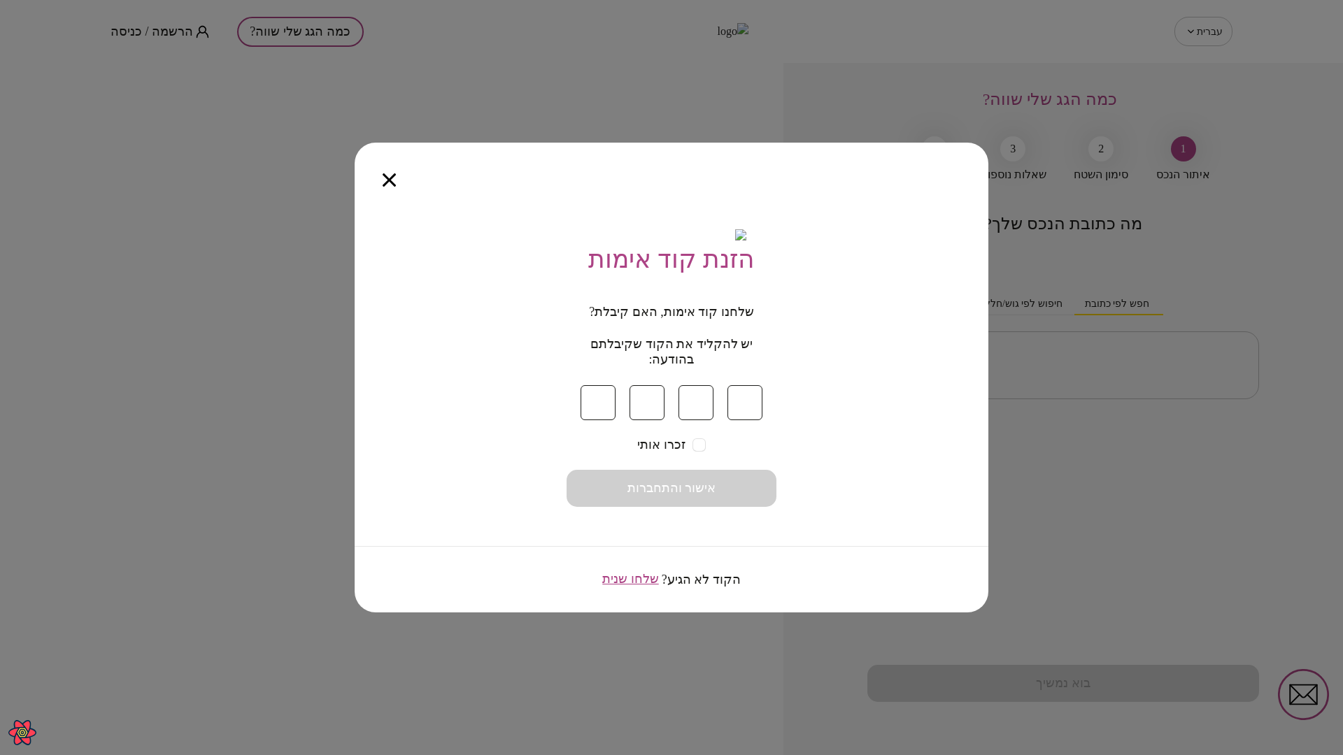
type input "*"
click at [731, 492] on button "אישור והתחברות" at bounding box center [671, 488] width 210 height 37
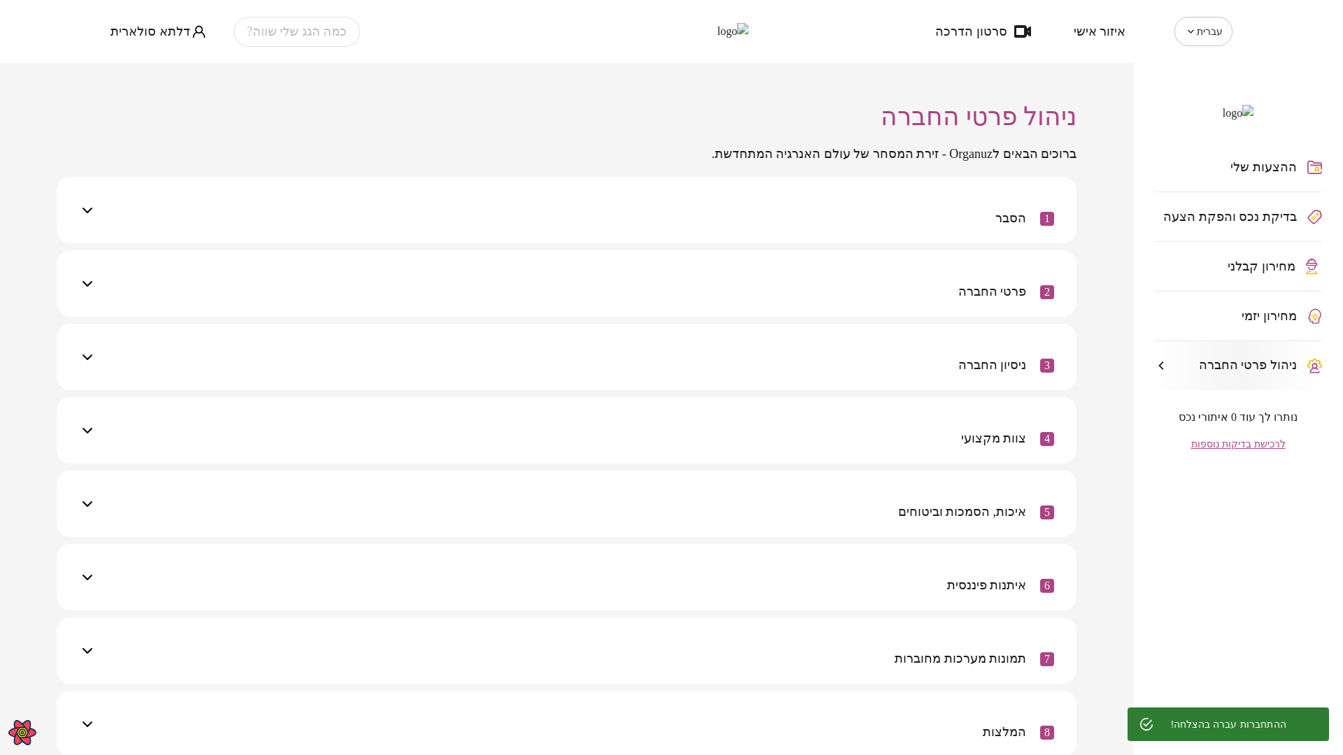
click at [1259, 241] on div "ההצעות שלי בדיקת נכס והפקת הצעה מחירון קבלני מחירון יזמי ניהול פרטי החברה" at bounding box center [1238, 267] width 210 height 290
click at [1266, 239] on div "ההצעות שלי בדיקת נכס והפקת הצעה מחירון קבלני מחירון יזמי ניהול פרטי החברה" at bounding box center [1238, 267] width 210 height 290
click at [136, 28] on span "דלתא סולארית" at bounding box center [150, 31] width 80 height 14
click at [145, 64] on li "התנתק" at bounding box center [138, 57] width 57 height 25
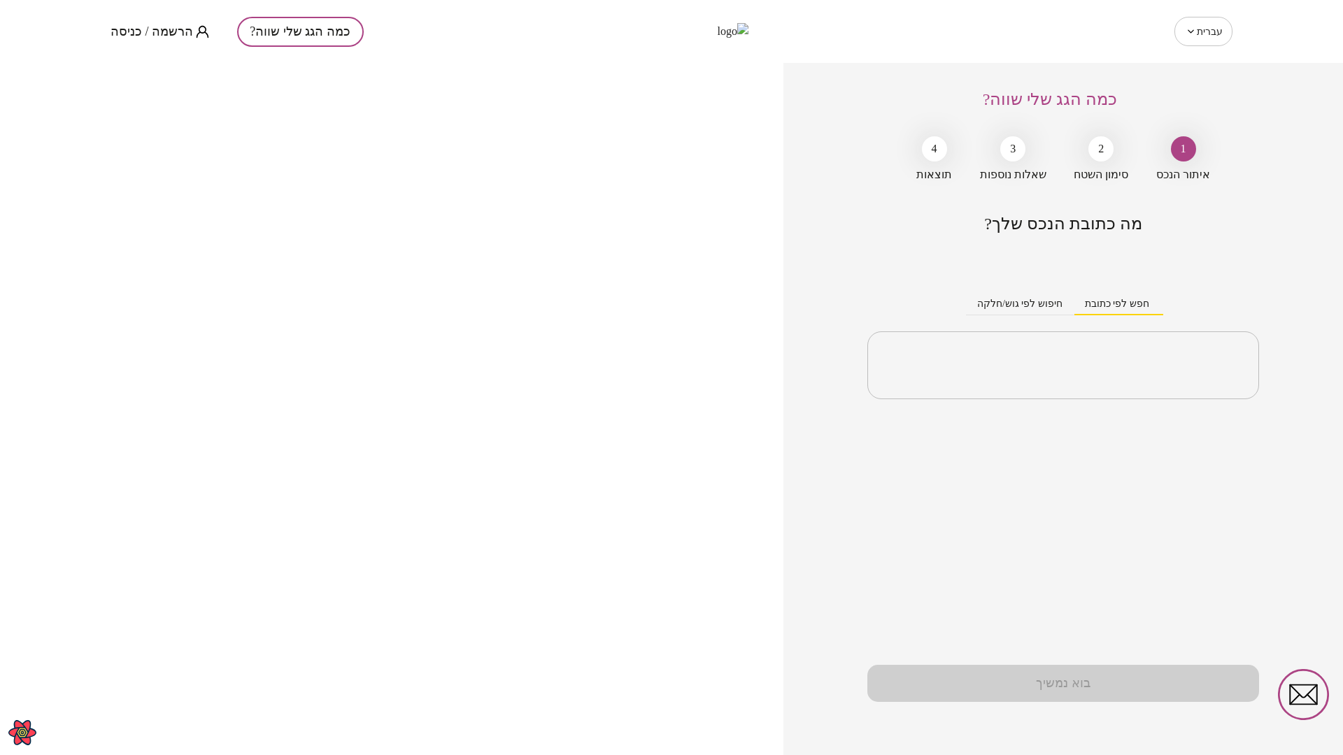
click at [155, 31] on span "הרשמה / כניסה" at bounding box center [151, 31] width 83 height 14
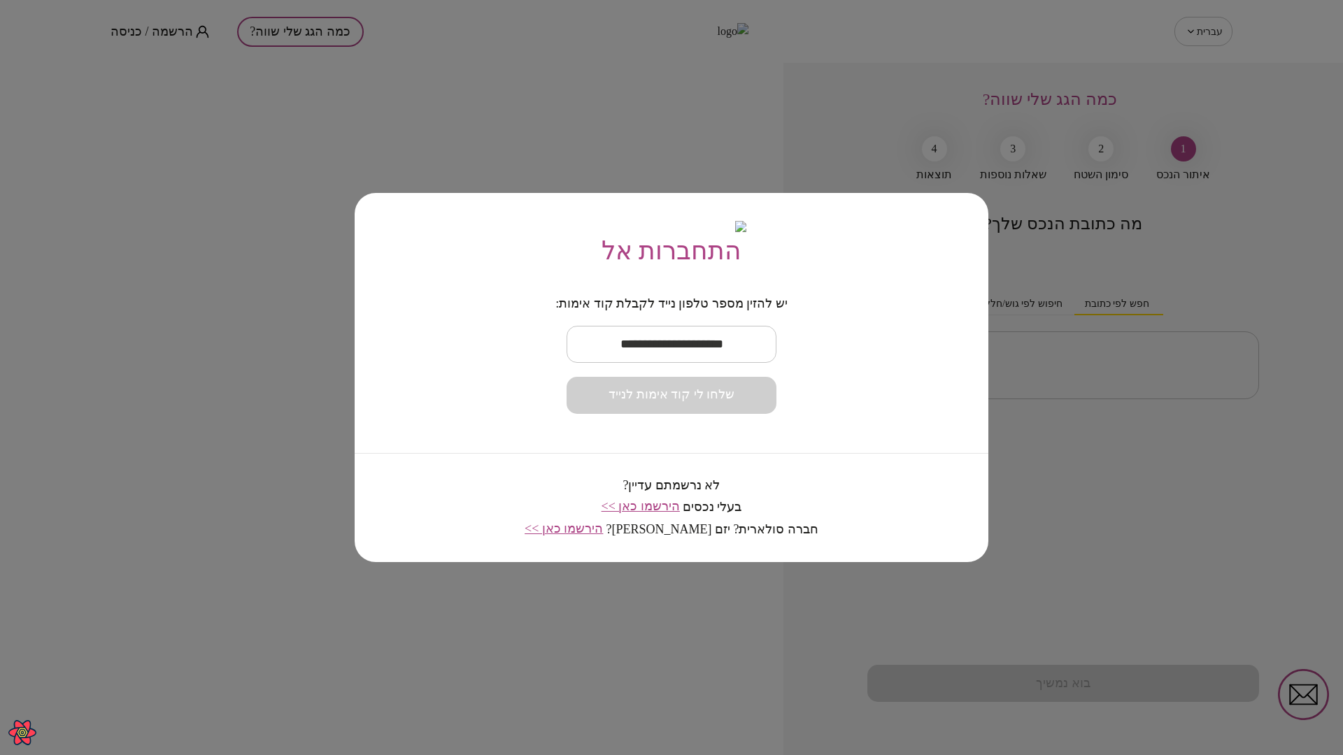
click at [655, 362] on input "text" at bounding box center [671, 344] width 210 height 41
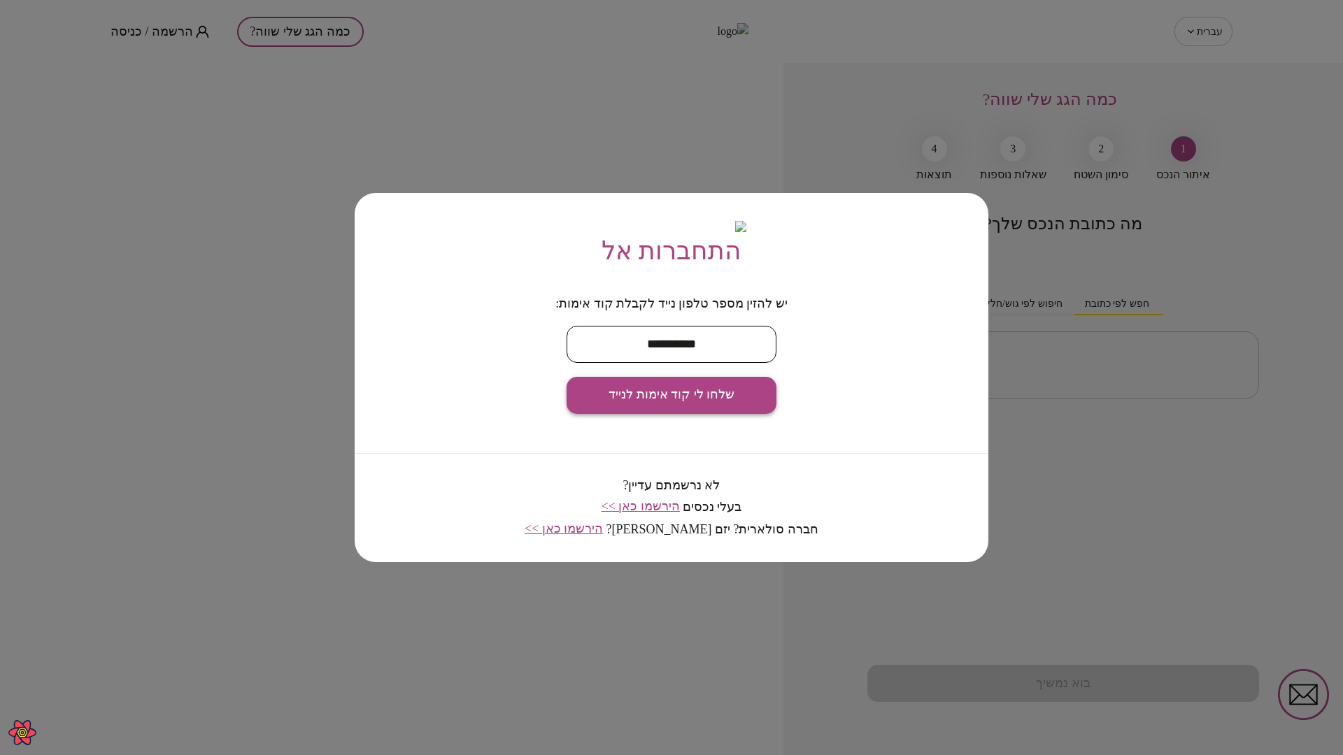
type input "**********"
click at [707, 403] on span "שלחו לי קוד אימות לנייד" at bounding box center [671, 394] width 126 height 15
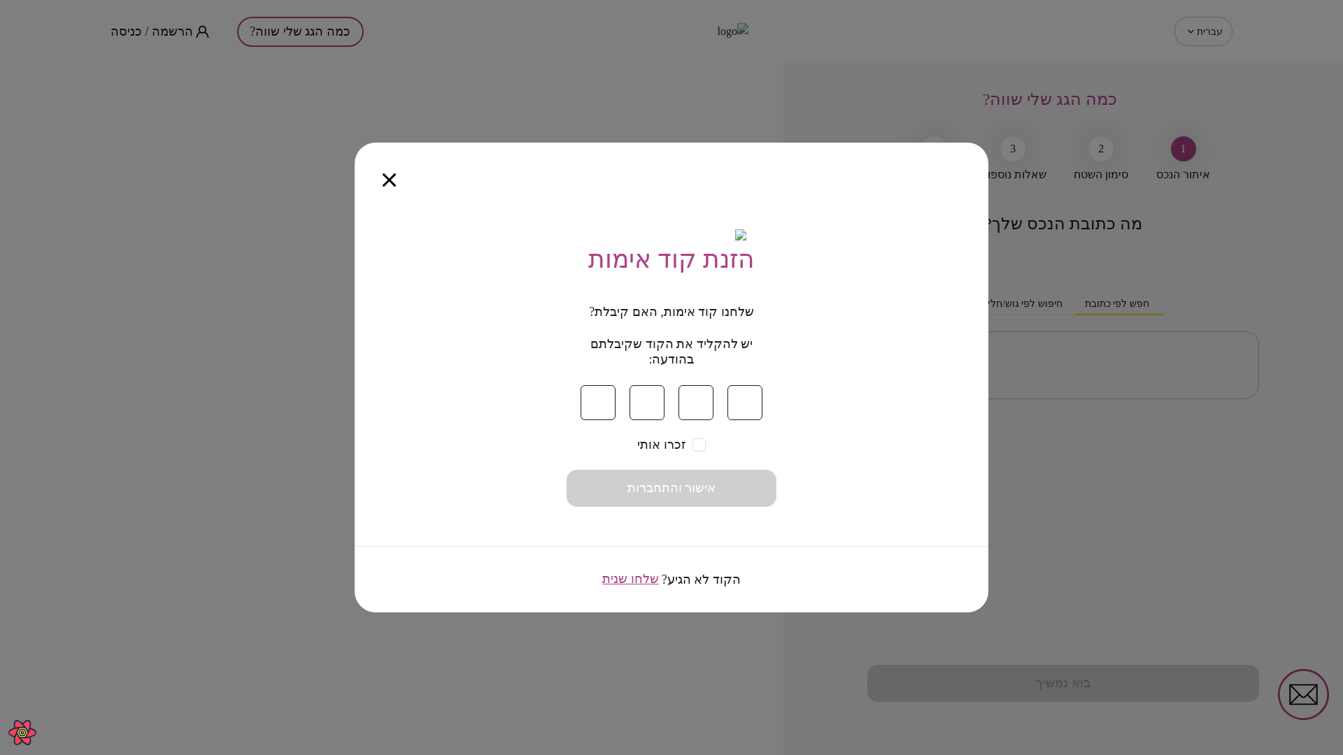
type input "*"
click at [740, 504] on button "אישור והתחברות" at bounding box center [671, 488] width 210 height 37
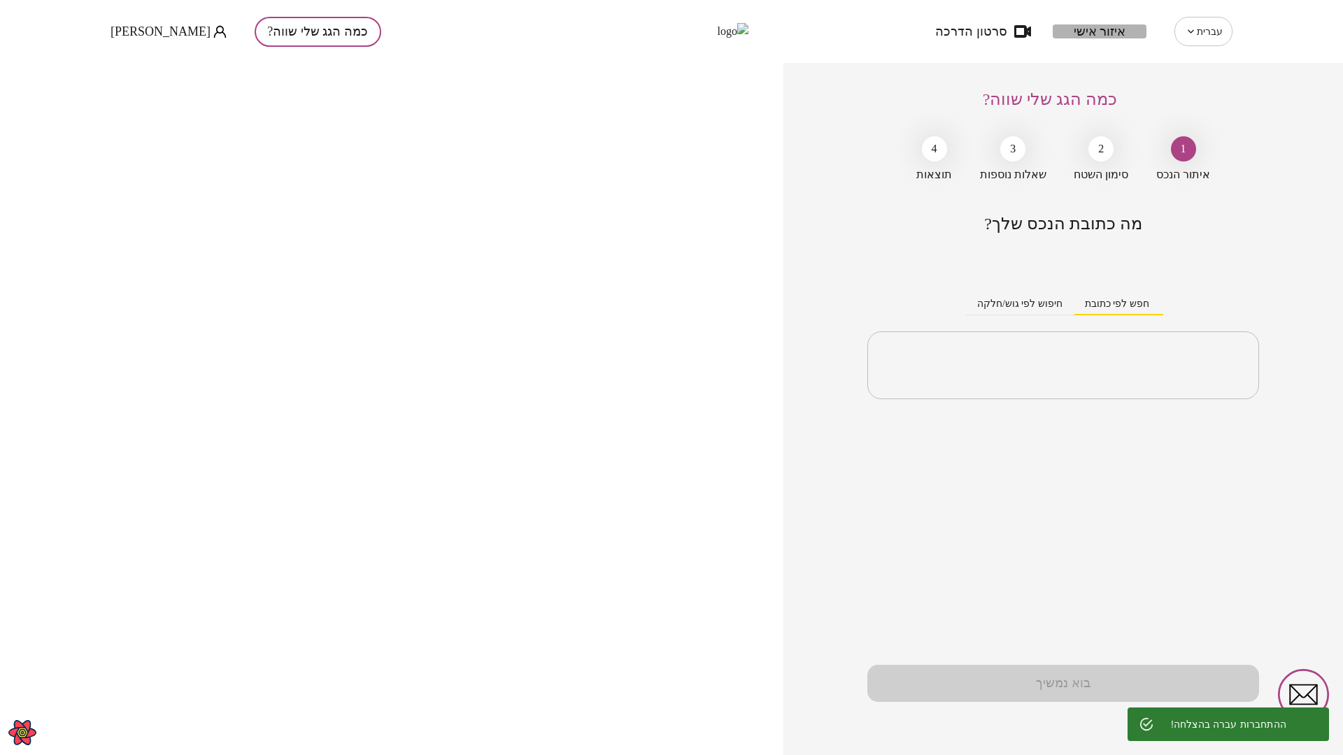
click at [1109, 24] on span "איזור אישי" at bounding box center [1099, 31] width 52 height 14
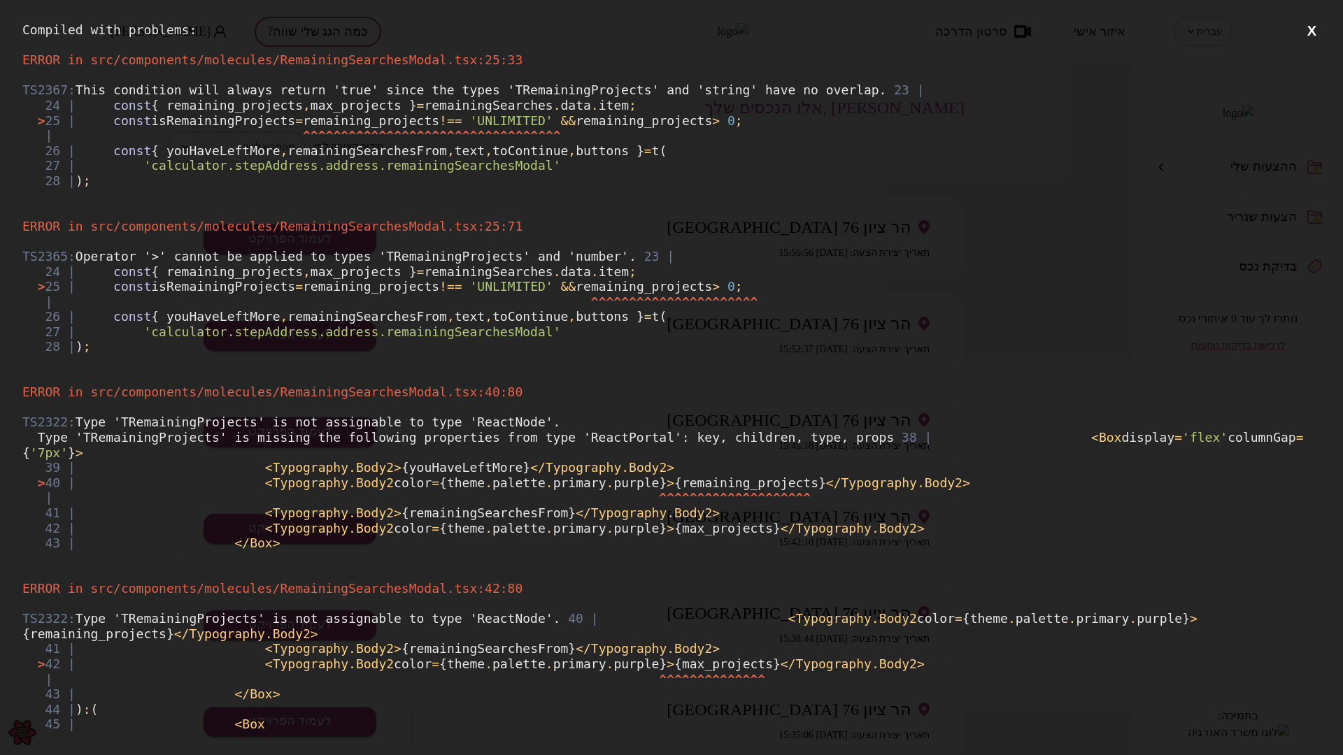
click at [1305, 27] on button "X" at bounding box center [1311, 30] width 17 height 17
click at [1303, 29] on button "X" at bounding box center [1311, 30] width 17 height 17
click at [1303, 30] on button "X" at bounding box center [1311, 30] width 17 height 17
click at [1303, 28] on button "X" at bounding box center [1311, 30] width 17 height 17
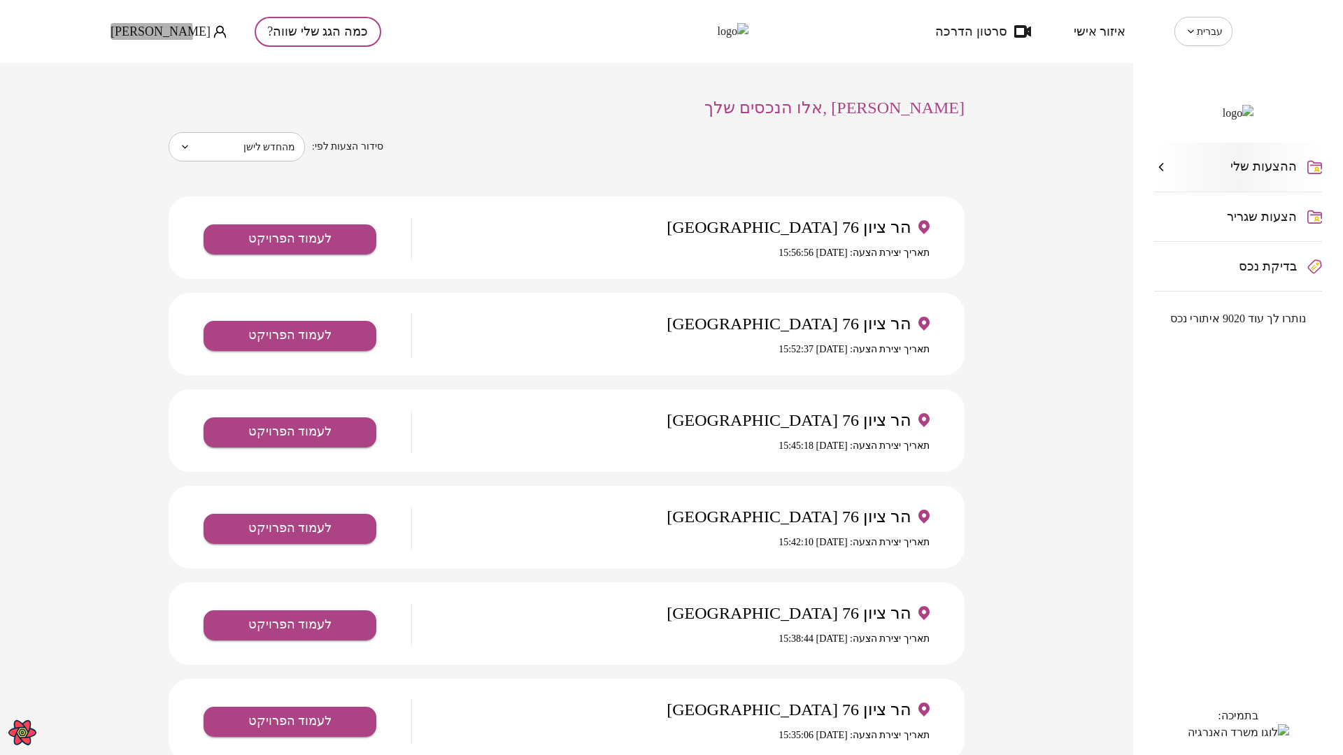
click at [136, 34] on span "Sergey Bek" at bounding box center [160, 31] width 100 height 14
click at [141, 62] on li "התנתק" at bounding box center [138, 57] width 57 height 25
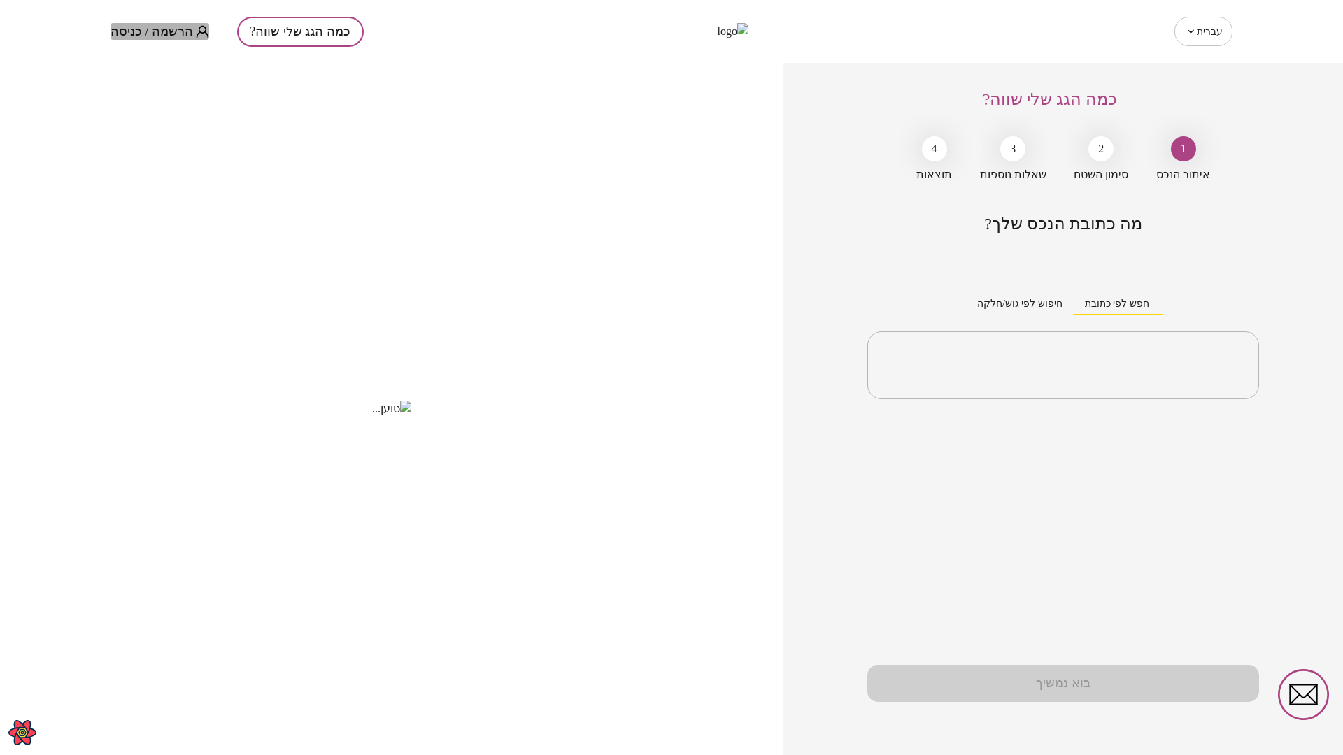
click at [163, 27] on span "הרשמה / כניסה" at bounding box center [151, 31] width 83 height 14
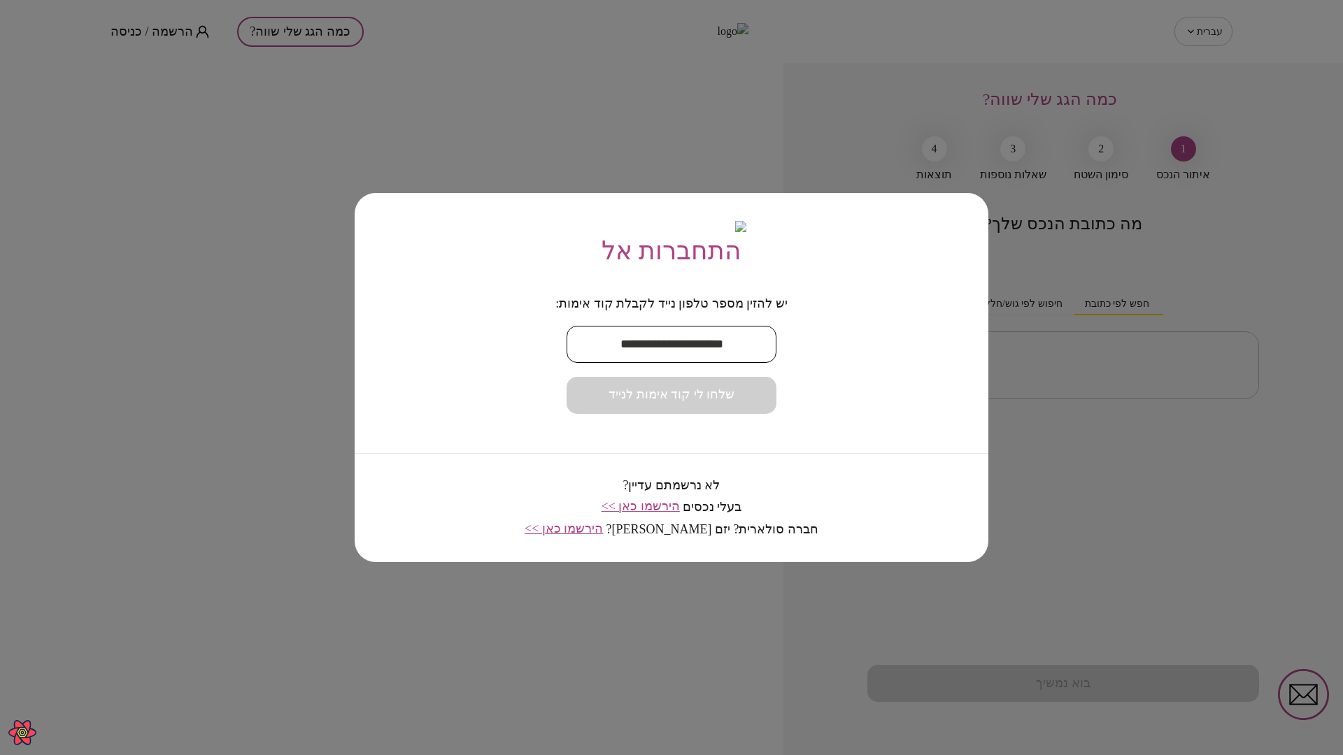
click at [706, 355] on input "text" at bounding box center [671, 344] width 210 height 41
paste input "**********"
type input "**********"
click at [717, 403] on span "שלחו לי קוד אימות לנייד" at bounding box center [671, 394] width 126 height 15
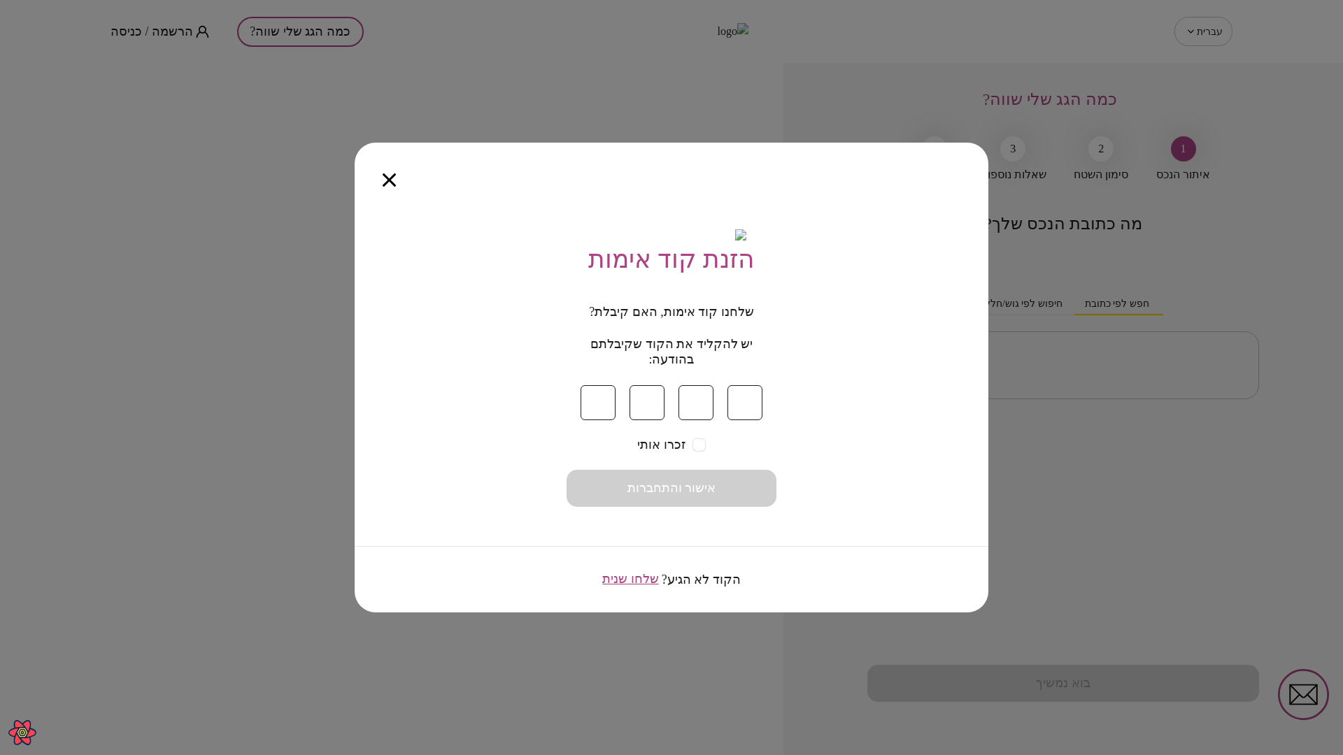
type input "*"
click at [706, 497] on span "אישור והתחברות" at bounding box center [671, 488] width 89 height 15
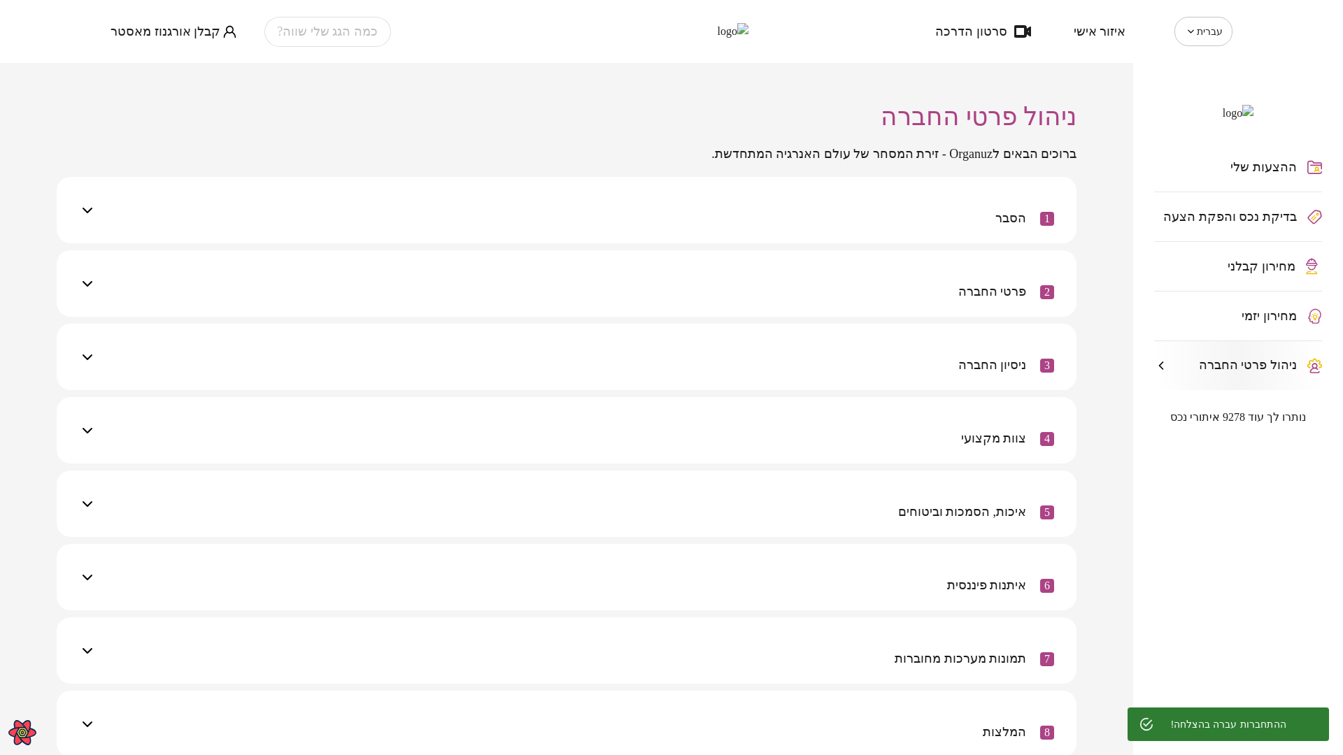
click at [1271, 273] on span "מחירון קבלני" at bounding box center [1261, 266] width 68 height 14
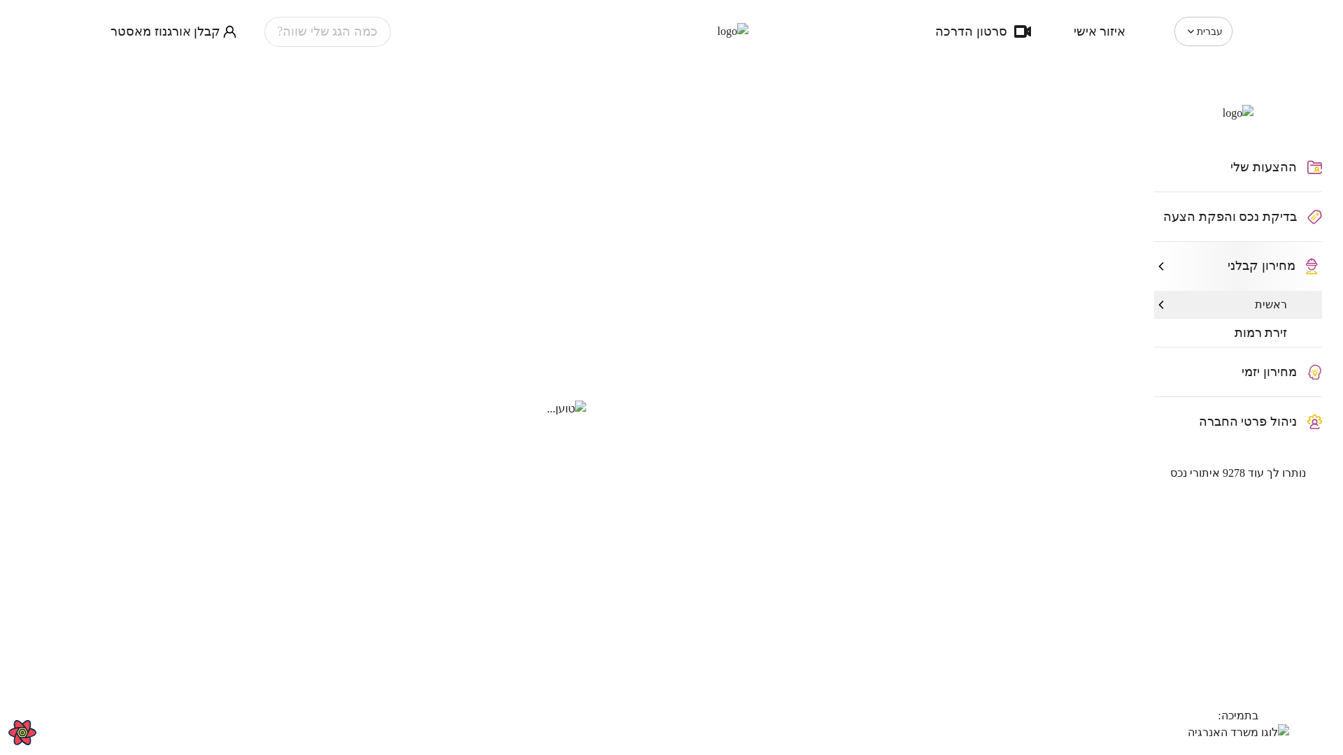
click at [1280, 340] on span "זירת רמות" at bounding box center [1260, 333] width 53 height 14
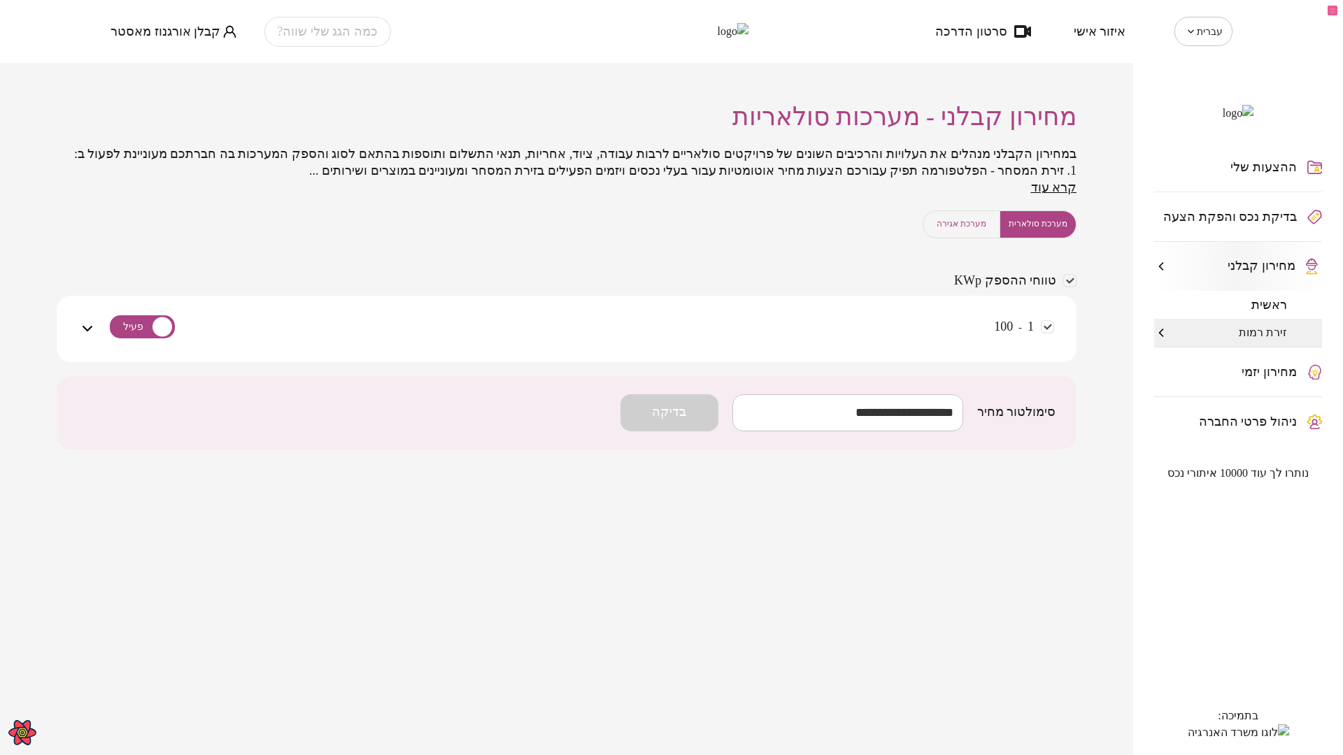
click at [1278, 312] on span "ראשית" at bounding box center [1269, 305] width 36 height 14
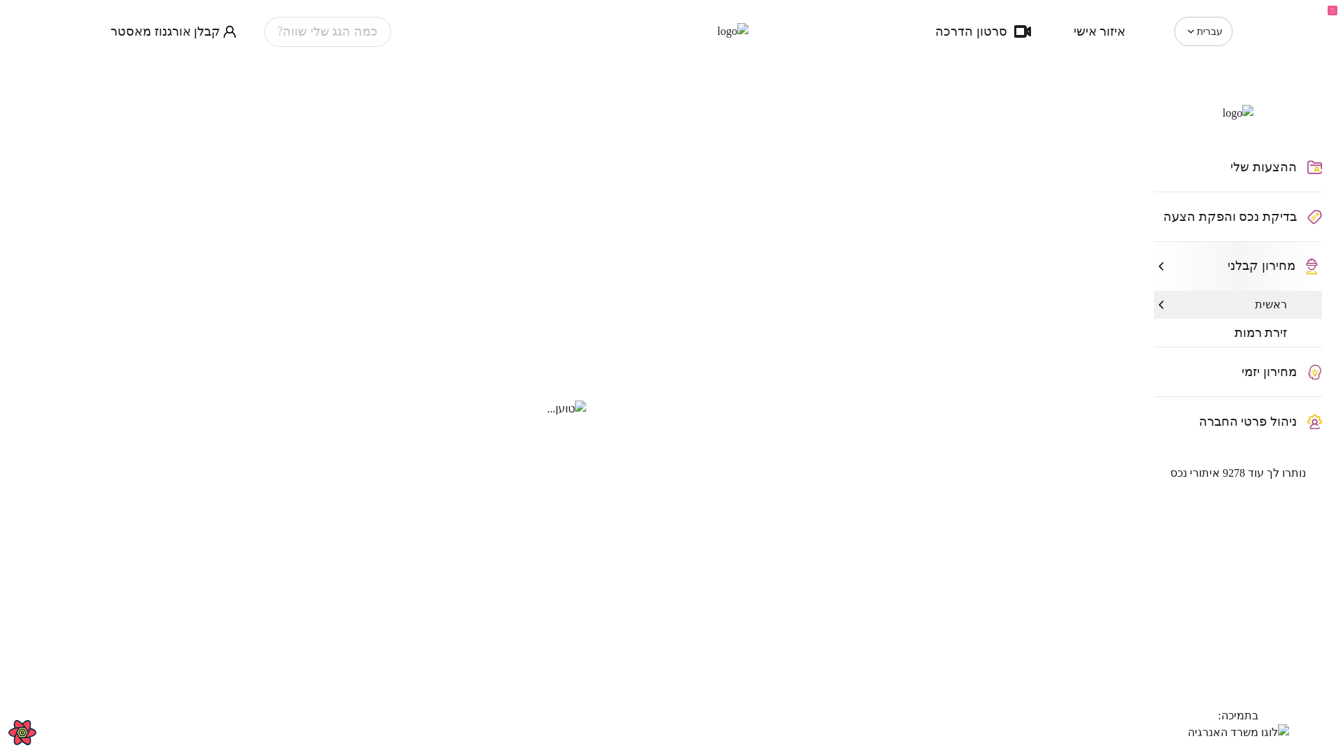
click at [161, 29] on span "קבלן אורגנוז מאסטר" at bounding box center [165, 31] width 110 height 14
click at [146, 58] on li "התנתק" at bounding box center [138, 57] width 57 height 25
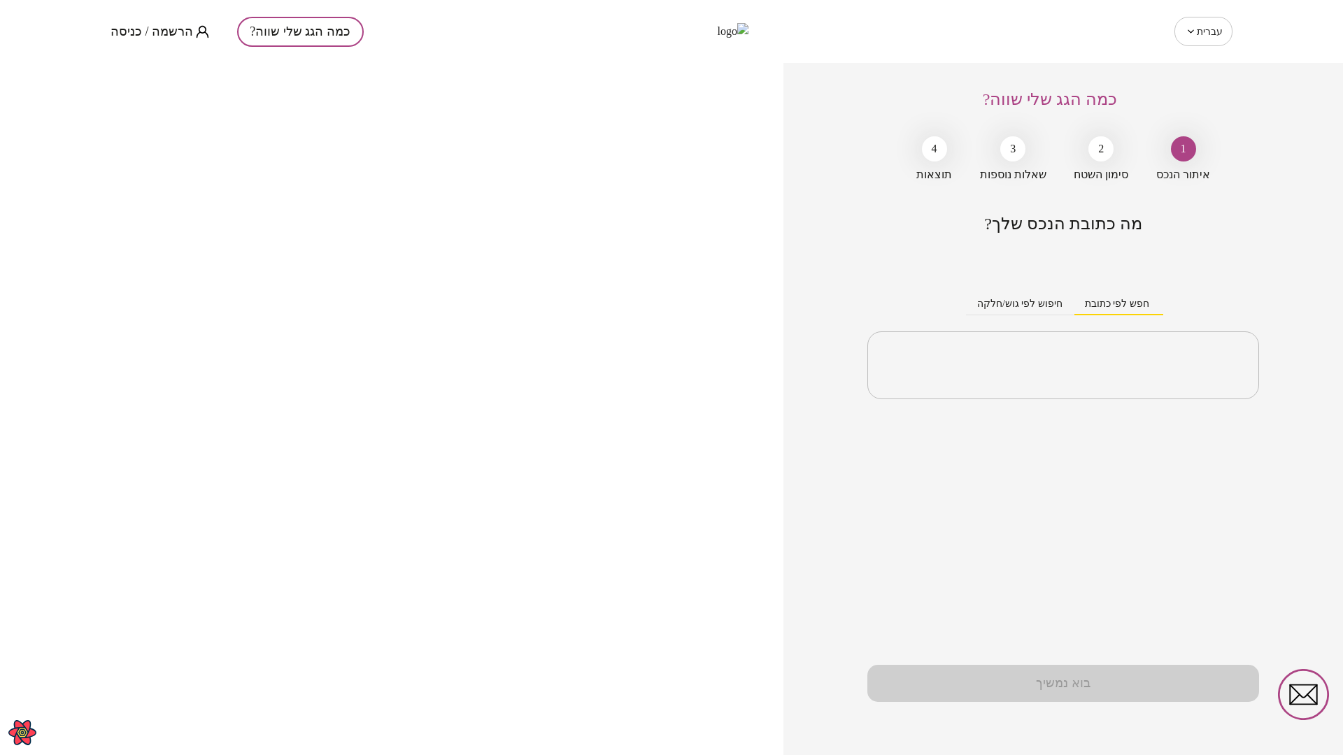
click at [145, 31] on span "הרשמה / כניסה" at bounding box center [151, 31] width 83 height 14
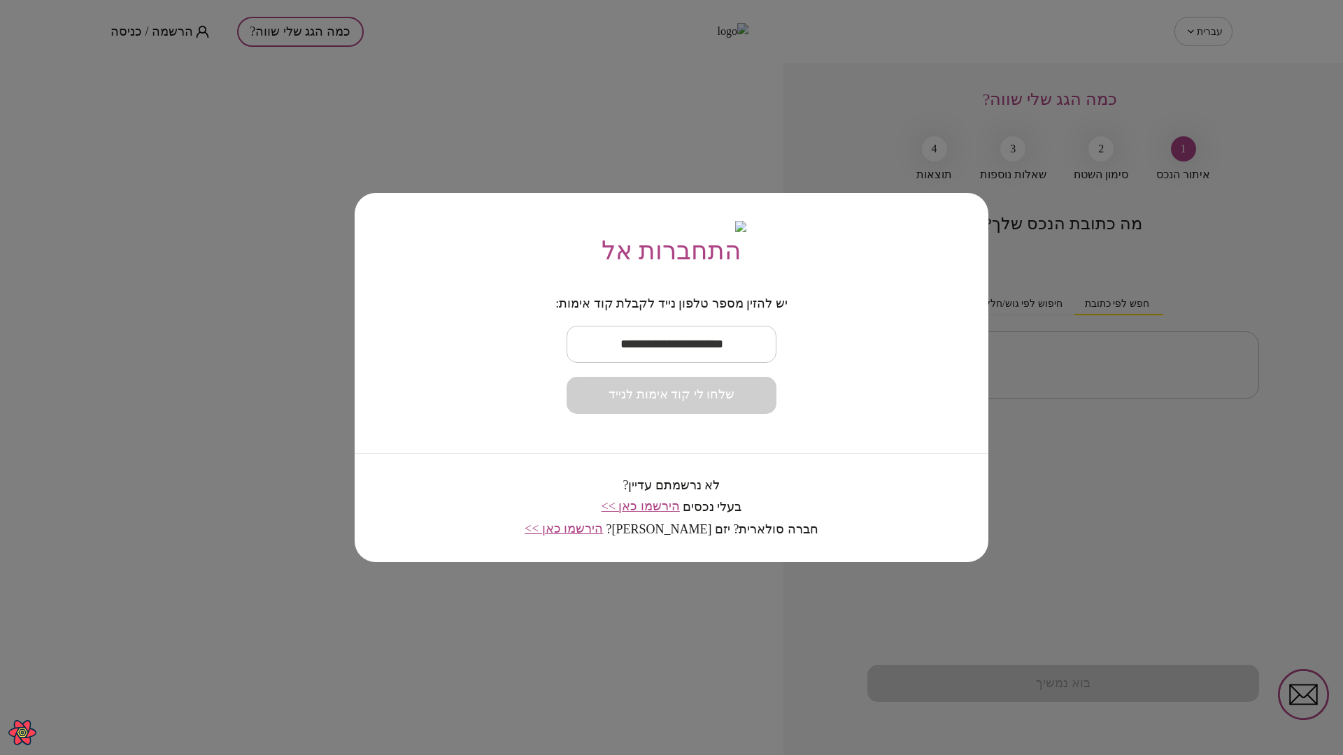
click at [717, 352] on input "text" at bounding box center [671, 344] width 210 height 41
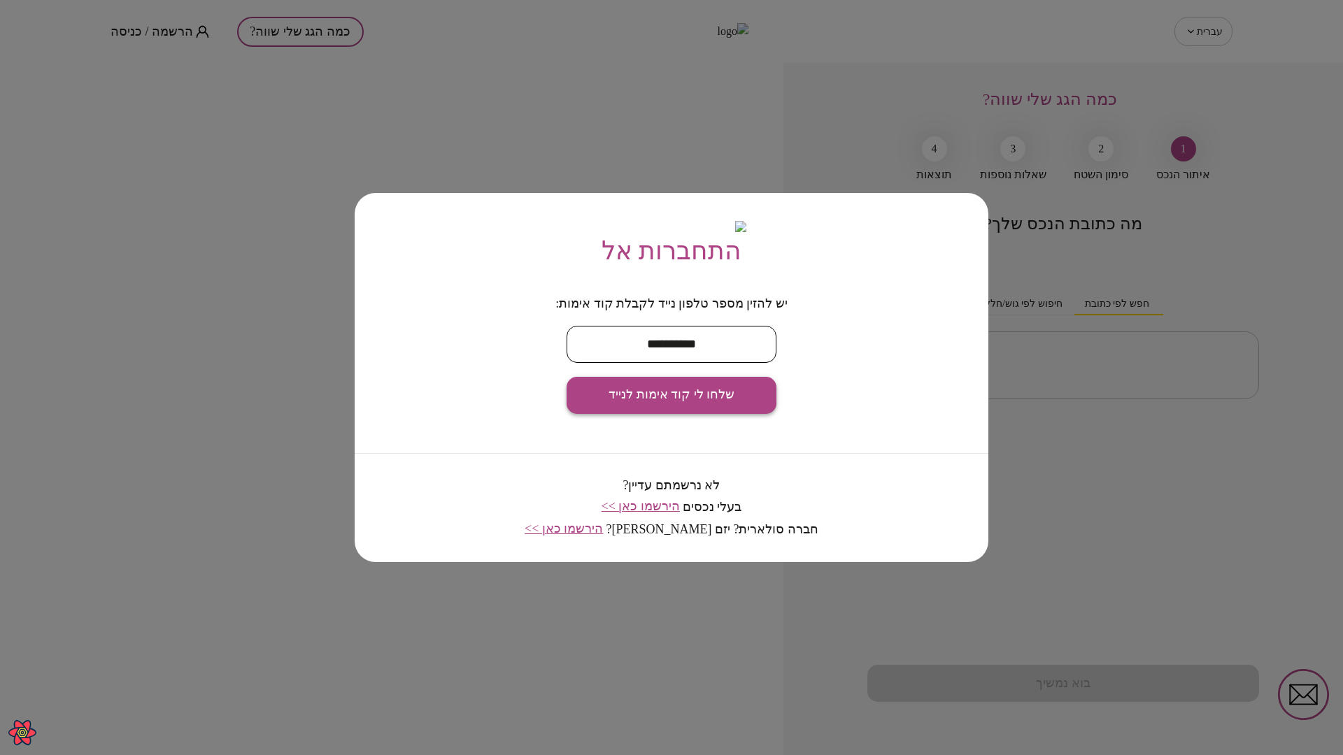
type input "**********"
click at [734, 414] on button "שלחו לי קוד אימות לנייד" at bounding box center [671, 395] width 210 height 37
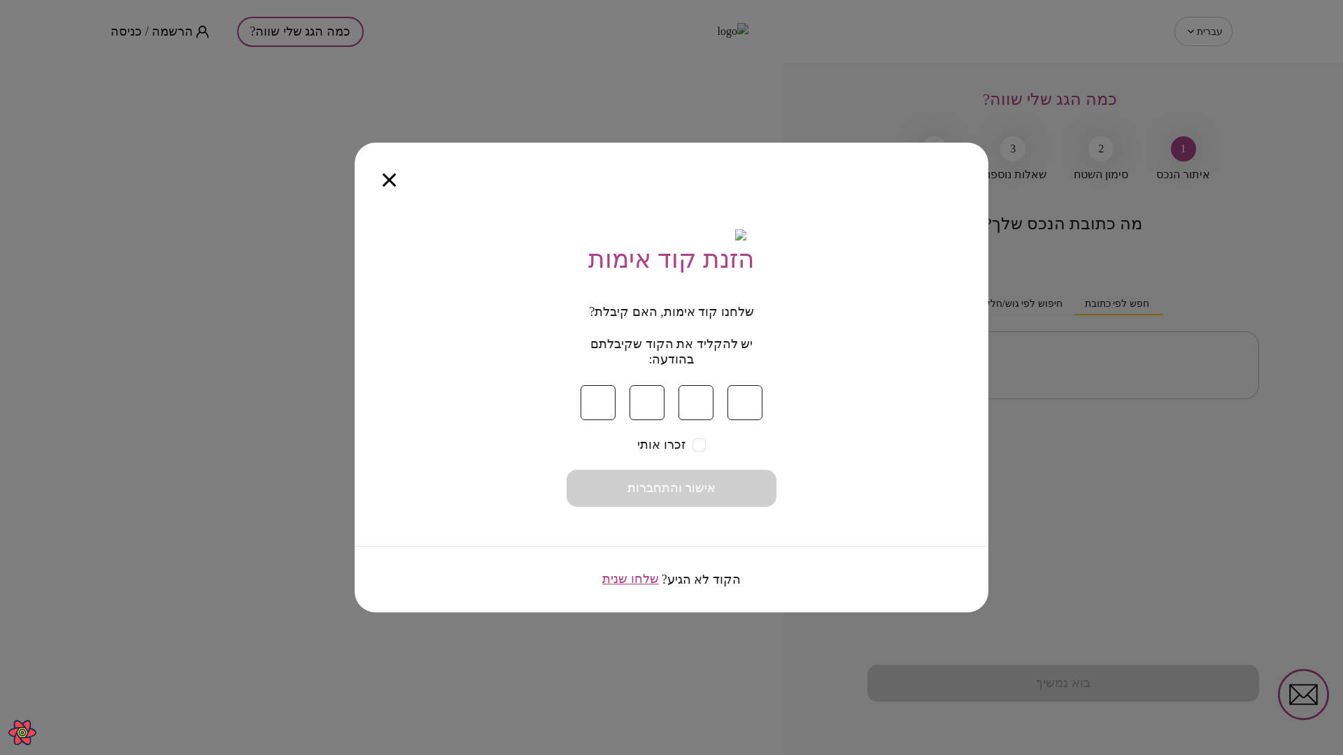
type input "*"
click at [734, 495] on button "אישור והתחברות" at bounding box center [671, 488] width 210 height 37
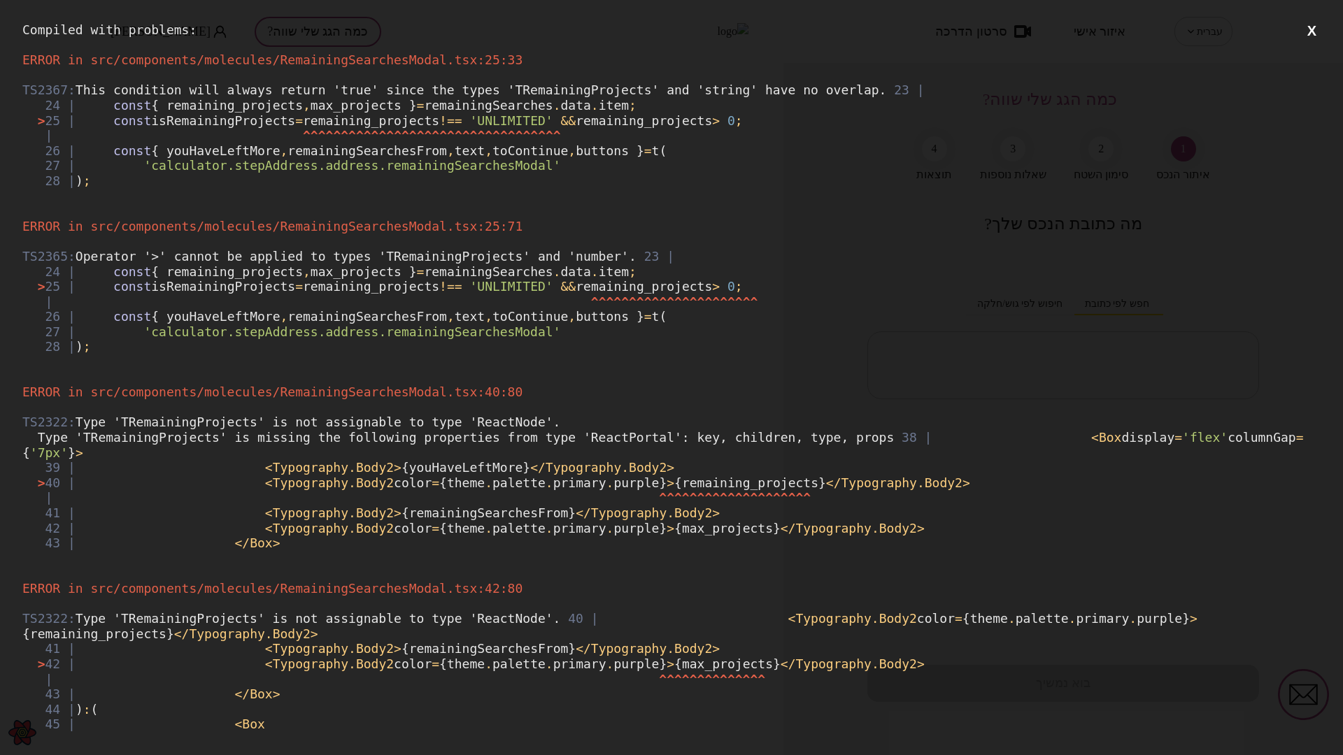
click at [1303, 29] on button "X" at bounding box center [1311, 30] width 17 height 17
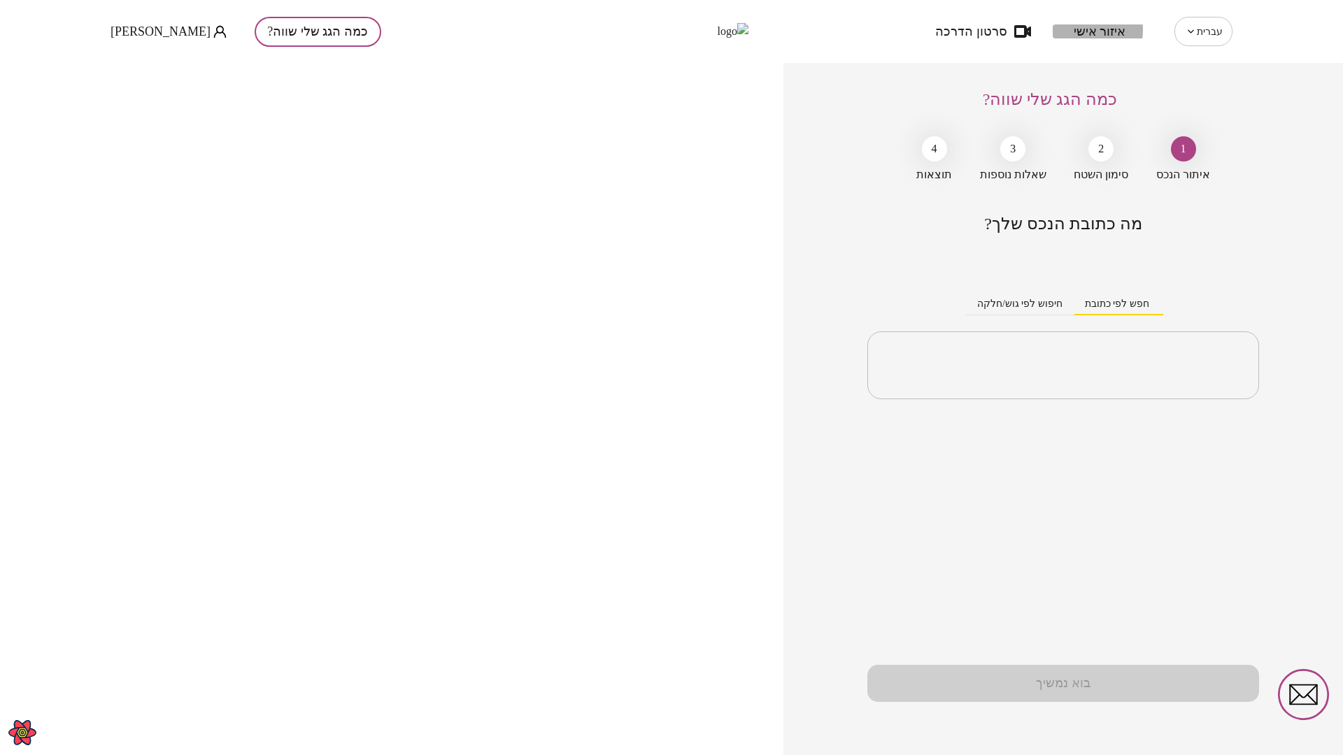
click at [1083, 30] on span "איזור אישי" at bounding box center [1099, 31] width 52 height 14
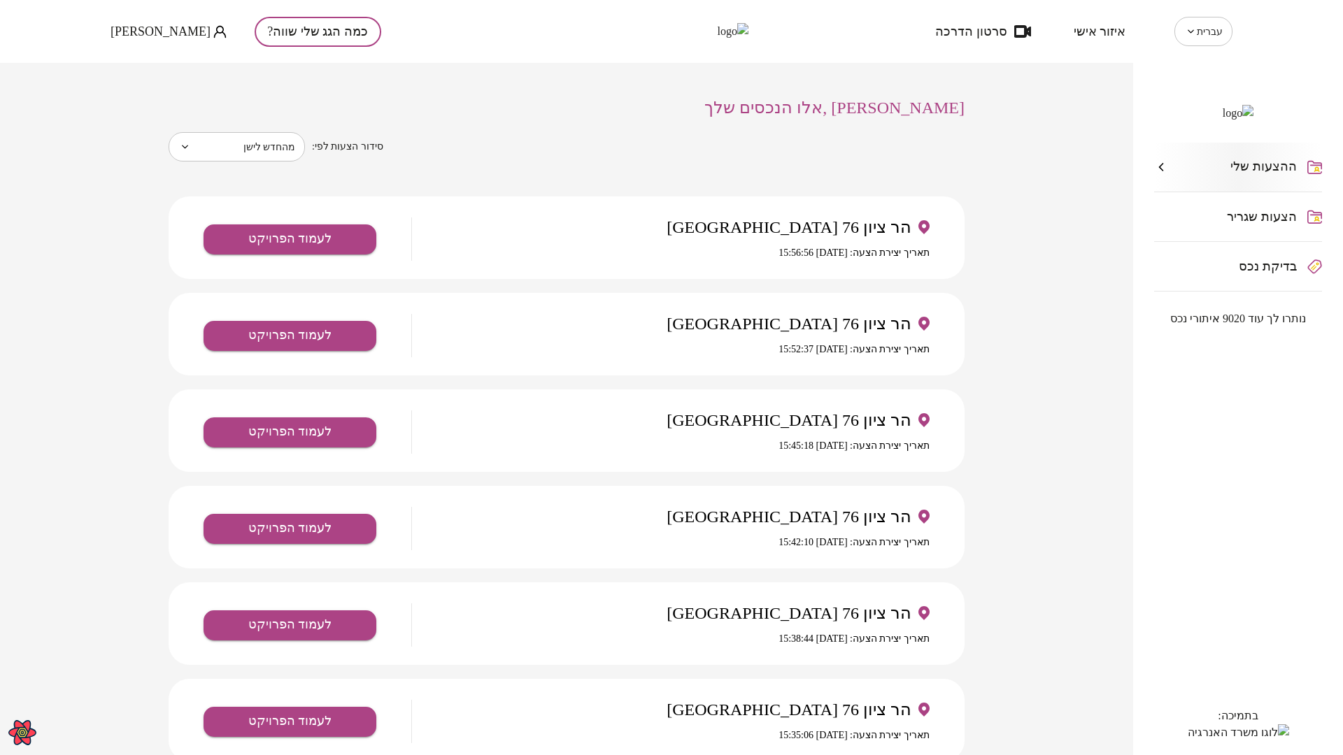
drag, startPoint x: 1264, startPoint y: 247, endPoint x: 1239, endPoint y: 306, distance: 64.3
click at [1264, 224] on span "הצעות שגריר" at bounding box center [1262, 217] width 70 height 14
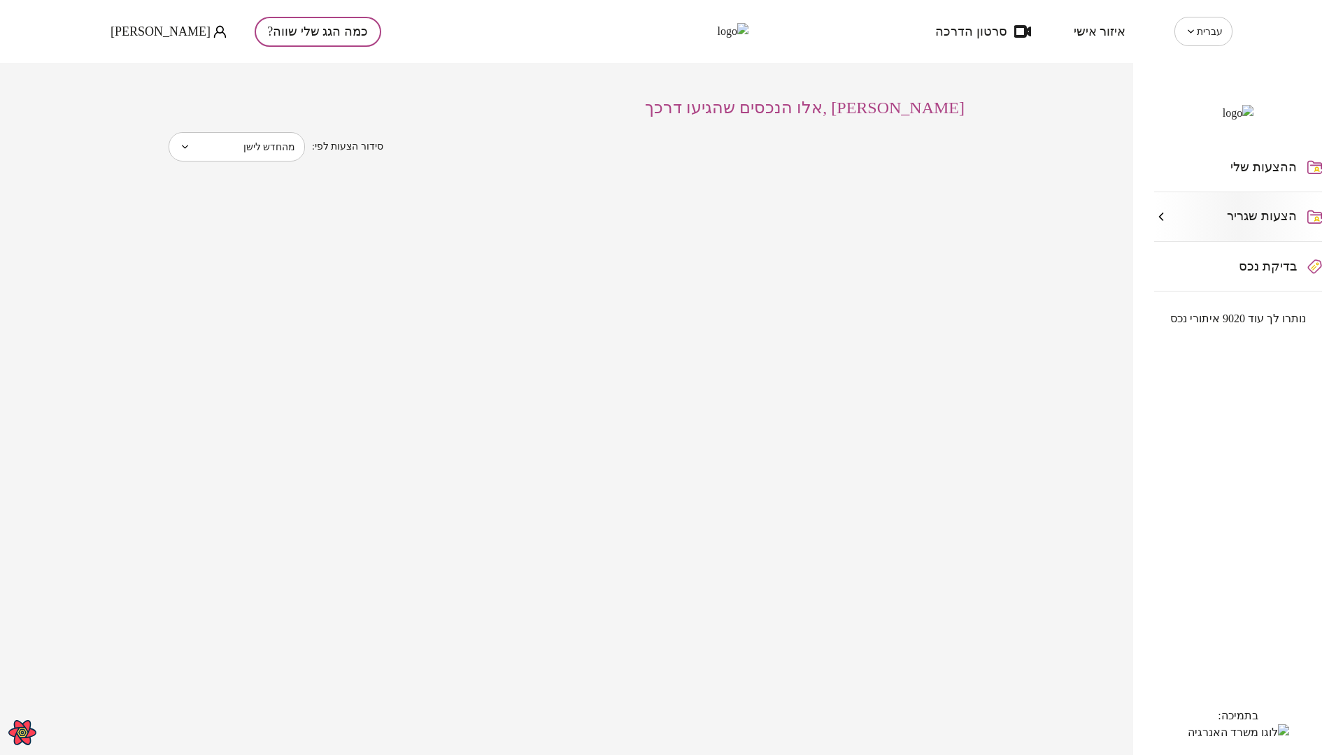
click at [1259, 273] on span "בדיקת נכס" at bounding box center [1267, 266] width 58 height 14
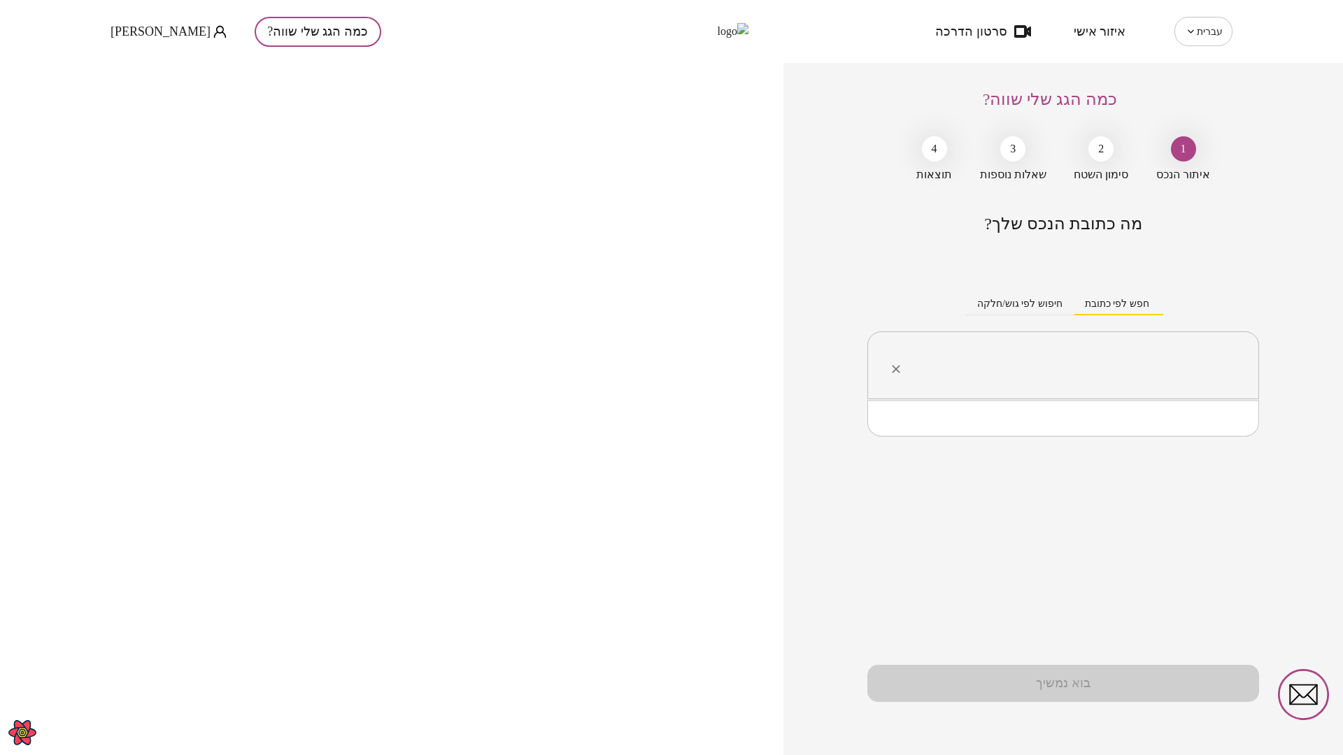
click at [1143, 376] on input "text" at bounding box center [1068, 365] width 348 height 35
click at [1155, 441] on li "הר ציון 76 תל אביב-יפו" at bounding box center [1062, 436] width 355 height 25
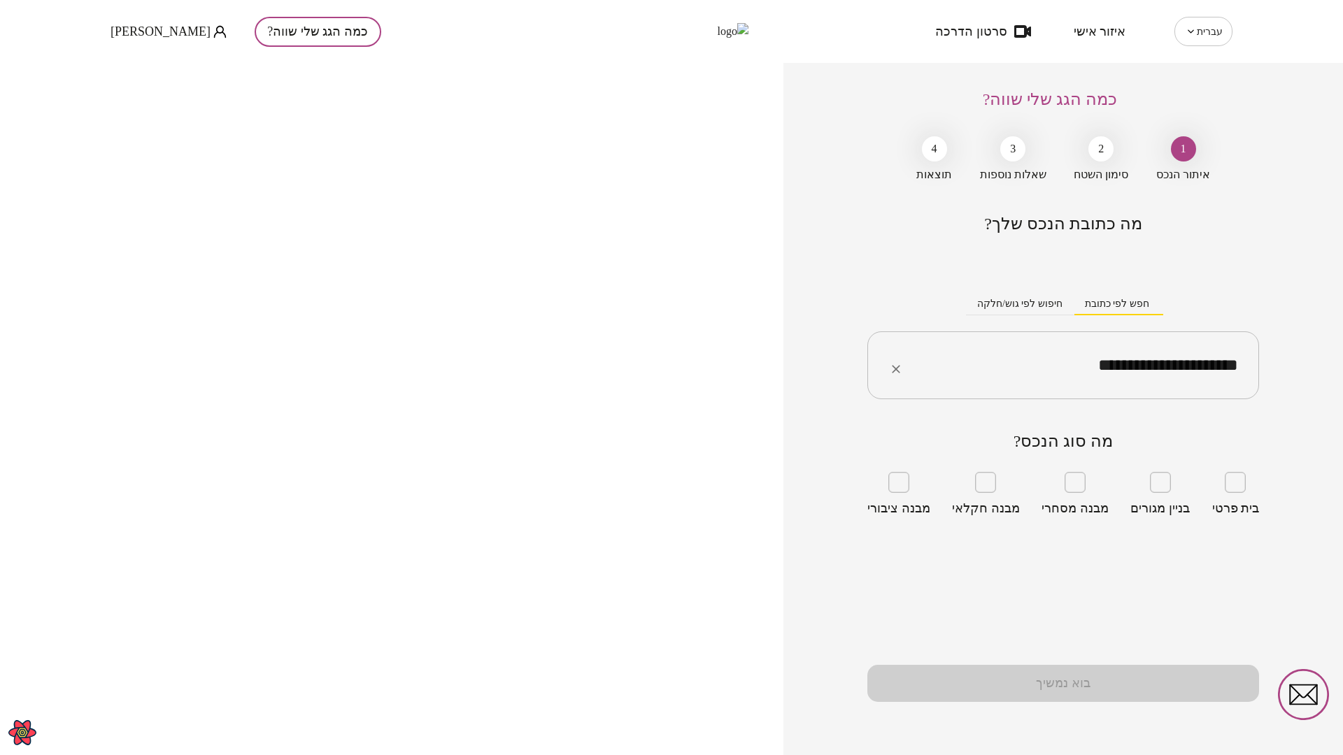
type input "**********"
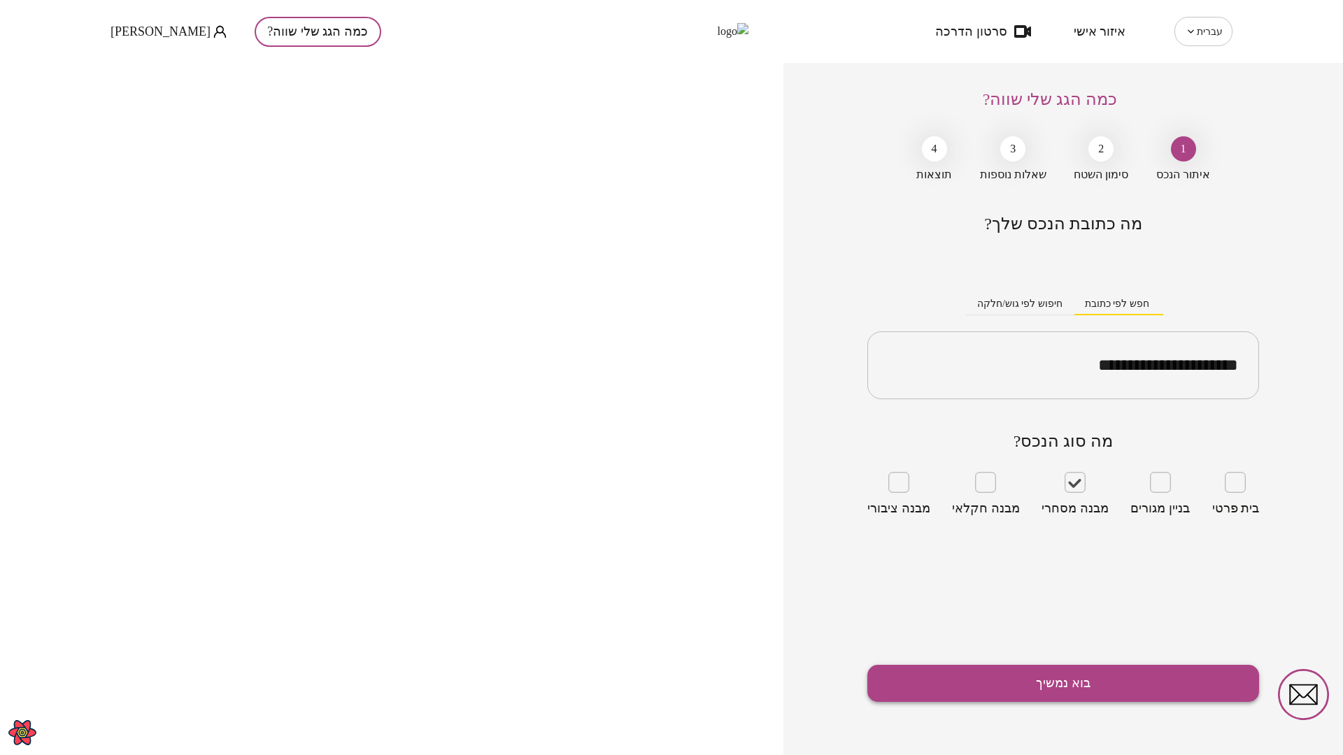
click at [1129, 680] on button "בוא נמשיך" at bounding box center [1063, 683] width 392 height 37
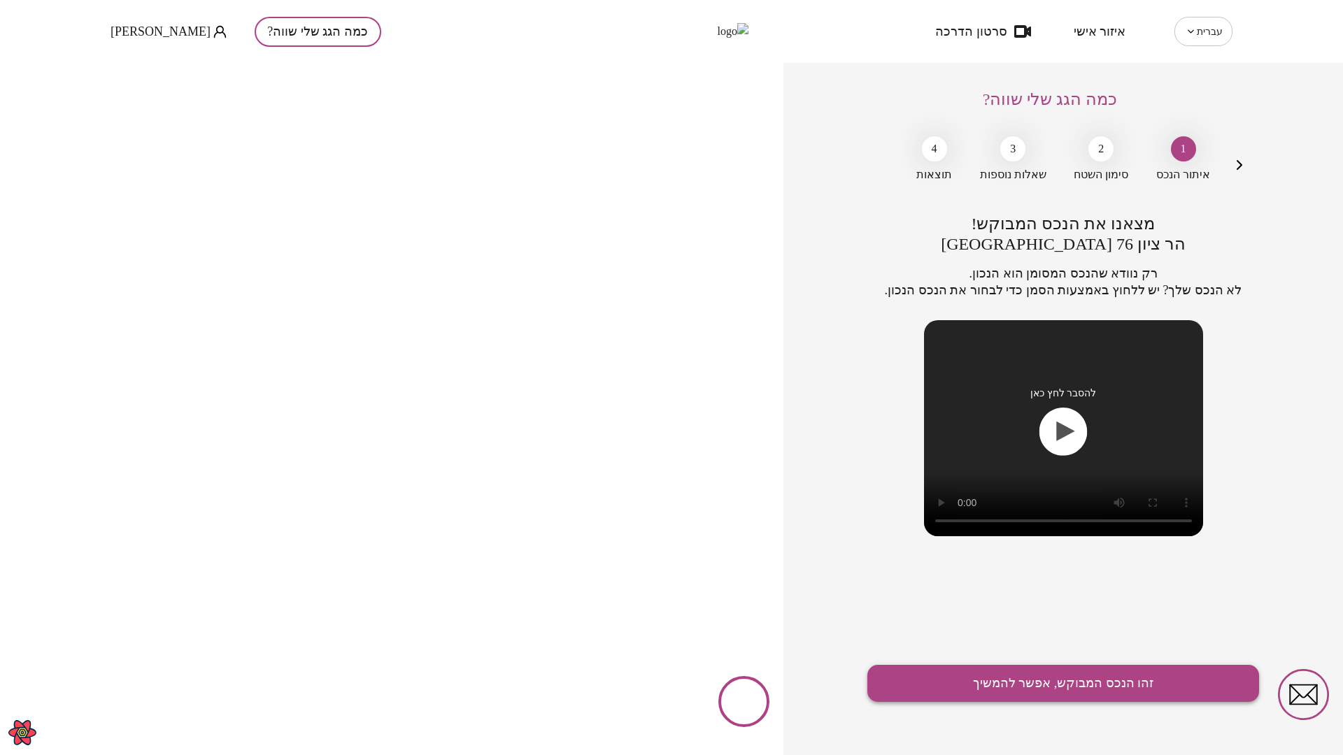
click at [1127, 681] on button "זהו הנכס המבוקש, אפשר להמשיך" at bounding box center [1063, 683] width 392 height 37
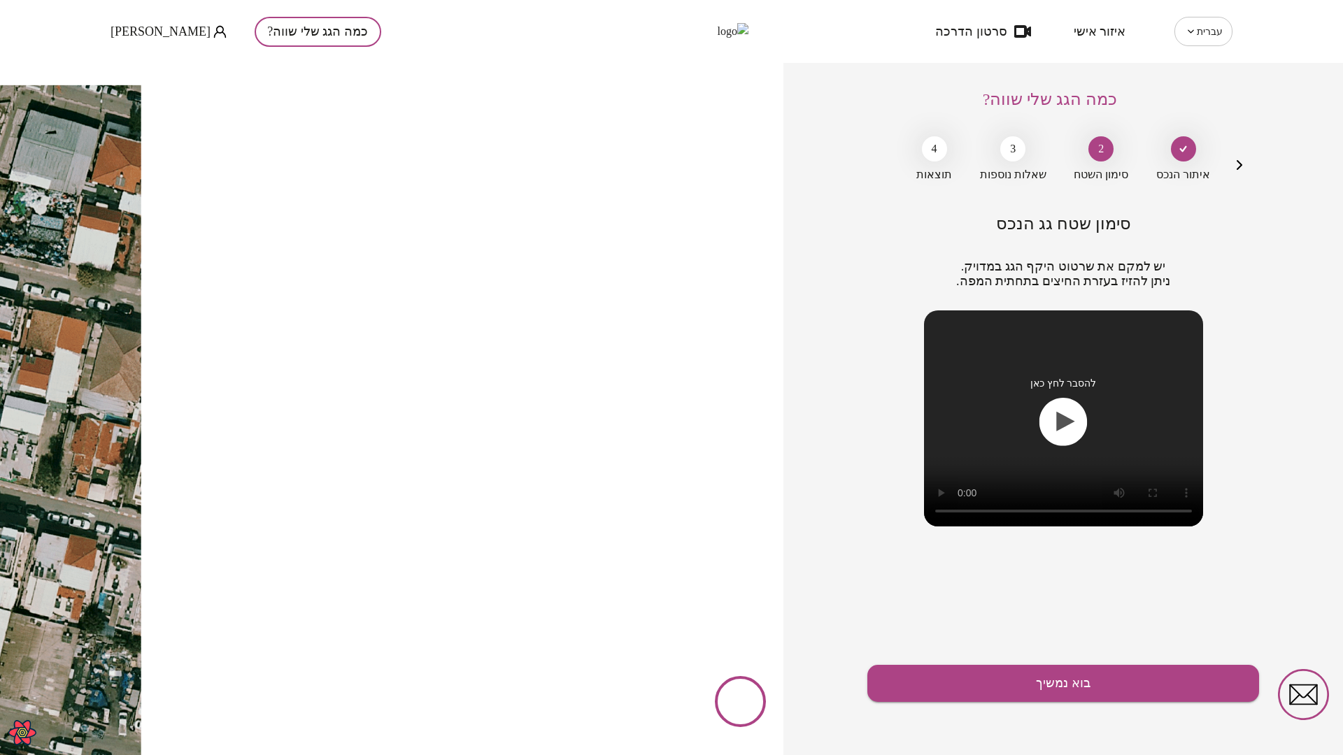
click at [307, 30] on button "כמה הגג שלי שווה?" at bounding box center [318, 32] width 127 height 30
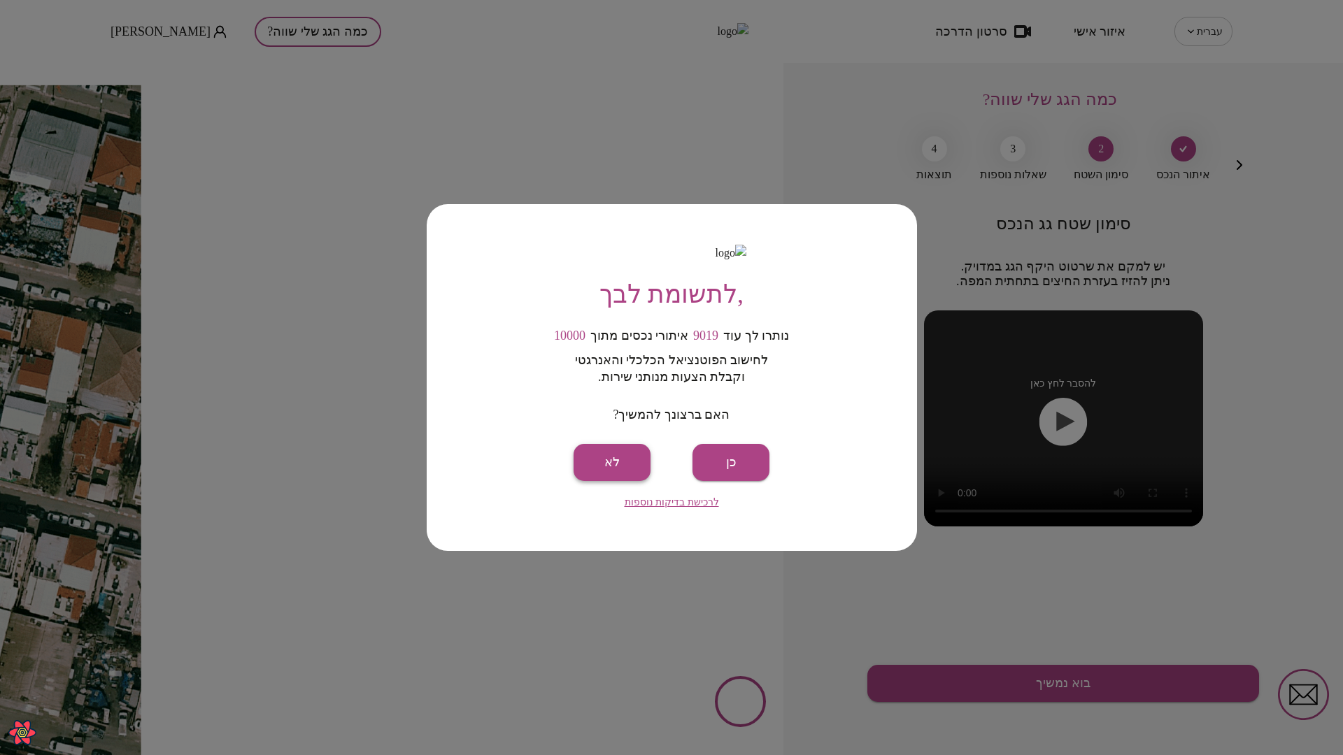
click at [597, 473] on button "לא" at bounding box center [611, 462] width 77 height 37
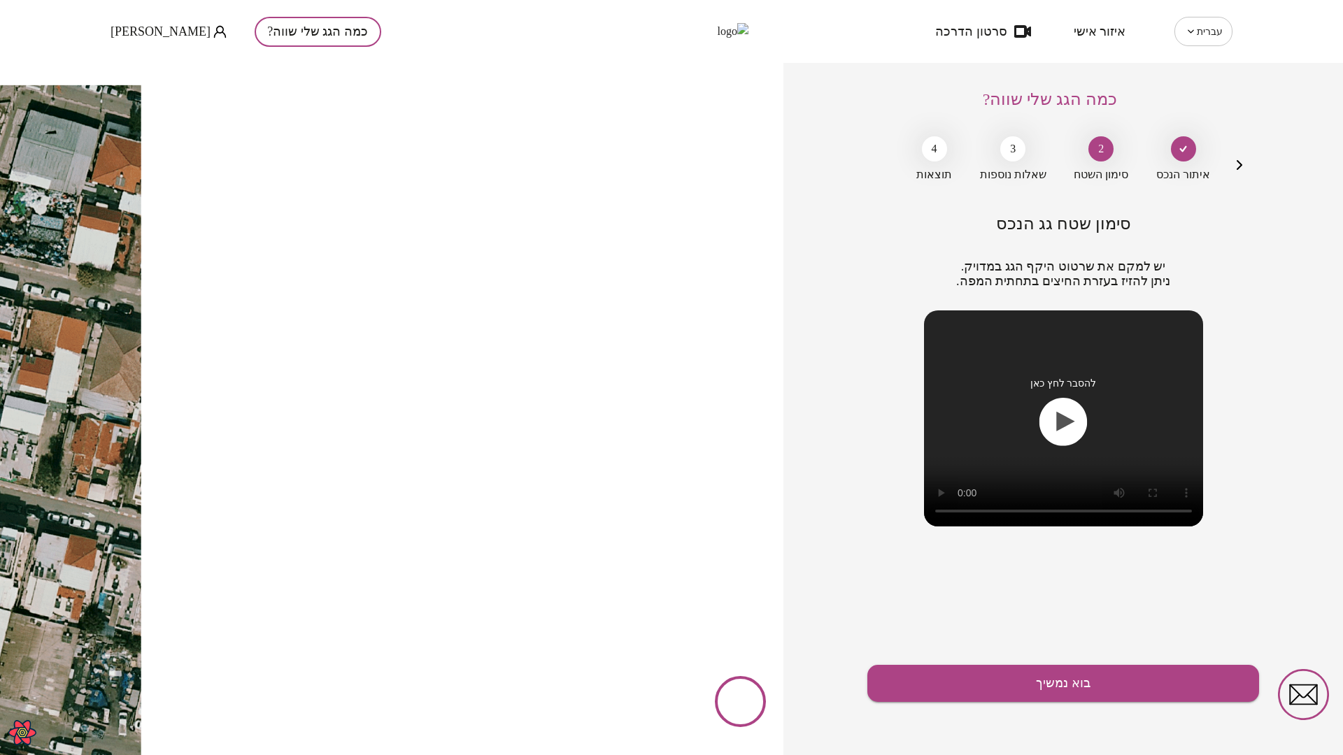
click at [894, 381] on div "סימון שטח גג הנכס יש למקם את שרטוט היקף הגג במדויק. ניתן להזיז בעזרת החיצים בתח…" at bounding box center [1063, 381] width 392 height 334
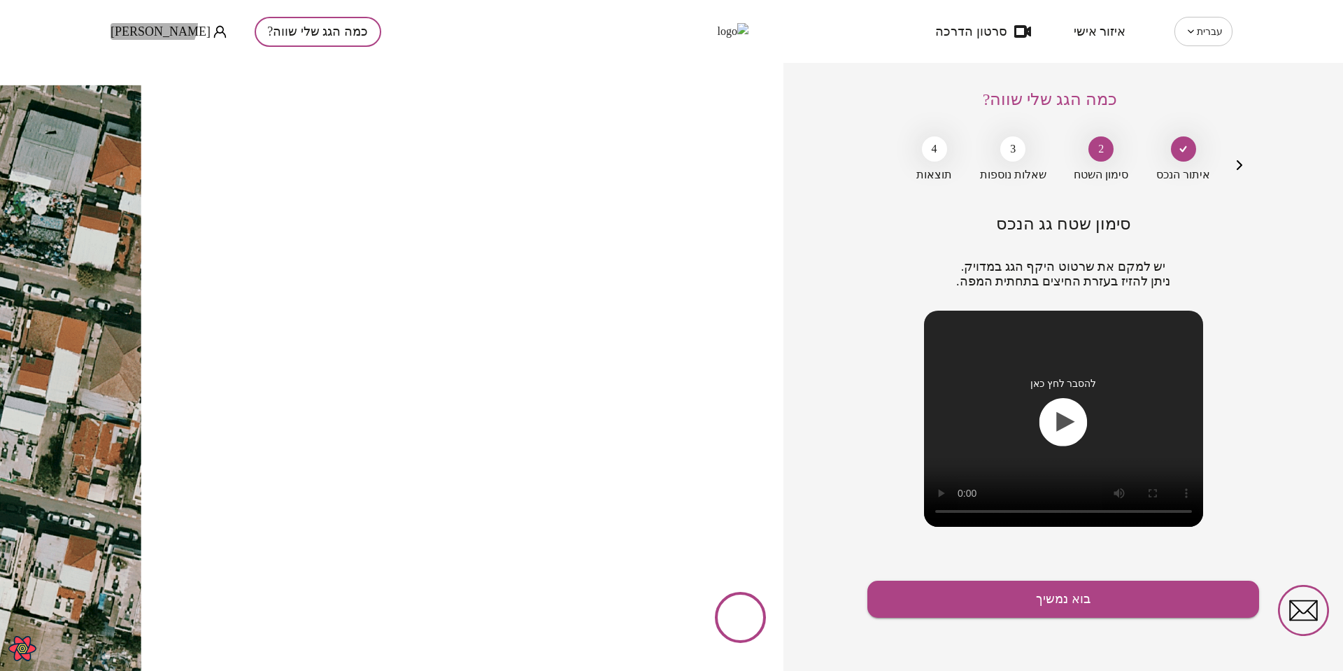
click at [152, 23] on button "Sergey Bek" at bounding box center [168, 31] width 116 height 17
click at [145, 62] on li "התנתק" at bounding box center [138, 57] width 57 height 25
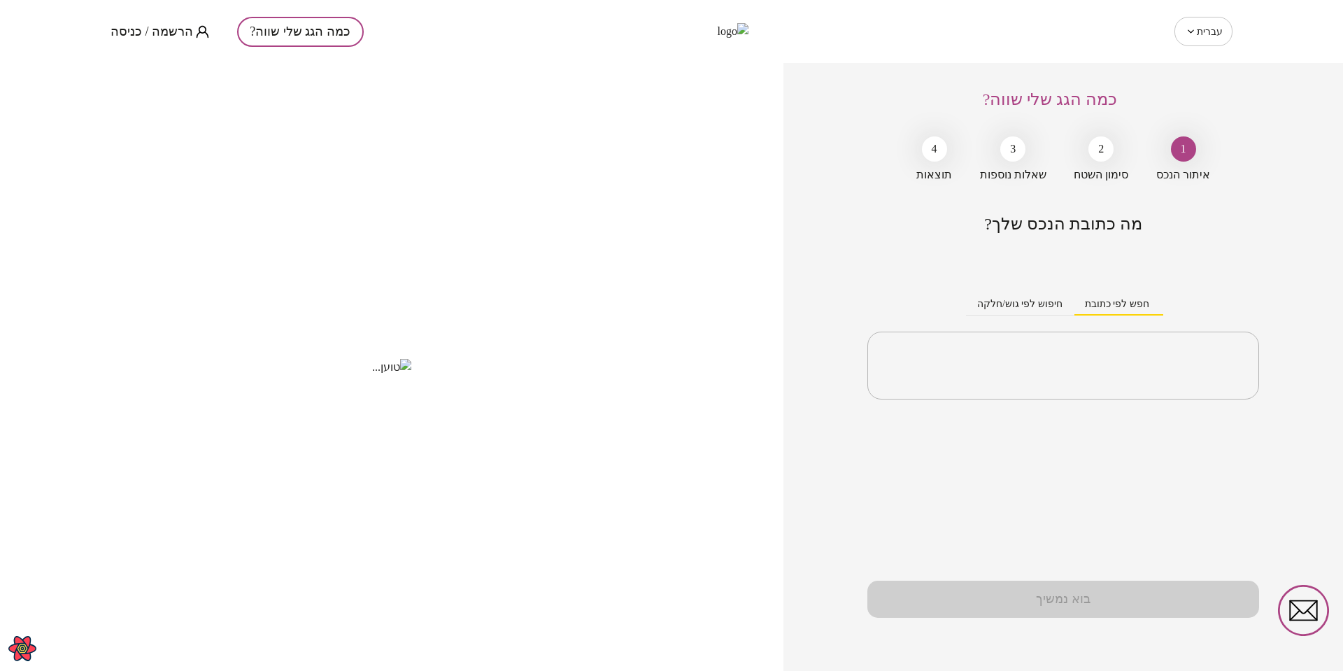
click at [892, 463] on div "מה כתובת הנכס שלך? חפש לפי כתובת חיפוש לפי גוש/חלקה ​ בוא נמשיך" at bounding box center [1063, 442] width 392 height 457
click at [157, 32] on span "הרשמה / כניסה" at bounding box center [151, 31] width 83 height 14
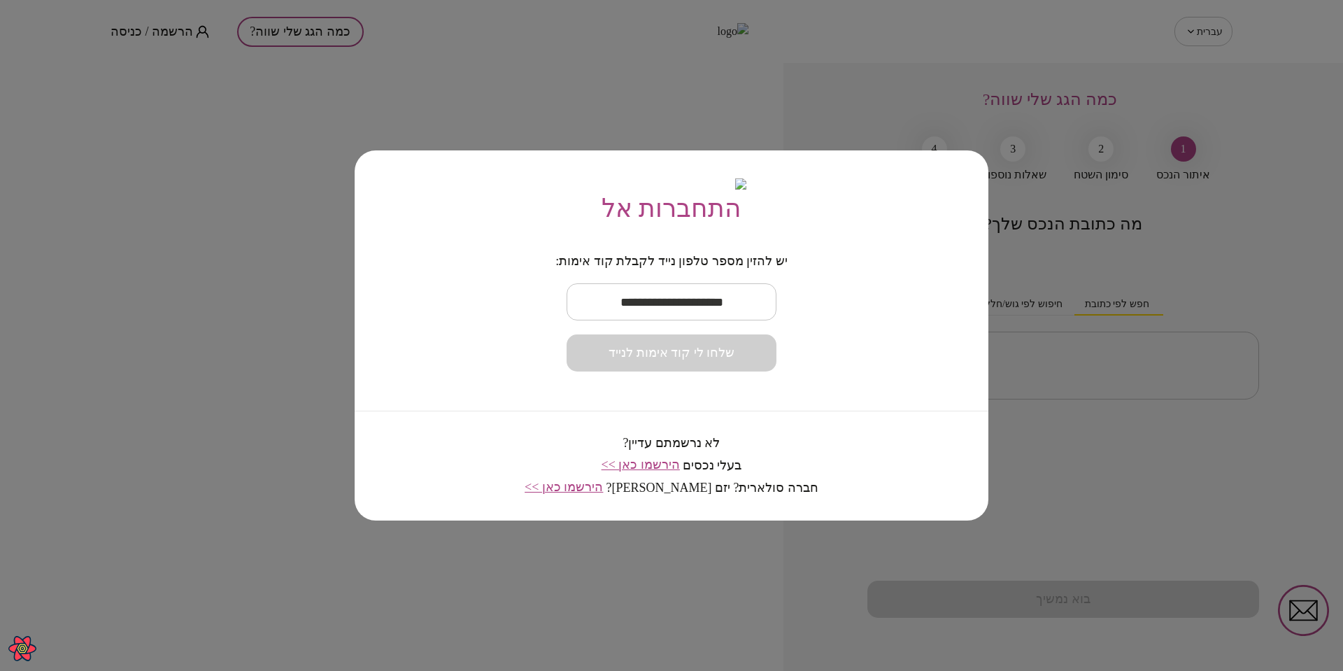
click at [662, 315] on input "text" at bounding box center [671, 301] width 210 height 41
paste input "**********"
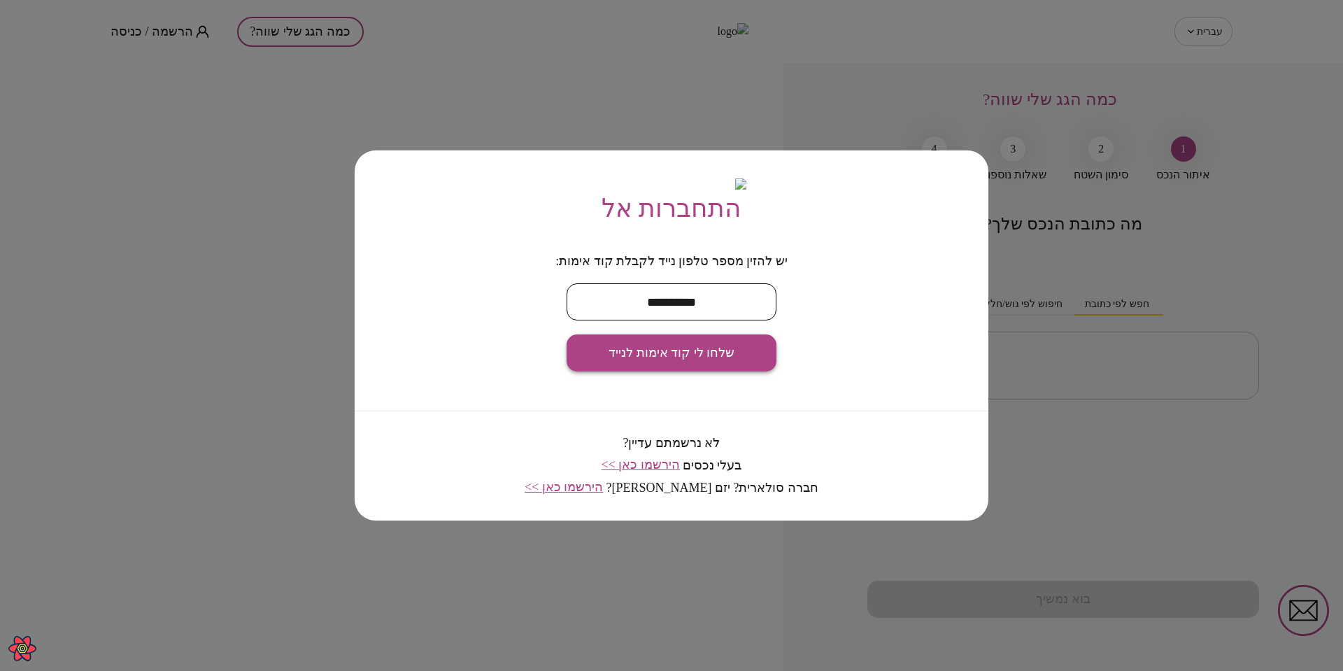
type input "**********"
click at [675, 357] on span "שלחו לי קוד אימות לנייד" at bounding box center [671, 352] width 126 height 15
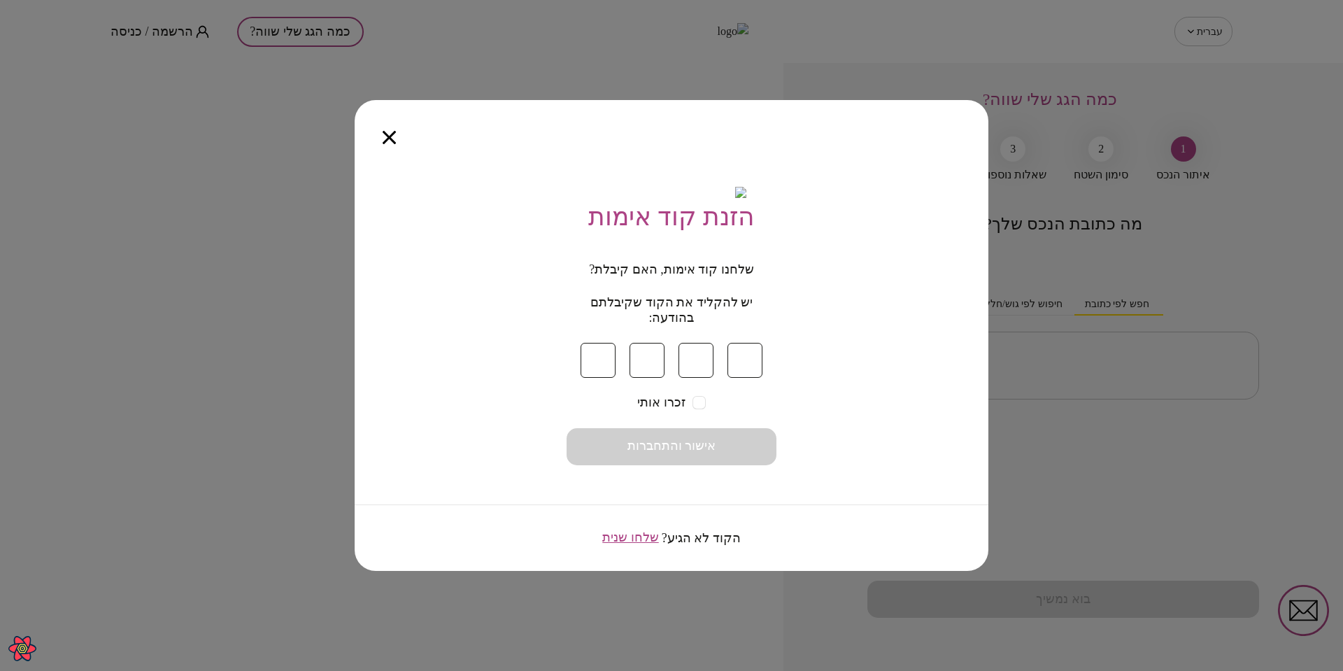
type input "*"
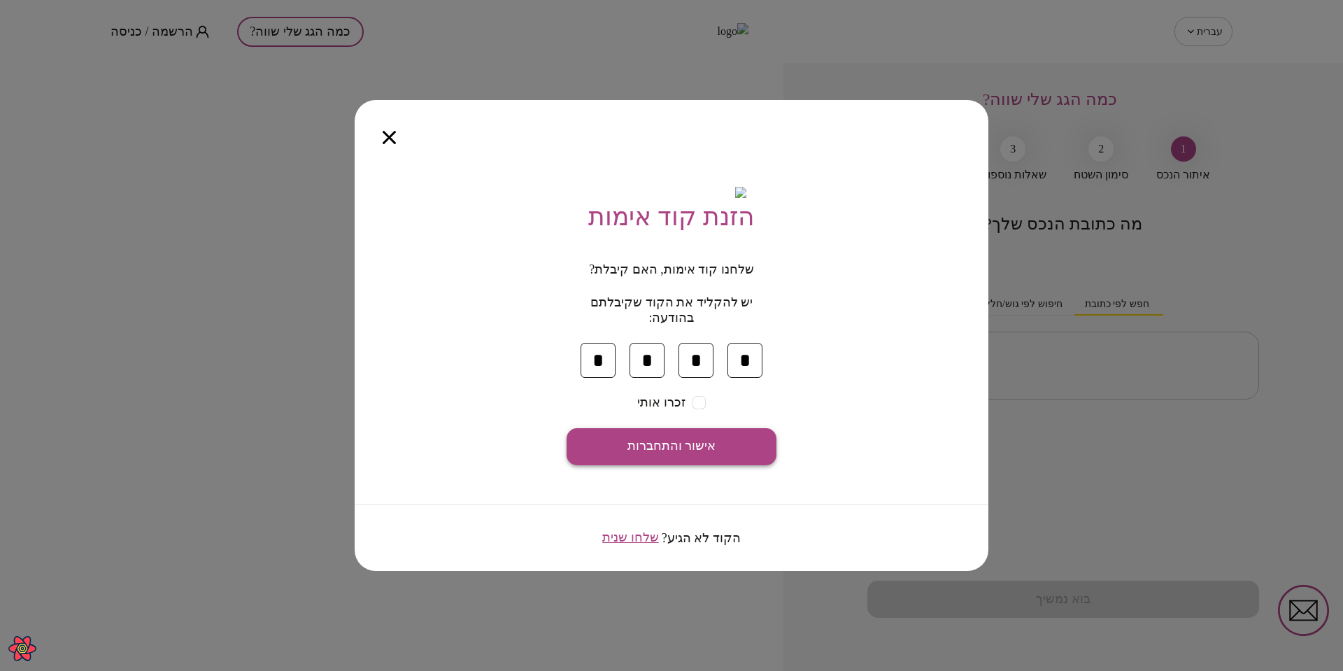
type input "*"
click at [731, 448] on button "אישור והתחברות" at bounding box center [671, 446] width 210 height 37
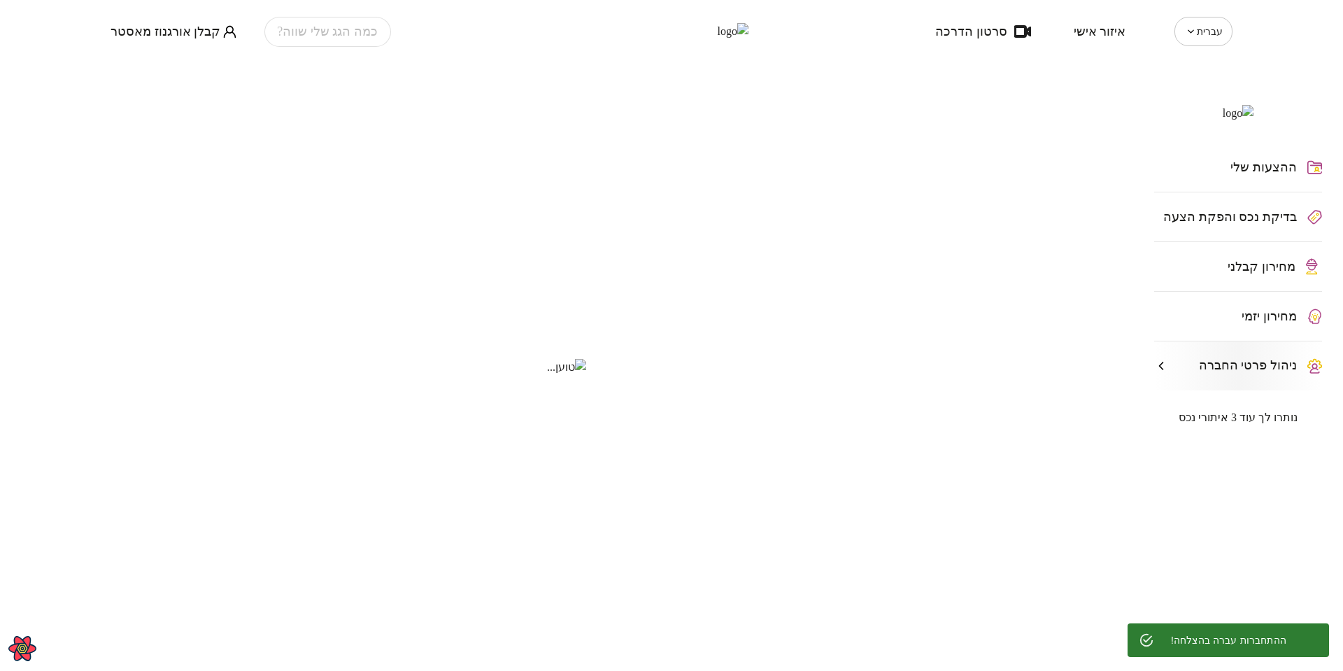
type input "**********"
type input "********"
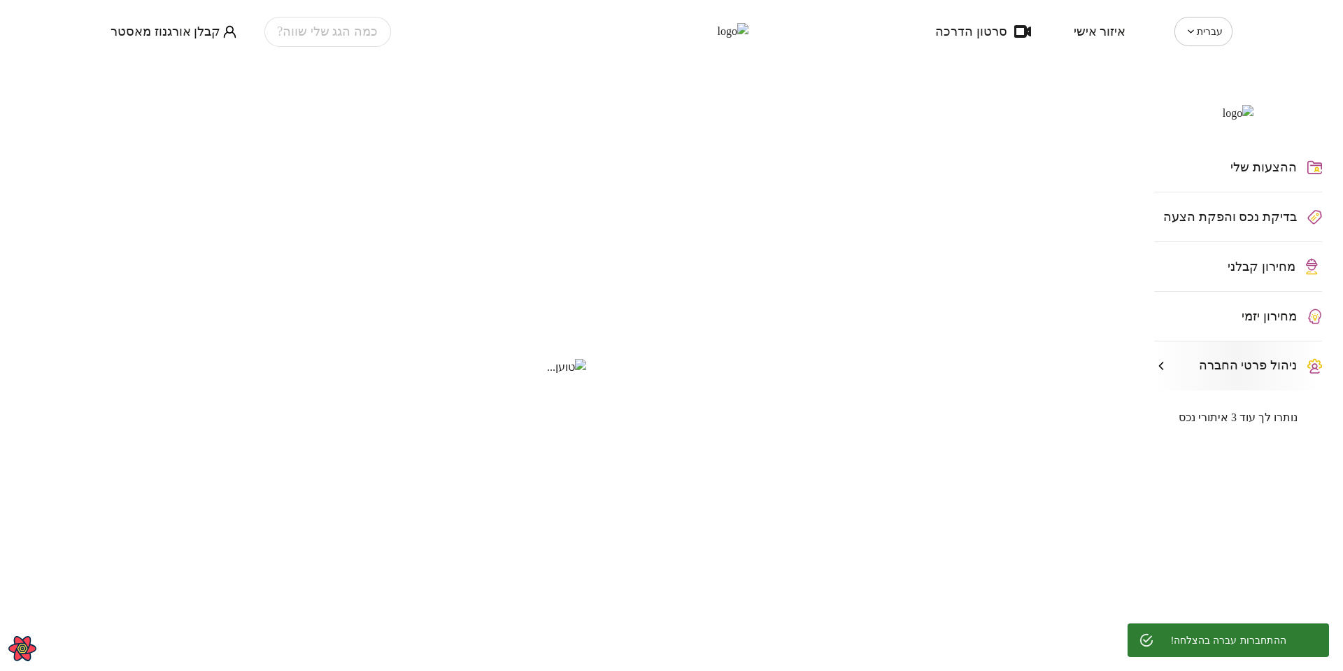
type input "**********"
type input "*********"
type input "**********"
type textarea "**********"
type input "****"
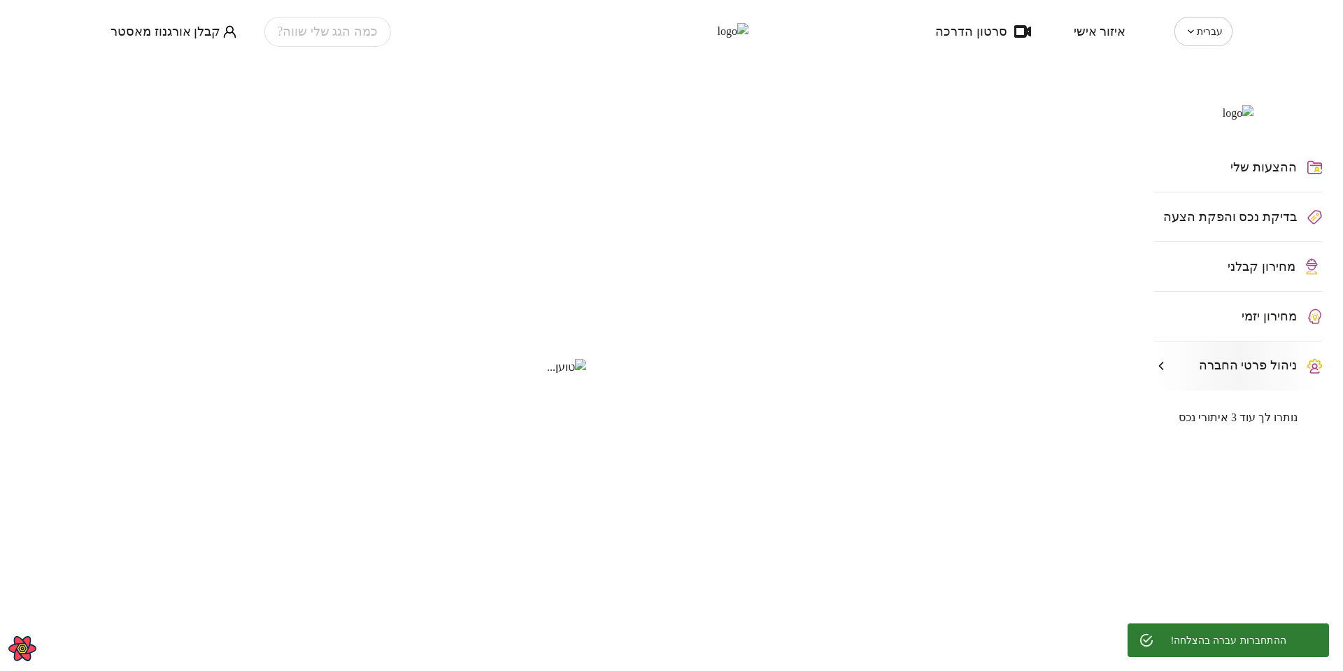
type input "**"
type input "*****"
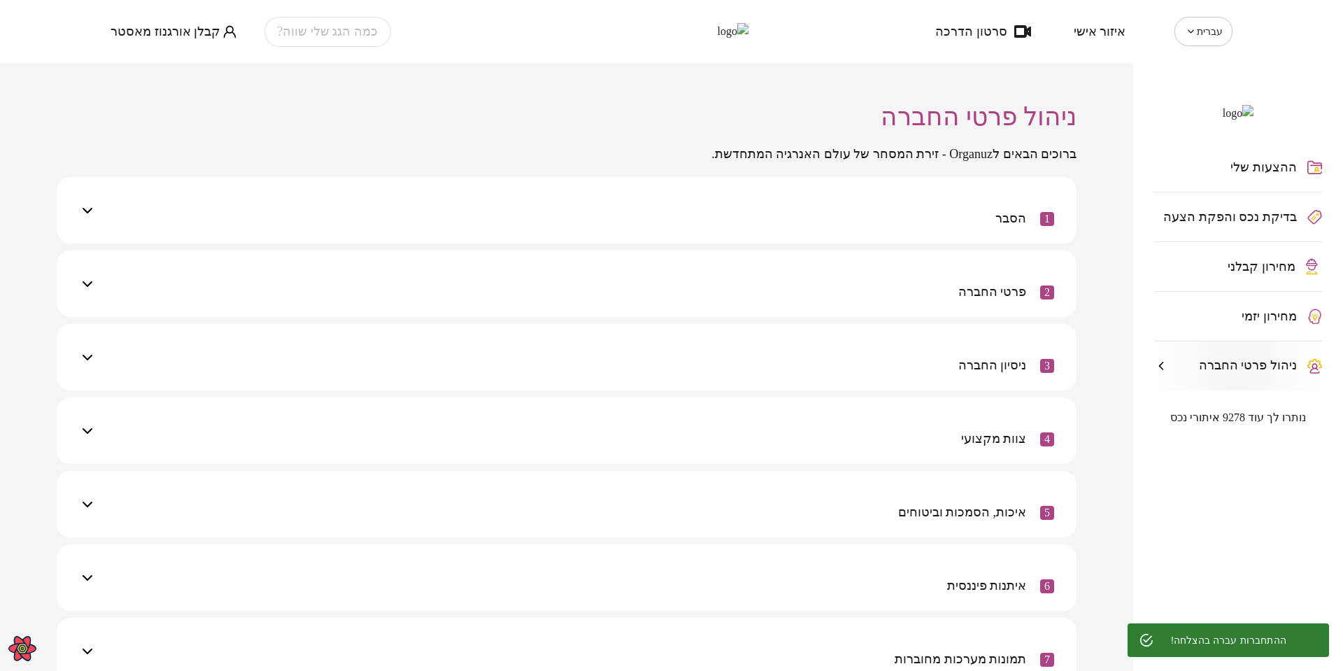
click at [1254, 273] on span "מחירון קבלני" at bounding box center [1261, 266] width 68 height 14
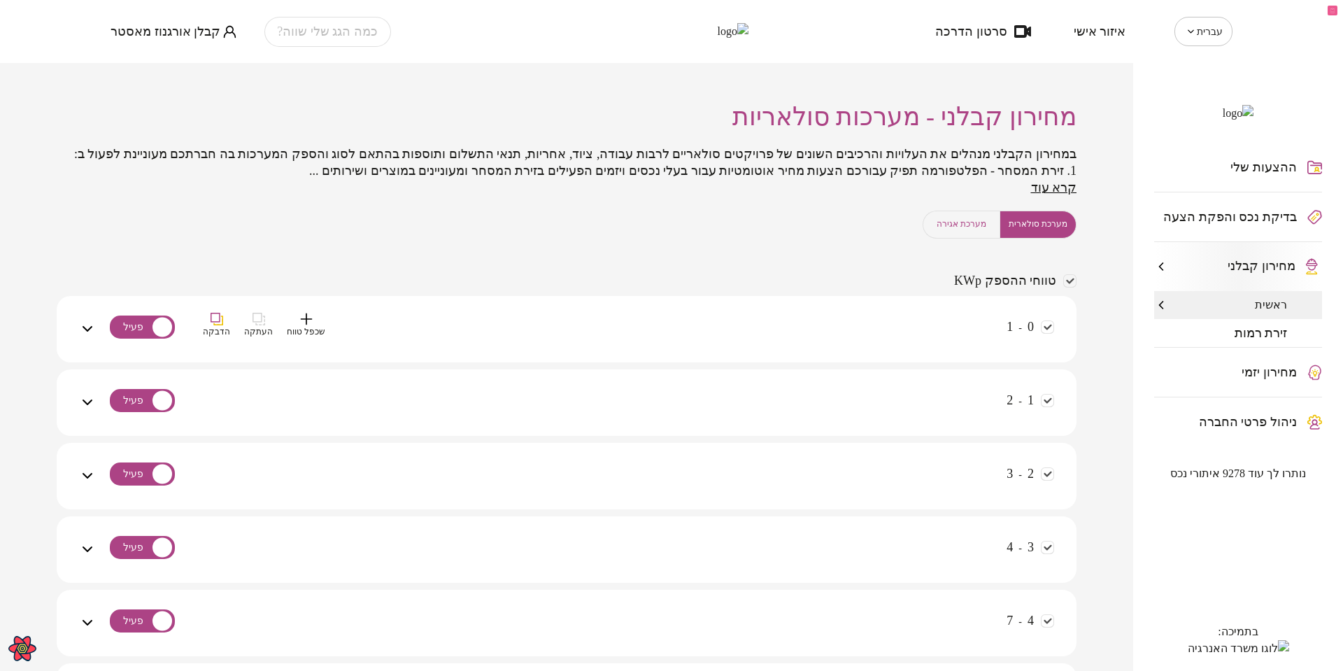
click at [915, 337] on div "0 - 1 שכפל טווח העתקה הדבקה" at bounding box center [575, 338] width 958 height 50
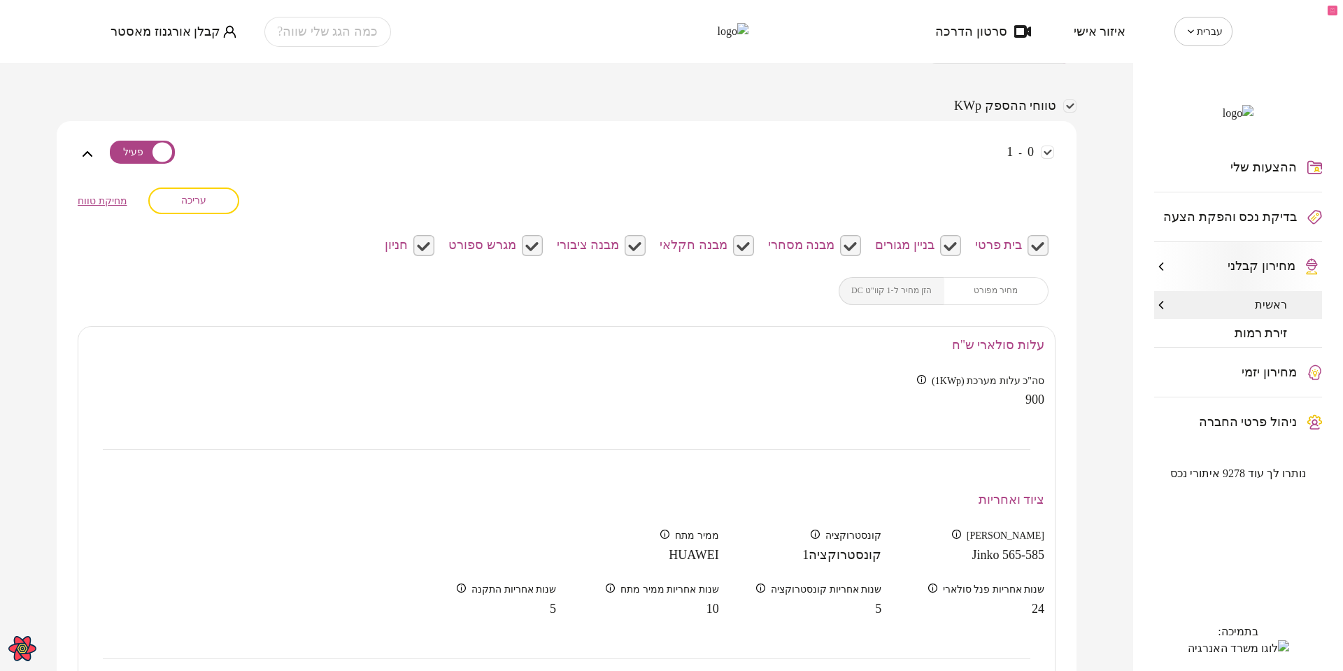
scroll to position [210, 0]
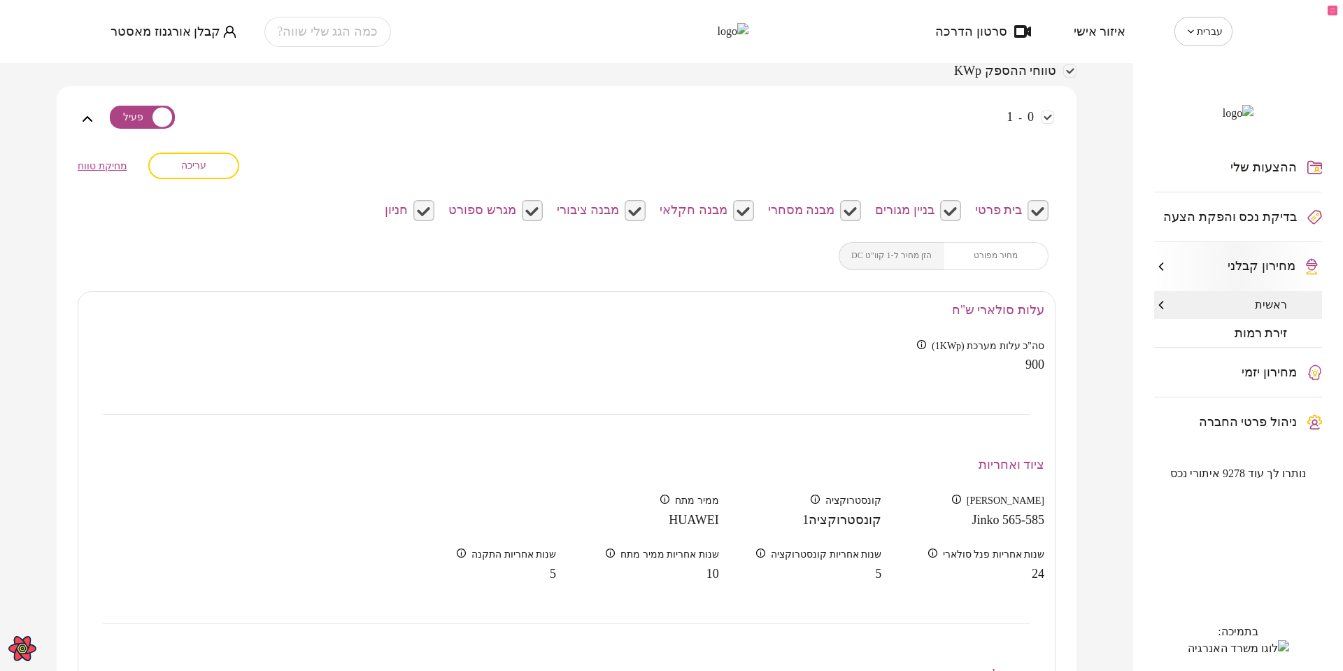
click at [206, 171] on span "עריכה" at bounding box center [193, 165] width 25 height 12
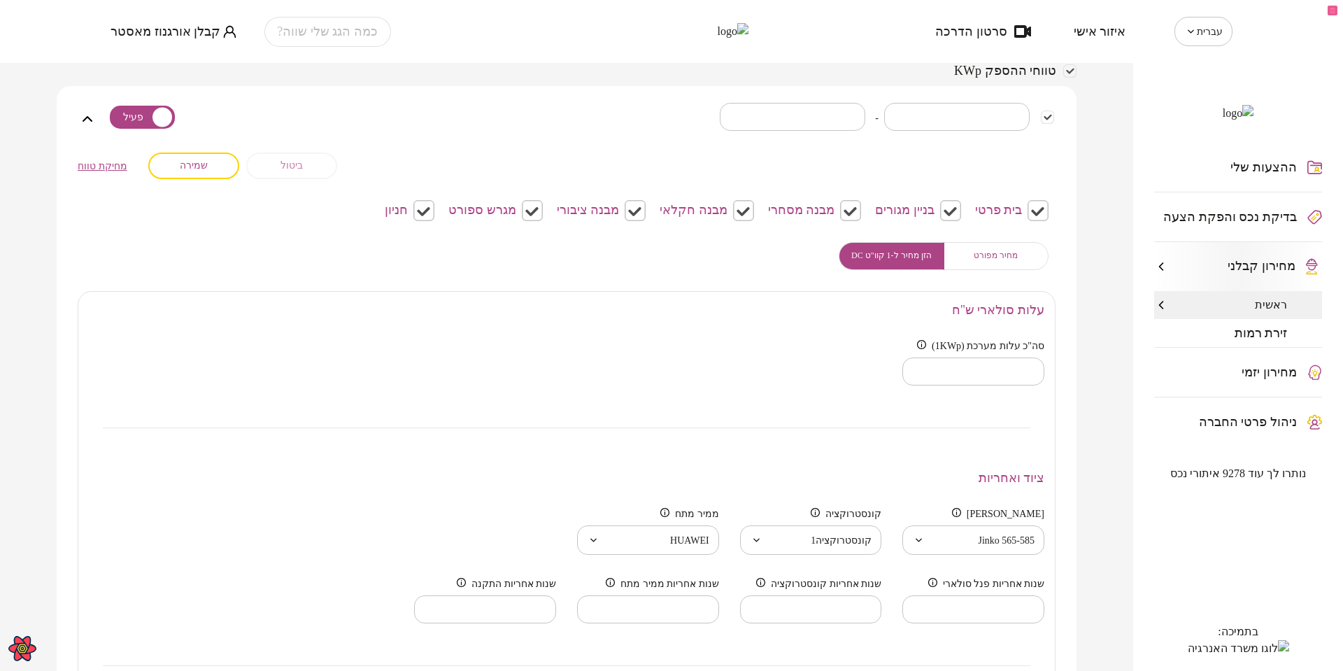
click at [318, 179] on button "ביטול" at bounding box center [291, 165] width 91 height 27
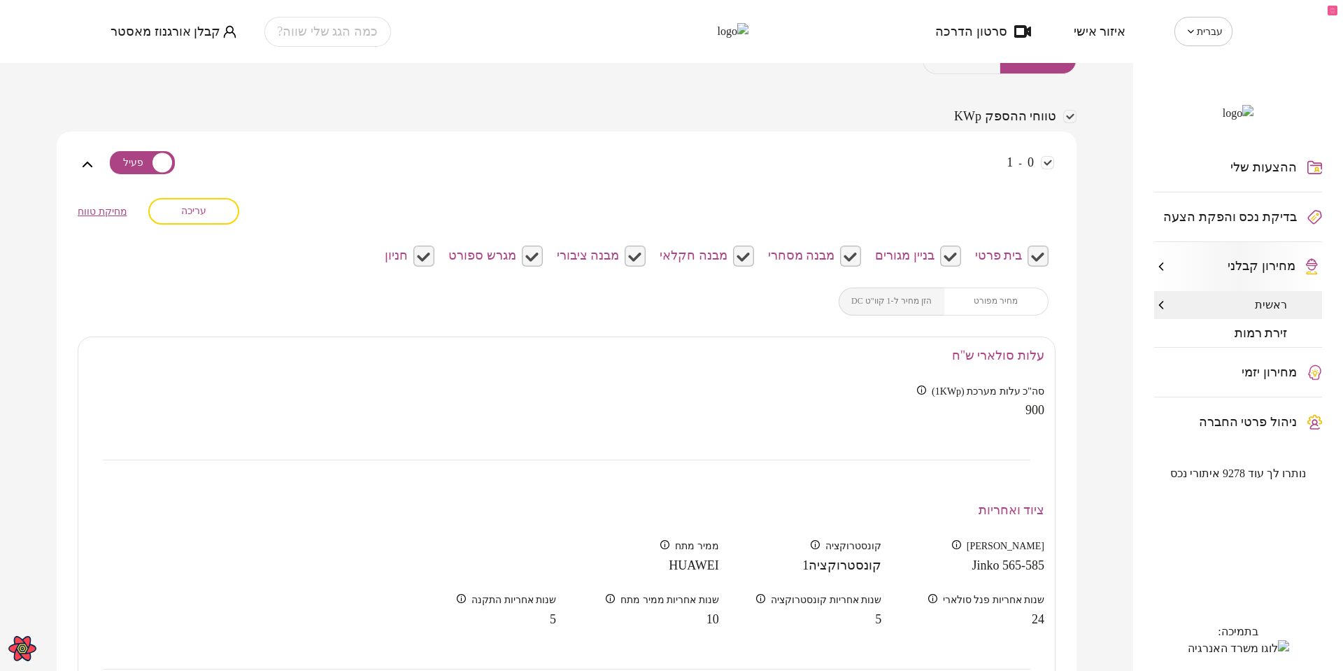
scroll to position [0, 0]
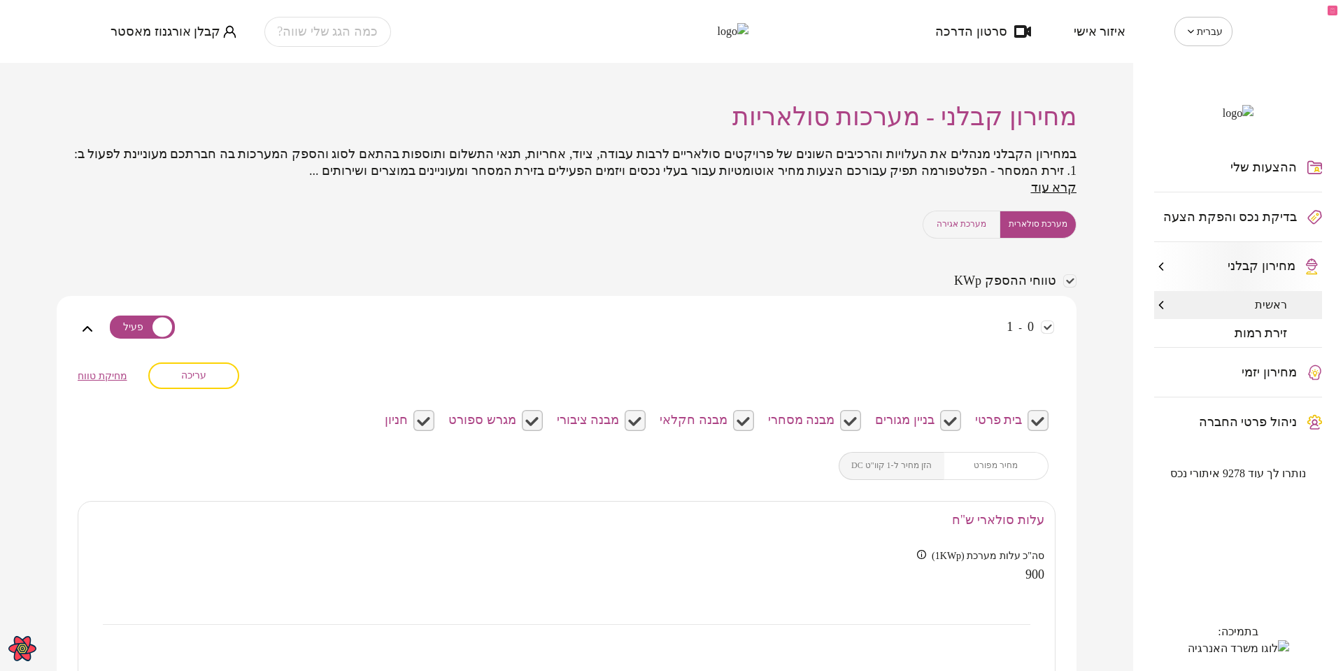
click at [940, 231] on span "מערכת אגירה" at bounding box center [961, 223] width 50 height 13
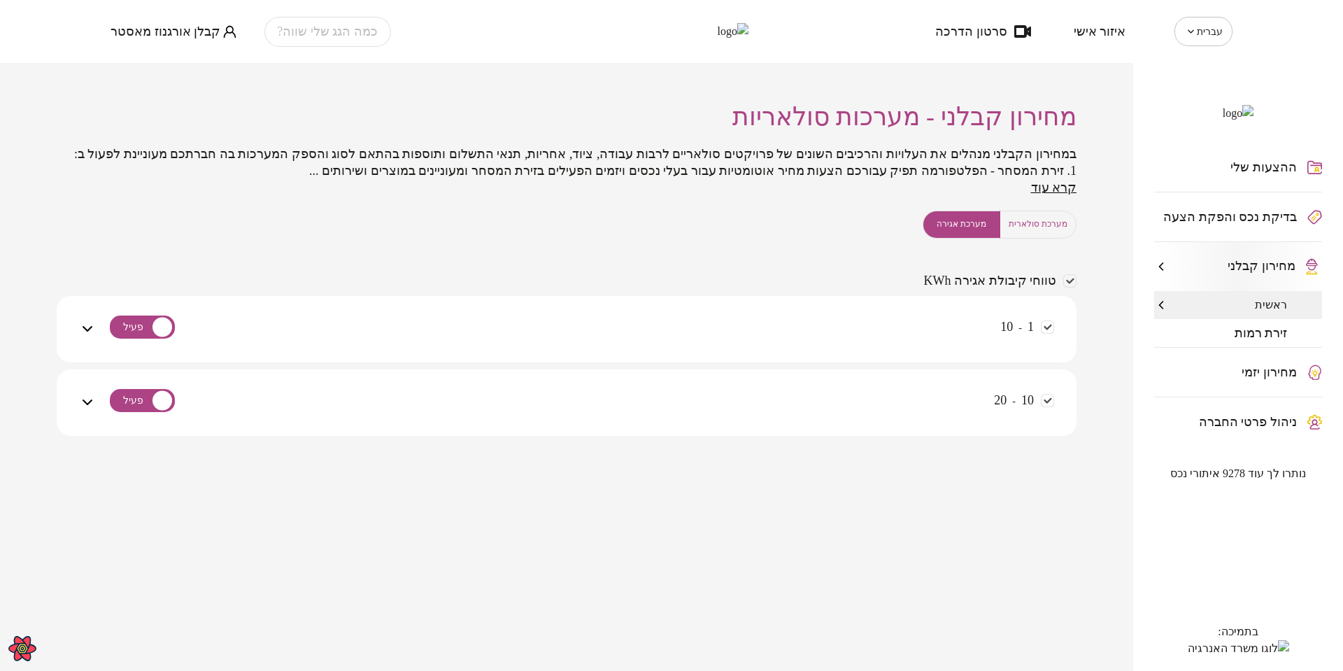
click at [816, 334] on div "1 - 10" at bounding box center [575, 338] width 958 height 50
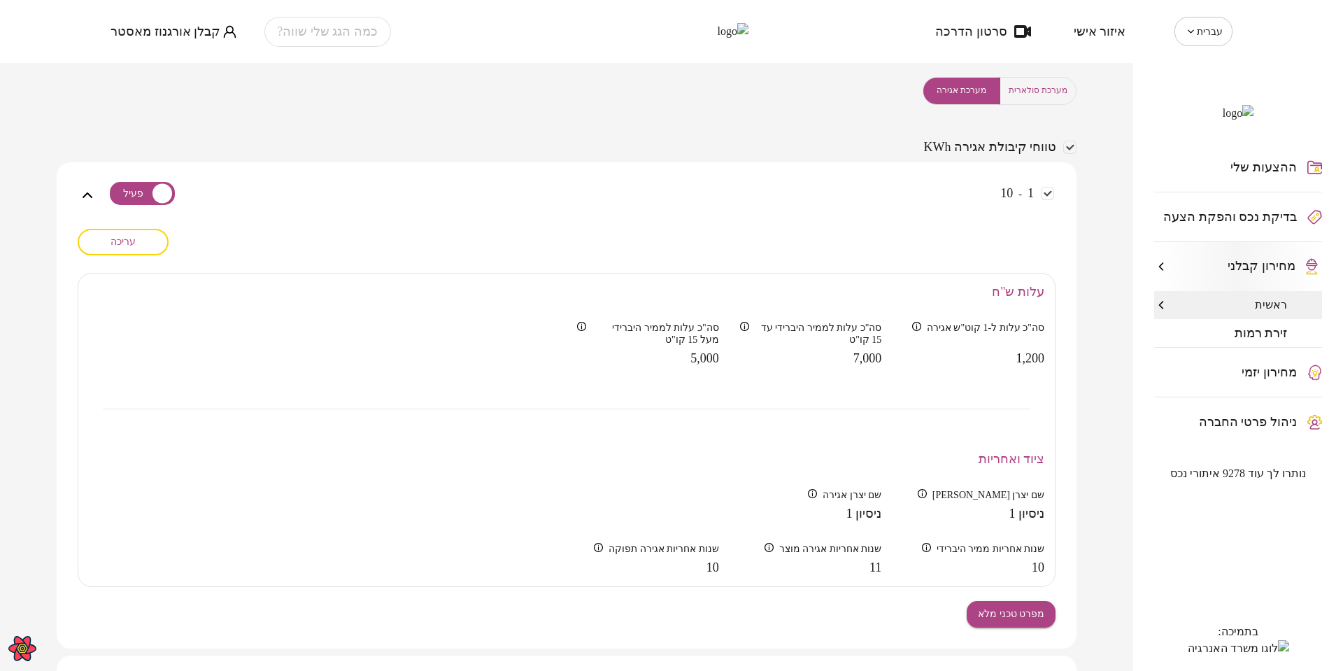
scroll to position [250, 0]
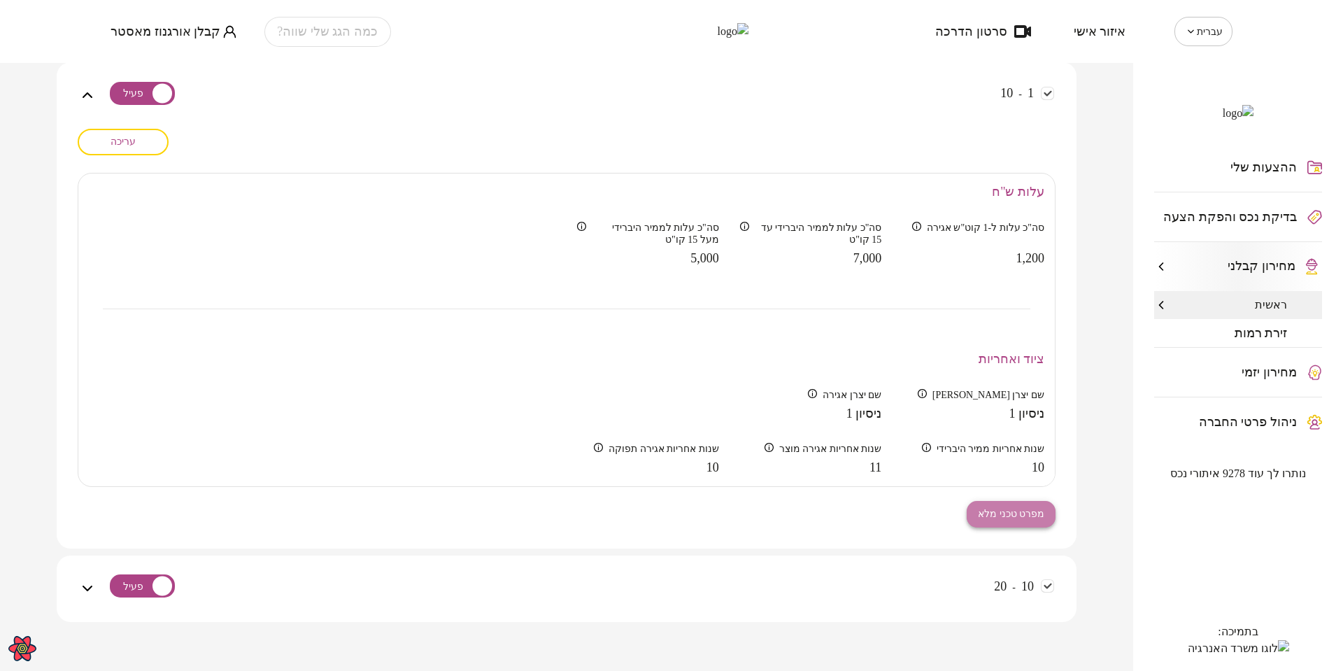
click at [997, 509] on span "מפרט טכני מלא" at bounding box center [1011, 514] width 66 height 12
click at [156, 145] on button "עריכה" at bounding box center [123, 142] width 91 height 27
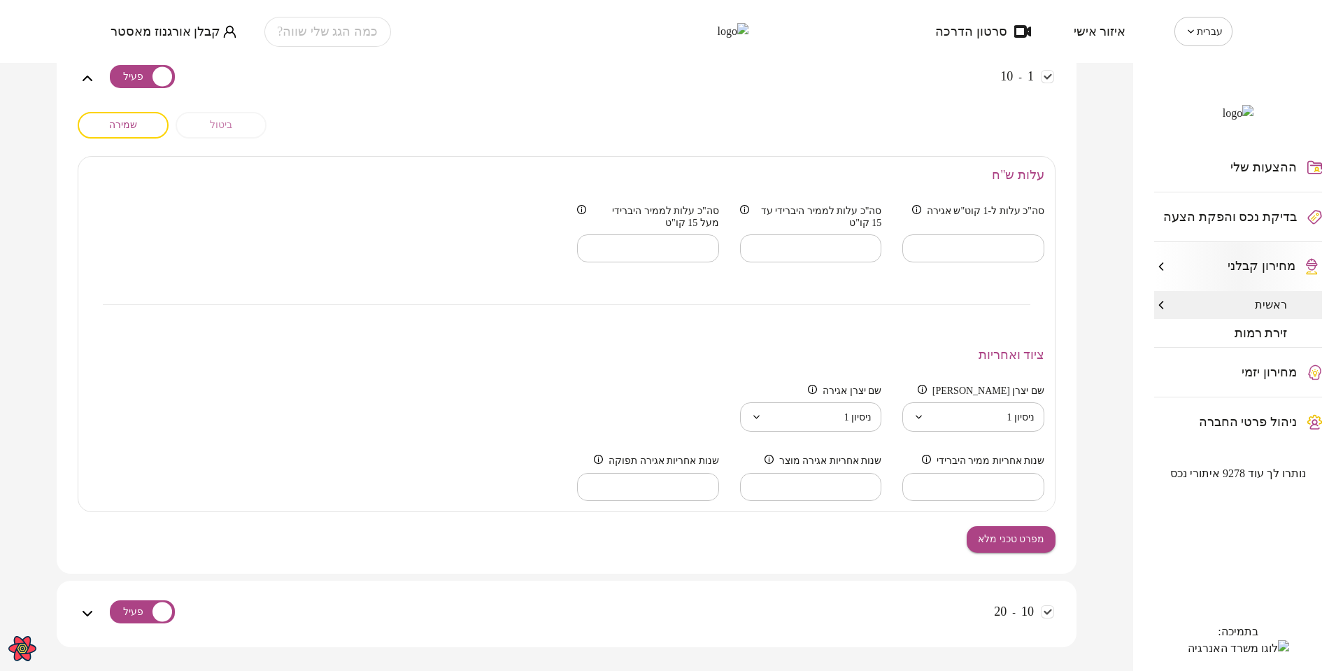
click at [224, 131] on span "ביטול" at bounding box center [221, 125] width 22 height 12
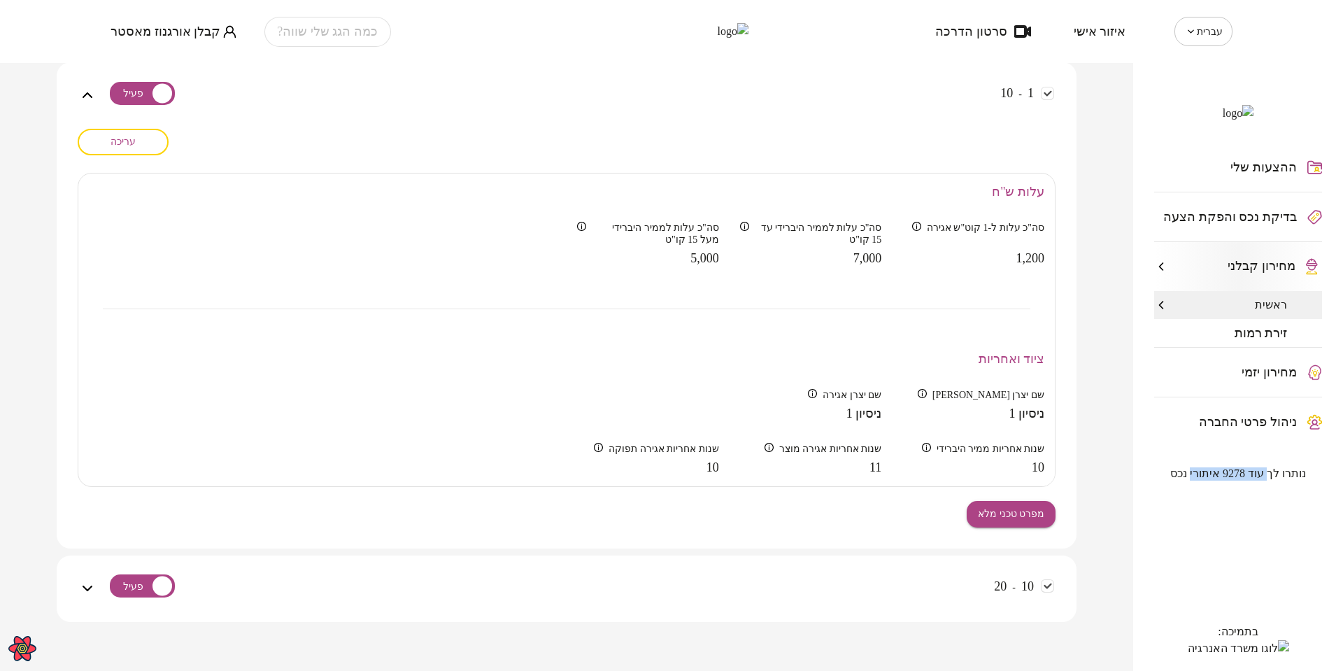
drag, startPoint x: 1263, startPoint y: 505, endPoint x: 1186, endPoint y: 504, distance: 76.9
click at [1186, 480] on span "נותרו לך עוד 9278 איתורי נכס" at bounding box center [1238, 473] width 136 height 13
click at [1197, 538] on div "ההצעות שלי בדיקת נכס והפקת הצעה מחירון קבלני ראשית זירת רמות מחירון יזמי ניהול …" at bounding box center [1238, 367] width 210 height 608
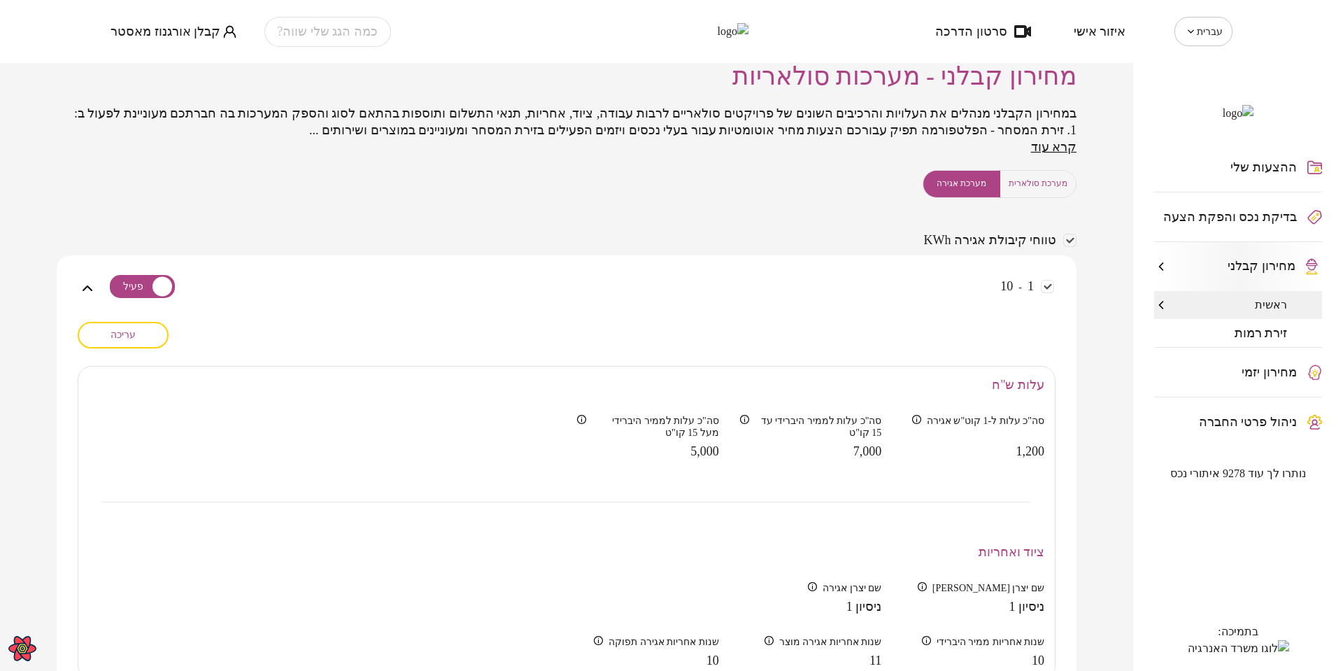
click at [1016, 192] on button "מערכת סולארית" at bounding box center [1038, 184] width 78 height 28
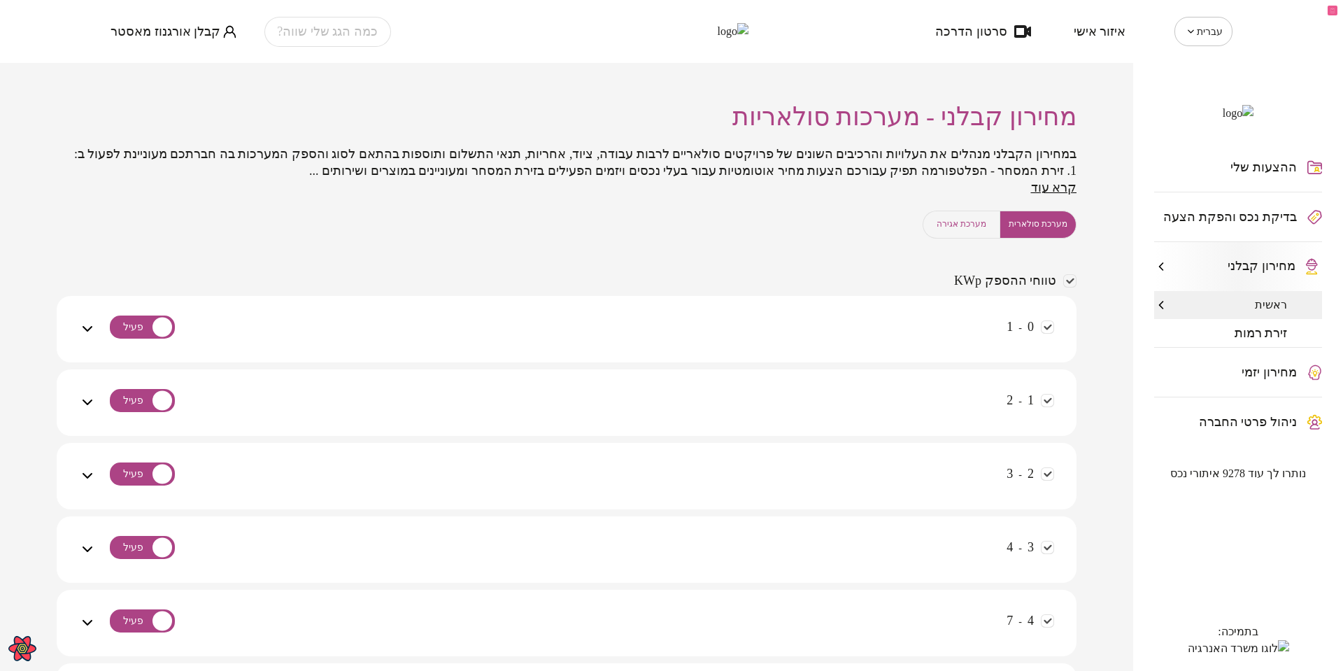
click at [1271, 340] on span "זירת רמות" at bounding box center [1260, 333] width 53 height 14
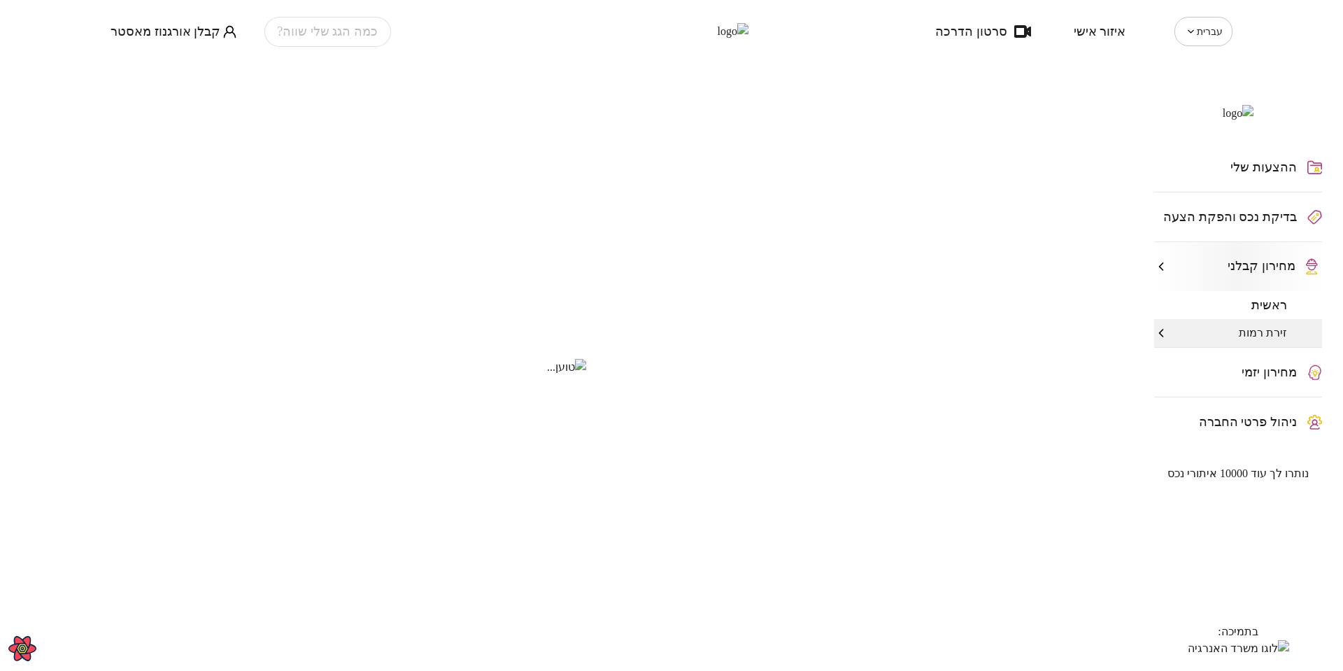
click at [1238, 480] on span "נותרו לך עוד 10000 איתורי נכס" at bounding box center [1237, 473] width 141 height 13
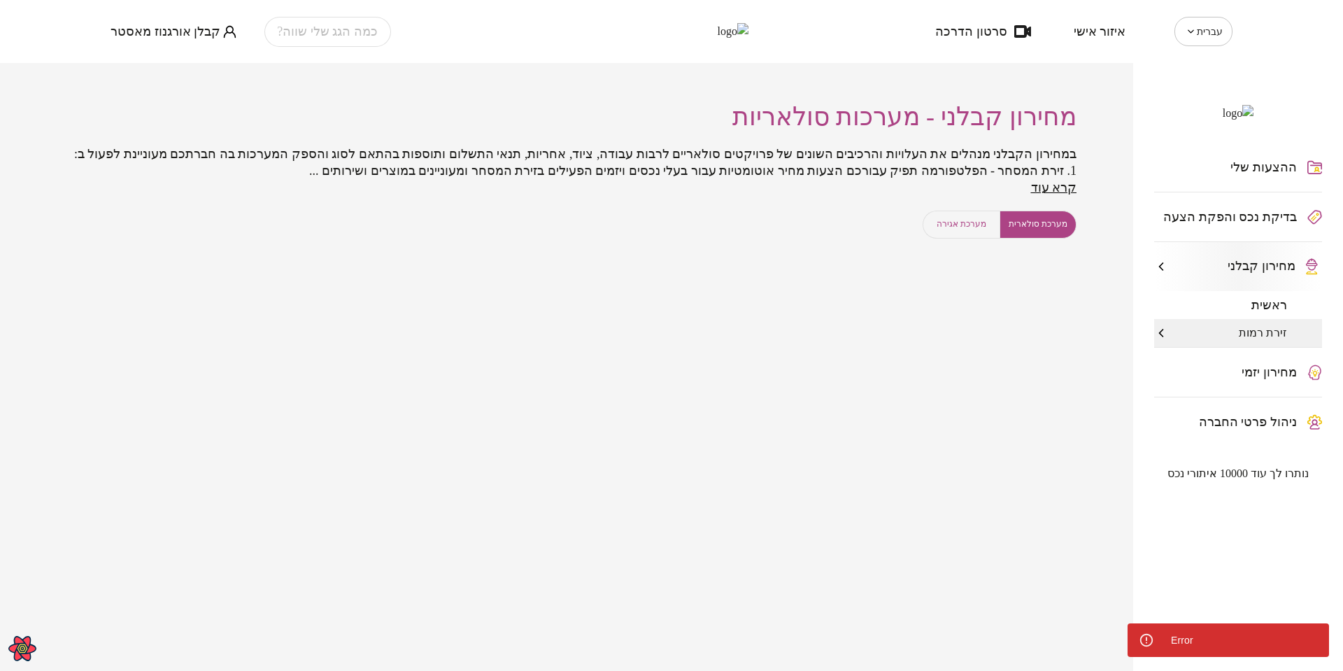
click at [1027, 442] on div "מחירון קבלני - מערכות סולאריות במחירון הקבלני מנהלים את העלויות והרכיבים השונים…" at bounding box center [566, 367] width 1133 height 608
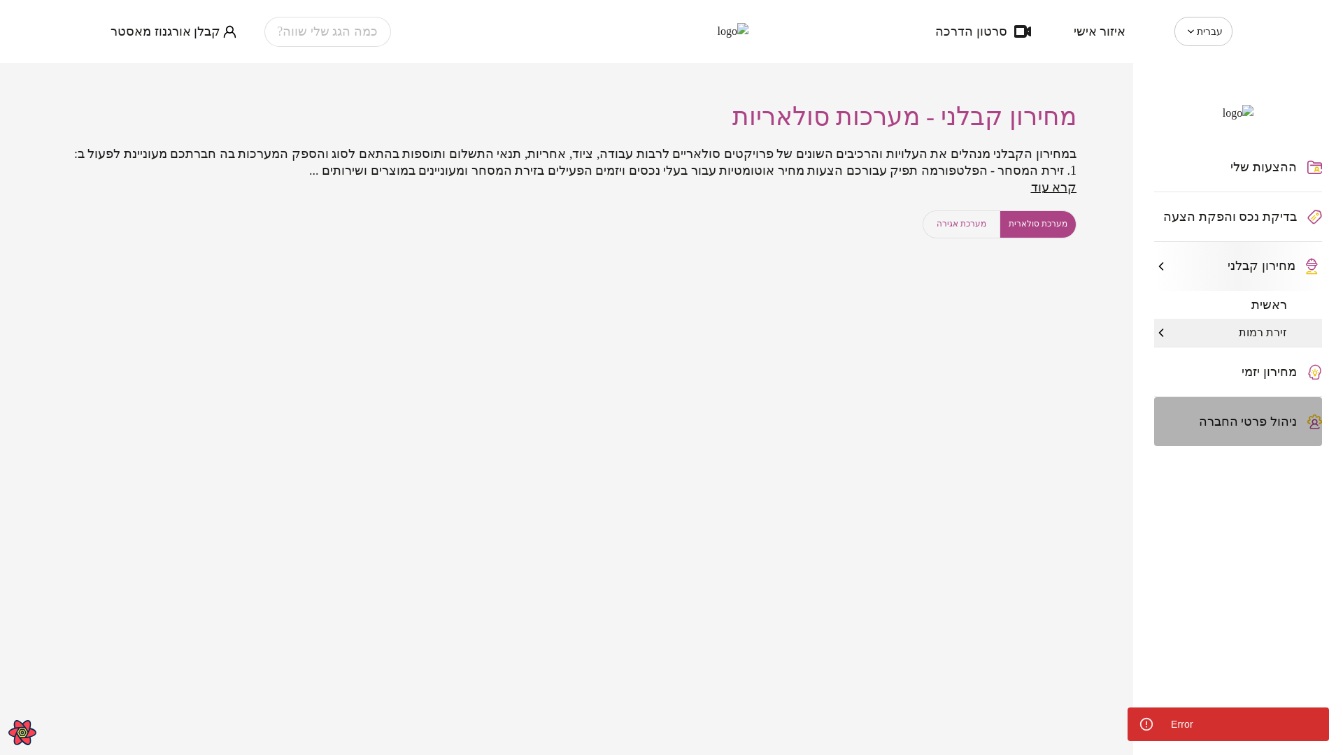
click at [1266, 429] on span "ניהול פרטי החברה" at bounding box center [1248, 422] width 98 height 14
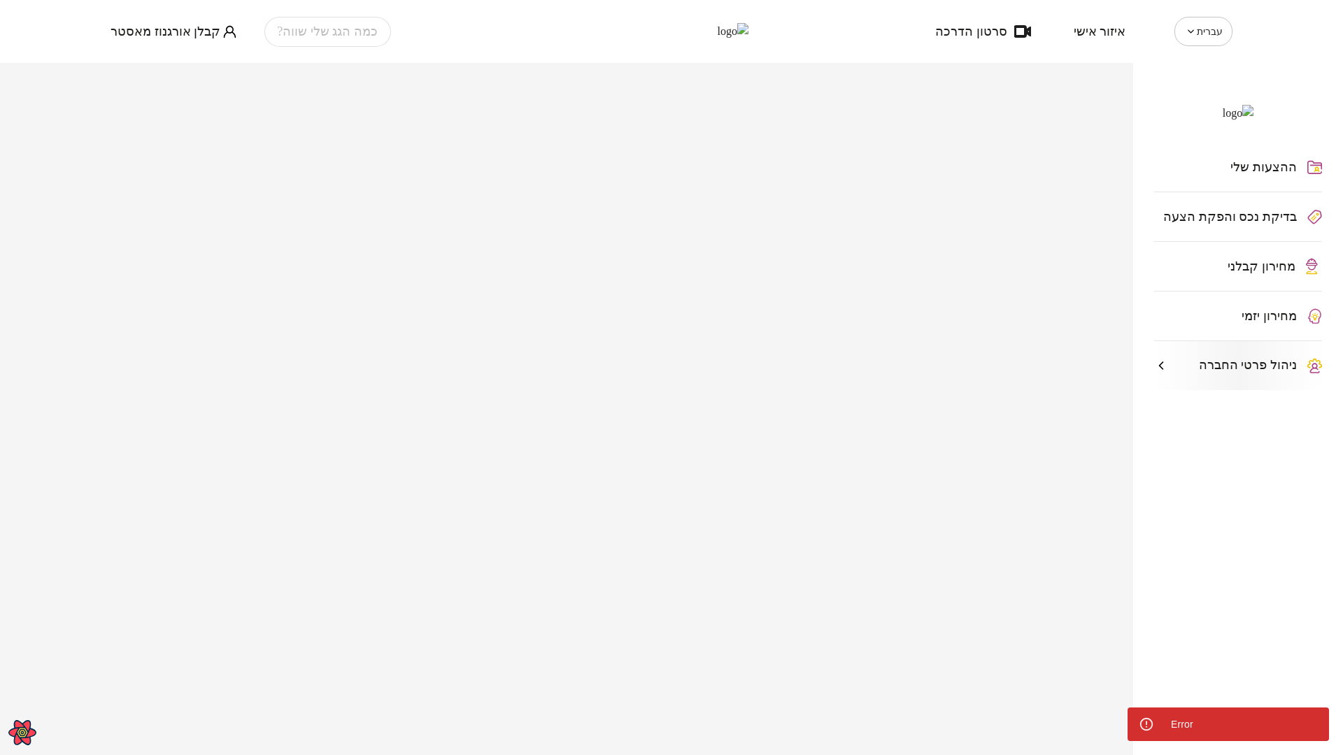
click at [1221, 491] on div "ההצעות שלי בדיקת נכס והפקת הצעה מחירון קבלני מחירון יזמי ניהול פרטי החברה בתמיכ…" at bounding box center [1238, 409] width 210 height 692
click at [1260, 273] on span "מחירון קבלני" at bounding box center [1261, 266] width 68 height 14
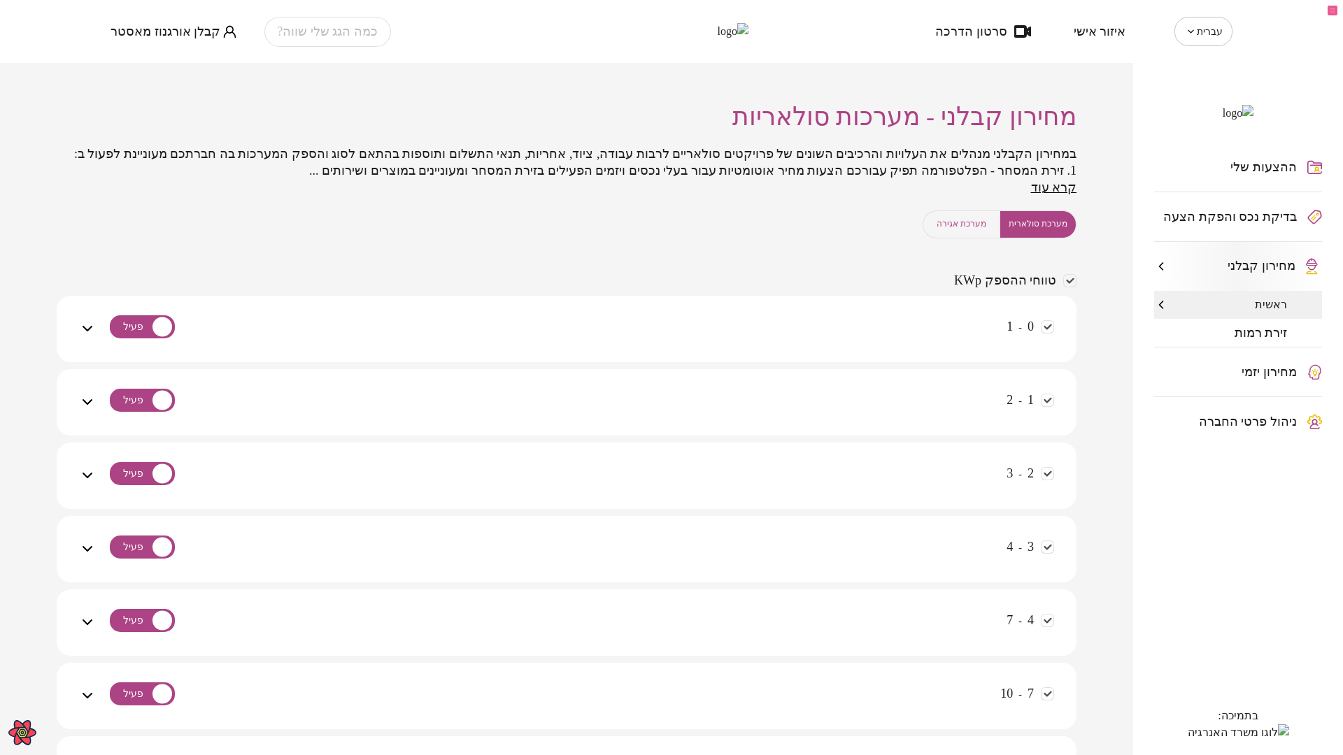
click at [1248, 599] on div "ההצעות שלי בדיקת נכס והפקת הצעה מחירון קבלני ראשית זירת רמות מחירון יזמי ניהול …" at bounding box center [1238, 409] width 210 height 692
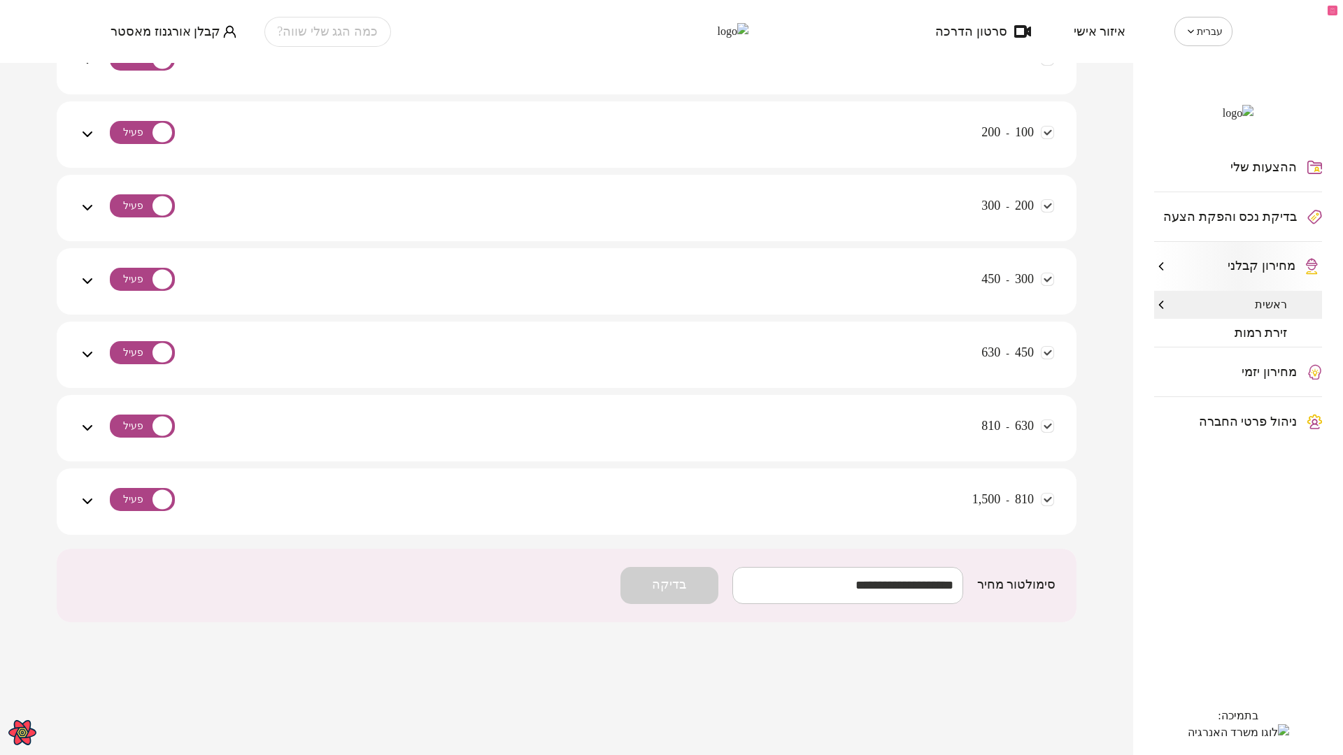
scroll to position [1019, 0]
click at [1243, 562] on div "ההצעות שלי בדיקת נכס והפקת הצעה מחירון קבלני ראשית זירת רמות מחירון יזמי ניהול …" at bounding box center [1238, 409] width 210 height 692
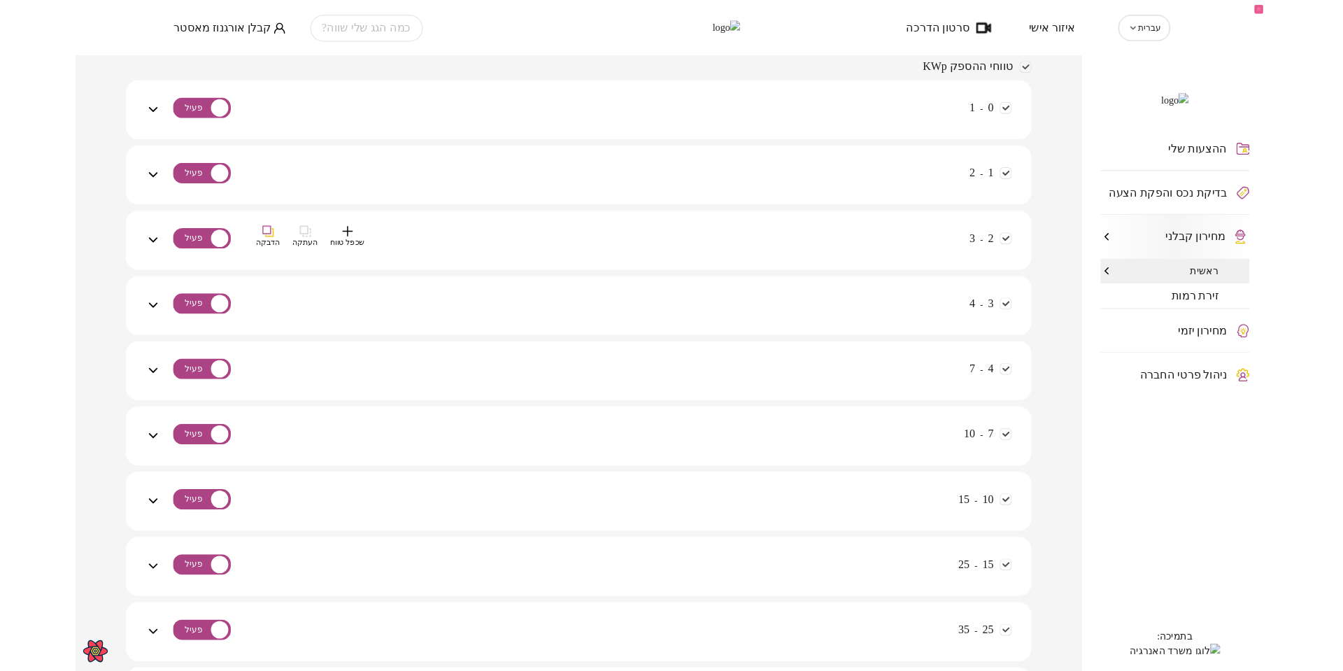
scroll to position [0, 0]
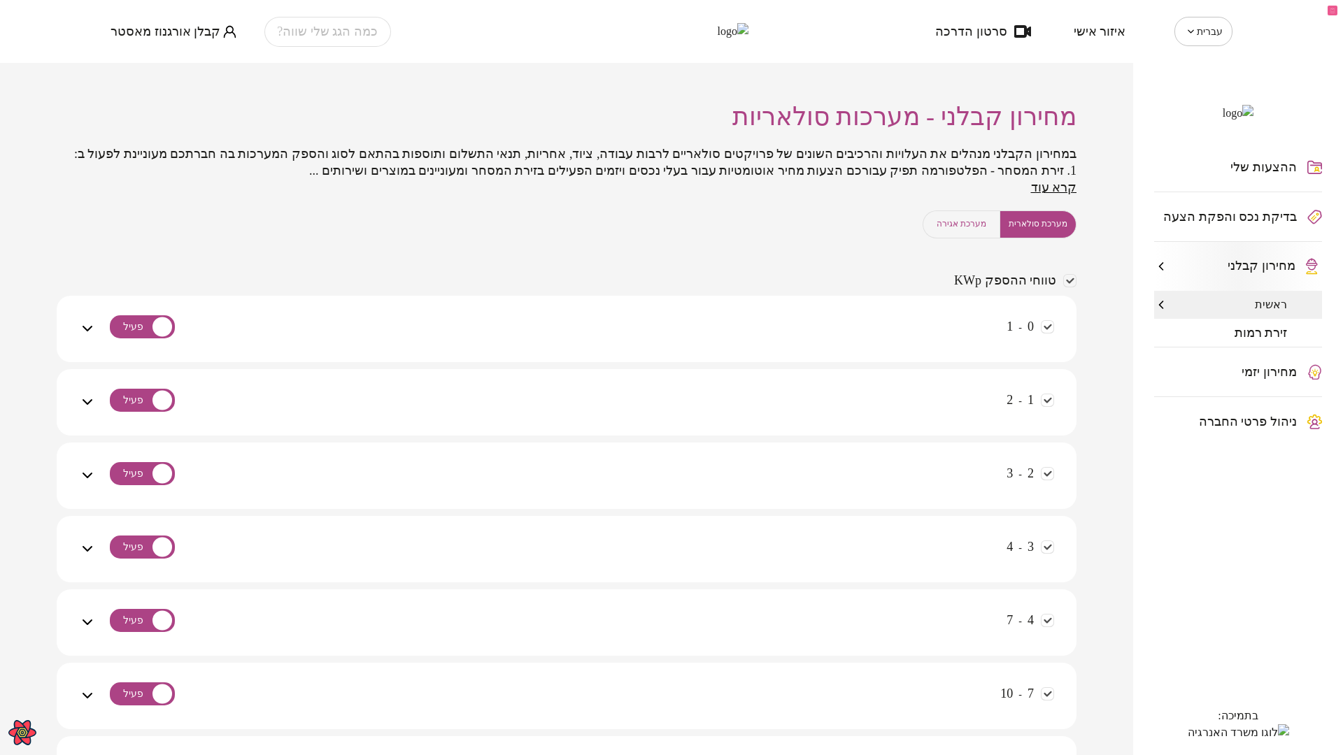
click at [1239, 573] on div "ההצעות שלי בדיקת נכס והפקת הצעה מחירון קבלני ראשית זירת רמות מחירון יזמי ניהול …" at bounding box center [1238, 409] width 210 height 692
click at [1256, 340] on span "זירת רמות" at bounding box center [1260, 333] width 53 height 14
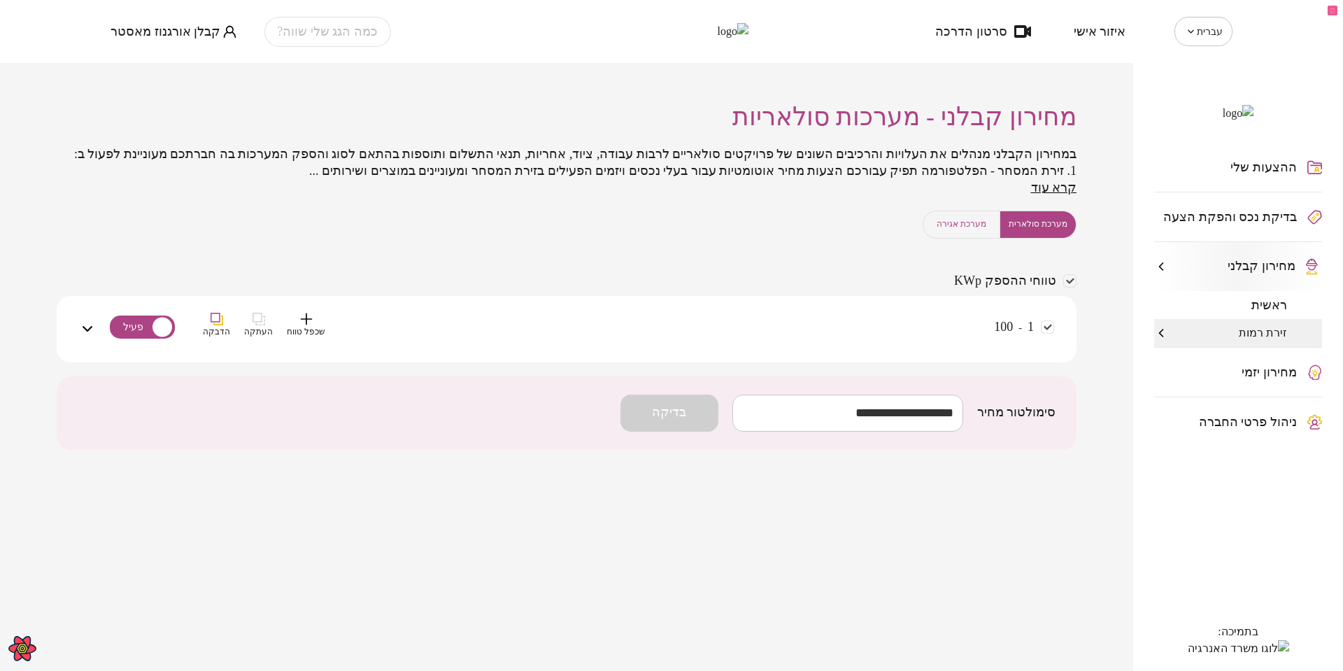
click at [830, 334] on div "1 - 100 שכפל טווח העתקה הדבקה" at bounding box center [575, 338] width 958 height 50
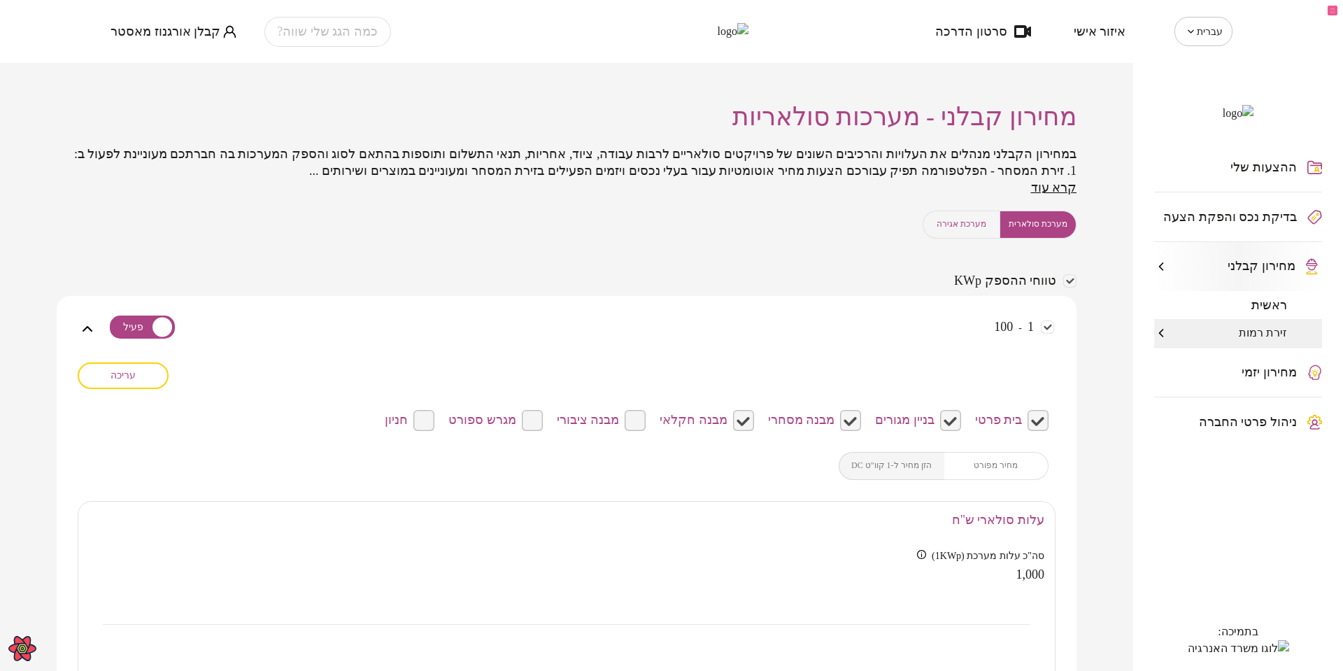
click at [958, 231] on span "מערכת אגירה" at bounding box center [961, 223] width 50 height 13
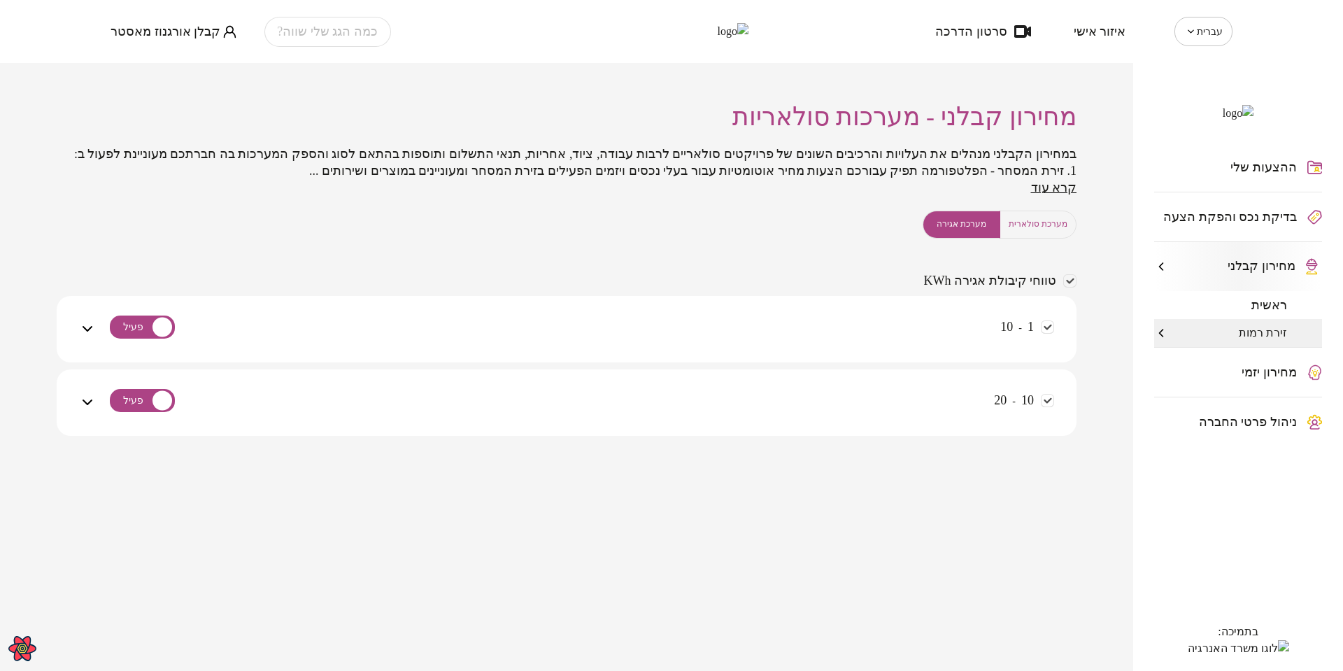
click at [888, 339] on div "1 - 10" at bounding box center [575, 338] width 958 height 50
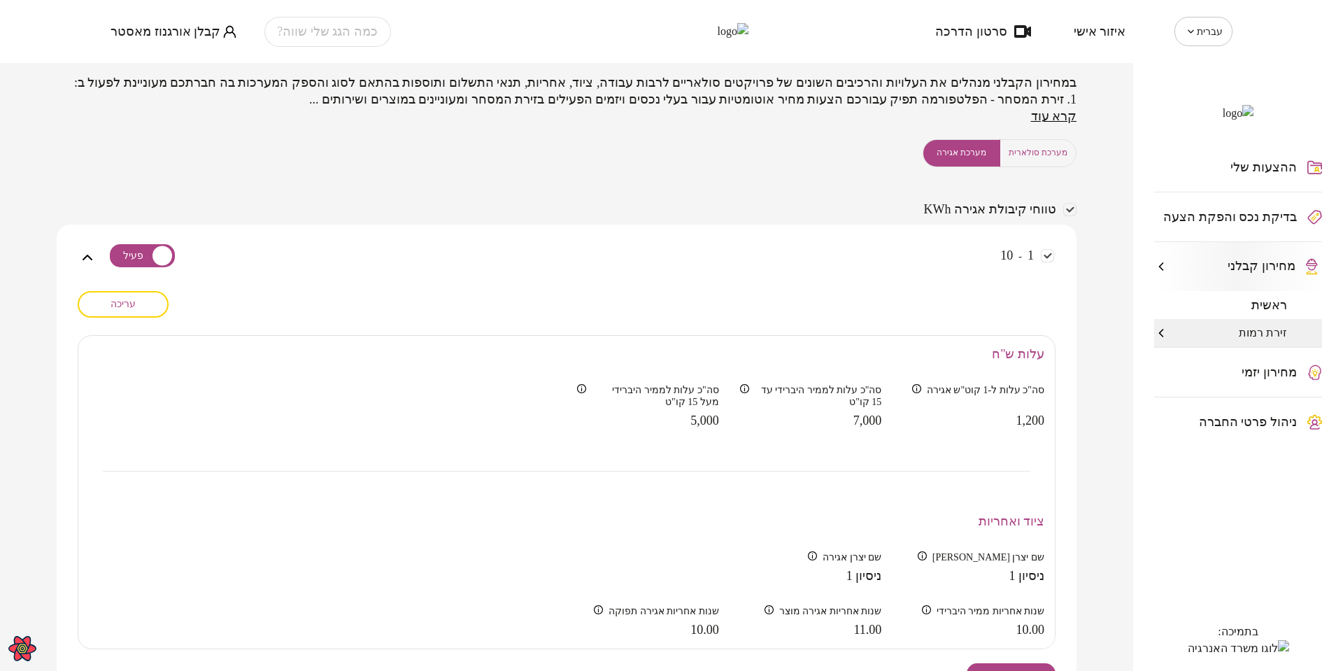
scroll to position [70, 0]
click at [145, 269] on span at bounding box center [142, 256] width 65 height 23
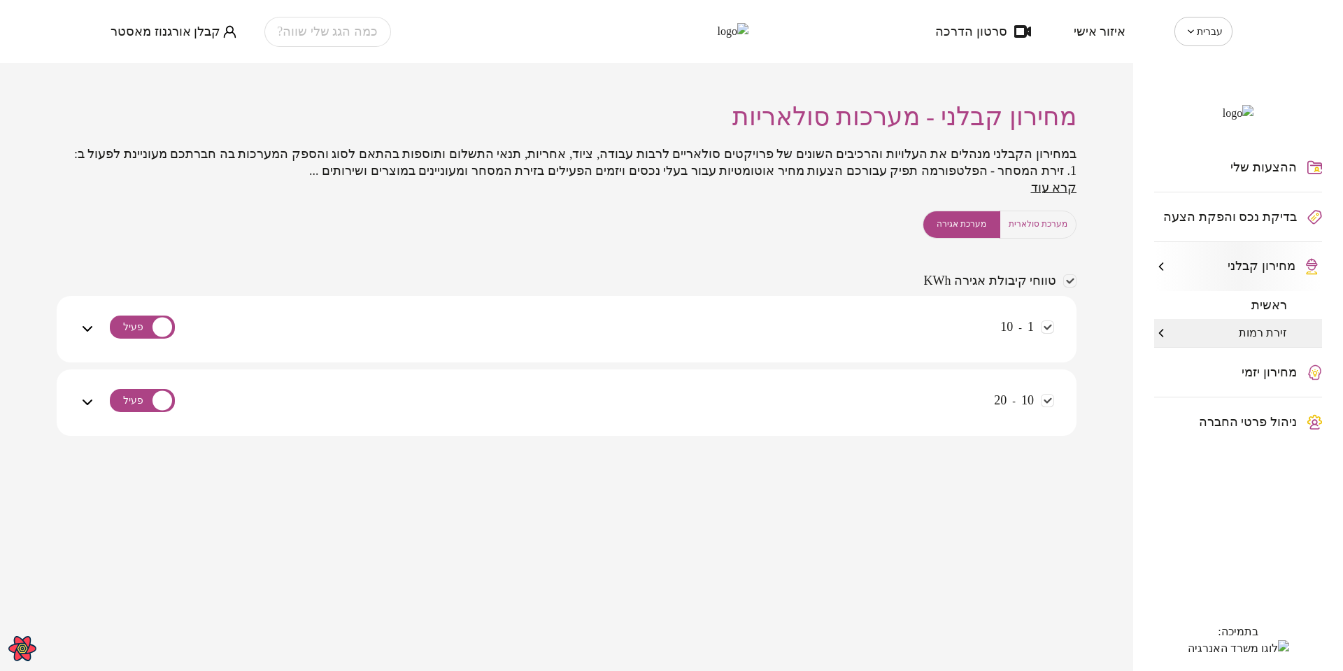
scroll to position [0, 0]
click at [867, 341] on div "1 - 10" at bounding box center [575, 338] width 958 height 50
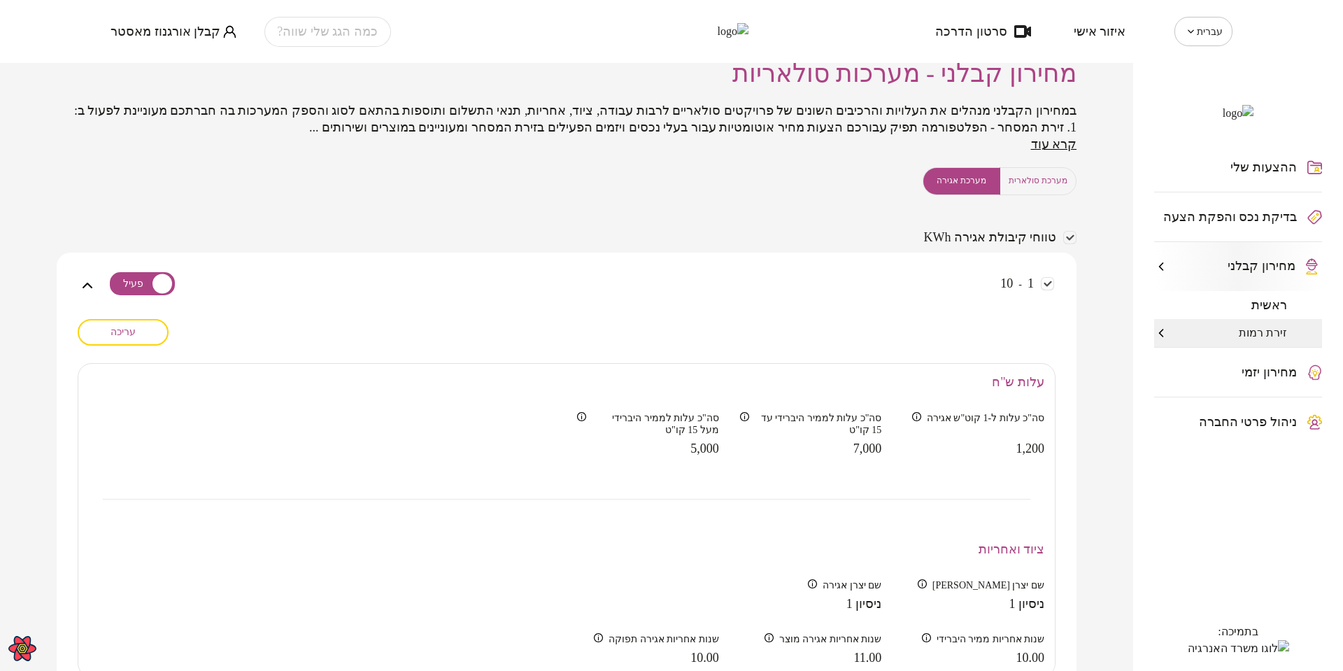
scroll to position [41, 0]
click at [1036, 190] on span "מערכת סולארית" at bounding box center [1037, 183] width 59 height 13
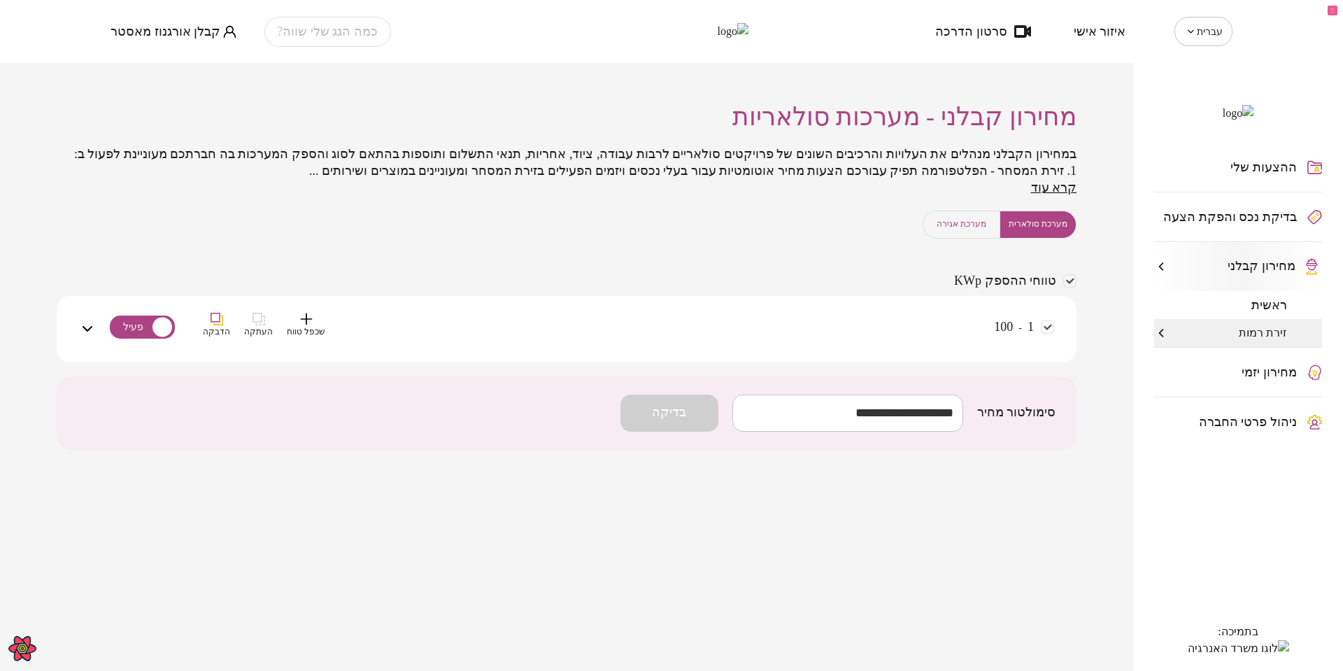
click at [767, 355] on div "1 - 100 שכפל טווח העתקה הדבקה" at bounding box center [575, 338] width 958 height 50
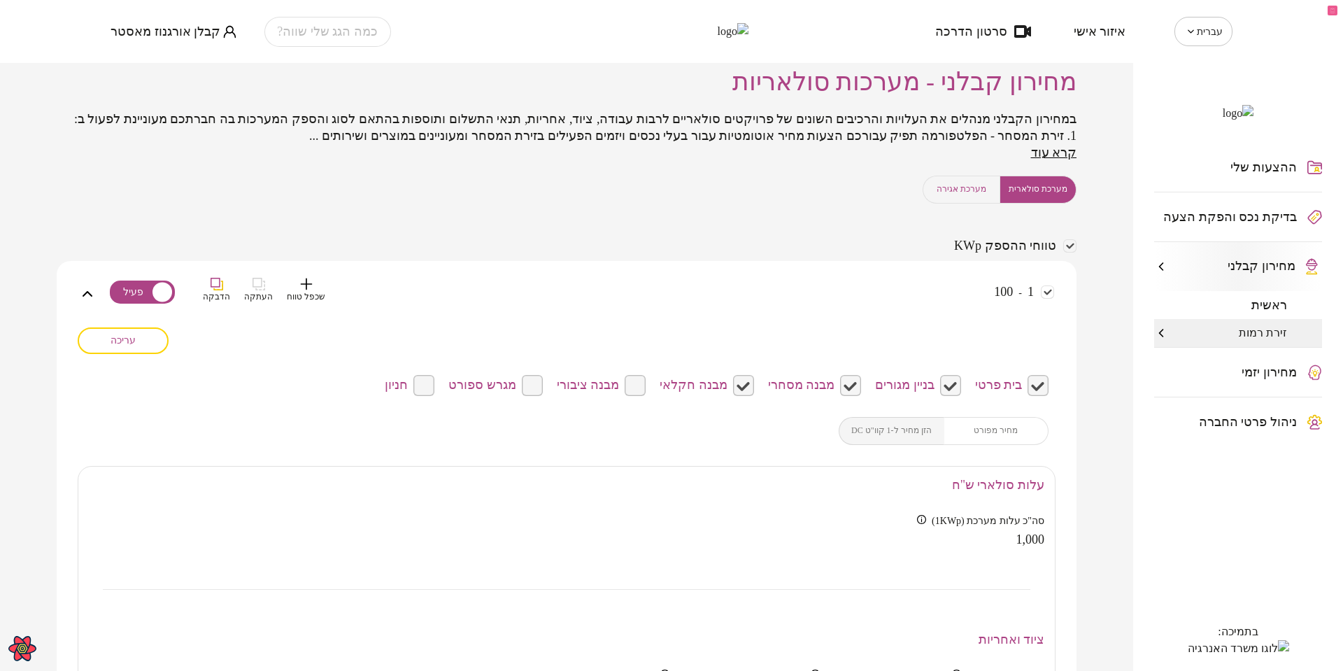
scroll to position [70, 0]
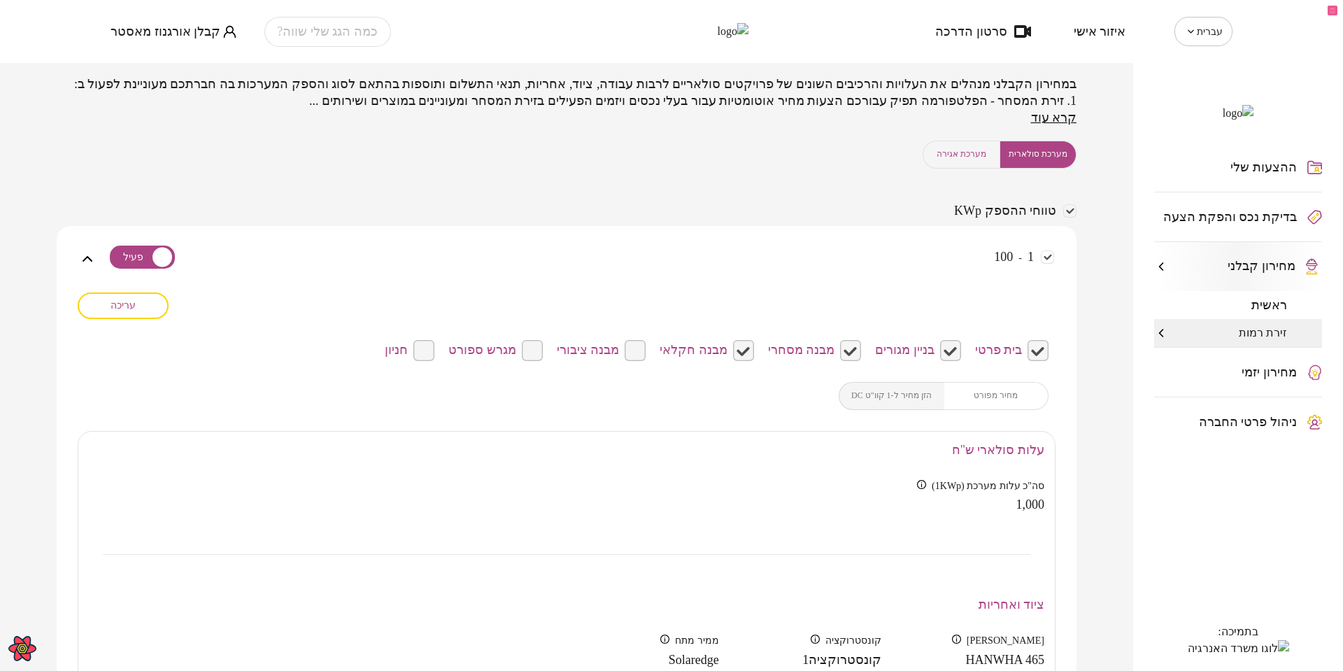
click at [122, 319] on button "עריכה" at bounding box center [123, 305] width 91 height 27
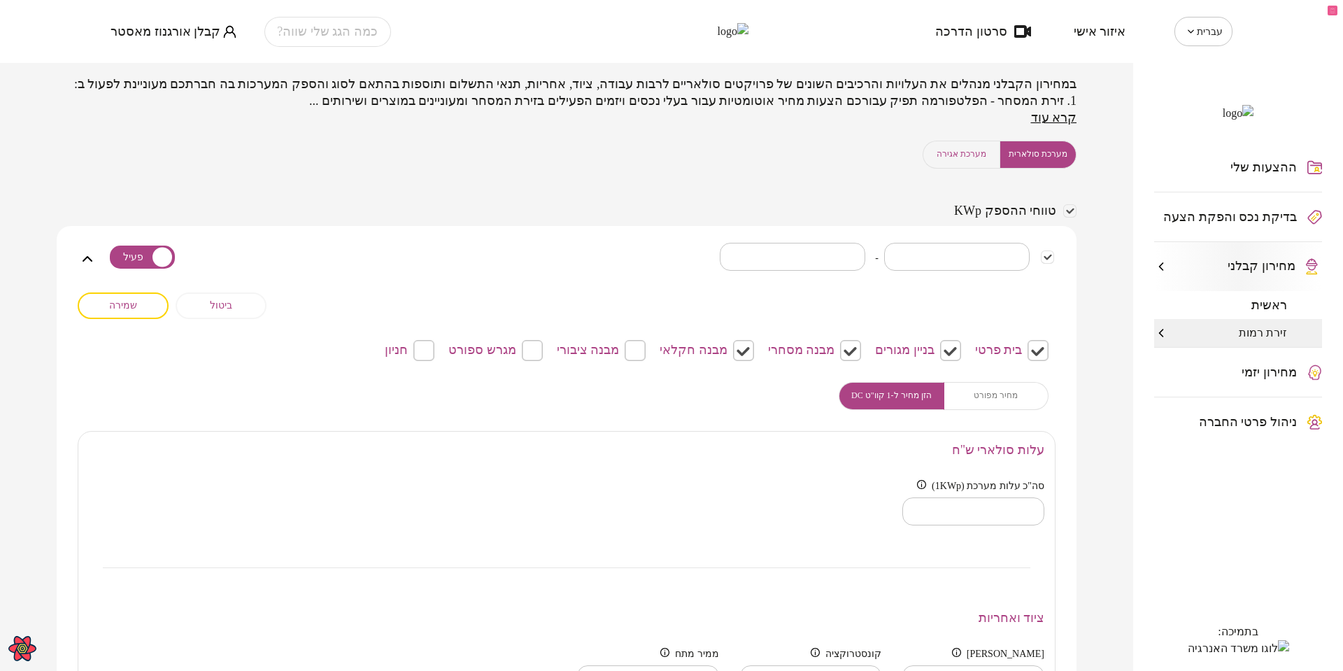
click at [1007, 410] on div "מחיר מפורט הזן מחיר ל-1 קוו"ט DC" at bounding box center [943, 396] width 210 height 28
click at [831, 469] on div "עלות סולארי ש"ח" at bounding box center [566, 450] width 976 height 38
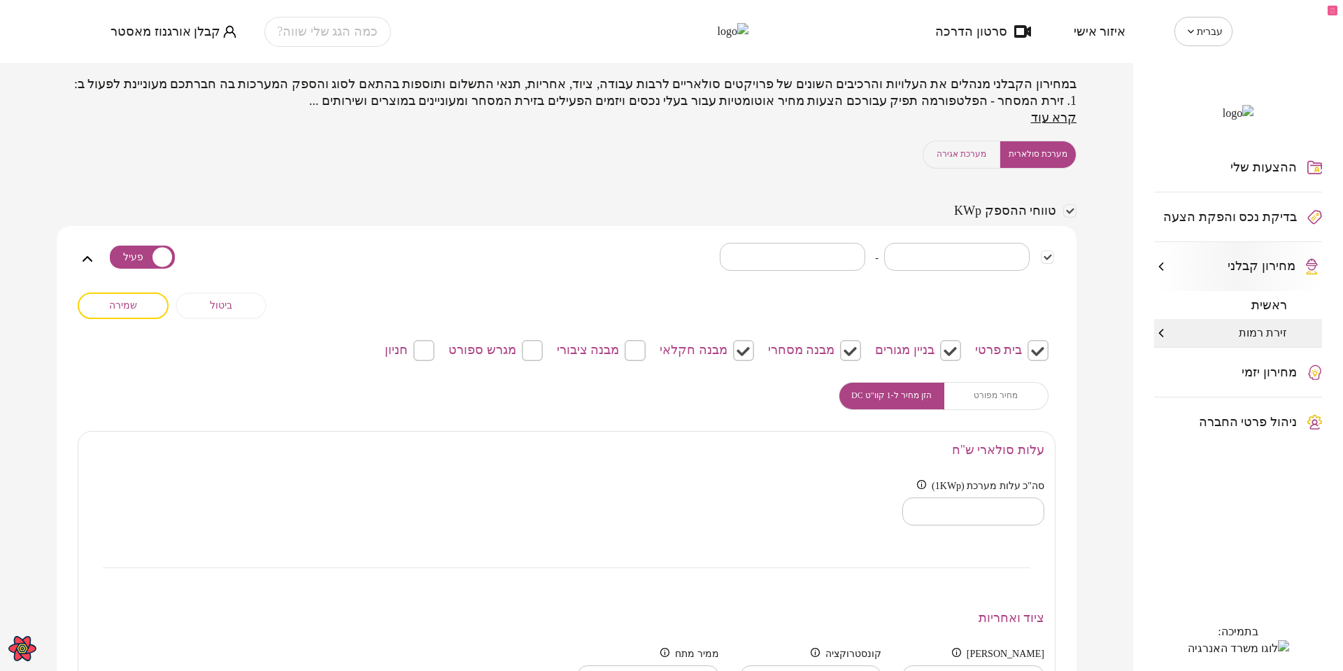
click at [1025, 410] on div "מחיר מפורט הזן מחיר ל-1 קוו"ט DC" at bounding box center [943, 396] width 210 height 28
click at [848, 469] on div "עלות סולארי ש"ח" at bounding box center [566, 450] width 976 height 38
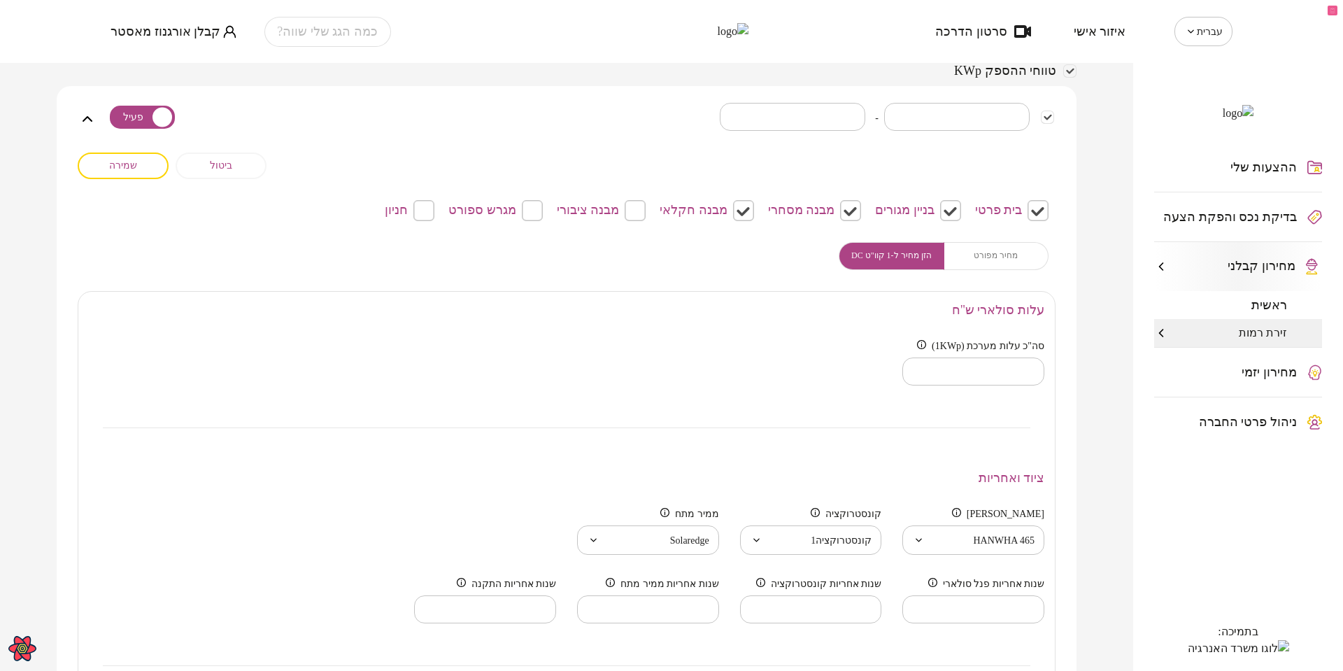
scroll to position [350, 0]
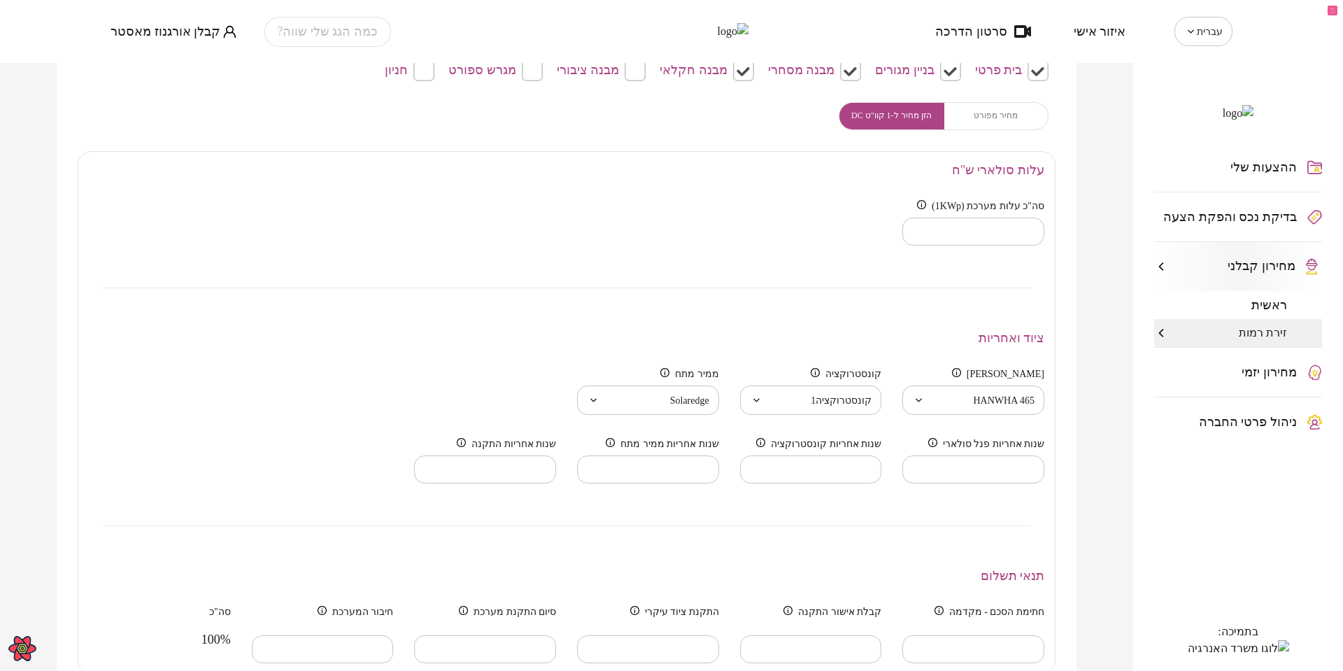
click at [955, 419] on body "עברית ** ​ איזור אישי סרטון הדרכה כמה הגג שלי שווה? קבלן אורגנוז מאסטר ההצעות ש…" at bounding box center [671, 335] width 1343 height 671
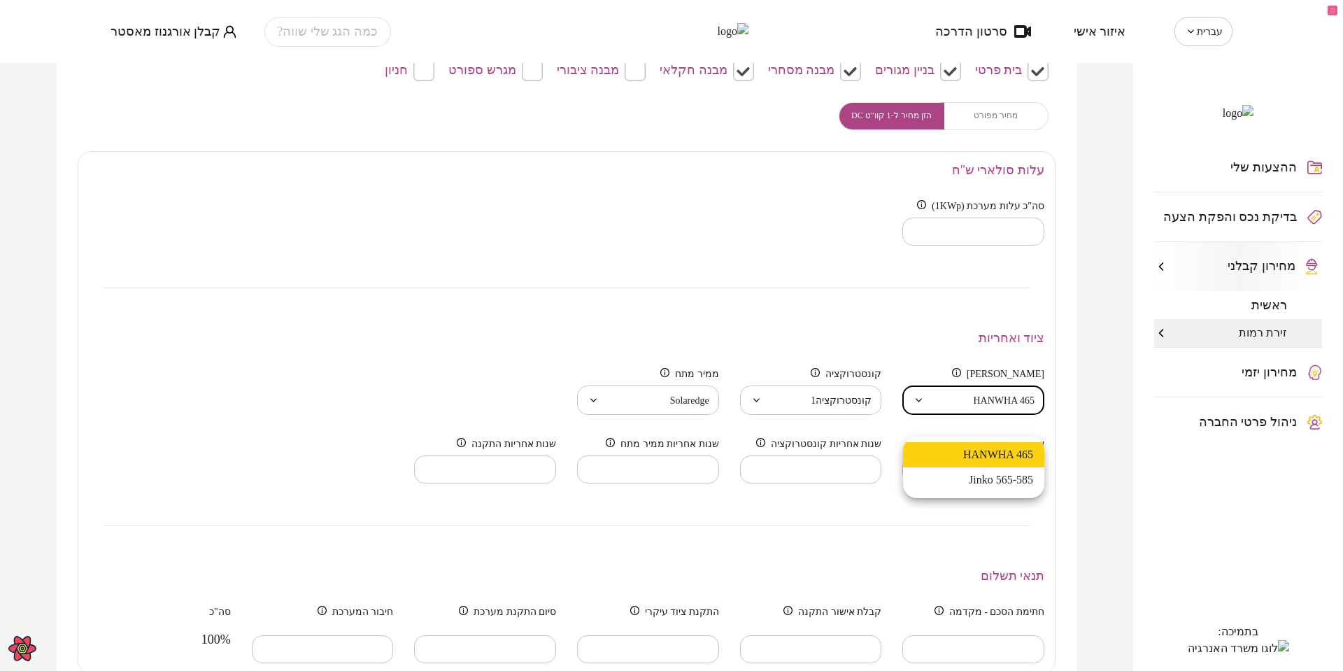
click at [850, 444] on div at bounding box center [671, 335] width 1343 height 671
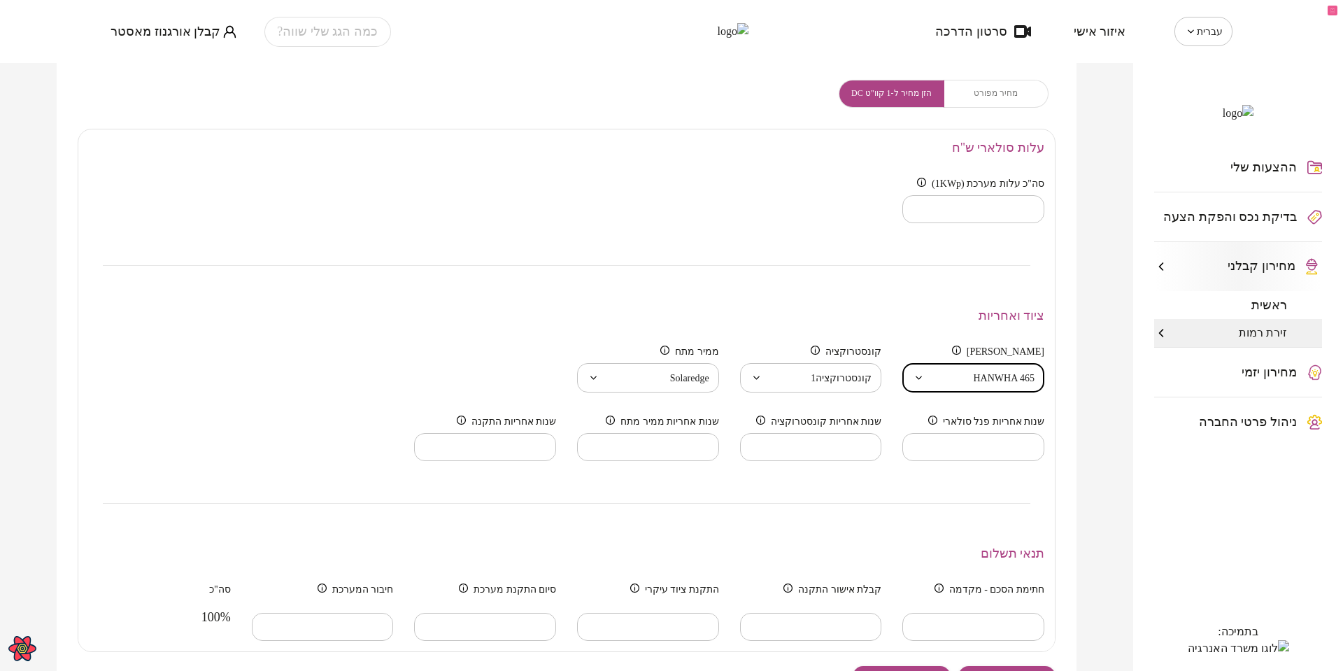
scroll to position [140, 0]
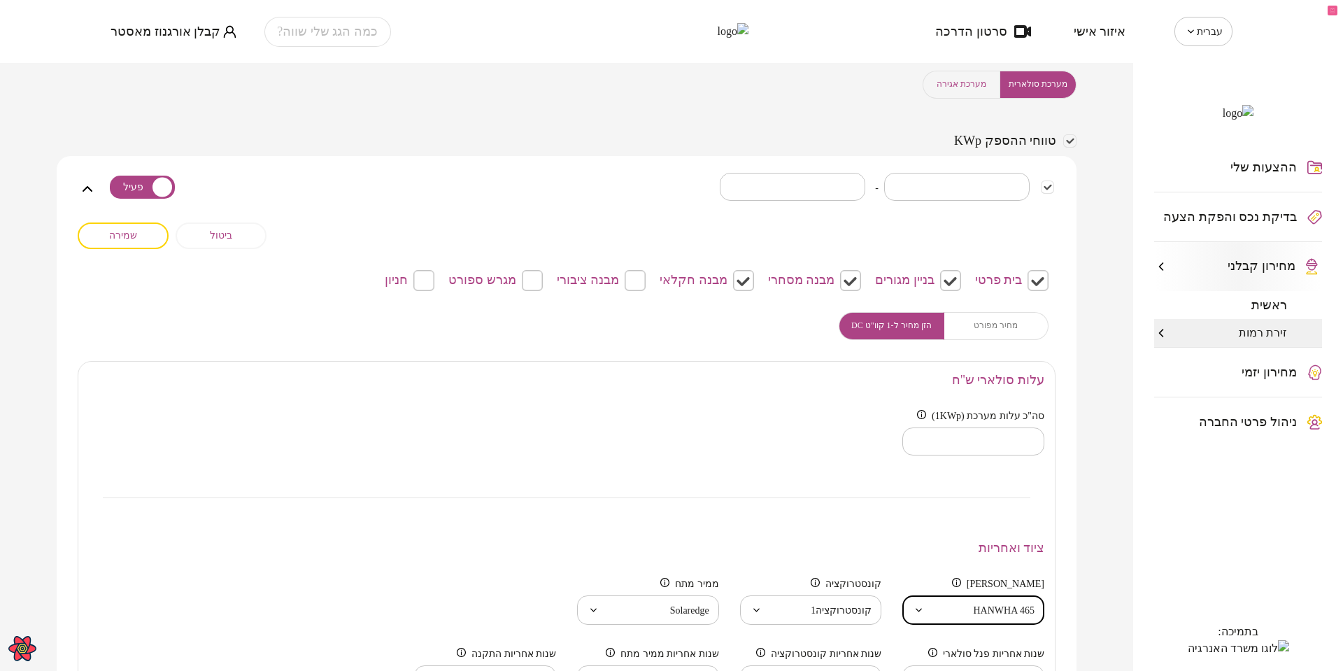
click at [963, 91] on span "מערכת אגירה" at bounding box center [961, 84] width 50 height 13
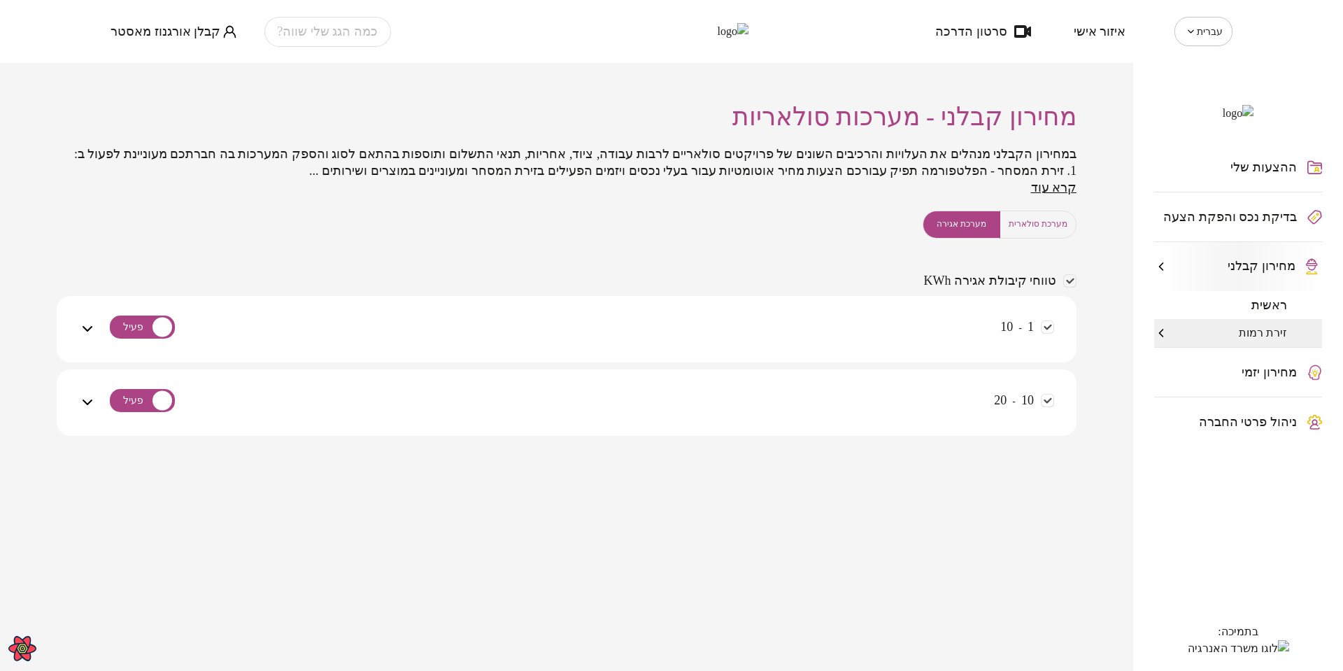
click at [913, 320] on div "1 - 10" at bounding box center [575, 329] width 958 height 66
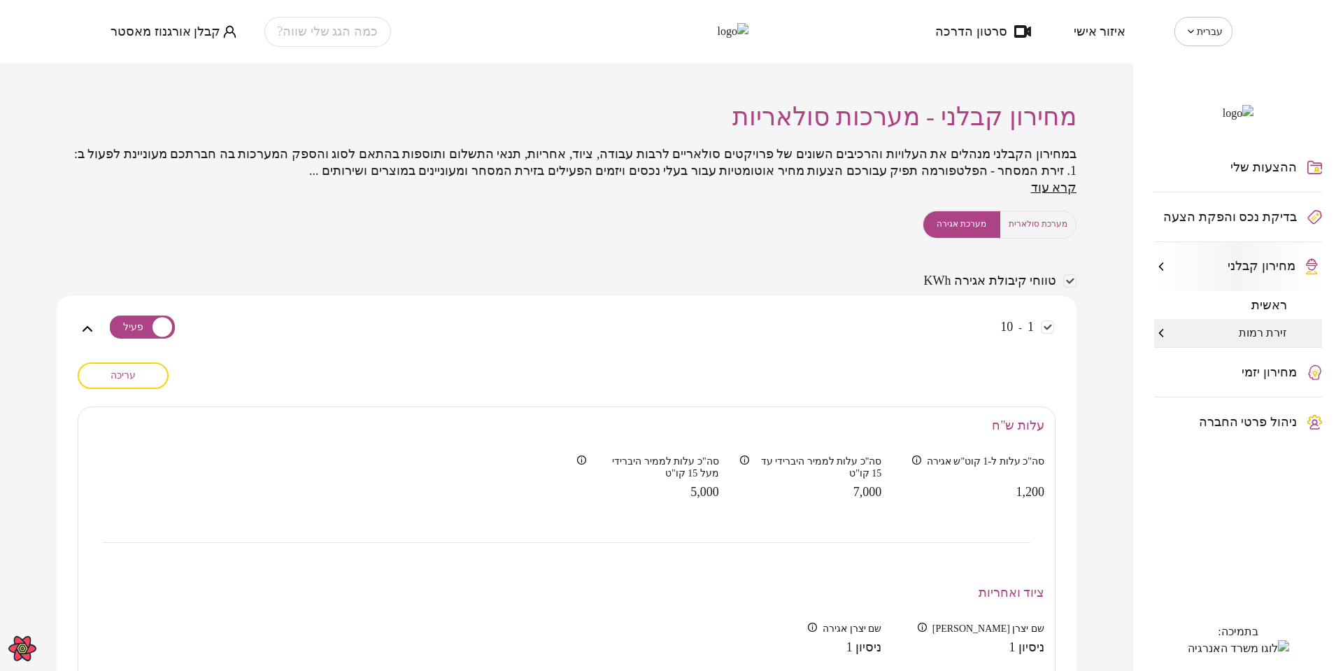
scroll to position [210, 0]
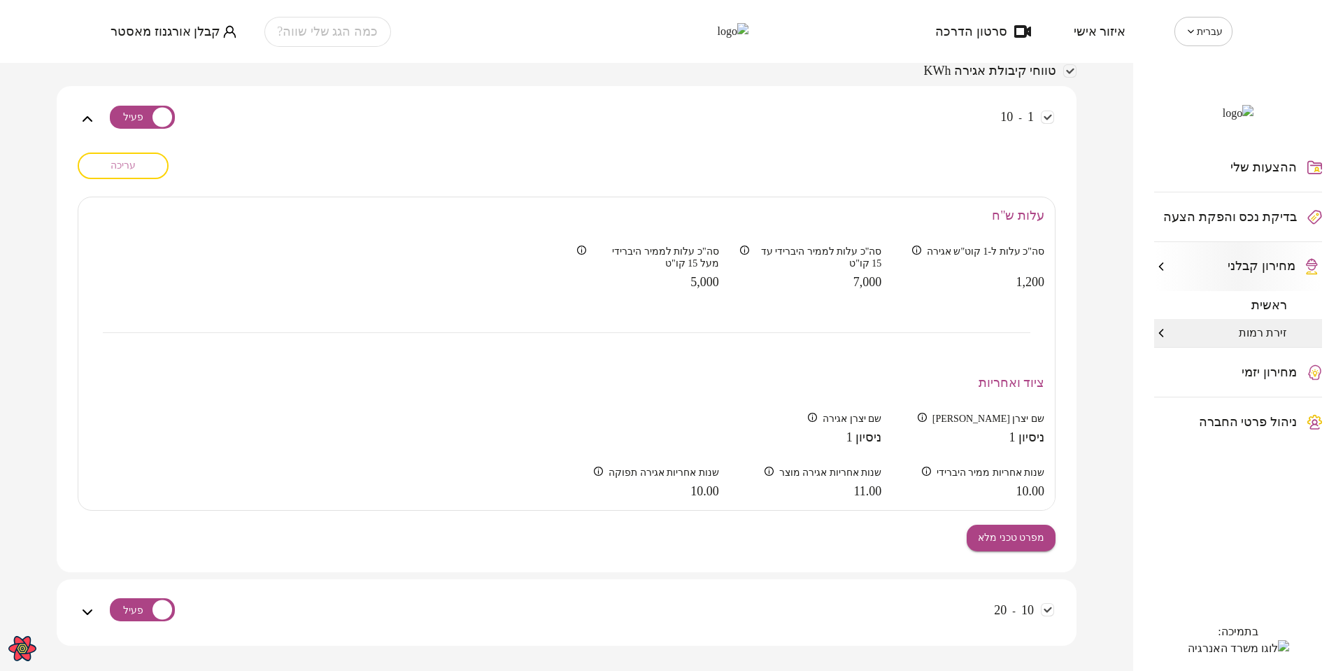
drag, startPoint x: 150, startPoint y: 183, endPoint x: 370, endPoint y: 296, distance: 247.4
click at [150, 179] on button "עריכה" at bounding box center [123, 165] width 91 height 27
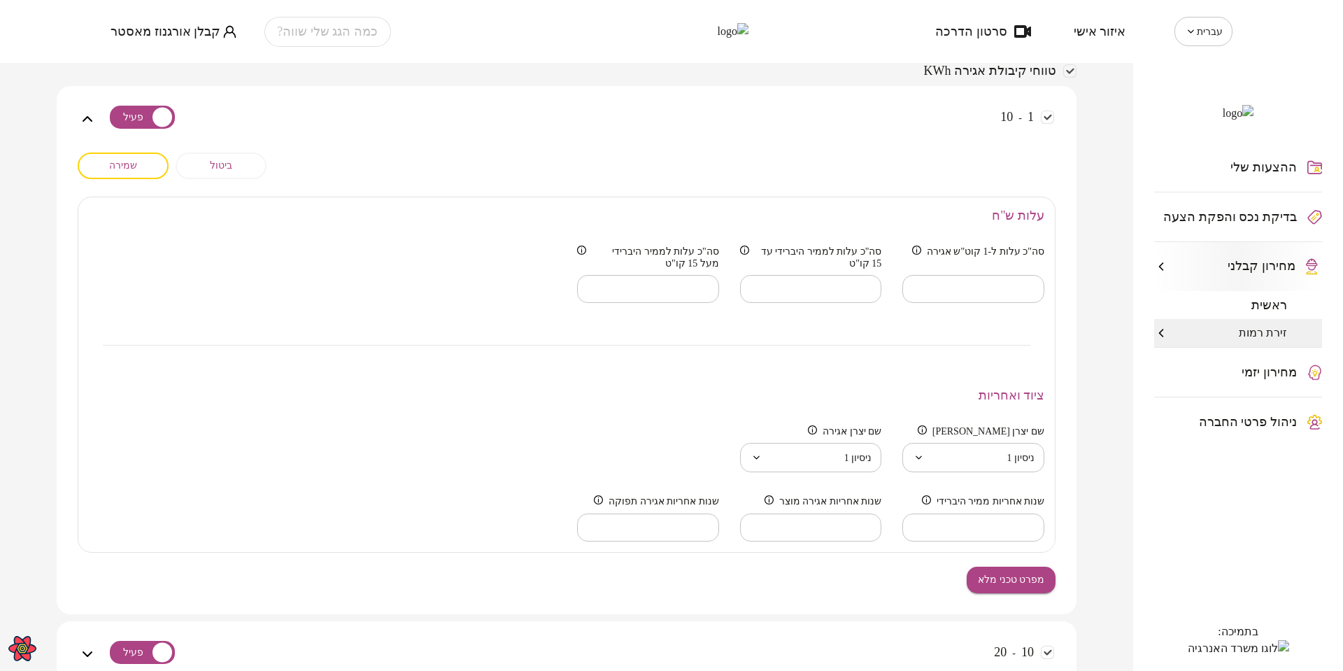
click at [1013, 469] on body "עברית ** ​ איזור אישי סרטון הדרכה כמה הגג שלי שווה? קבלן אורגנוז מאסטר ההצעות ש…" at bounding box center [671, 335] width 1343 height 671
click at [831, 473] on div at bounding box center [671, 335] width 1343 height 671
click at [834, 475] on body "עברית ** ​ איזור אישי סרטון הדרכה כמה הגג שלי שווה? קבלן אורגנוז מאסטר ההצעות ש…" at bounding box center [671, 335] width 1343 height 671
click at [635, 469] on div at bounding box center [671, 335] width 1343 height 671
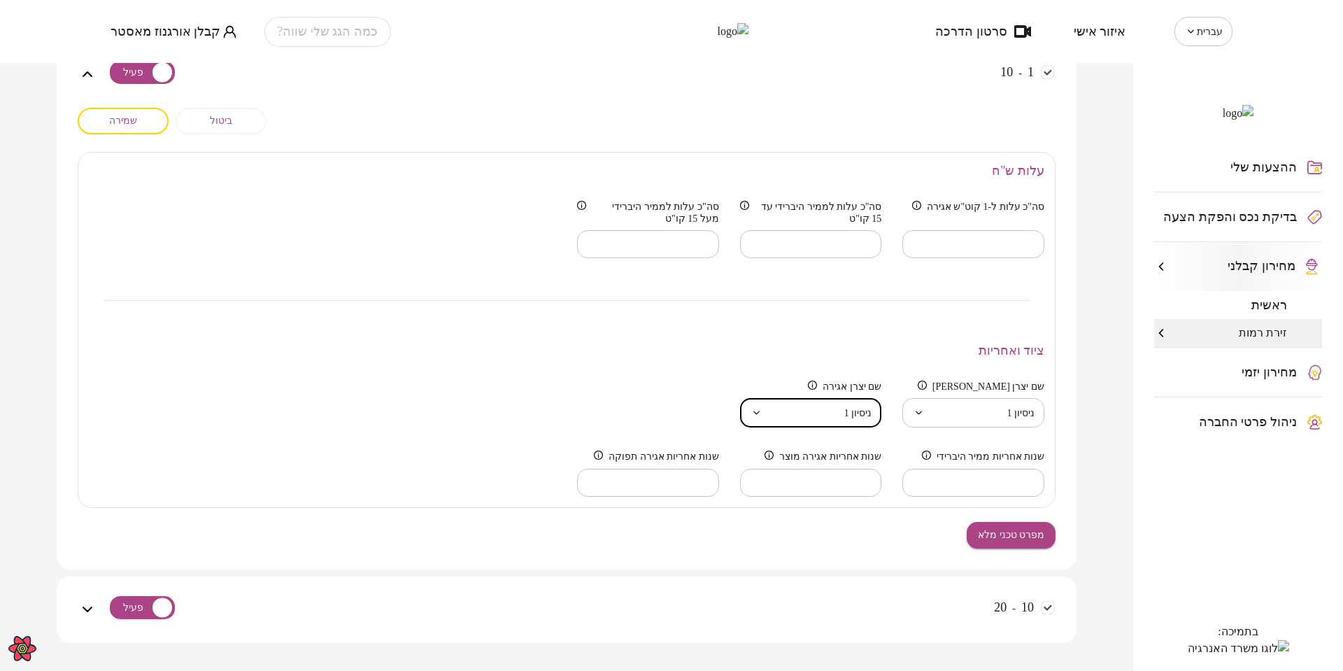
scroll to position [280, 0]
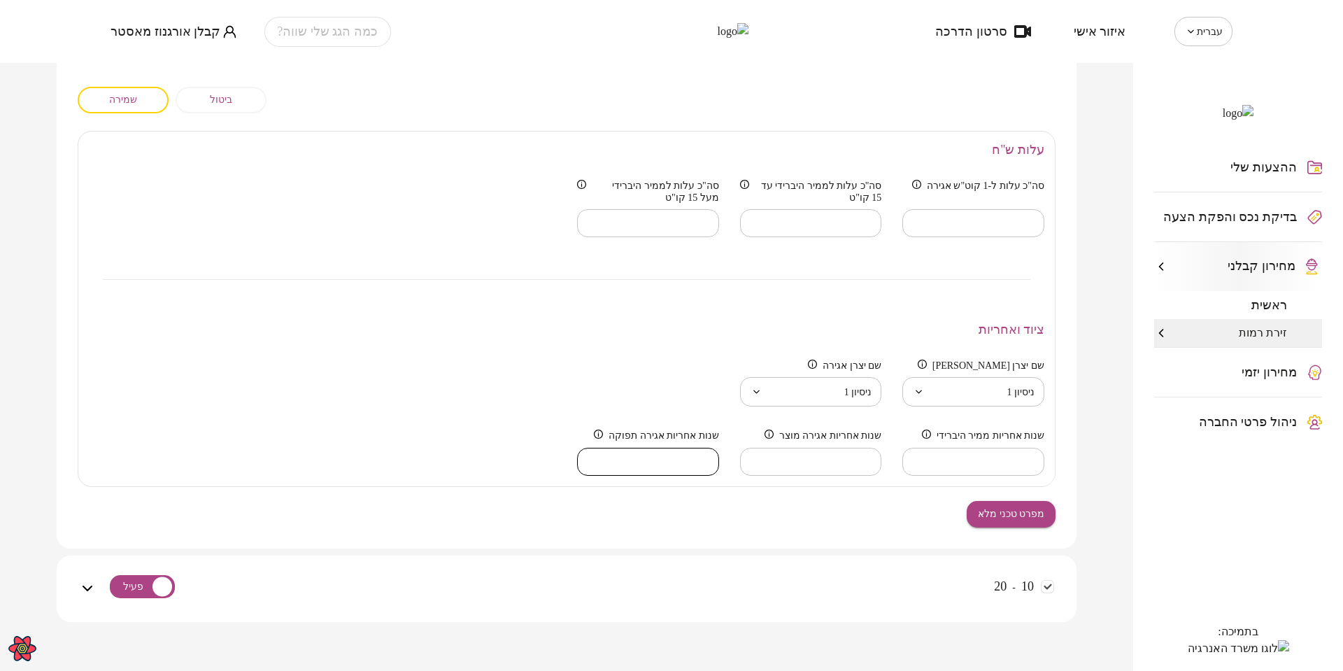
click at [593, 469] on input "**" at bounding box center [648, 461] width 142 height 41
type input "**"
click at [591, 480] on input "**" at bounding box center [648, 461] width 142 height 41
click at [657, 525] on div "**********" at bounding box center [567, 318] width 978 height 462
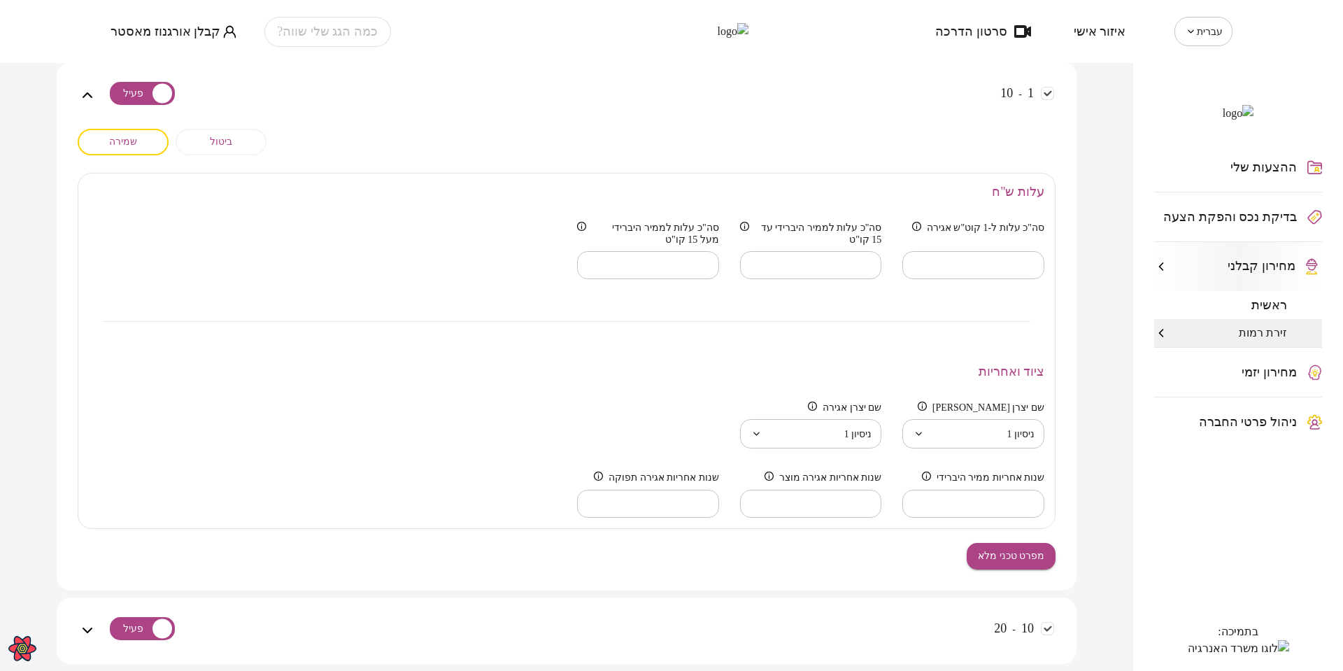
scroll to position [140, 0]
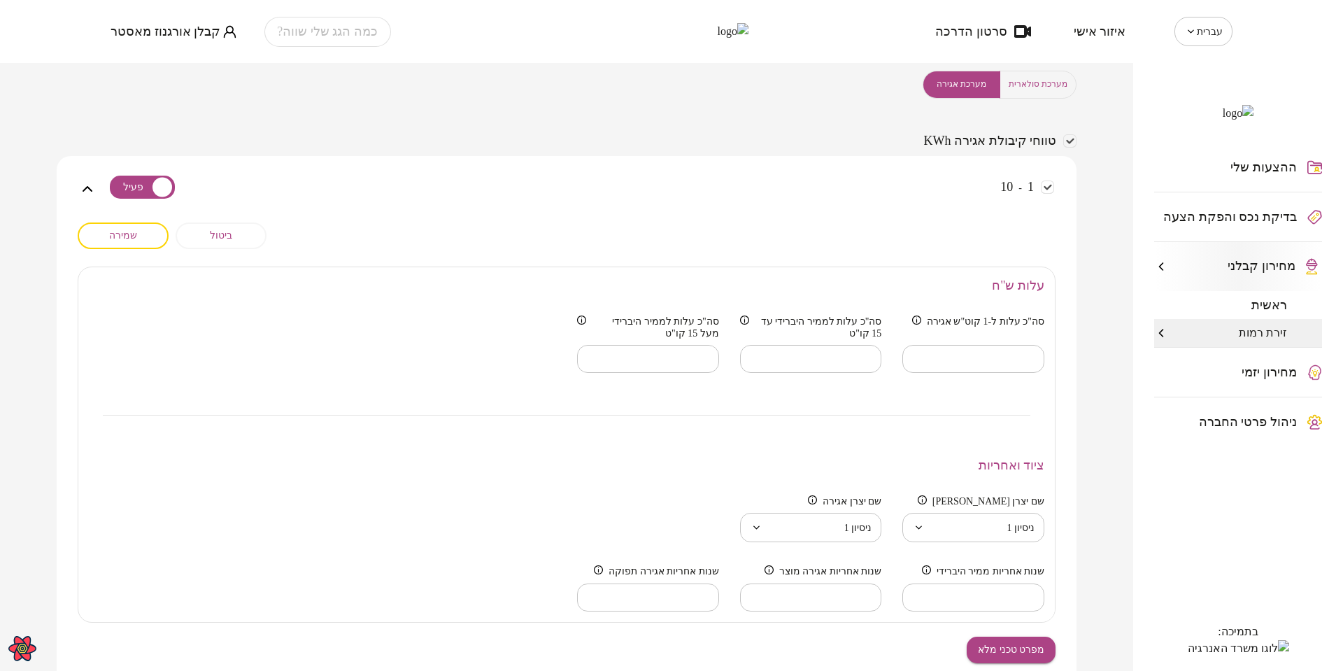
click at [1036, 91] on span "מערכת סולארית" at bounding box center [1037, 84] width 59 height 13
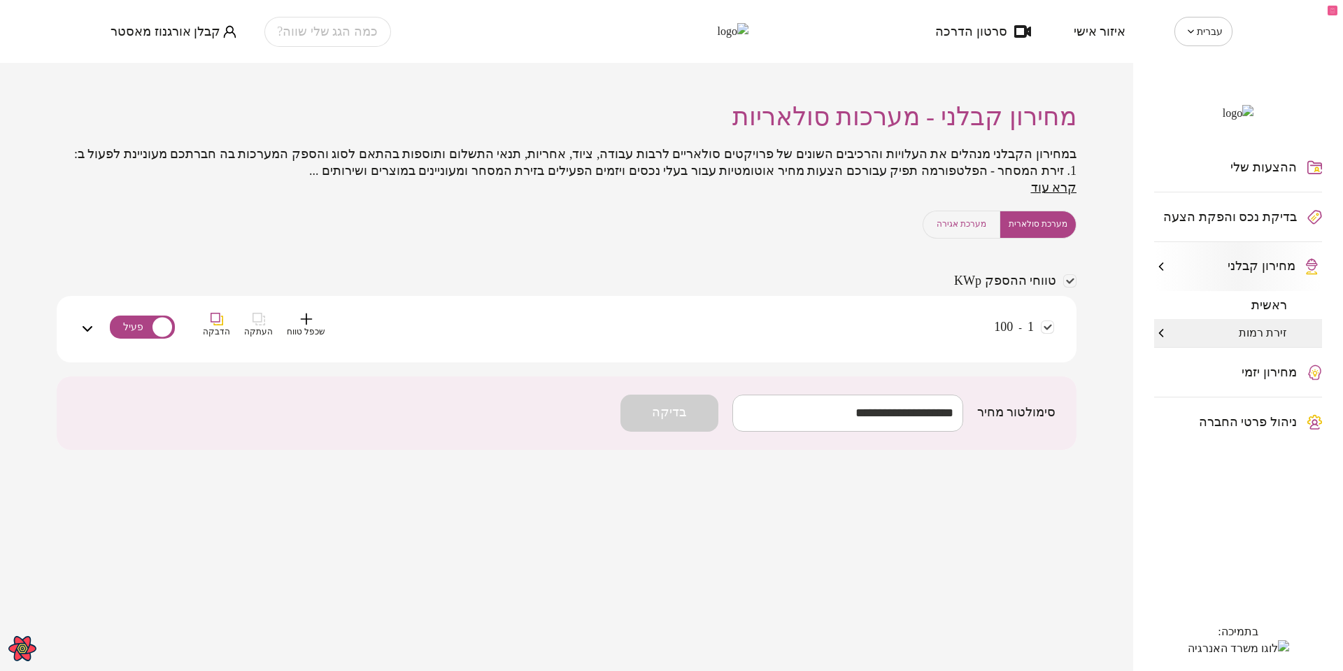
click at [901, 343] on div "1 - 100 שכפל טווח העתקה הדבקה" at bounding box center [575, 338] width 958 height 50
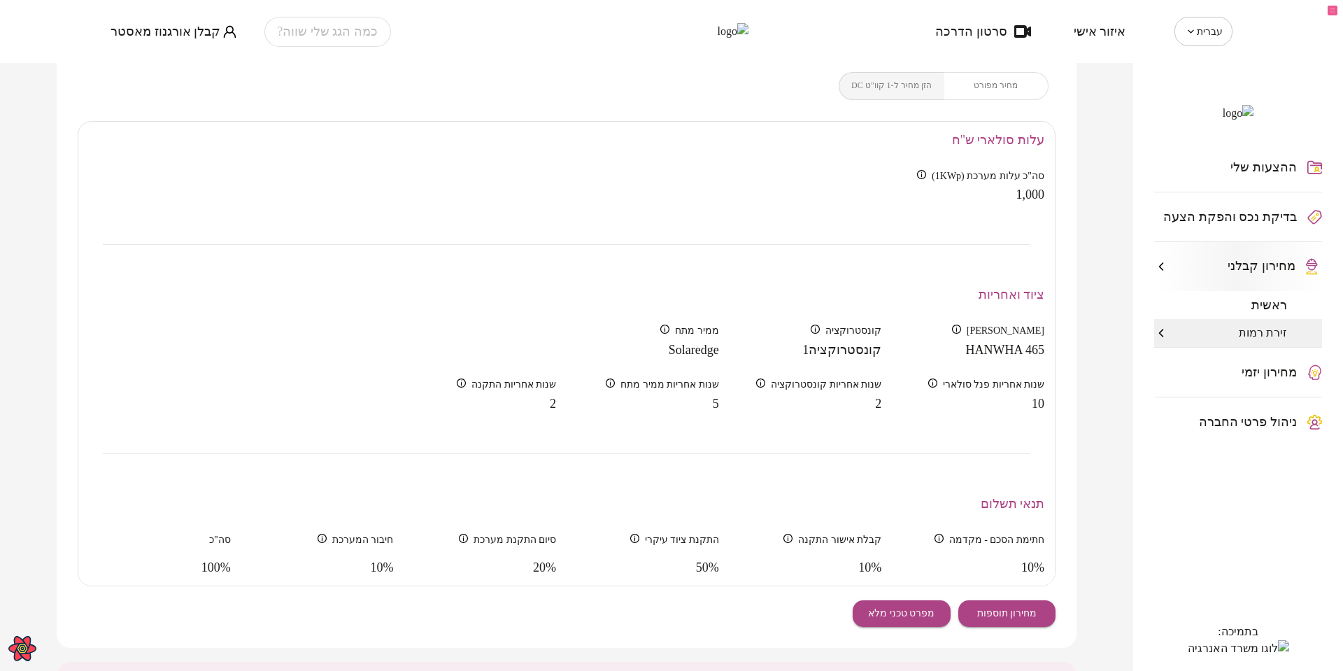
scroll to position [420, 0]
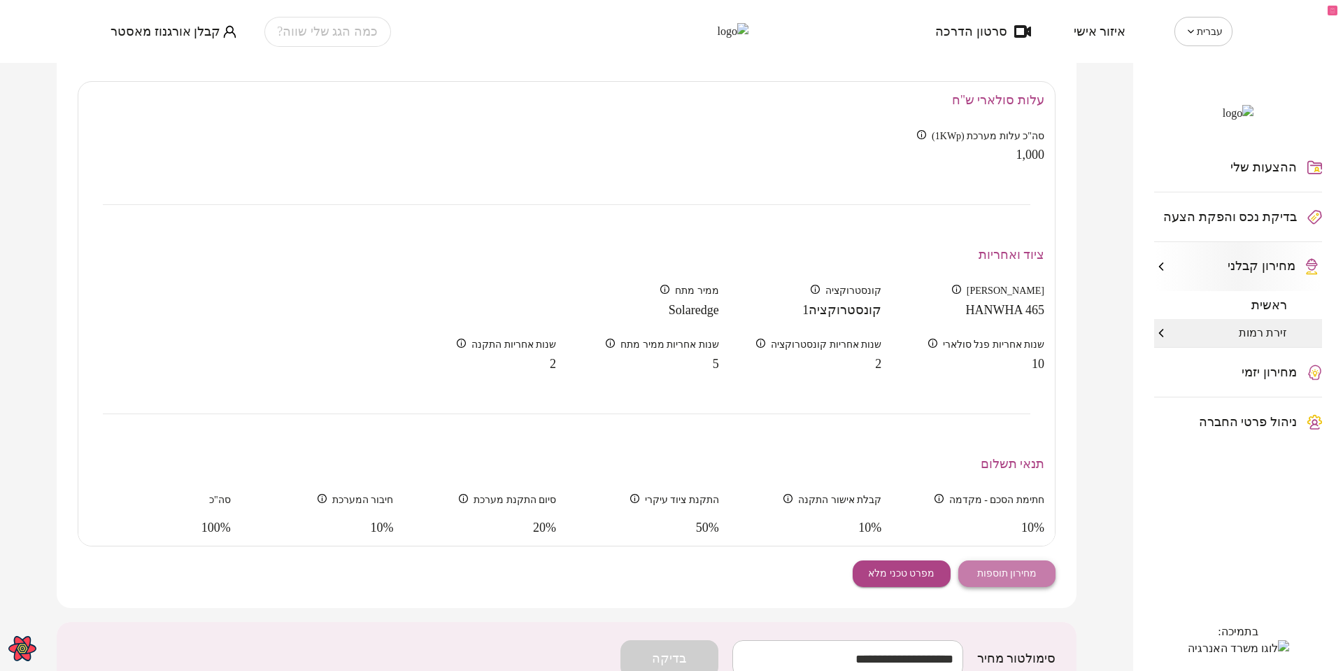
click at [1018, 579] on span "מחירון תוספות" at bounding box center [1007, 573] width 60 height 12
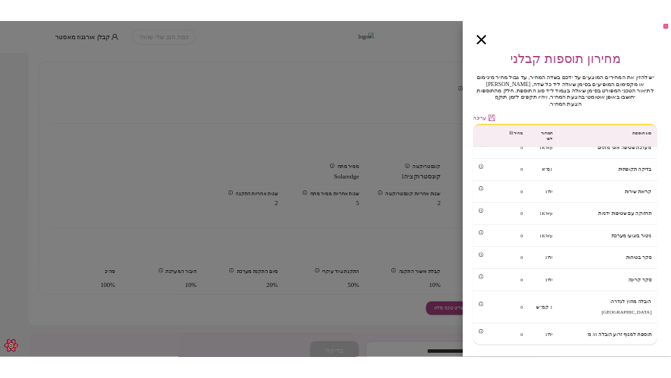
scroll to position [0, 0]
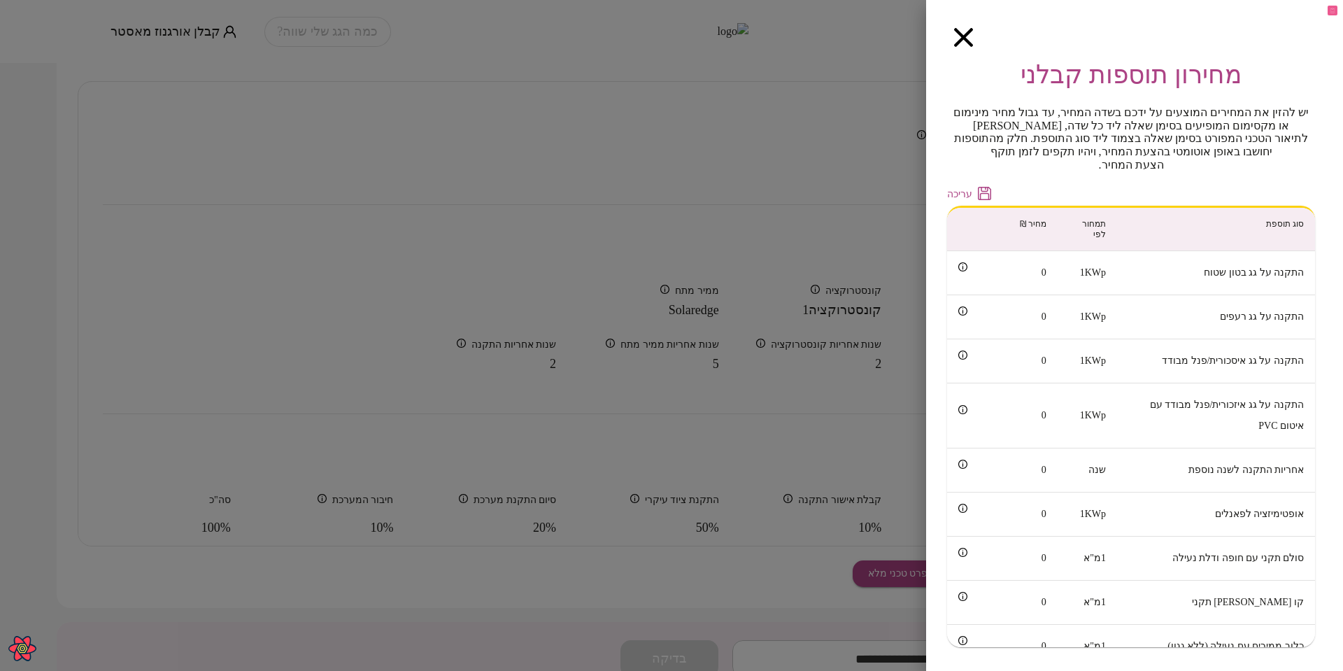
click at [959, 34] on icon "button" at bounding box center [963, 37] width 19 height 19
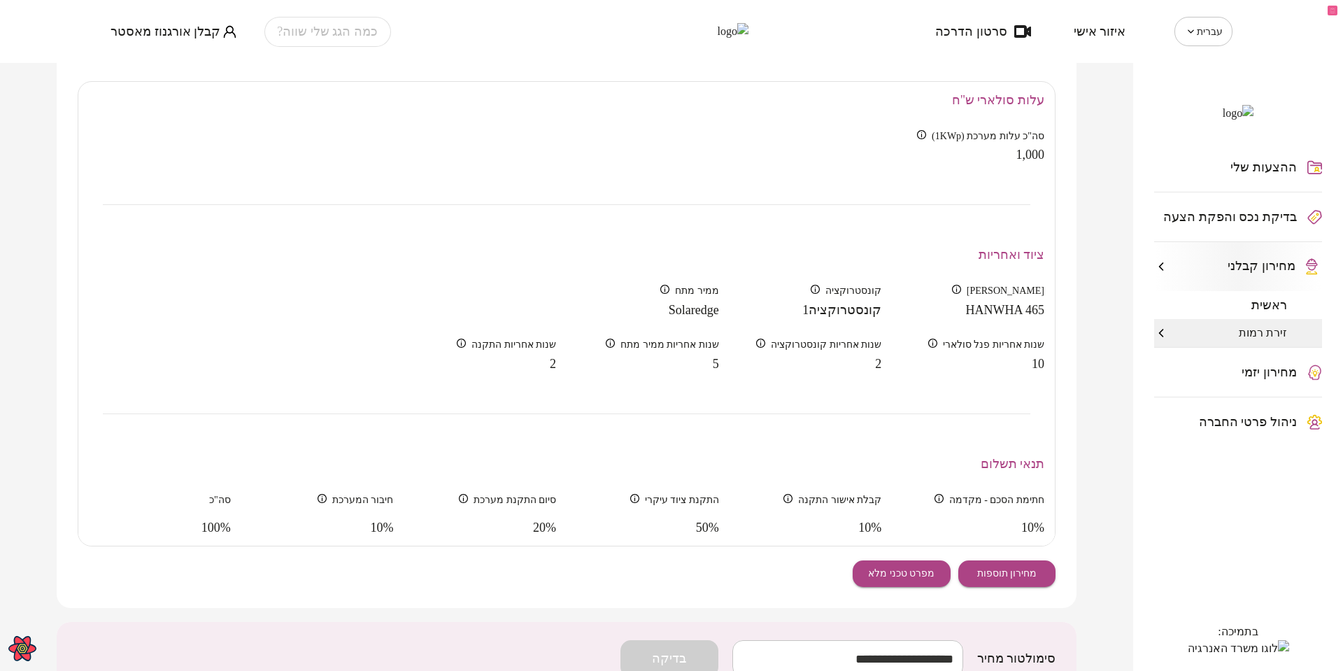
click at [1109, 294] on div "מחירון קבלני - מערכות סולאריות במחירון הקבלני מנהלים את העלויות והרכיבים השונים…" at bounding box center [566, 367] width 1133 height 608
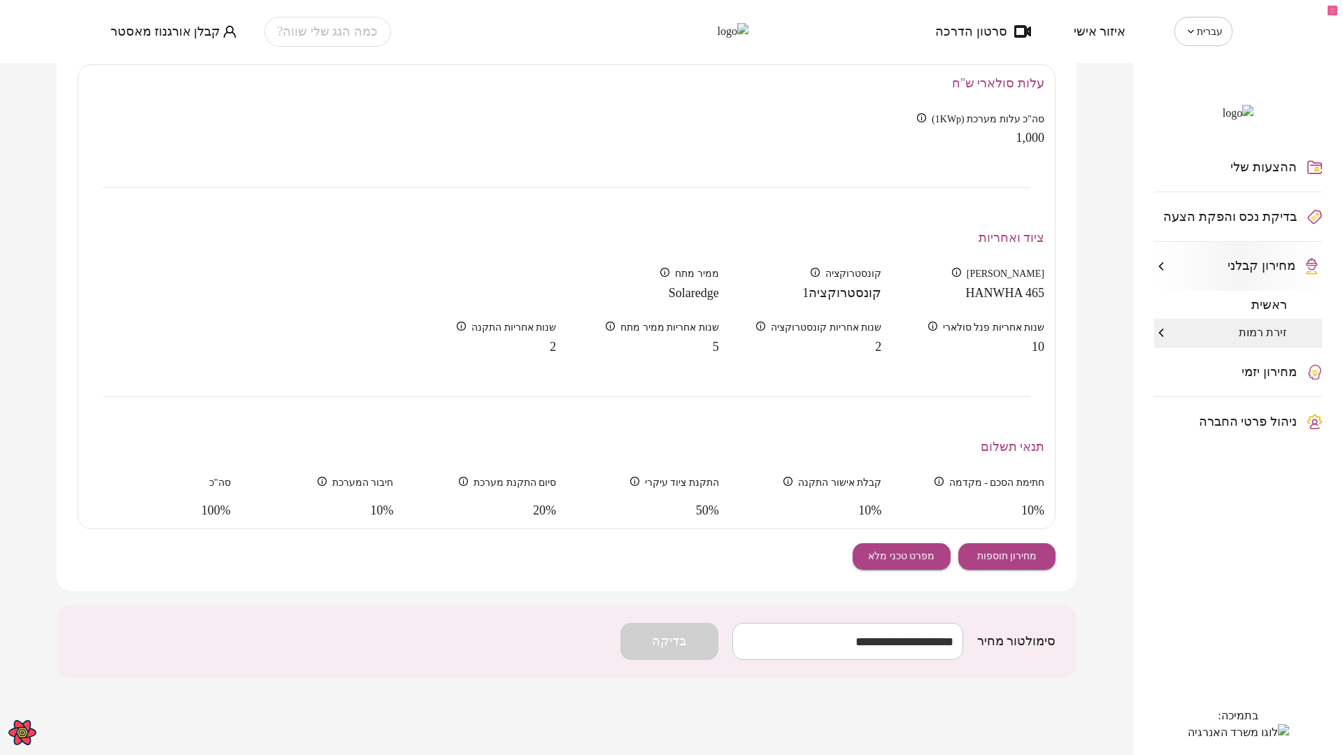
scroll to position [420, 0]
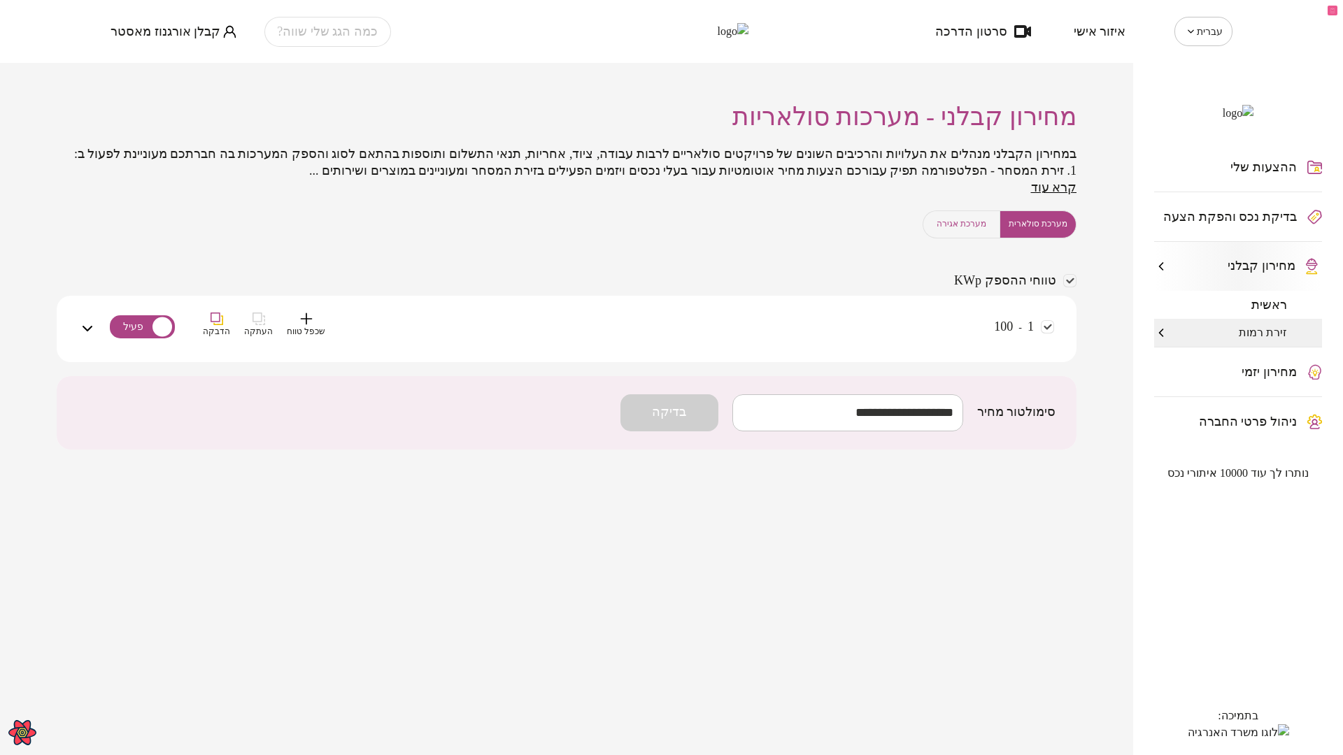
click at [813, 344] on div "1 - 100 שכפל טווח העתקה הדבקה" at bounding box center [575, 338] width 958 height 50
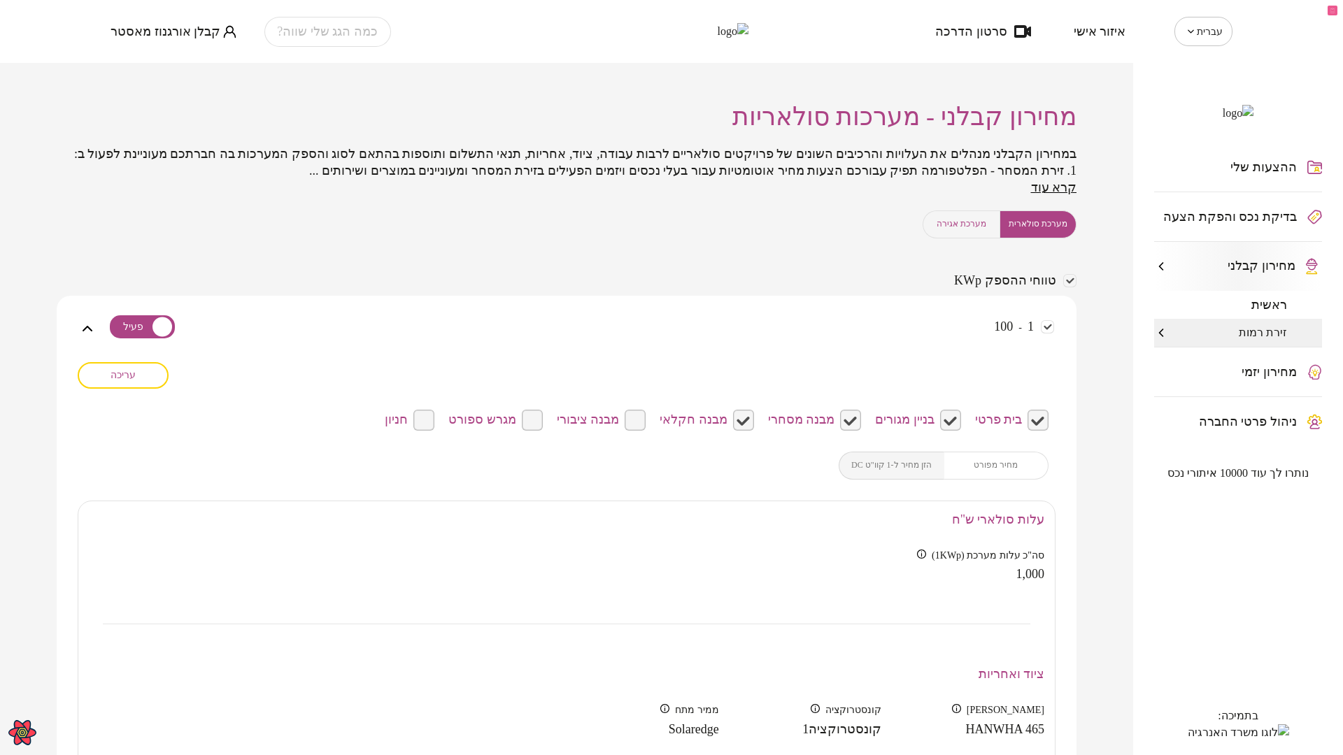
click at [1277, 312] on span "ראשית" at bounding box center [1269, 305] width 36 height 14
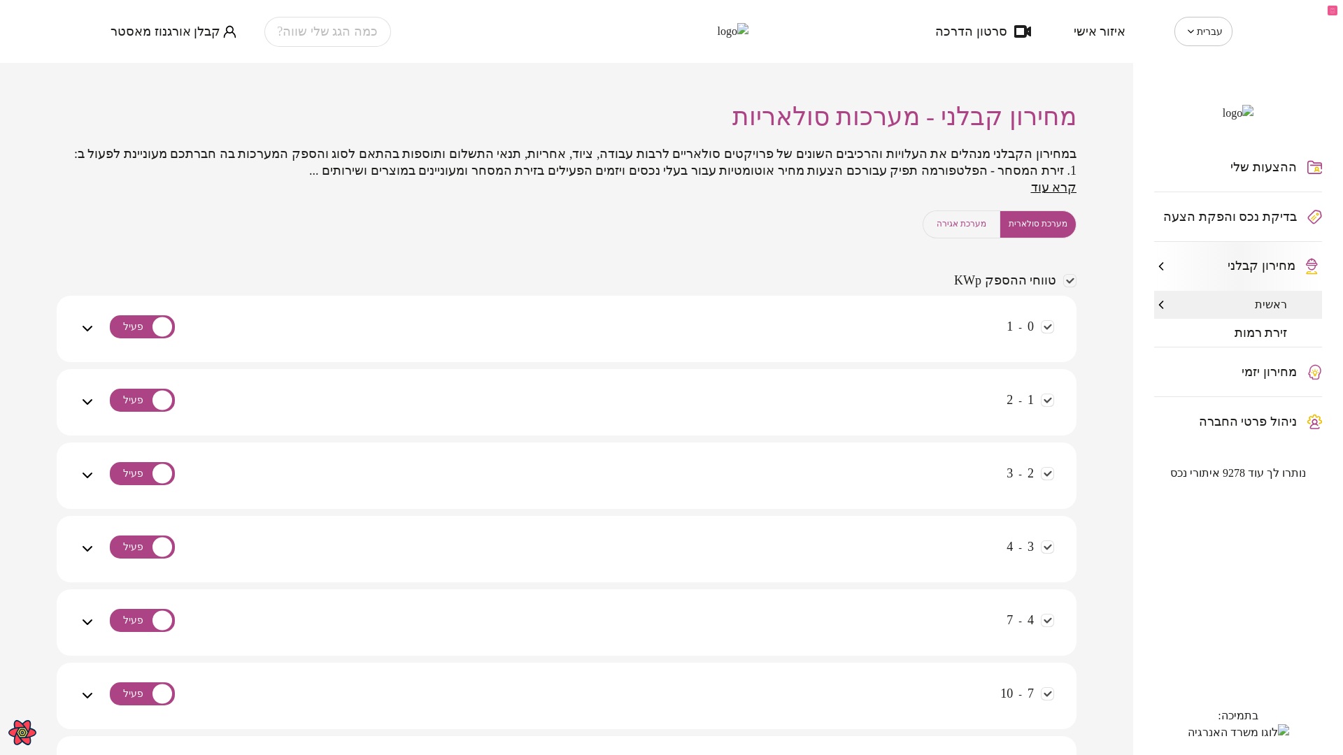
click at [948, 231] on span "מערכת אגירה" at bounding box center [961, 223] width 50 height 13
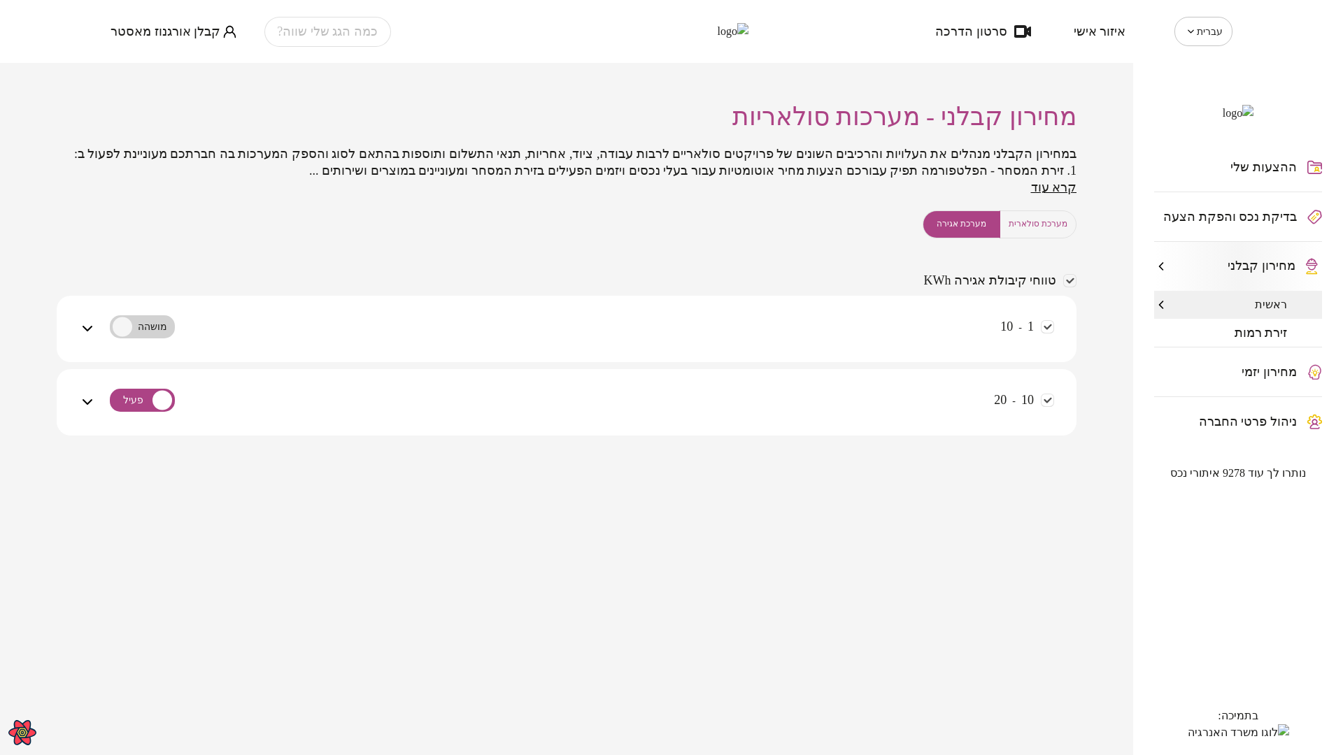
click at [817, 348] on div "1 - 10" at bounding box center [575, 338] width 958 height 50
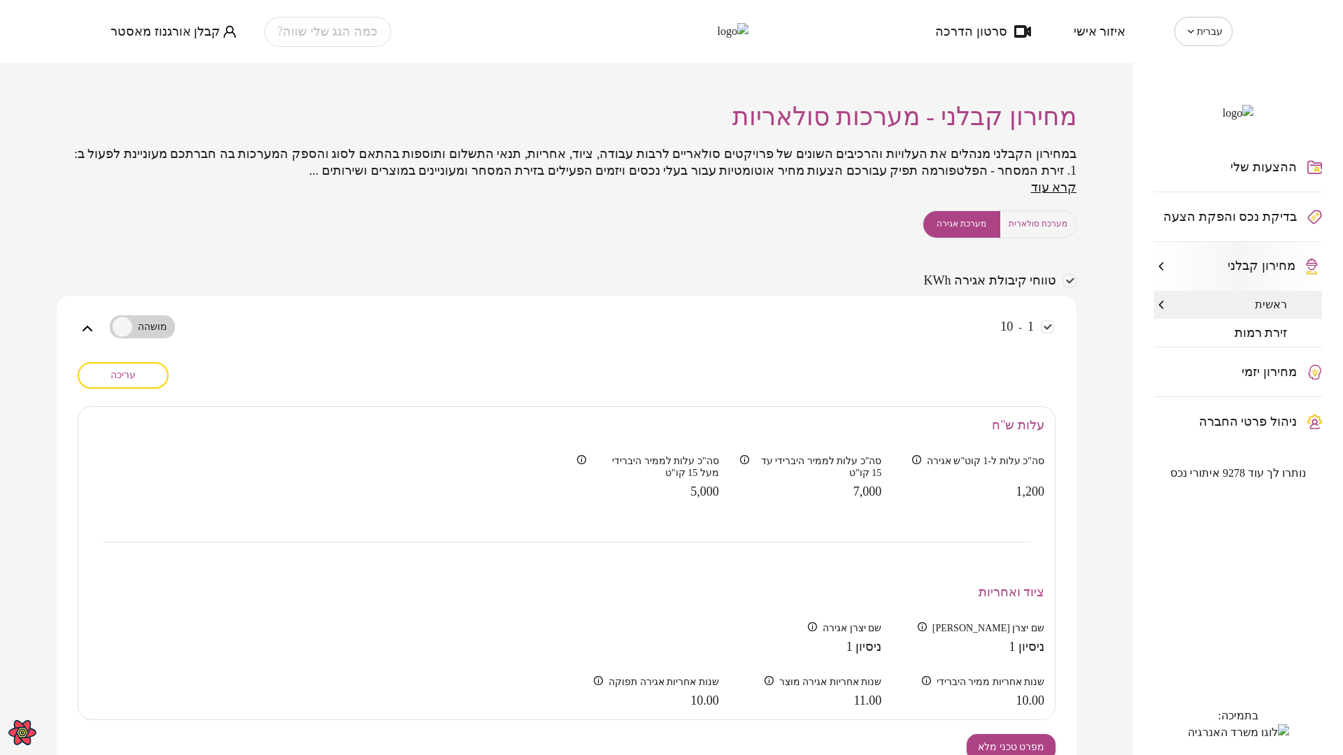
click at [817, 348] on div "1 - 10" at bounding box center [575, 338] width 958 height 50
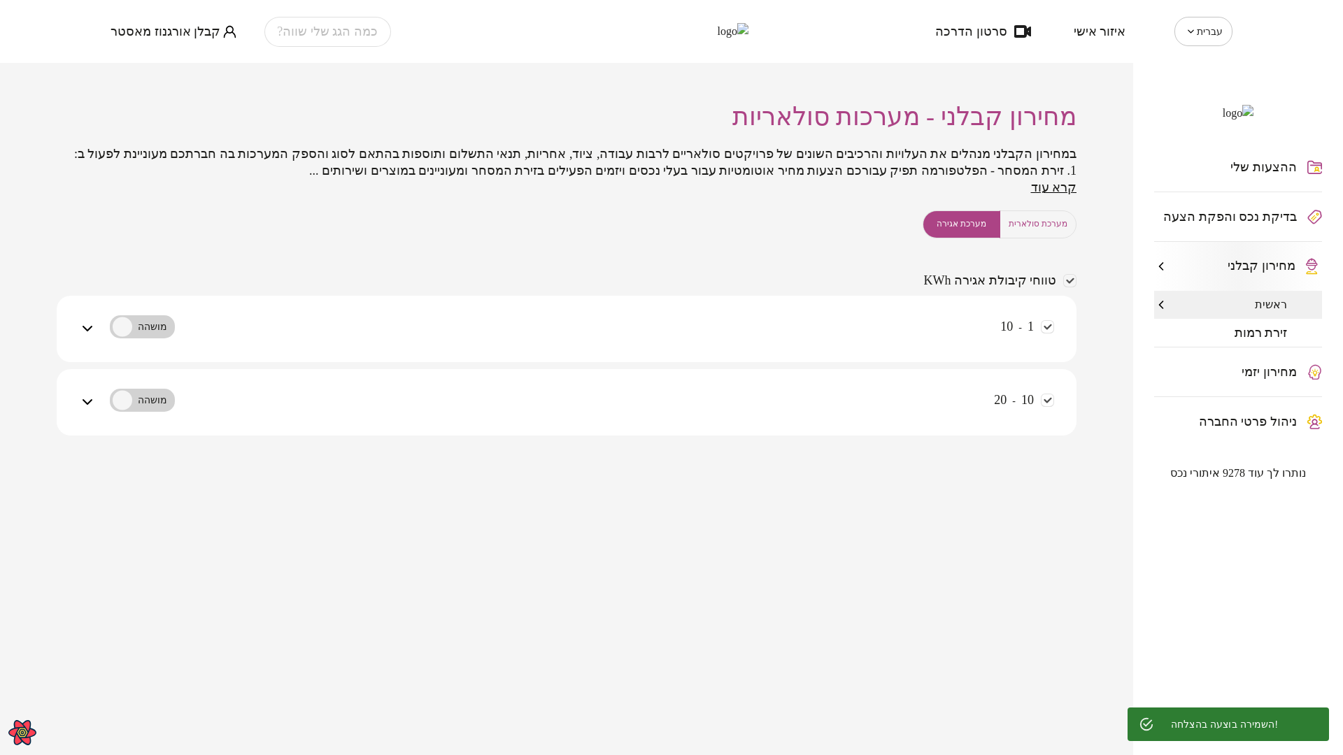
click at [744, 578] on div "מחירון קבלני - מערכות סולאריות במחירון הקבלני מנהלים את העלויות והרכיבים השונים…" at bounding box center [566, 409] width 1133 height 692
